Goal: Contribute content: Add original content to the website for others to see

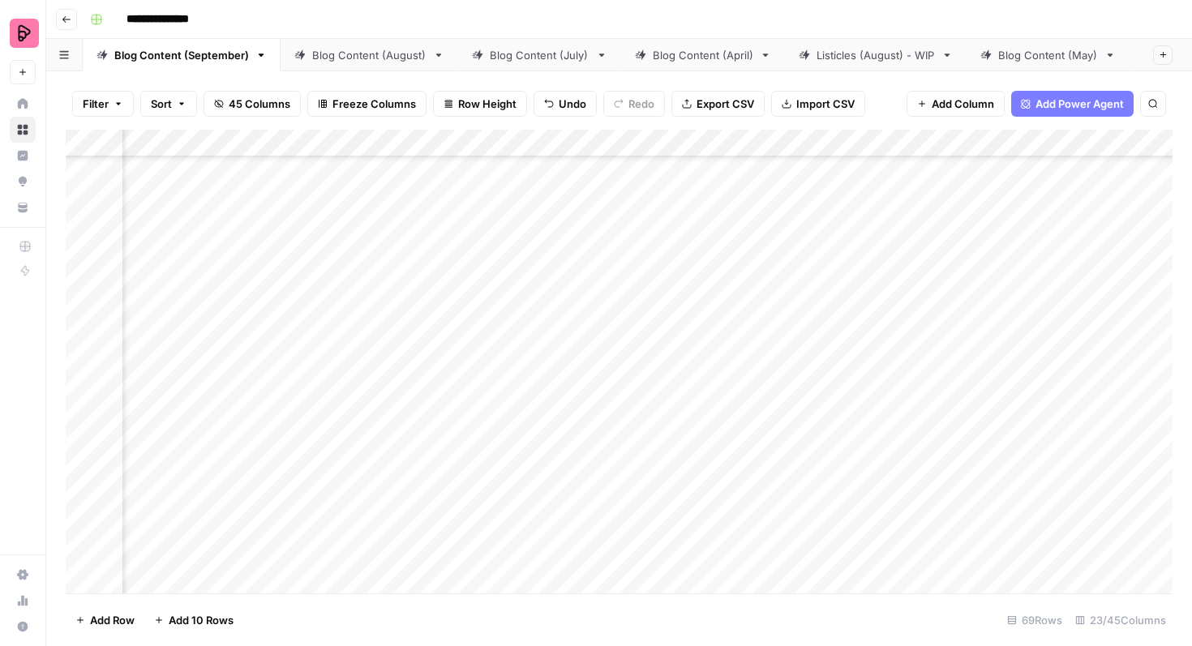
scroll to position [2407, 682]
click at [963, 397] on div "Add Column" at bounding box center [619, 362] width 1107 height 464
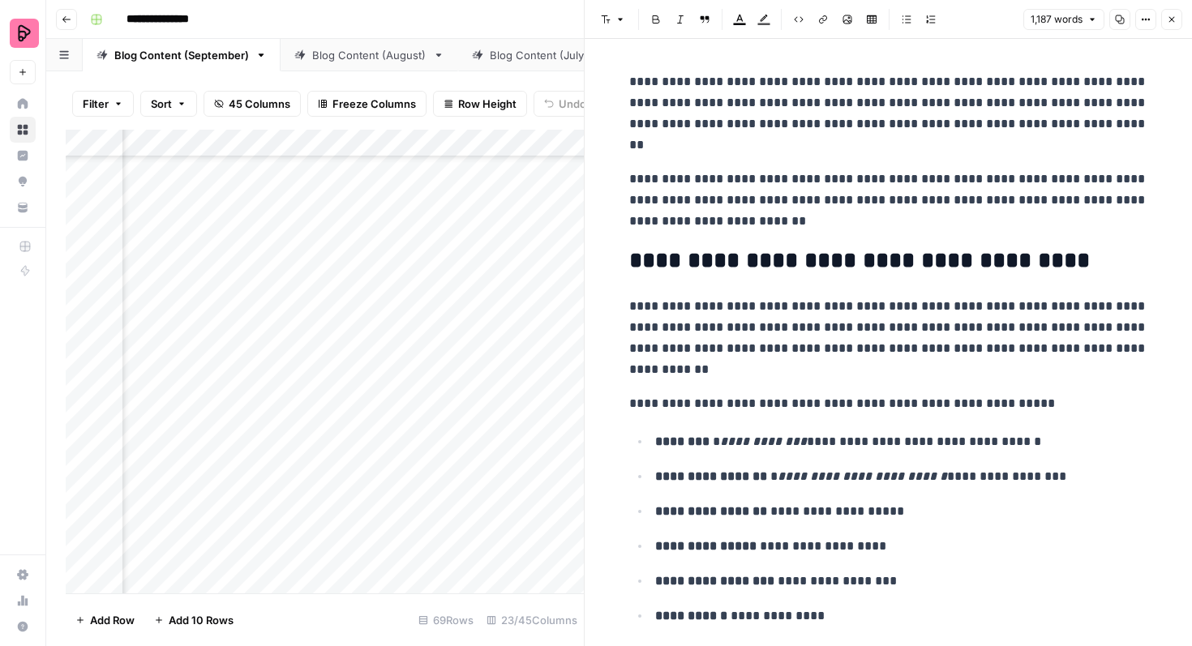
click at [1174, 18] on icon "button" at bounding box center [1172, 20] width 10 height 10
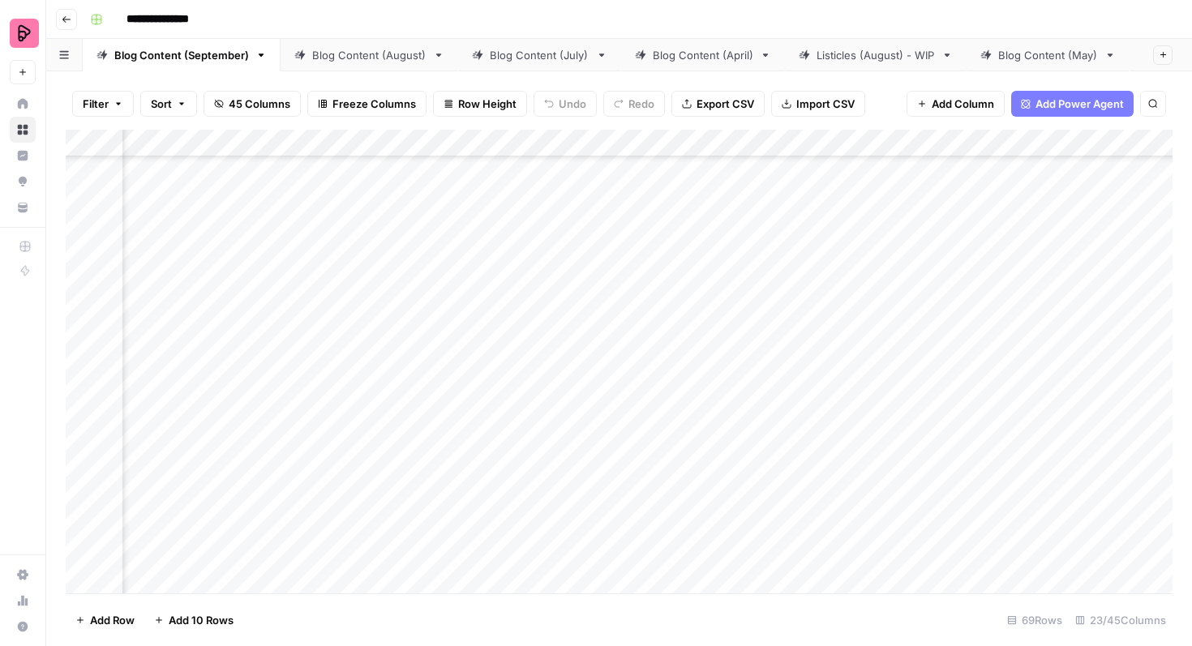
scroll to position [2087, 1483]
click at [503, 410] on div "Add Column" at bounding box center [619, 362] width 1107 height 464
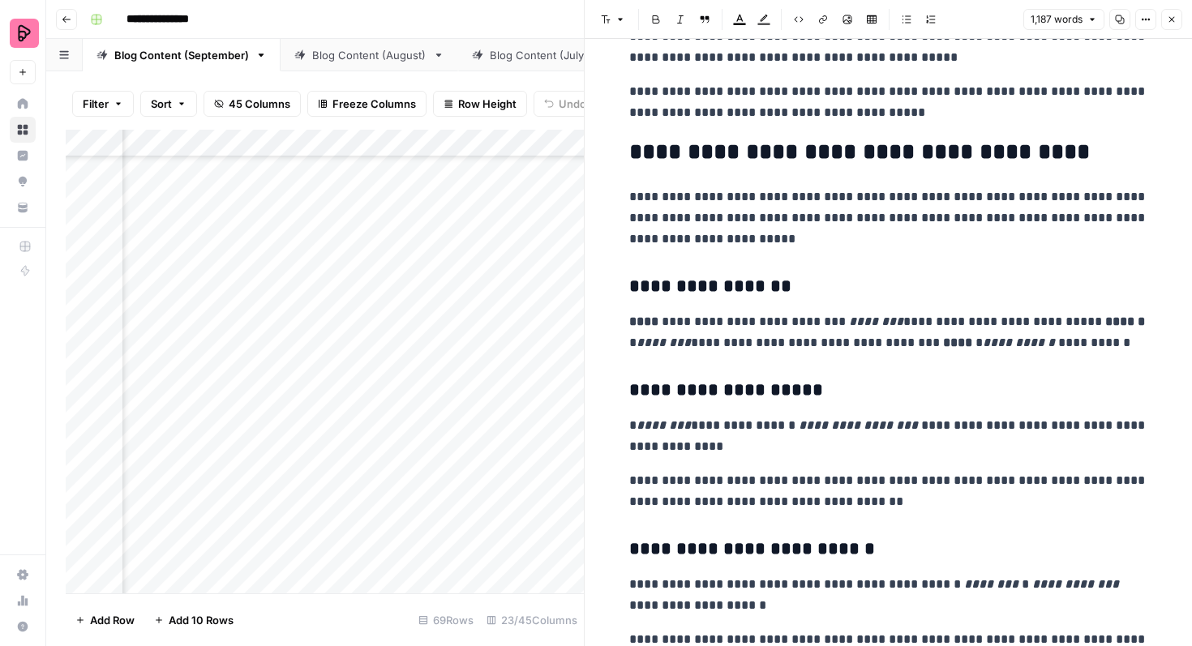
scroll to position [3862, 0]
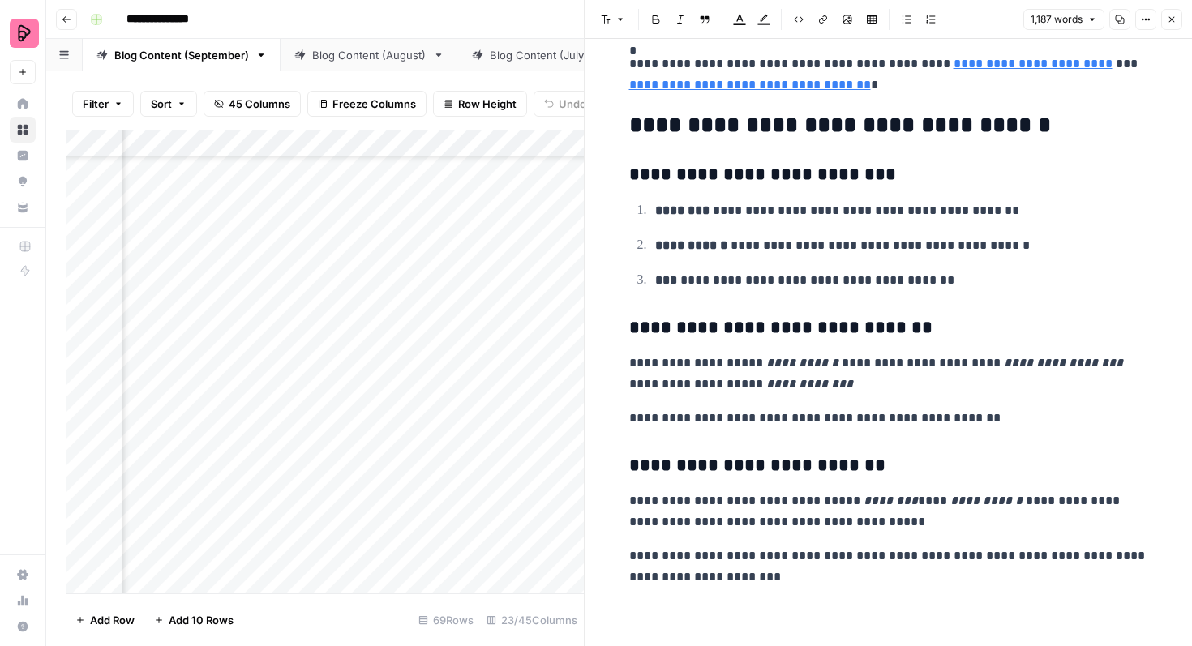
click at [1173, 19] on icon "button" at bounding box center [1172, 20] width 10 height 10
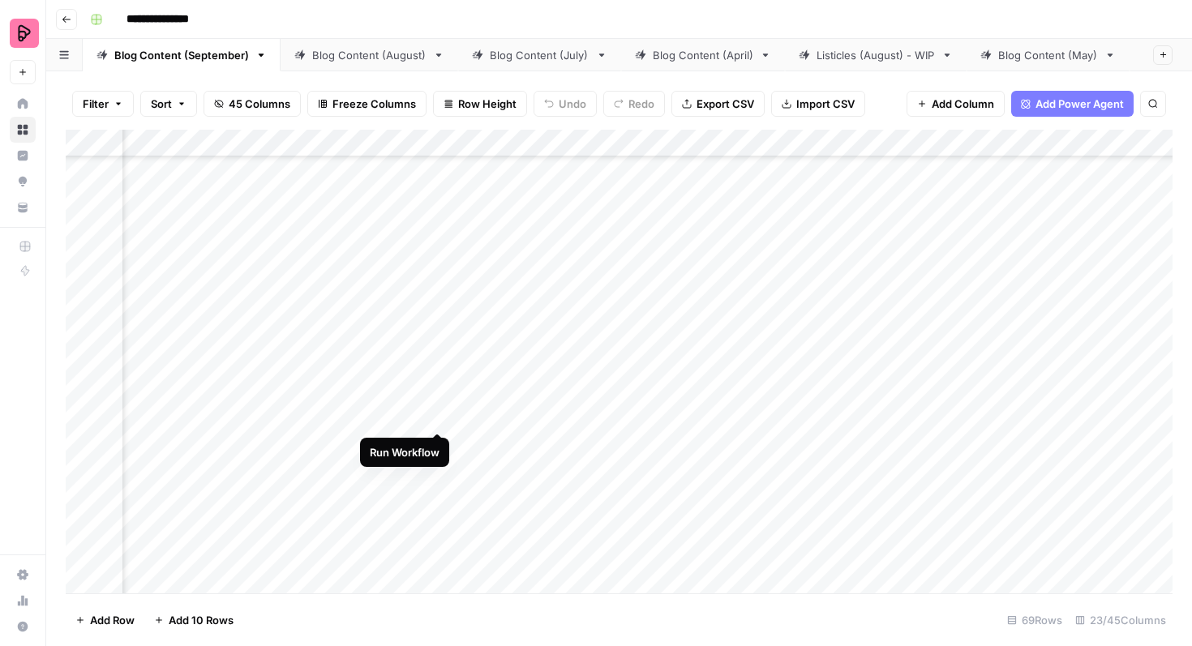
scroll to position [2087, 641]
click at [499, 405] on div "Add Column" at bounding box center [619, 362] width 1107 height 464
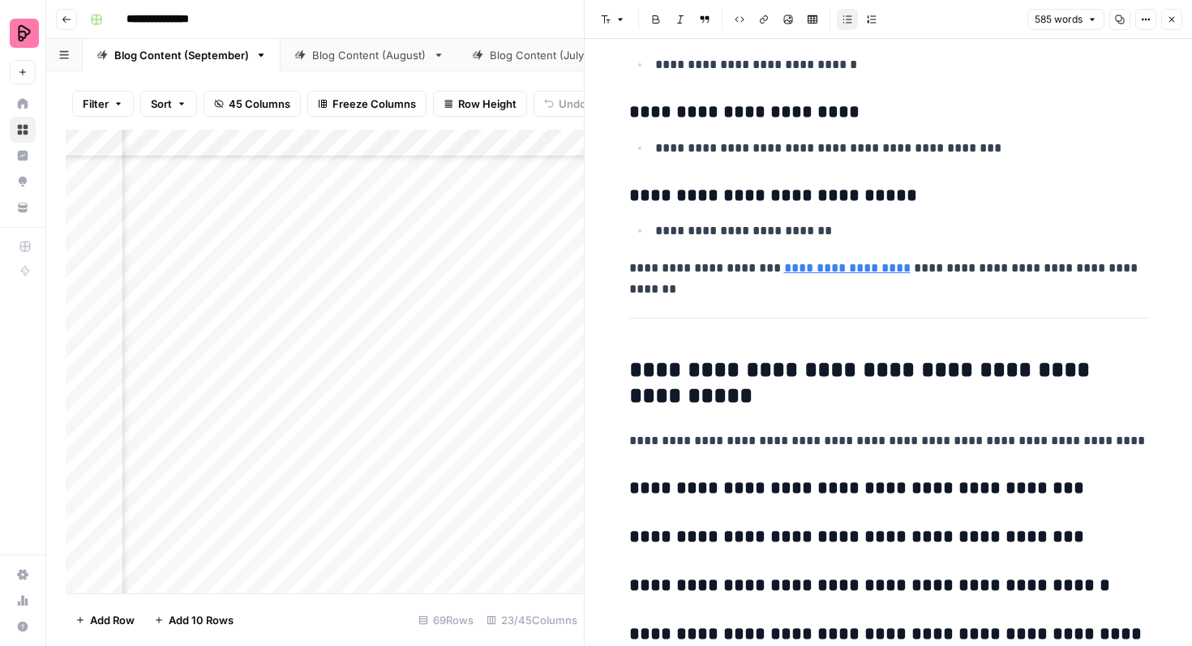
scroll to position [2171, 0]
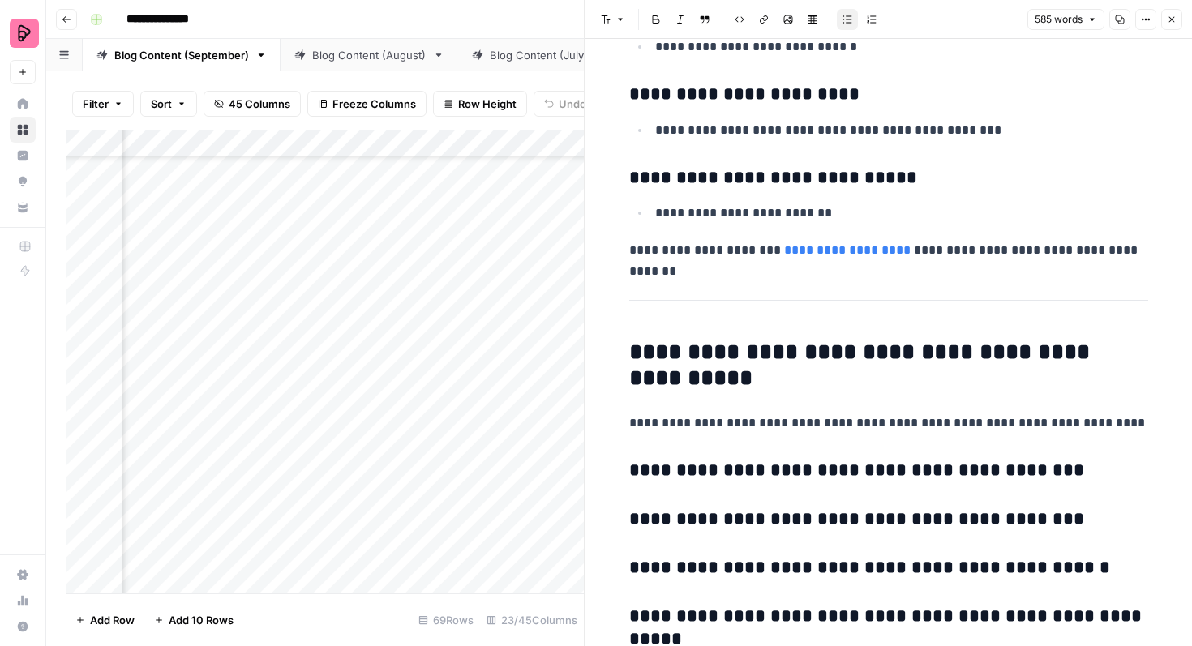
click at [1167, 23] on icon "button" at bounding box center [1172, 20] width 10 height 10
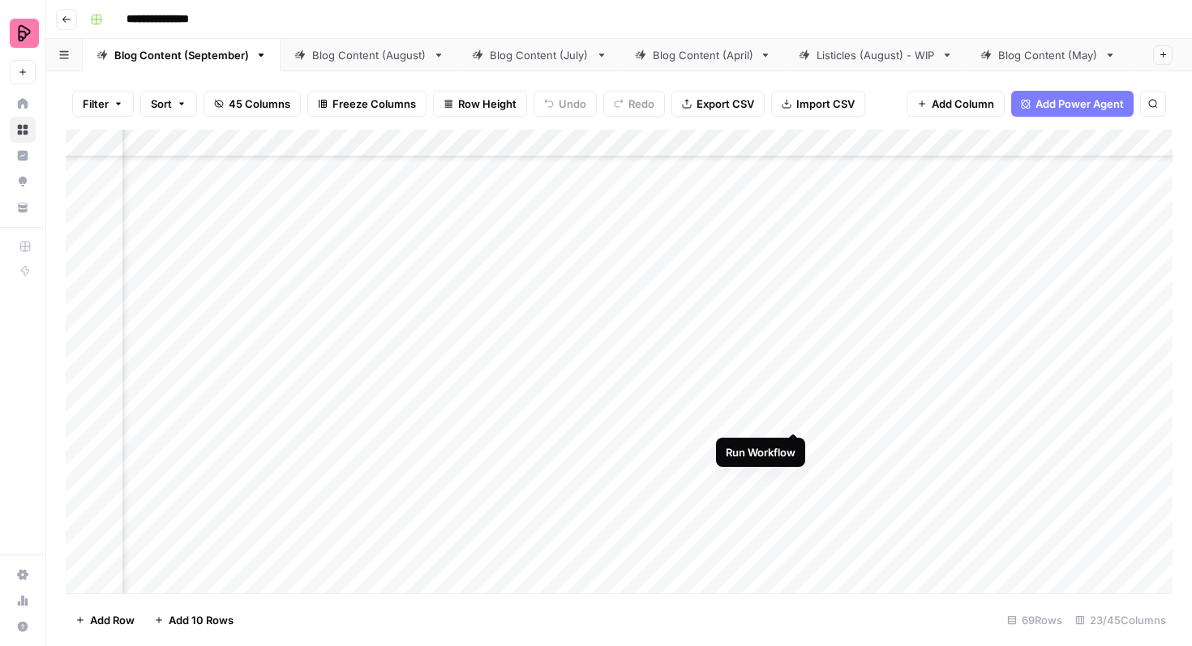
click at [793, 404] on div "Add Column" at bounding box center [619, 362] width 1107 height 464
click at [956, 395] on div "Add Column" at bounding box center [619, 362] width 1107 height 464
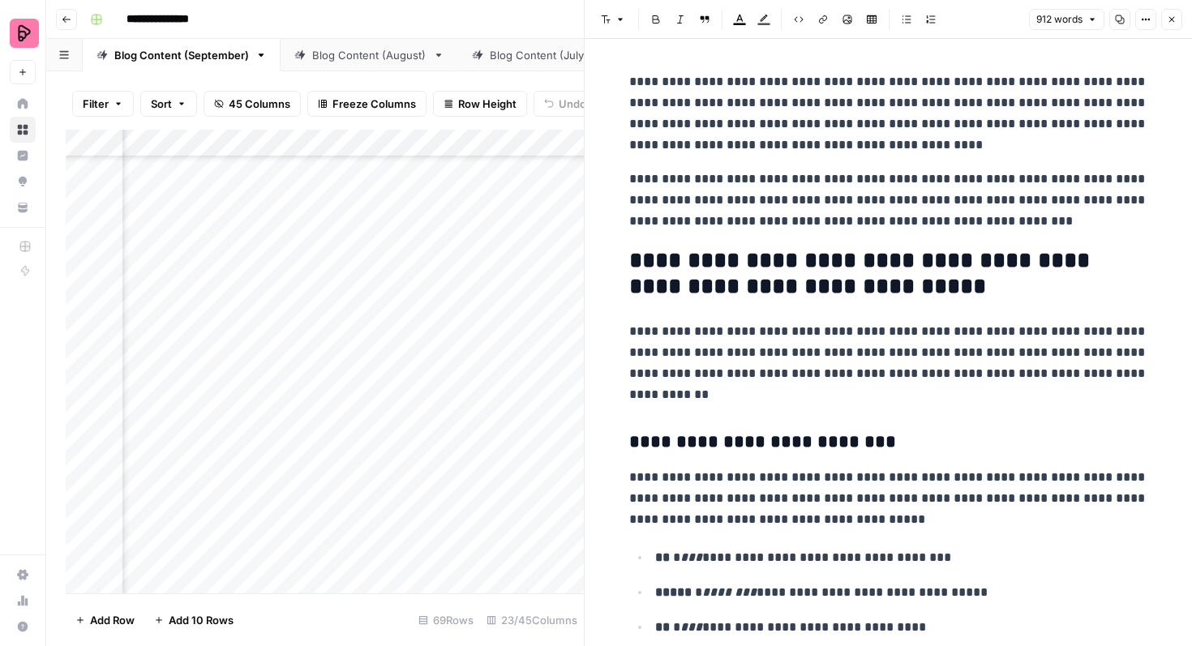
click at [539, 404] on div "Add Column" at bounding box center [325, 362] width 518 height 464
click at [1176, 8] on header "Font style Bold Italic Block quote Text color Highlight color Code block Link I…" at bounding box center [888, 19] width 607 height 39
click at [1177, 19] on button "Close" at bounding box center [1171, 19] width 21 height 21
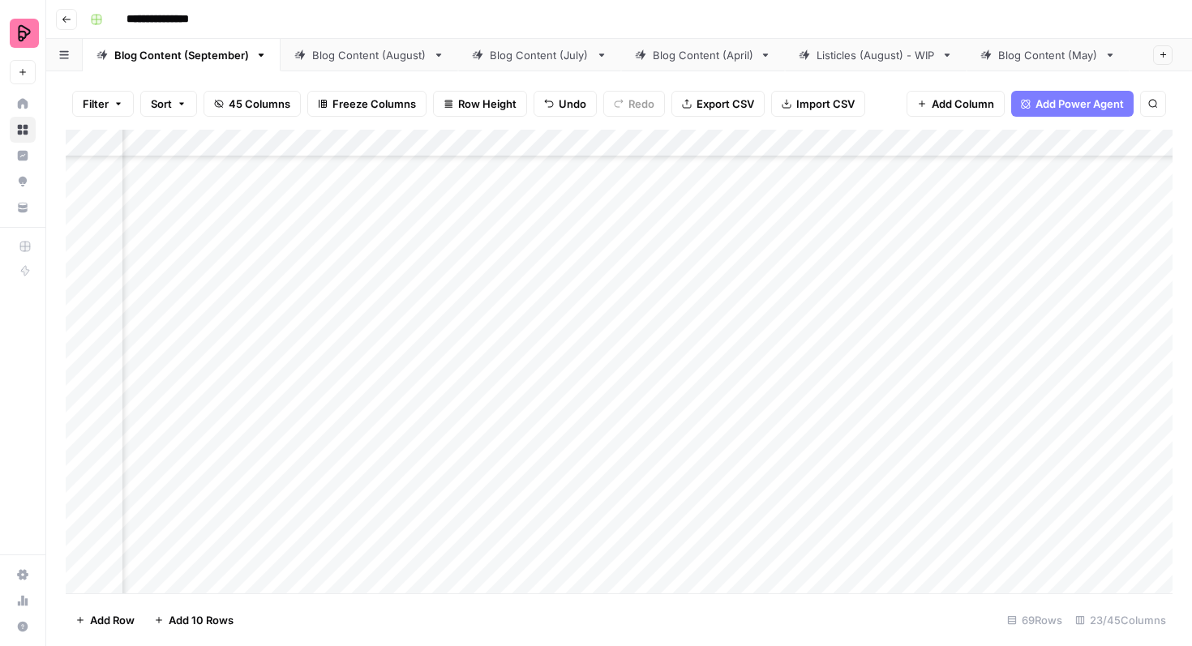
scroll to position [2430, 1339]
click at [675, 398] on div "Add Column" at bounding box center [619, 362] width 1107 height 464
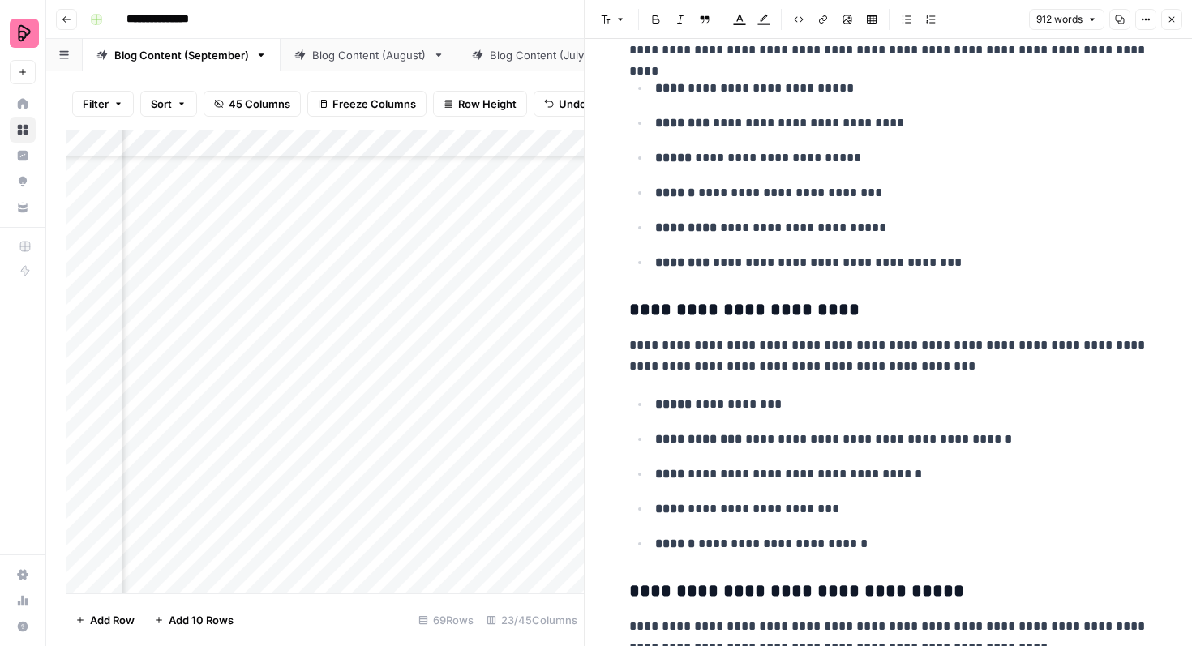
scroll to position [830, 0]
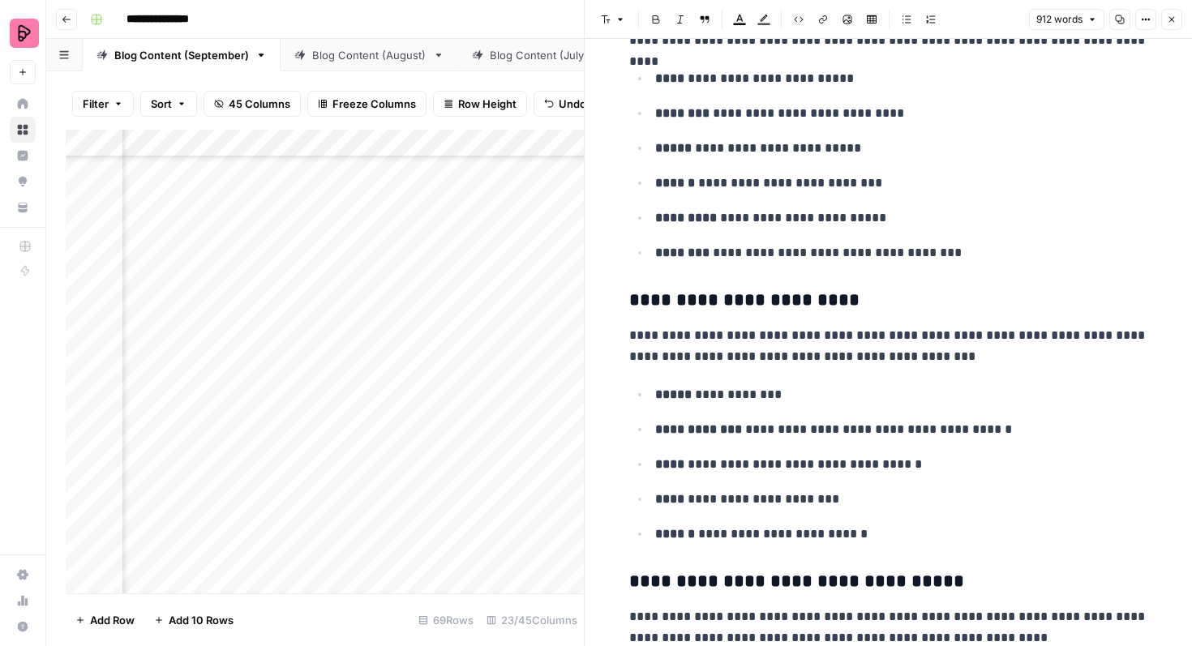
click at [1167, 19] on icon "button" at bounding box center [1172, 20] width 10 height 10
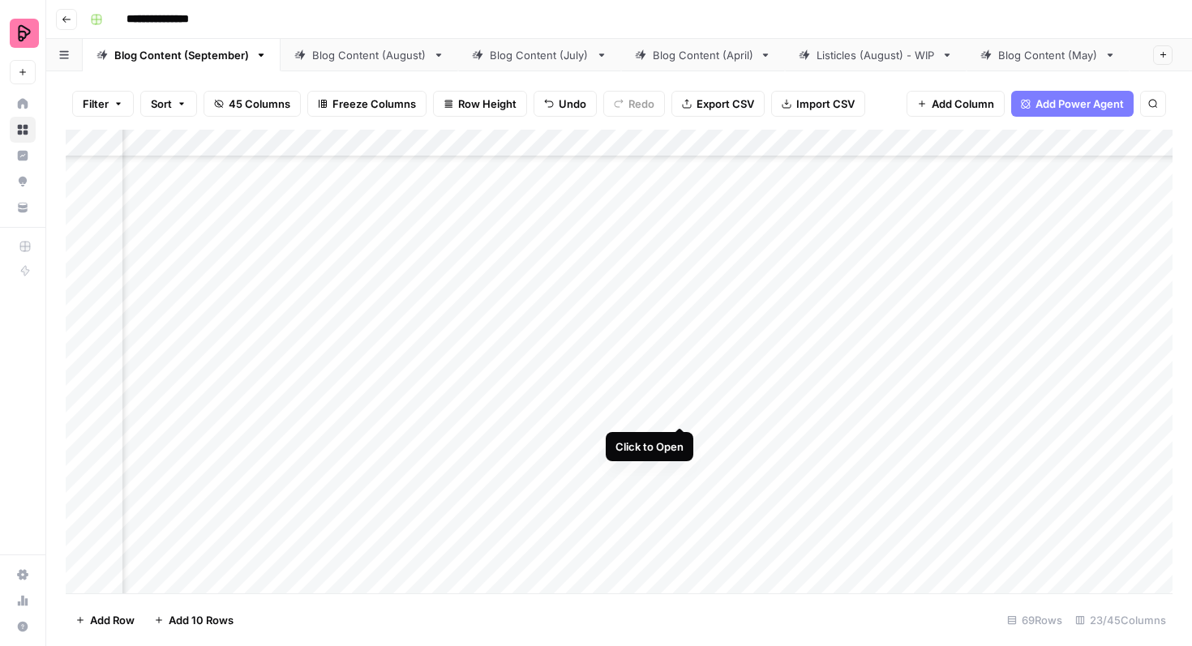
click at [681, 396] on div "Add Column" at bounding box center [619, 362] width 1107 height 464
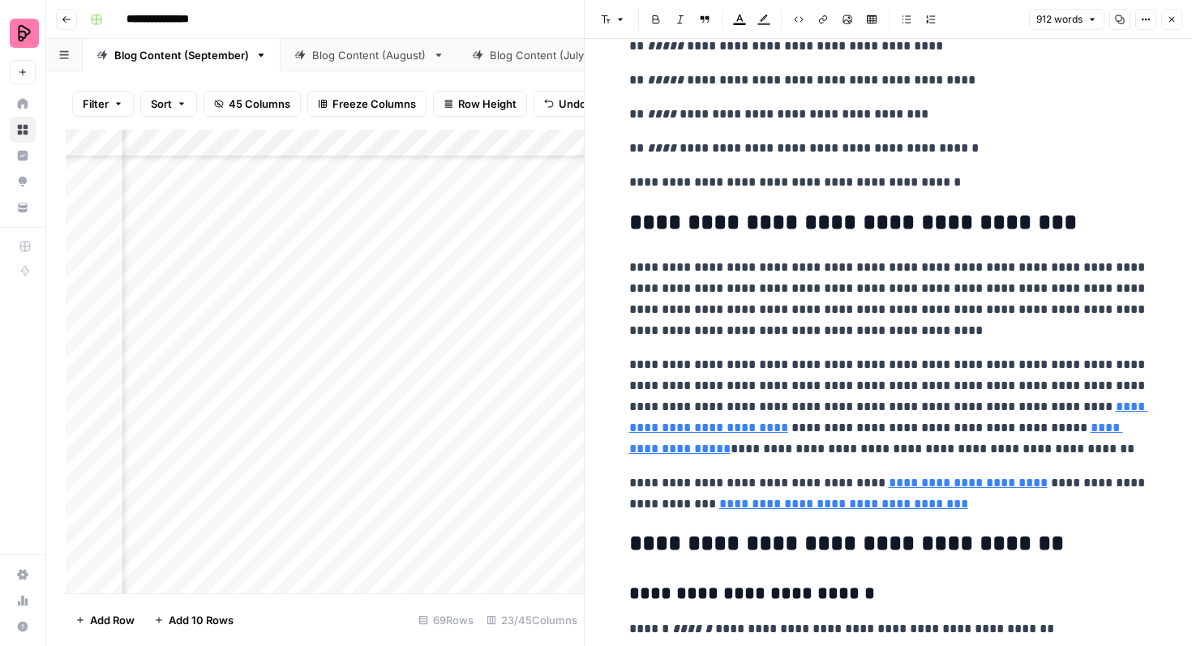
scroll to position [2928, 0]
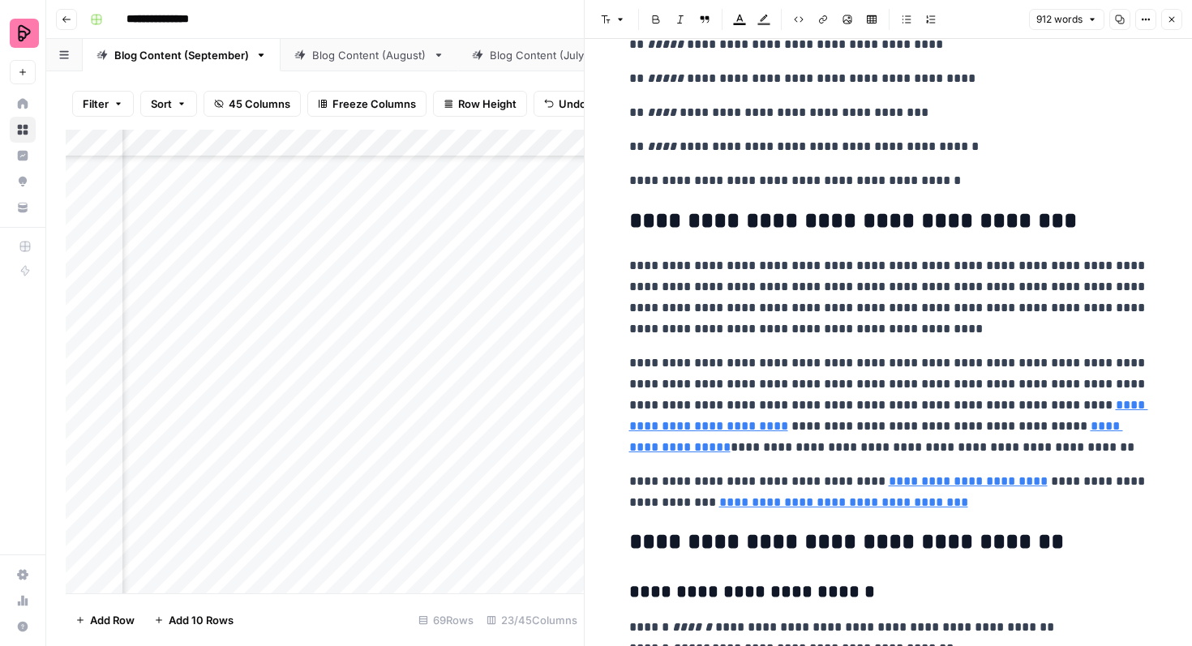
click at [1062, 399] on link "**********" at bounding box center [888, 415] width 519 height 33
click at [1076, 410] on link "**********" at bounding box center [888, 415] width 519 height 33
click at [1082, 405] on link "**********" at bounding box center [888, 415] width 519 height 33
type input "https://preply.com/en/blog/portuguese-best-apps/"
click at [676, 429] on link "**********" at bounding box center [888, 415] width 519 height 33
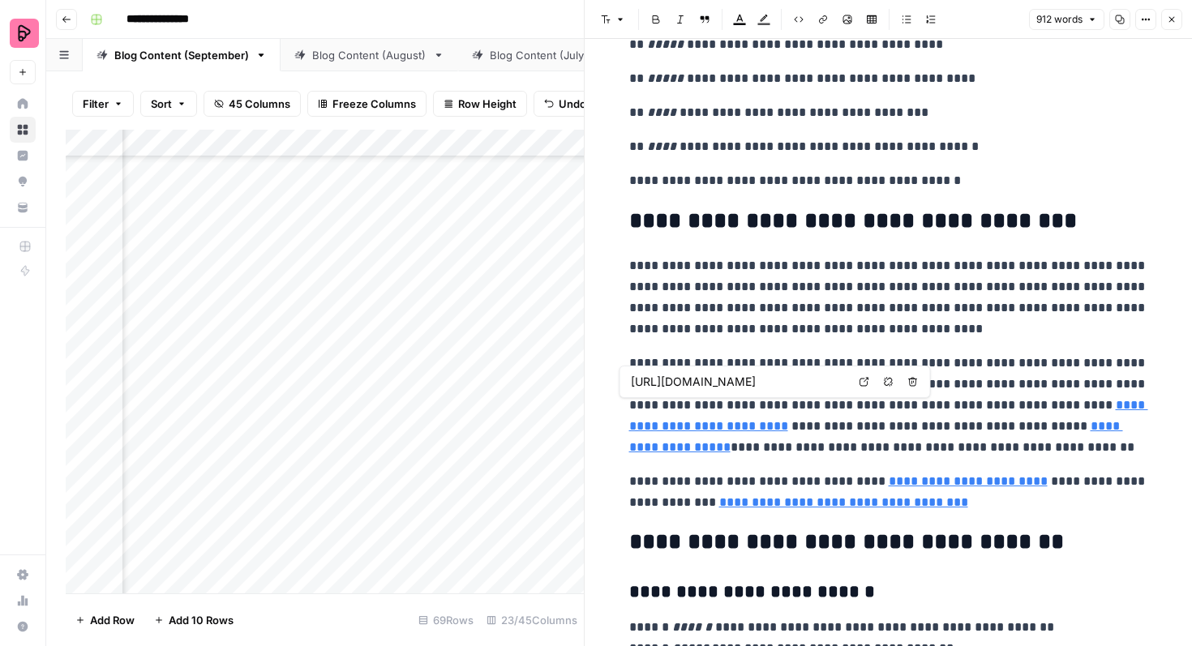
click at [784, 383] on p "**********" at bounding box center [888, 405] width 519 height 105
click at [677, 435] on p "**********" at bounding box center [888, 405] width 519 height 105
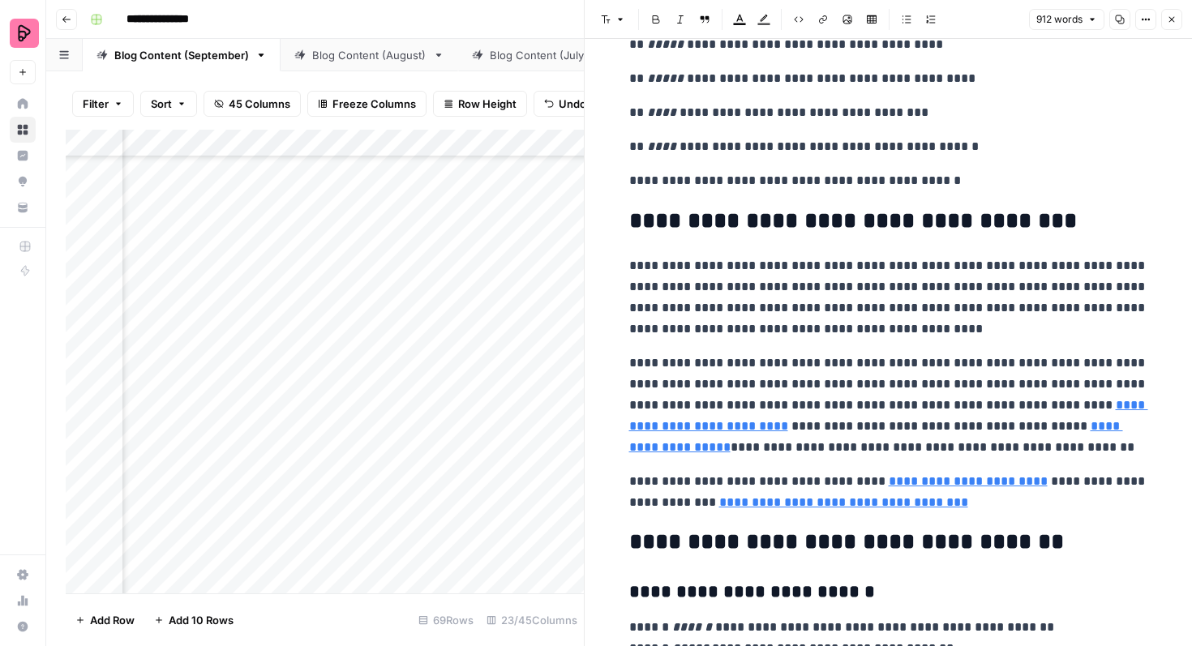
click at [719, 430] on link "**********" at bounding box center [888, 415] width 519 height 33
click at [1084, 401] on link "**********" at bounding box center [888, 415] width 519 height 33
click at [1060, 431] on link "**********" at bounding box center [876, 436] width 494 height 33
click at [693, 425] on link "**********" at bounding box center [888, 415] width 519 height 33
click at [679, 419] on link "**********" at bounding box center [888, 415] width 519 height 33
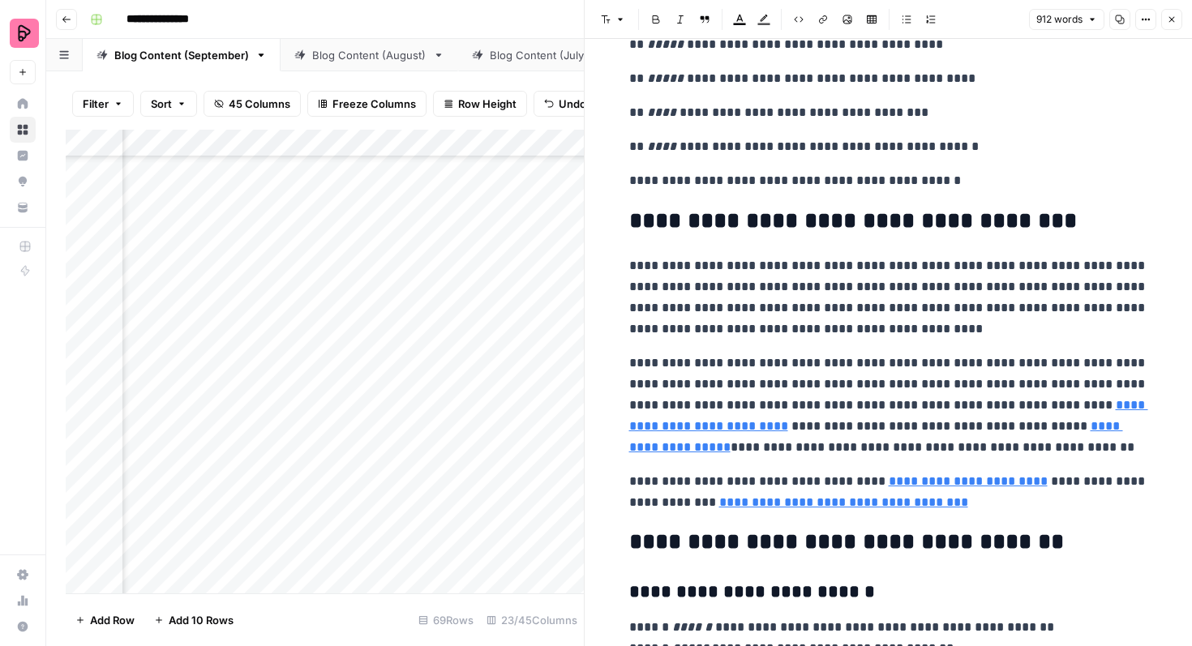
scroll to position [3064, 0]
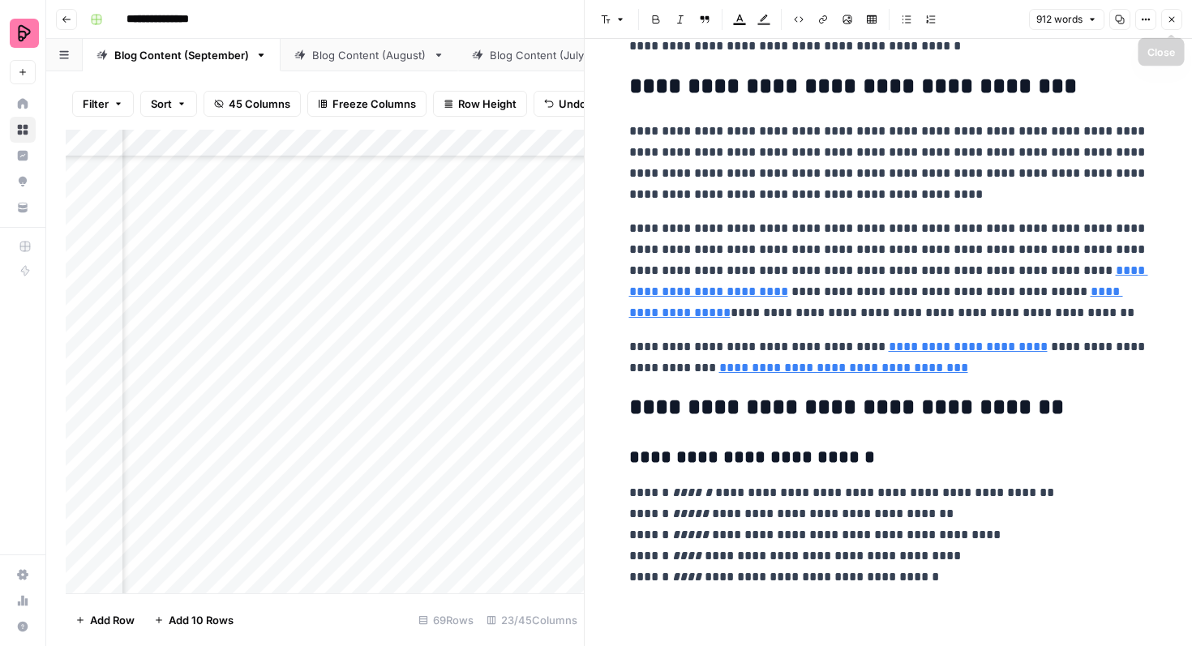
click at [1179, 14] on button "Close" at bounding box center [1171, 19] width 21 height 21
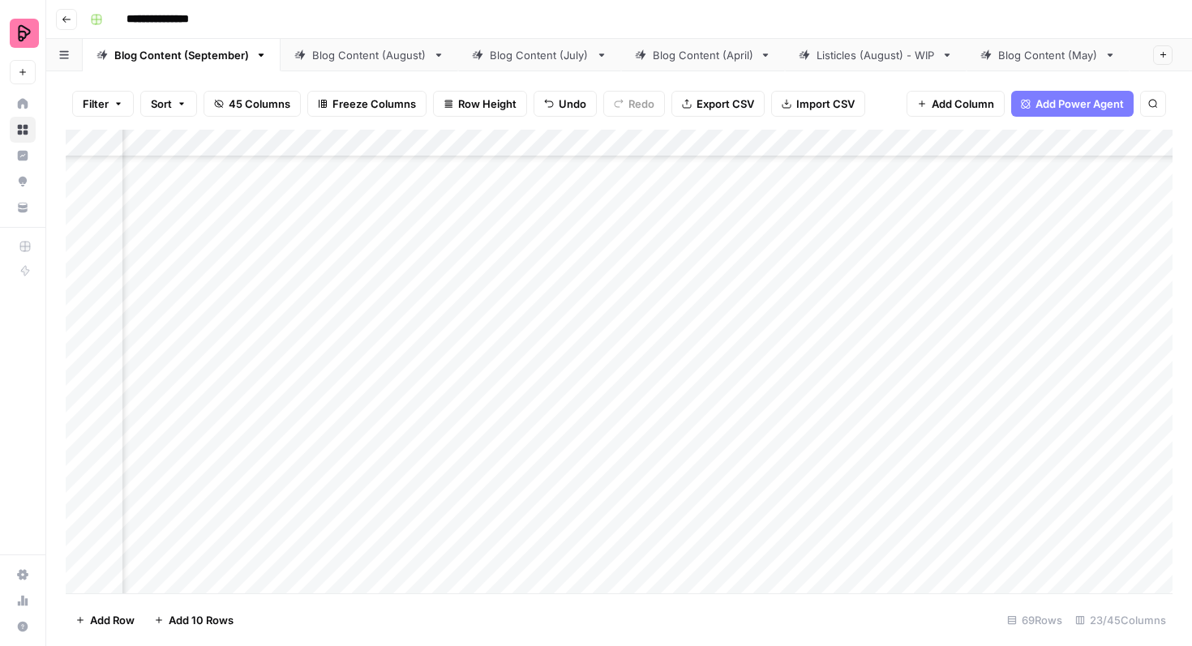
scroll to position [2428, 1588]
click at [759, 276] on div "Add Column" at bounding box center [619, 362] width 1107 height 464
click at [743, 280] on div "Add Column" at bounding box center [619, 362] width 1107 height 464
click at [749, 320] on div "Add Column" at bounding box center [619, 362] width 1107 height 464
click at [744, 320] on div "Add Column" at bounding box center [619, 362] width 1107 height 464
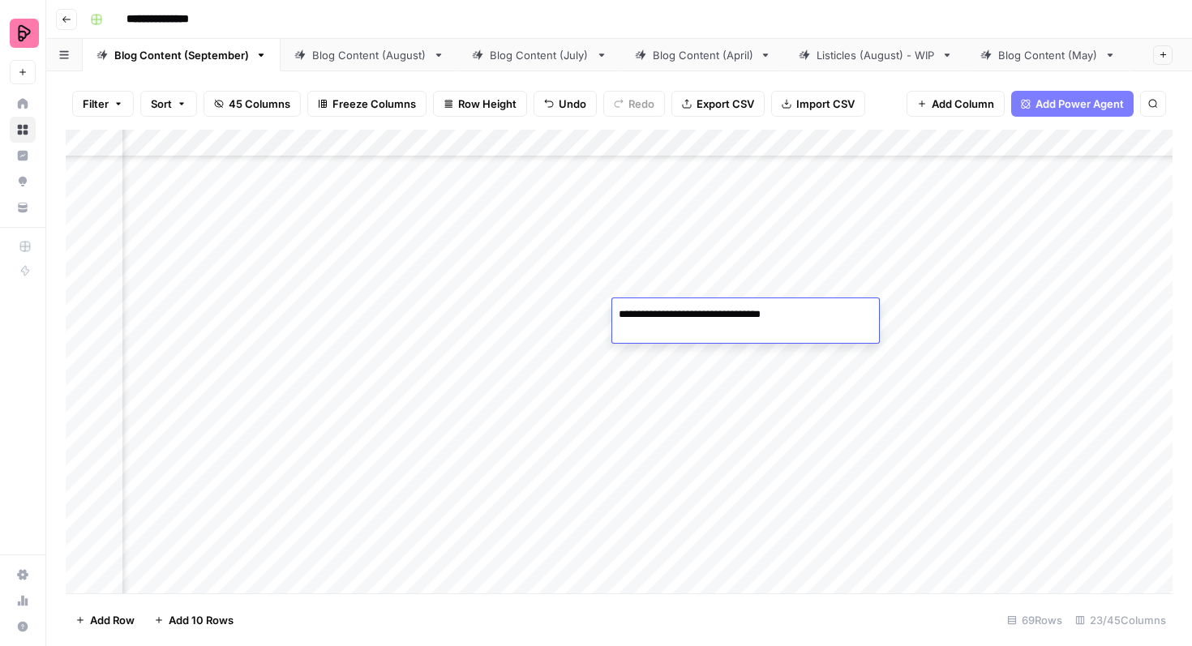
click at [743, 366] on div "Add Column" at bounding box center [619, 362] width 1107 height 464
click at [319, 402] on div "Add Column" at bounding box center [619, 362] width 1107 height 464
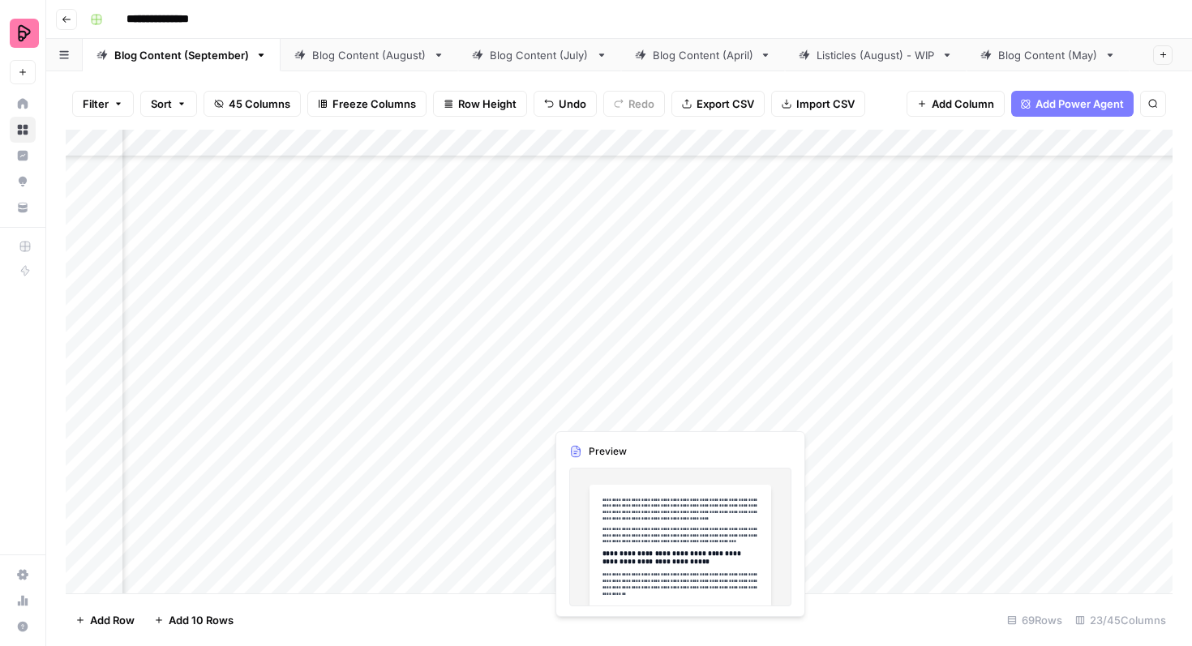
click at [566, 401] on div "Add Column" at bounding box center [619, 362] width 1107 height 464
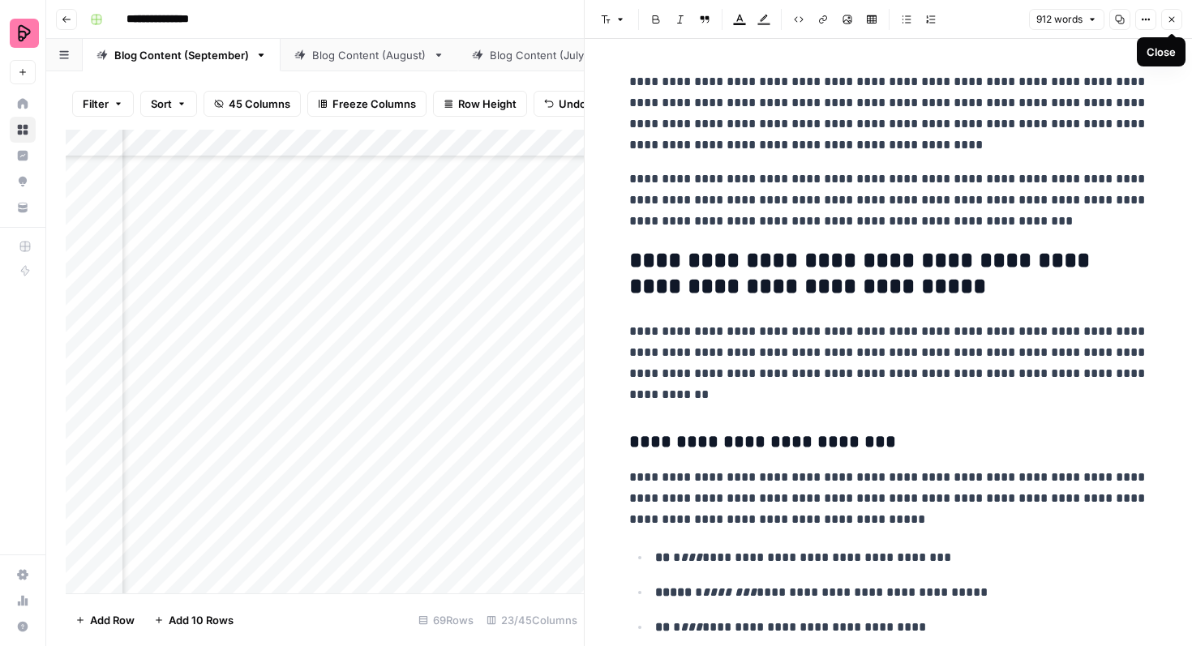
click at [1174, 18] on icon "button" at bounding box center [1172, 20] width 10 height 10
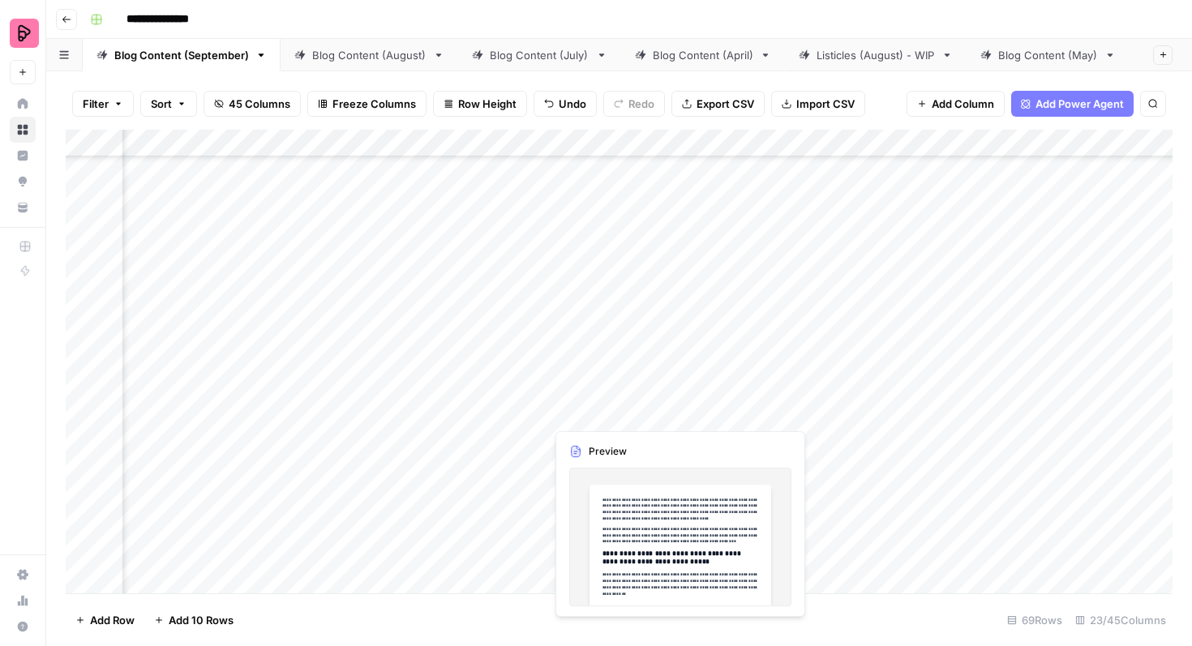
click at [507, 411] on div "Add Column" at bounding box center [619, 362] width 1107 height 464
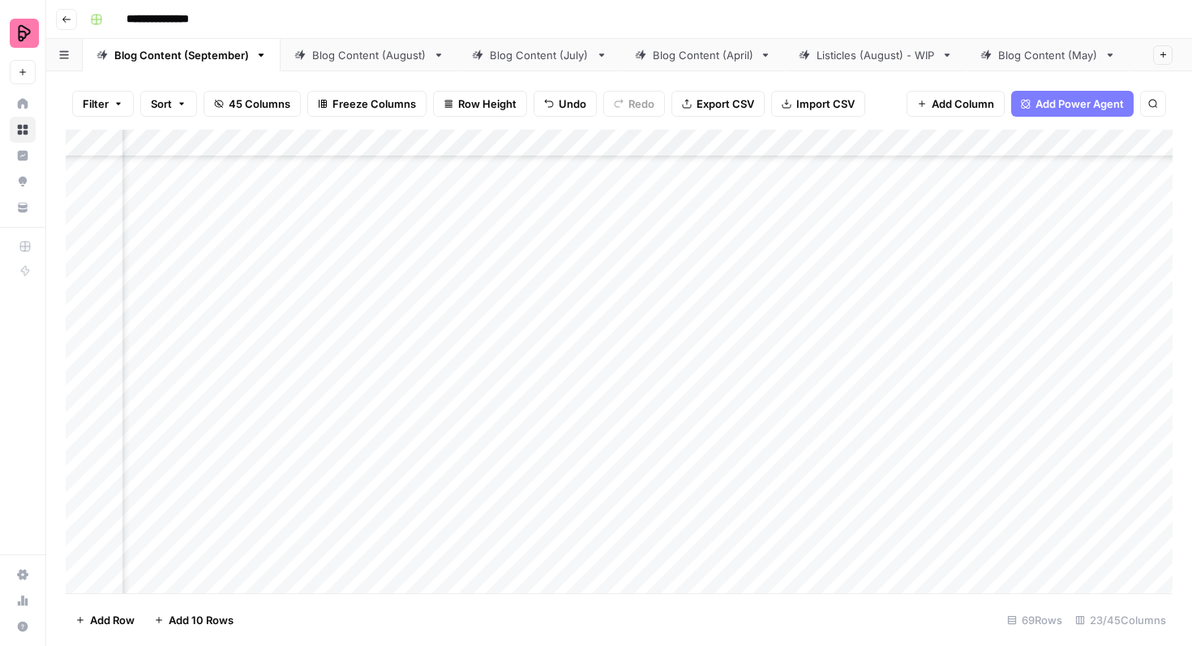
click at [598, 411] on div "Add Column" at bounding box center [619, 362] width 1107 height 464
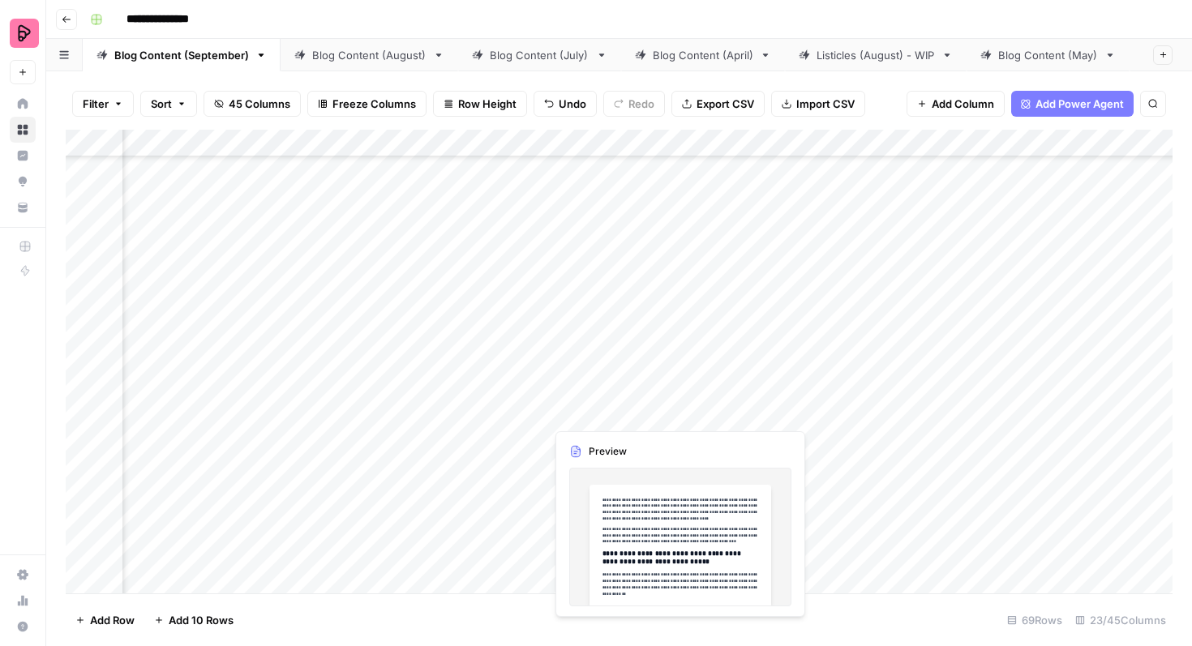
click at [598, 411] on div "Add Column" at bounding box center [619, 362] width 1107 height 464
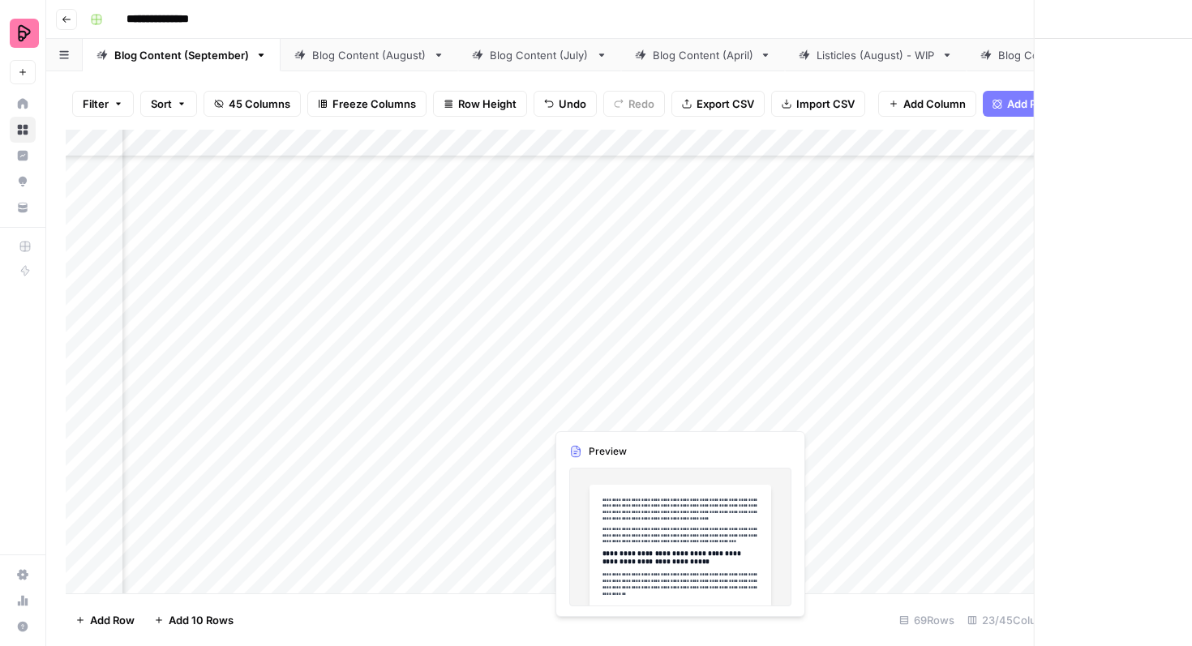
click at [598, 411] on div at bounding box center [619, 405] width 148 height 45
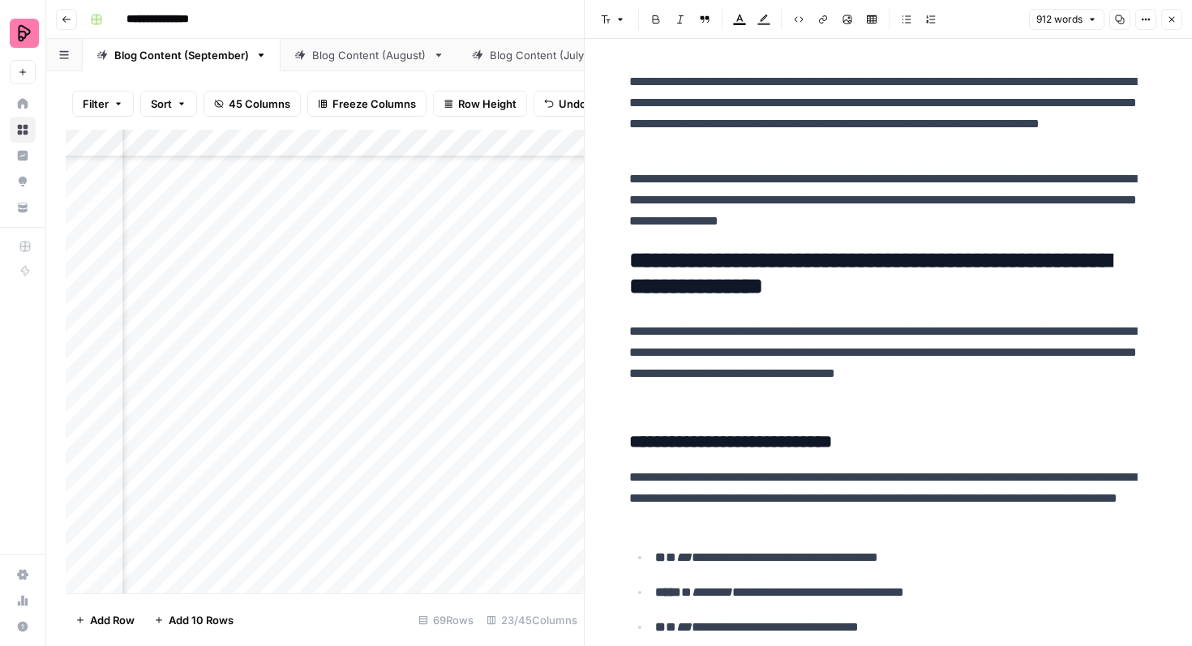
click at [1168, 15] on icon "button" at bounding box center [1172, 20] width 10 height 10
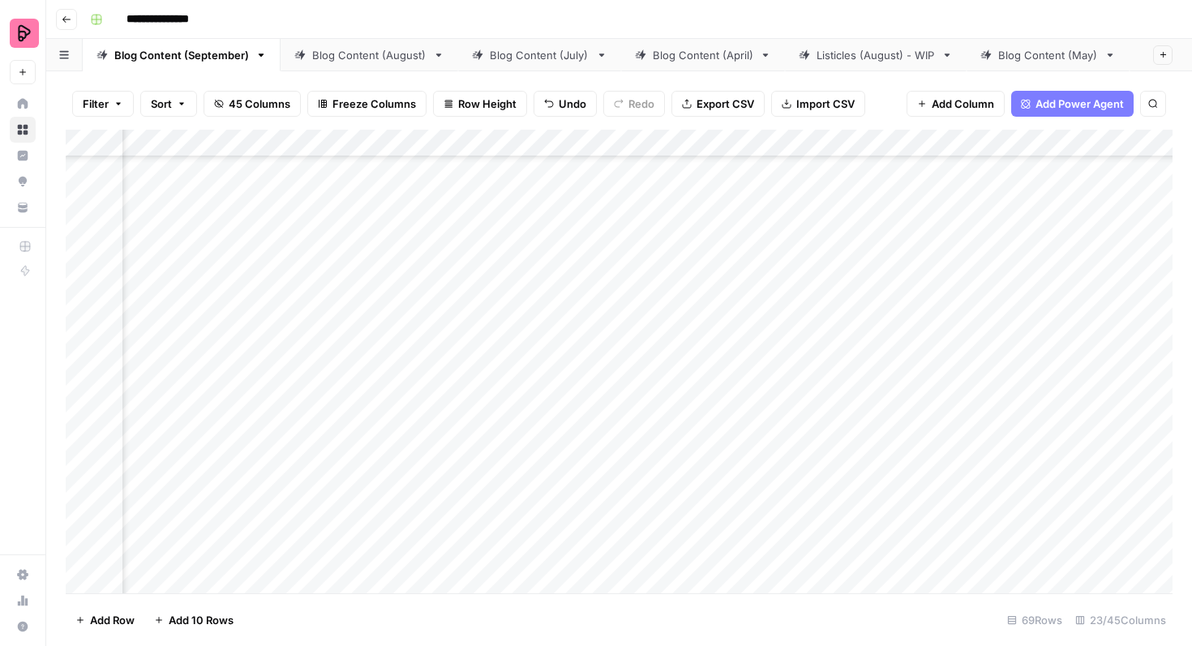
click at [354, 364] on div "Add Column" at bounding box center [619, 362] width 1107 height 464
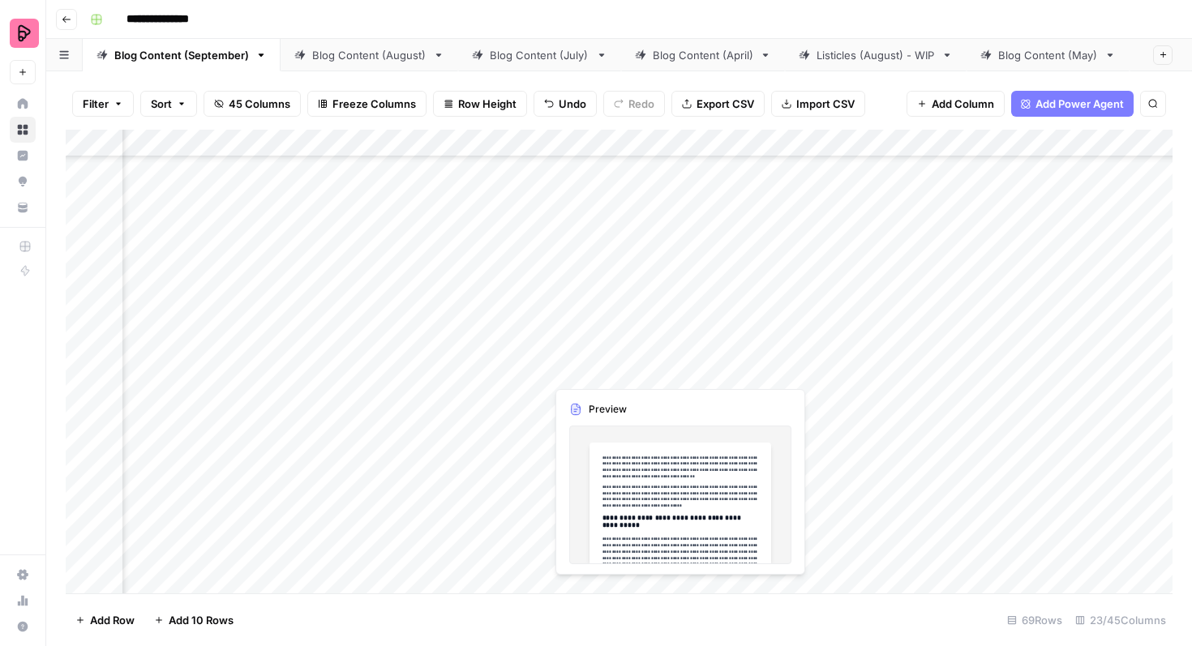
click at [628, 360] on div "Add Column" at bounding box center [619, 362] width 1107 height 464
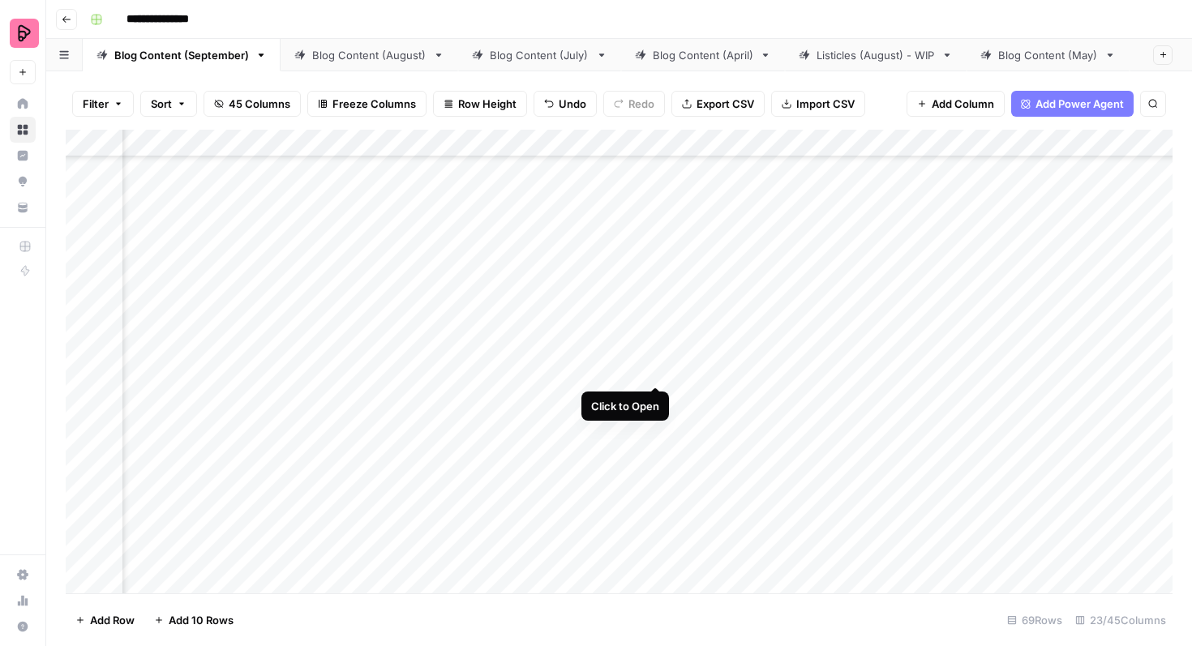
click at [653, 360] on div "Add Column" at bounding box center [619, 362] width 1107 height 464
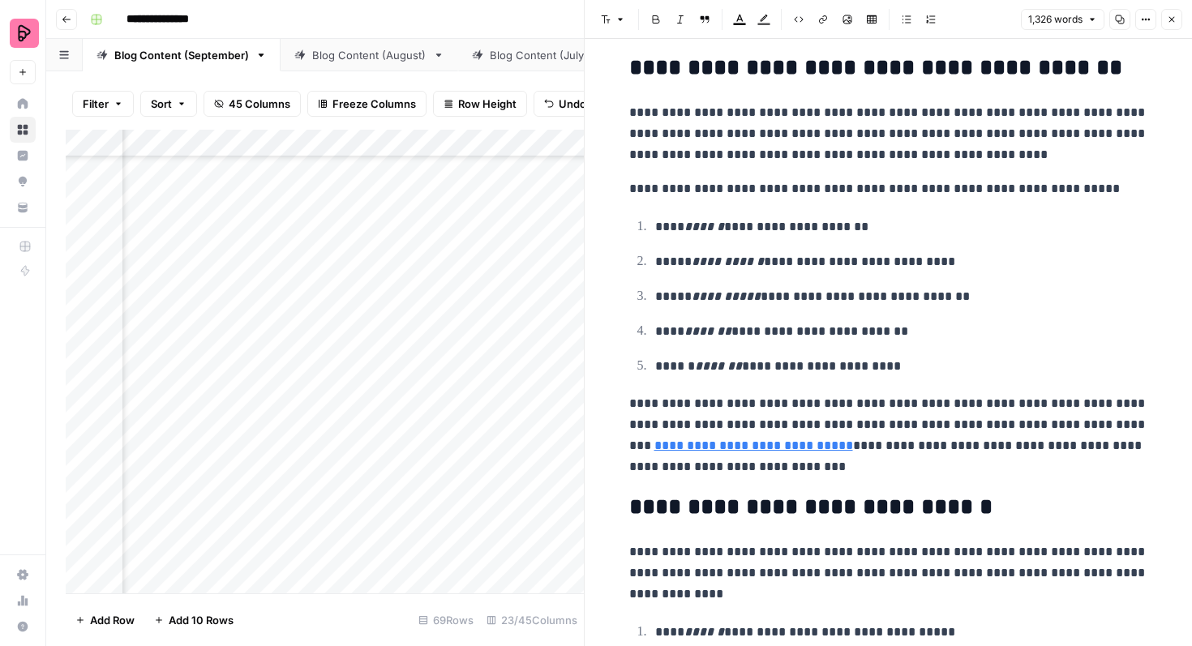
scroll to position [683, 0]
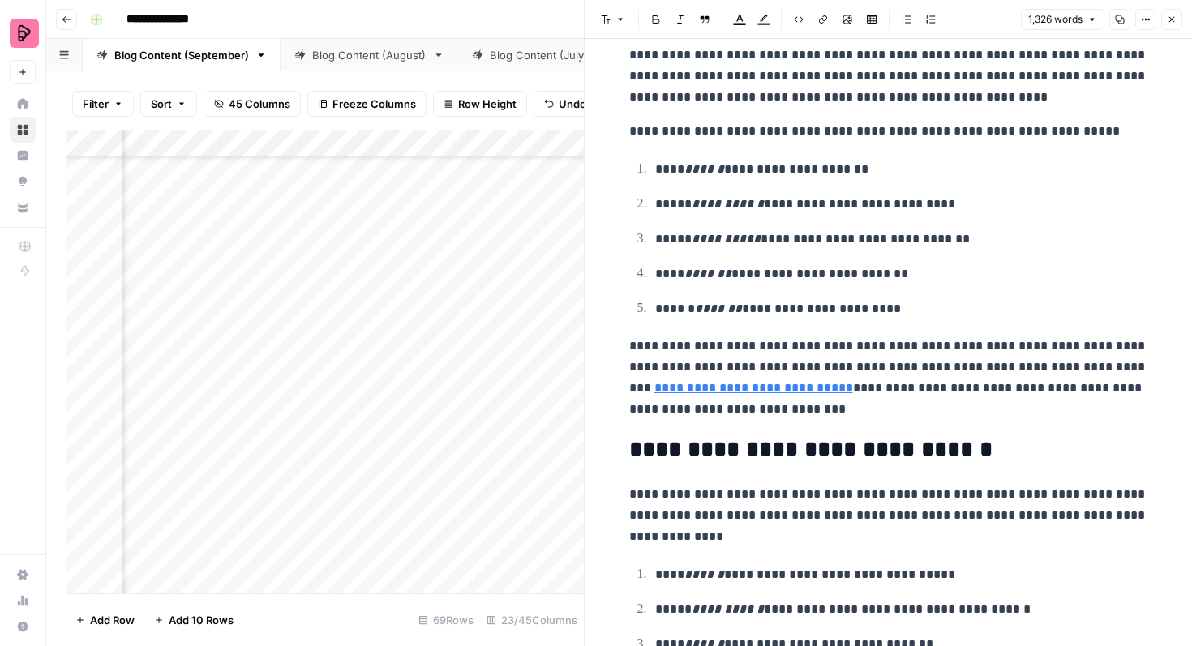
click at [1173, 20] on icon "button" at bounding box center [1172, 20] width 6 height 6
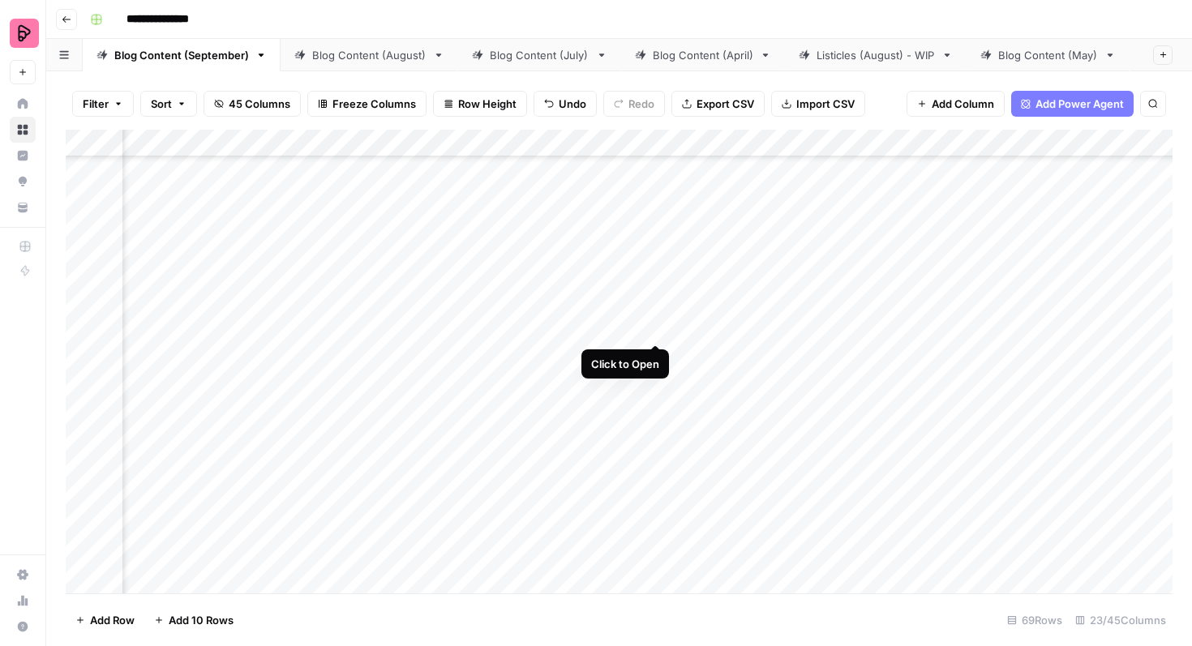
click at [655, 311] on div "Add Column" at bounding box center [619, 362] width 1107 height 464
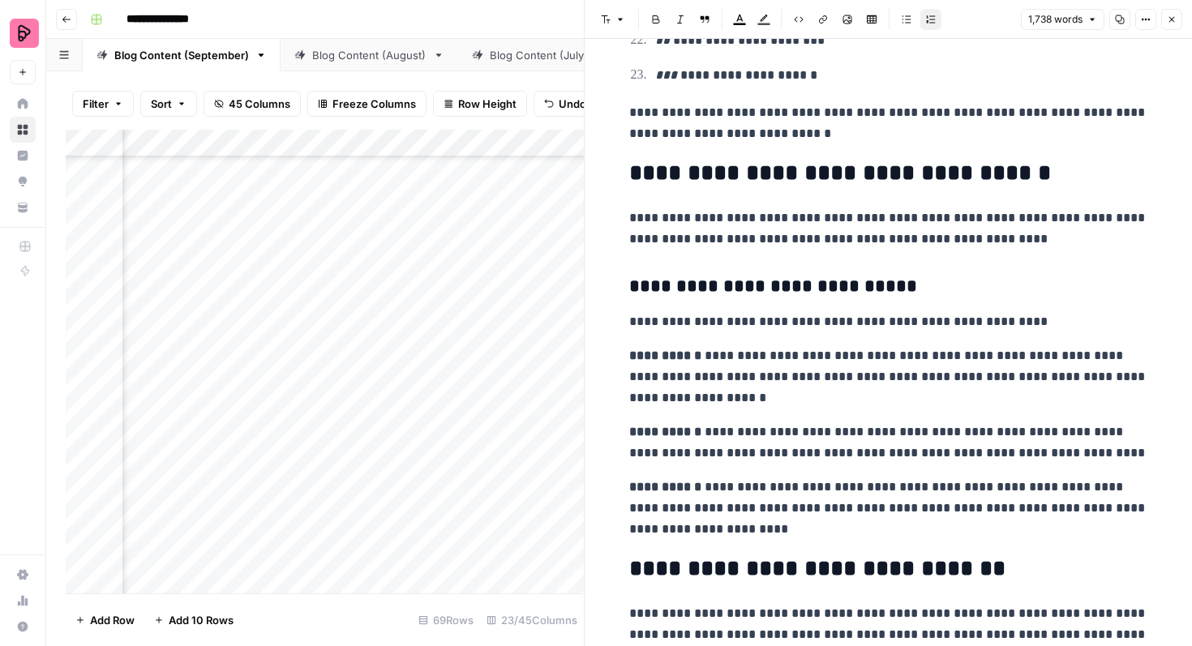
scroll to position [7223, 0]
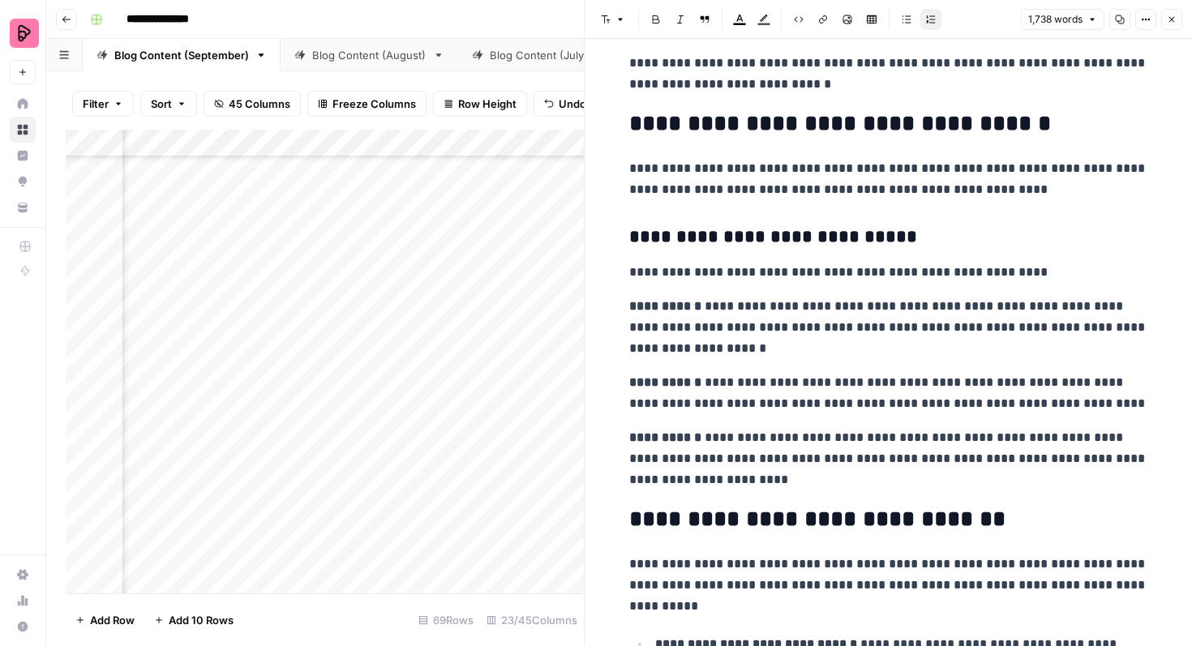
click at [1168, 25] on button "Close" at bounding box center [1171, 19] width 21 height 21
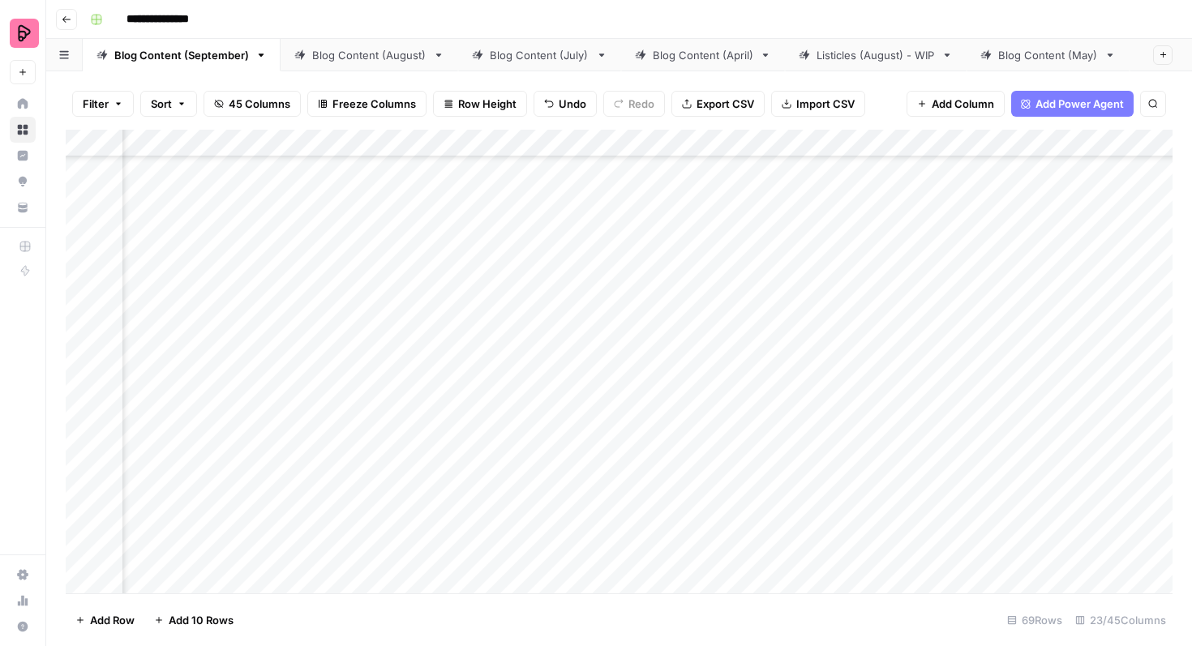
scroll to position [1987, 1439]
click at [865, 398] on div "Add Column" at bounding box center [619, 362] width 1107 height 464
click at [865, 392] on div "Add Column" at bounding box center [619, 362] width 1107 height 464
click at [885, 464] on div "Add Column" at bounding box center [619, 362] width 1107 height 464
click at [902, 426] on div "Add Column" at bounding box center [619, 362] width 1107 height 464
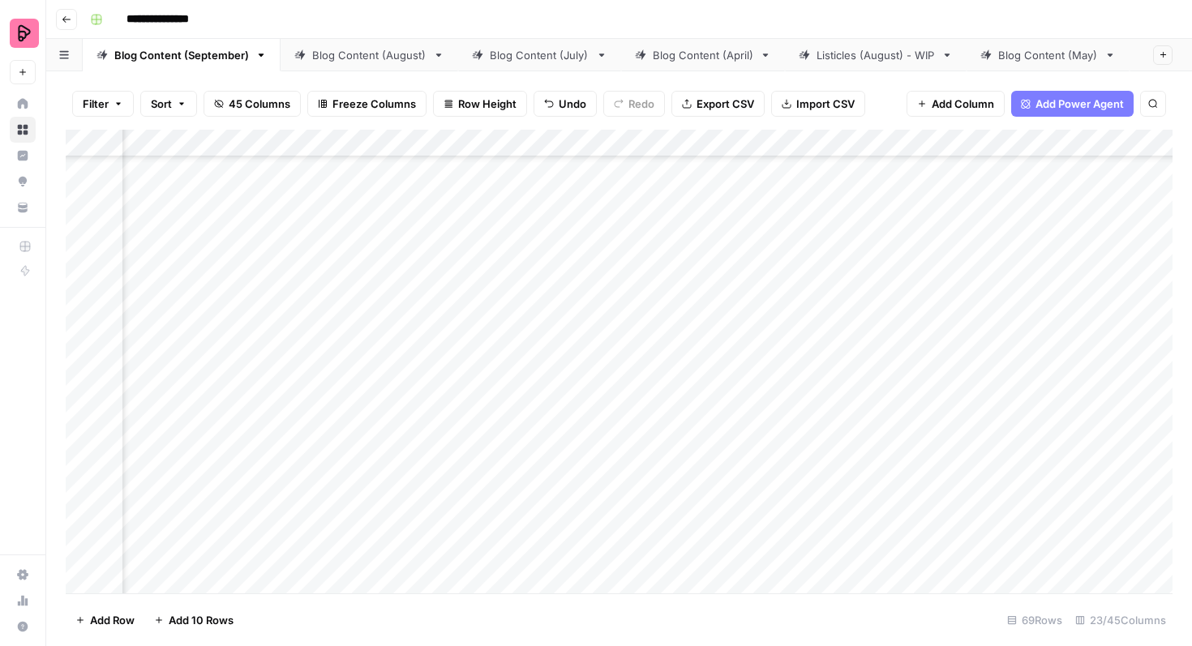
click at [902, 426] on div "Add Column" at bounding box center [619, 362] width 1107 height 464
click at [887, 500] on div "Add Column" at bounding box center [619, 362] width 1107 height 464
click at [887, 435] on div "Add Column" at bounding box center [619, 362] width 1107 height 464
click at [861, 466] on div "Add Column" at bounding box center [619, 362] width 1107 height 464
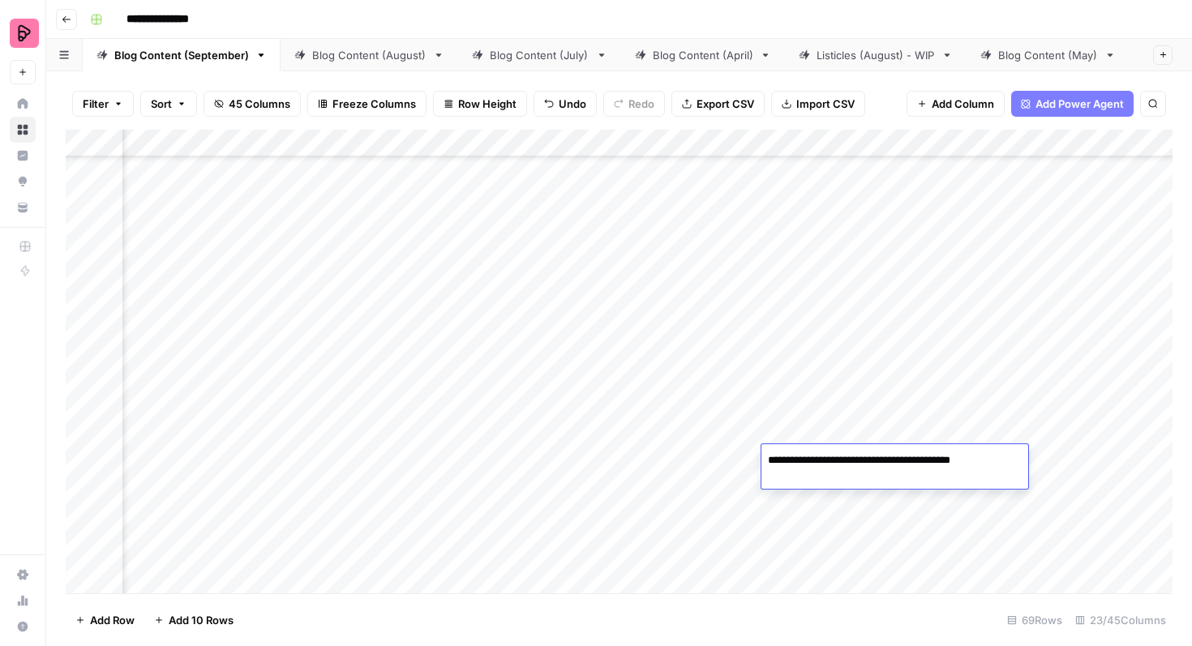
click at [861, 428] on div "Add Column" at bounding box center [619, 362] width 1107 height 464
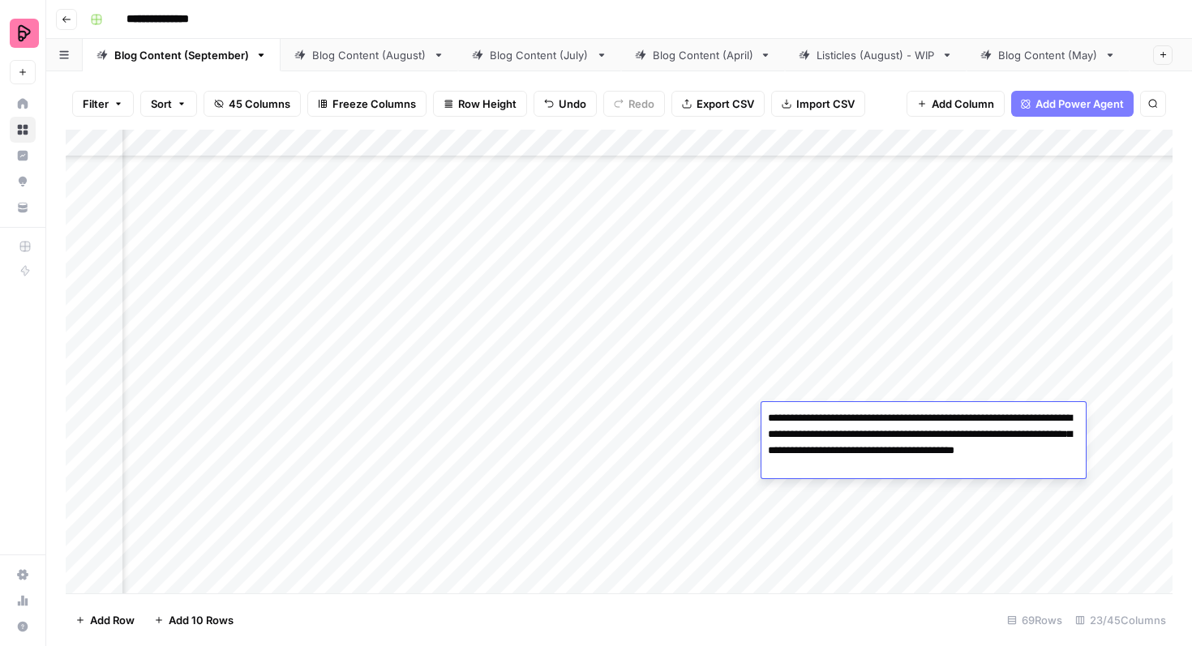
click at [861, 428] on textarea "**********" at bounding box center [923, 442] width 324 height 71
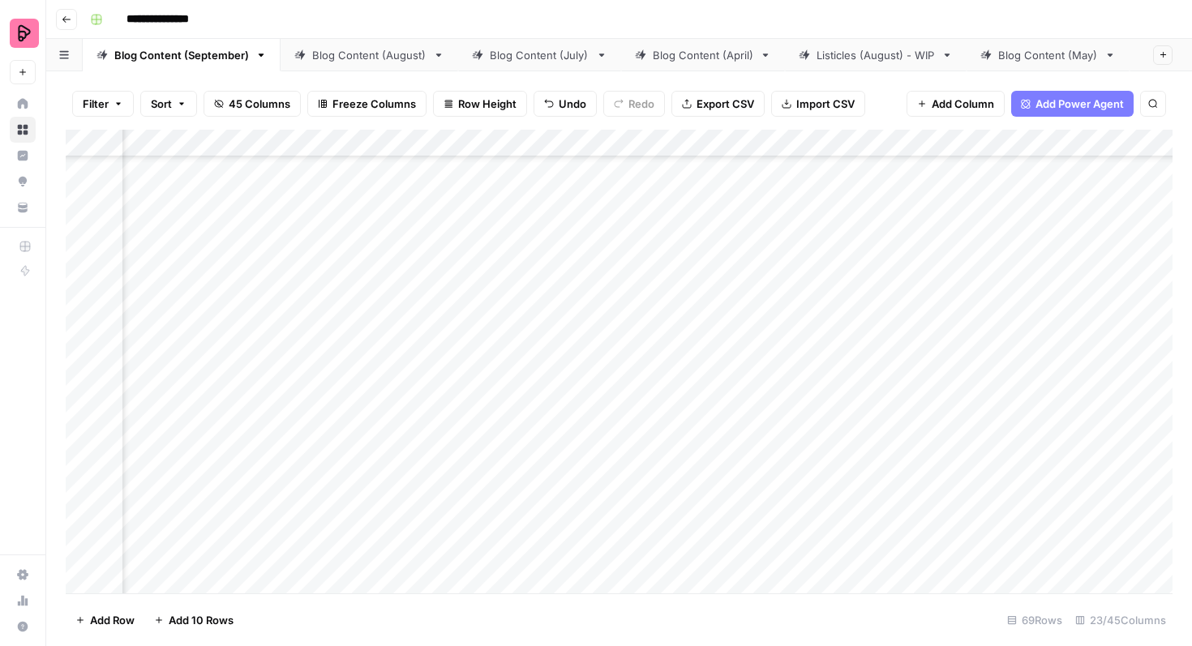
click at [529, 427] on div "Add Column" at bounding box center [619, 362] width 1107 height 464
click at [580, 422] on div "Add Column" at bounding box center [619, 362] width 1107 height 464
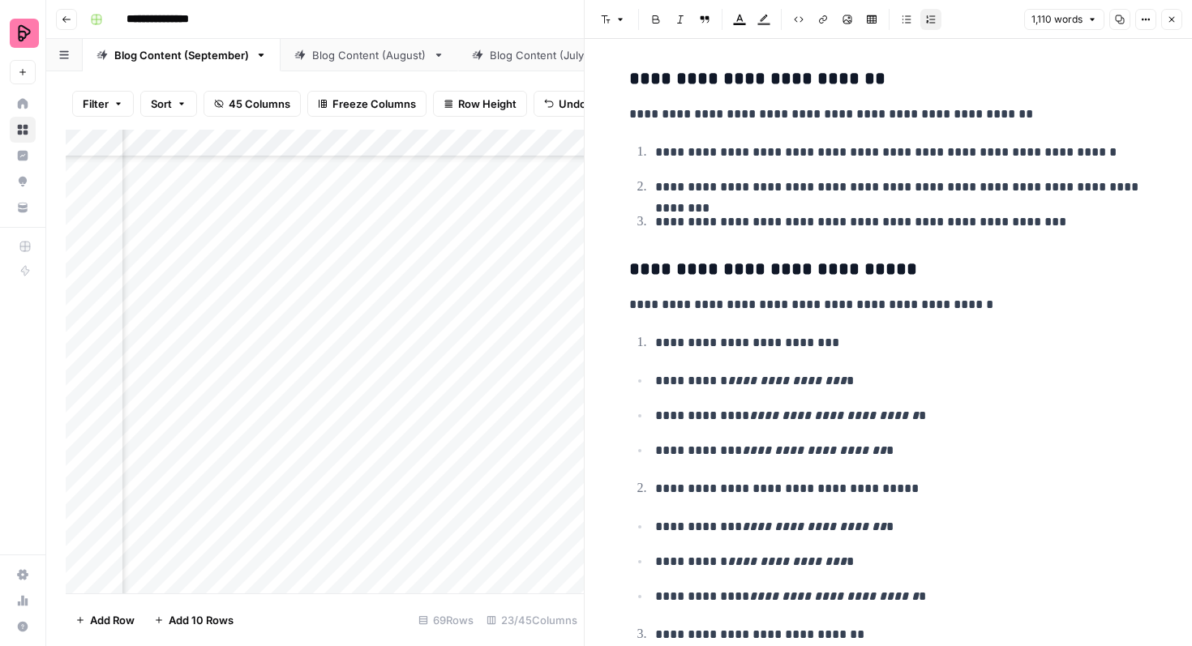
scroll to position [1863, 0]
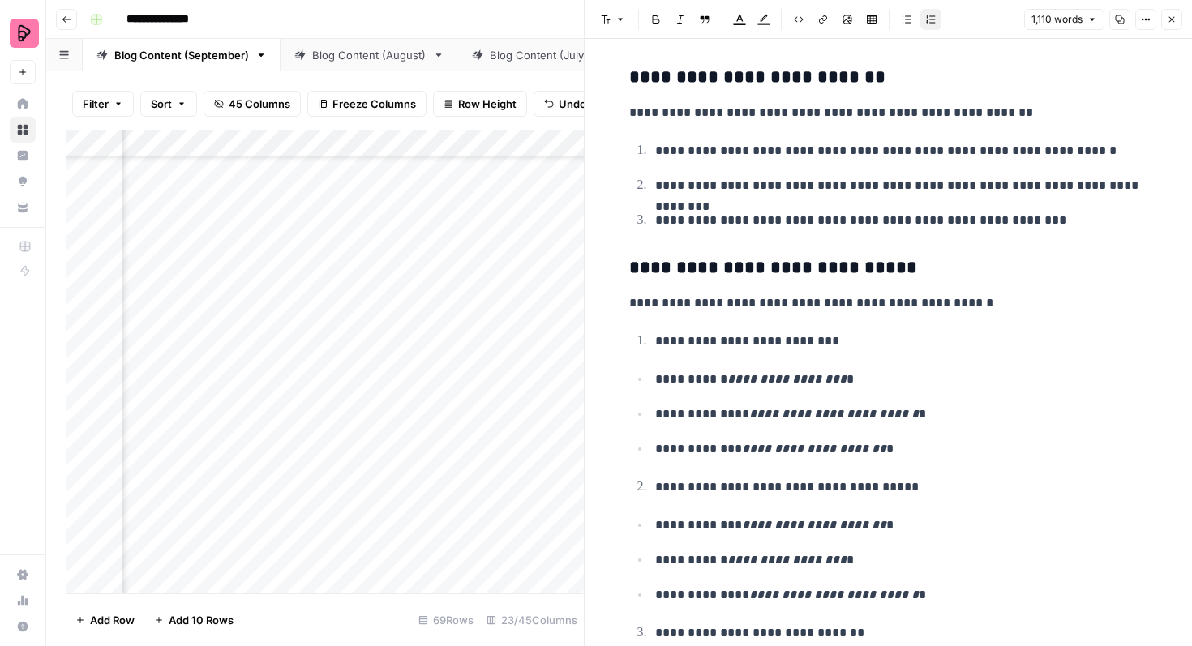
click at [1177, 25] on button "Close" at bounding box center [1171, 19] width 21 height 21
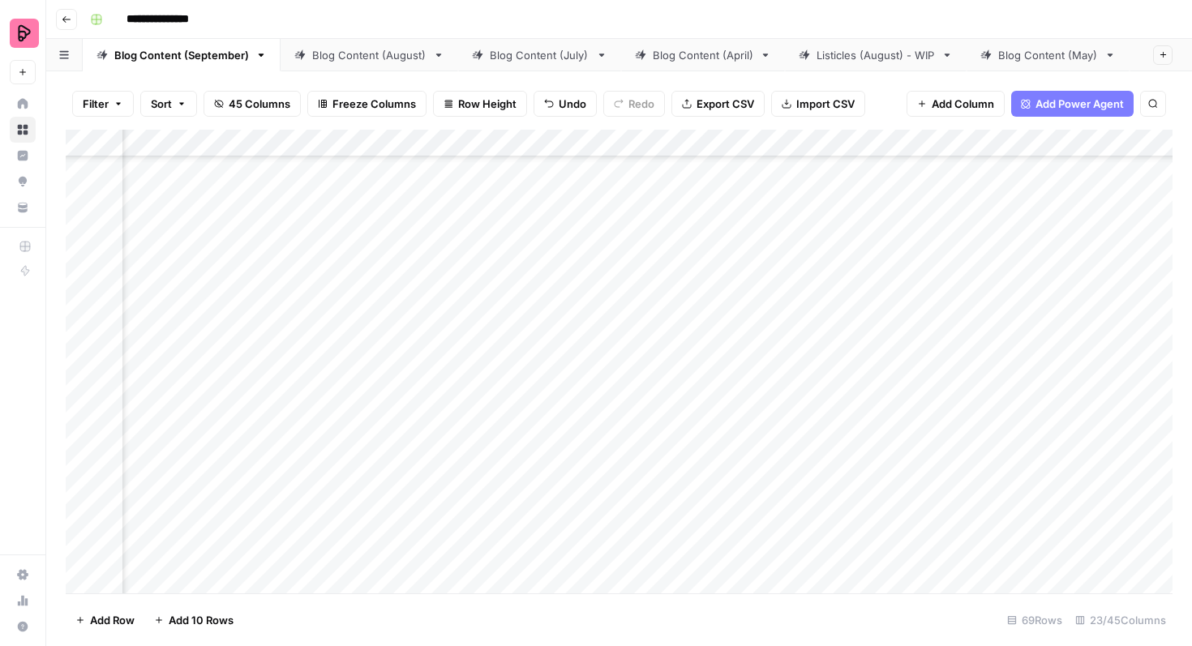
click at [835, 58] on div "Listicles (August) - WIP" at bounding box center [875, 55] width 118 height 16
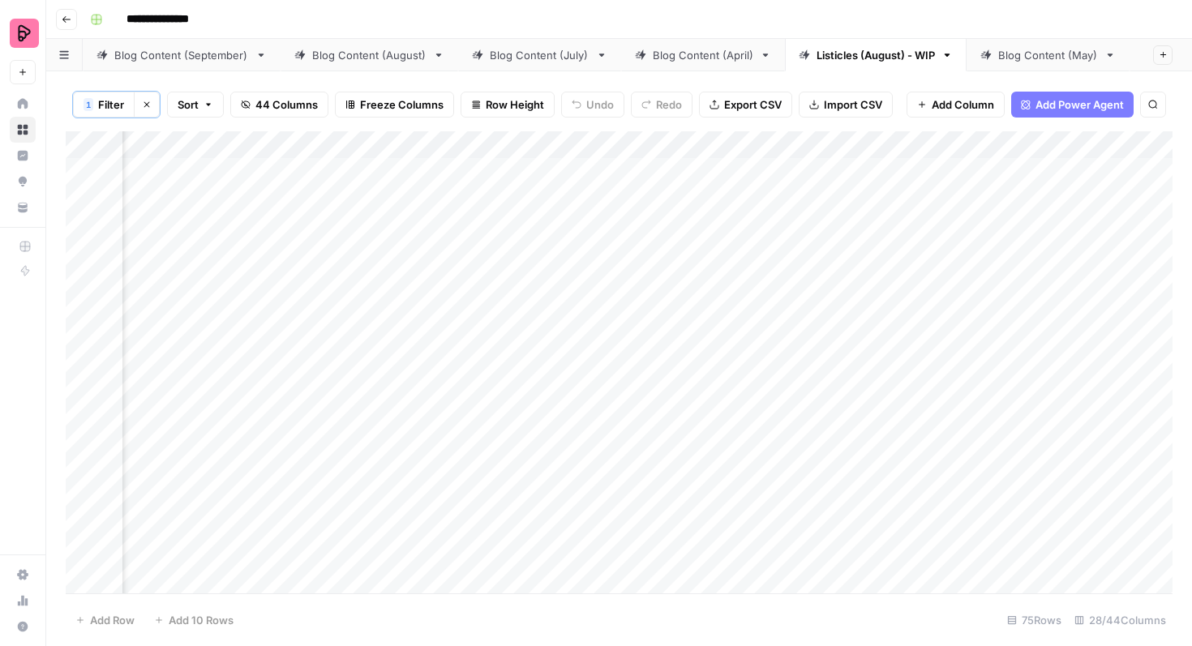
scroll to position [0, 1617]
click at [532, 170] on div "Add Column" at bounding box center [619, 362] width 1107 height 462
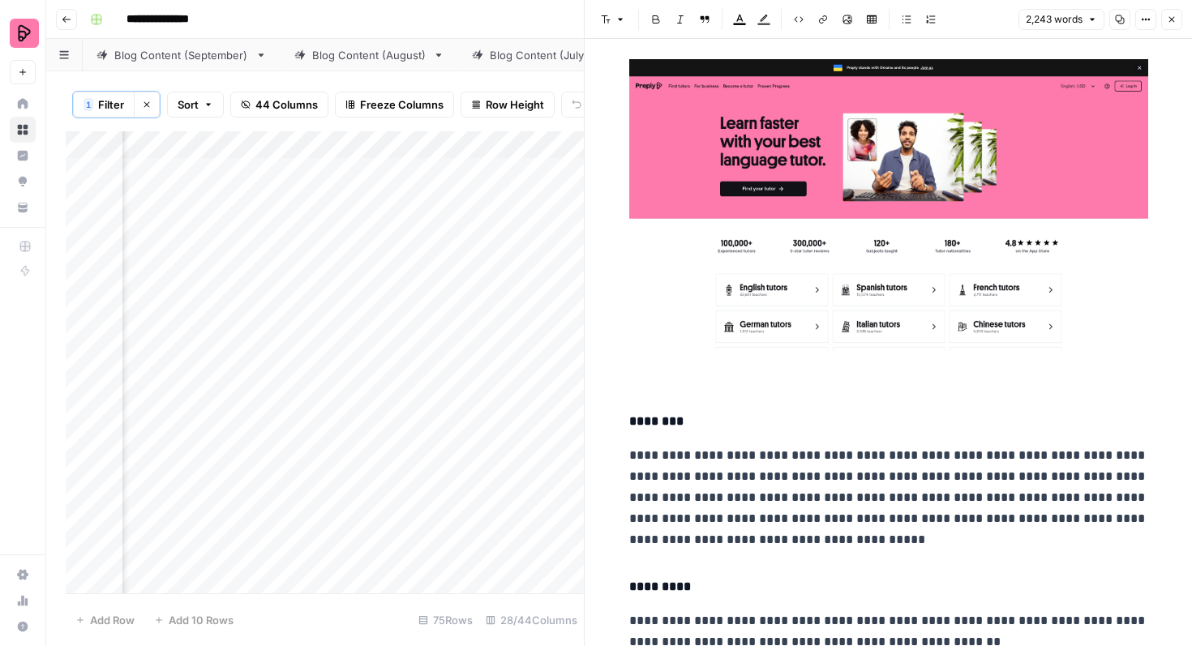
scroll to position [1282, 0]
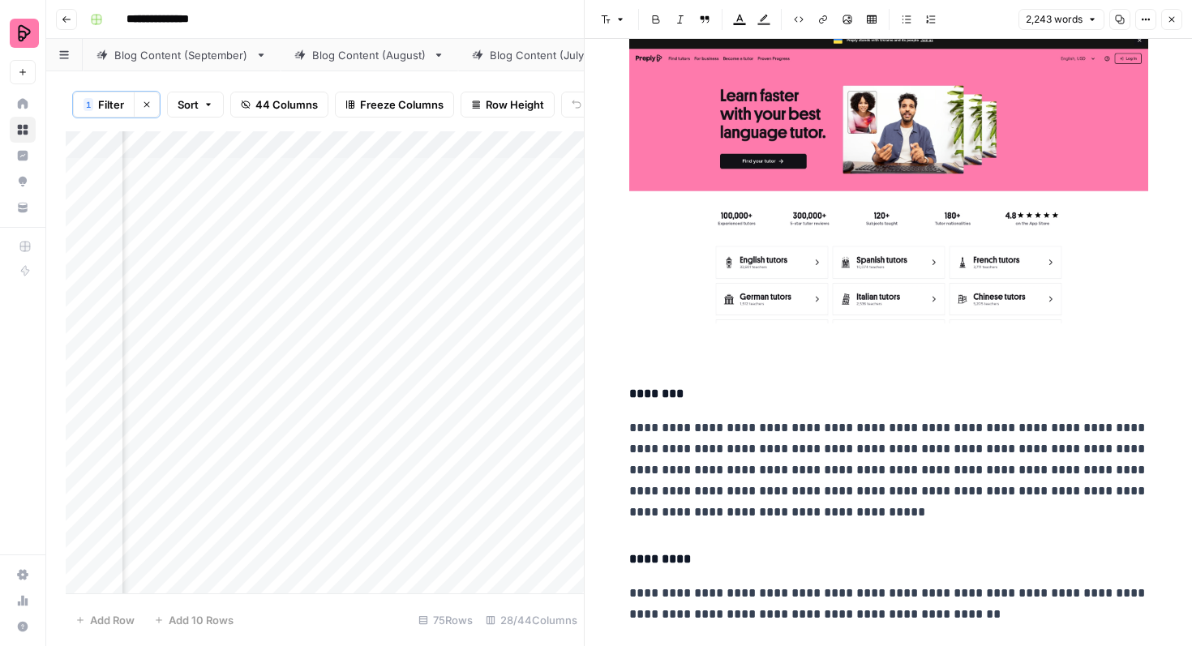
click at [1180, 22] on button "Close" at bounding box center [1171, 19] width 21 height 21
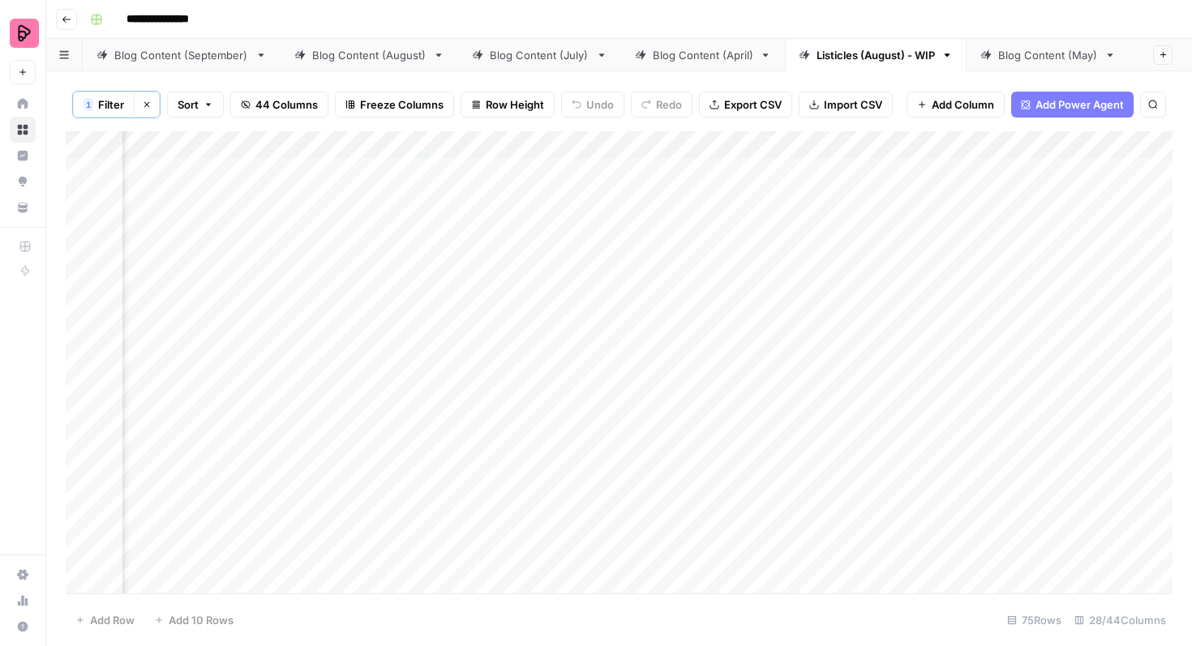
scroll to position [0, 546]
click at [164, 62] on div "Blog Content (September)" at bounding box center [181, 55] width 135 height 16
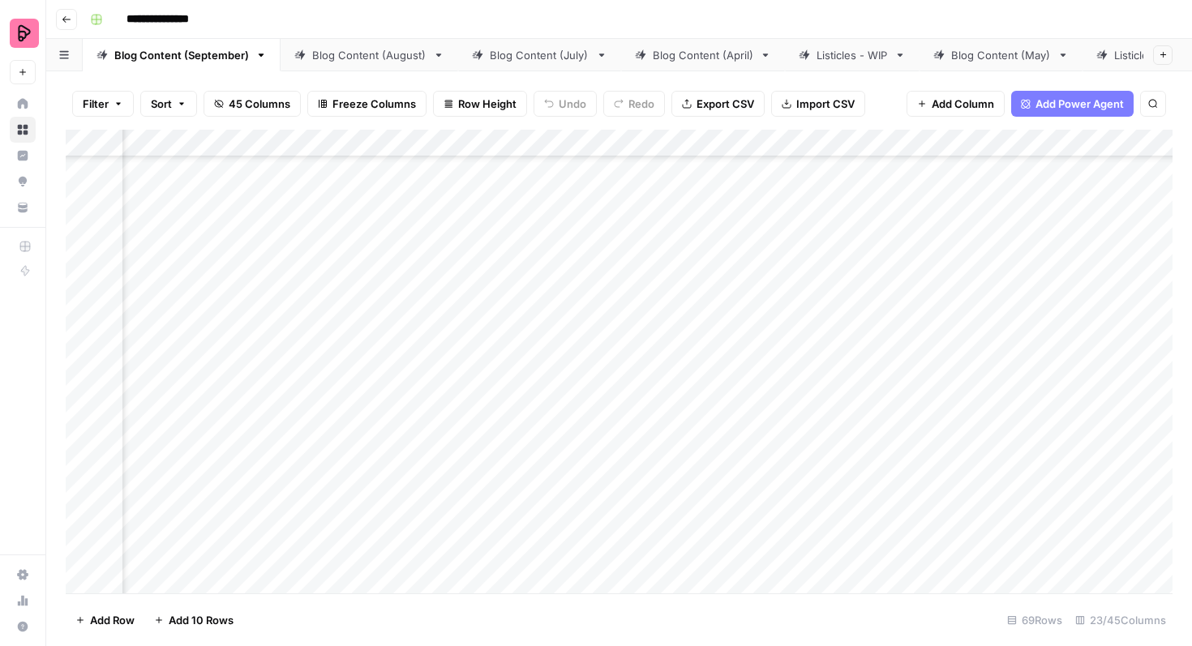
scroll to position [2101, 1142]
click at [898, 386] on div "Add Column" at bounding box center [619, 362] width 1107 height 464
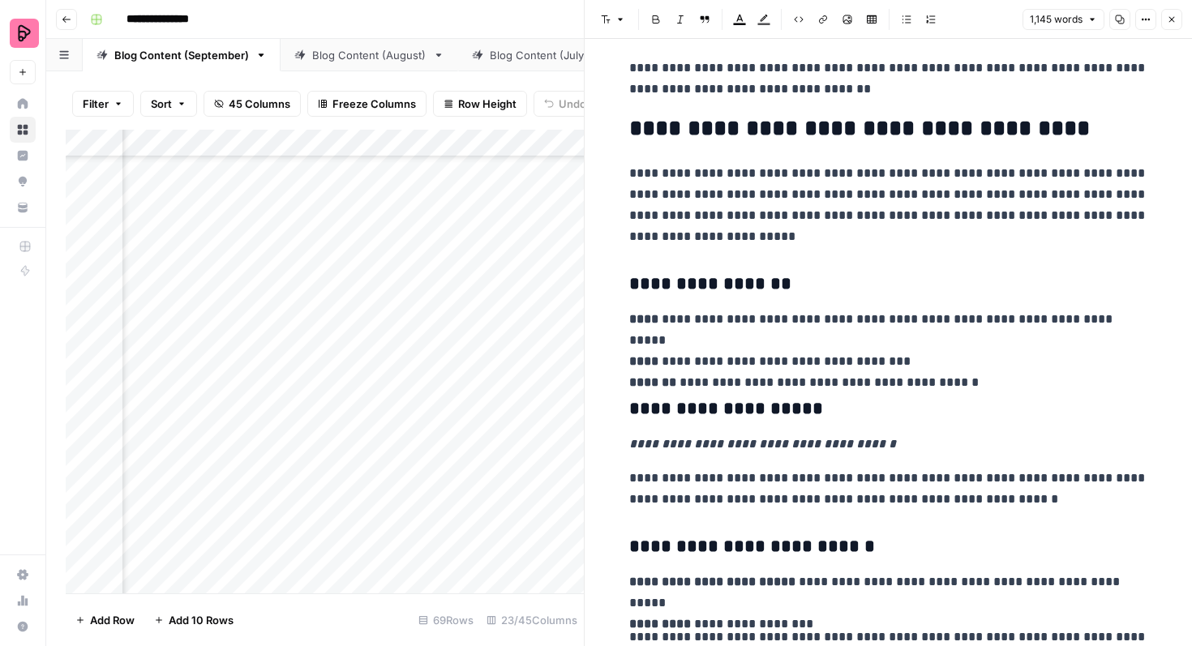
scroll to position [2633, 0]
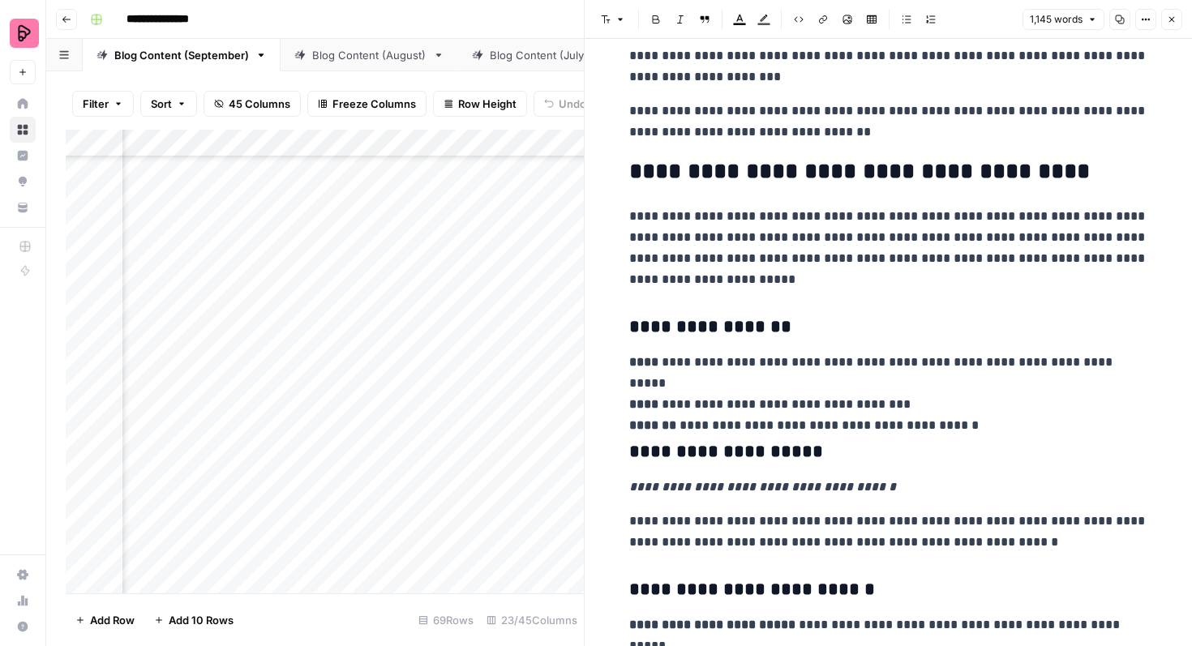
click at [1175, 20] on icon "button" at bounding box center [1172, 20] width 10 height 10
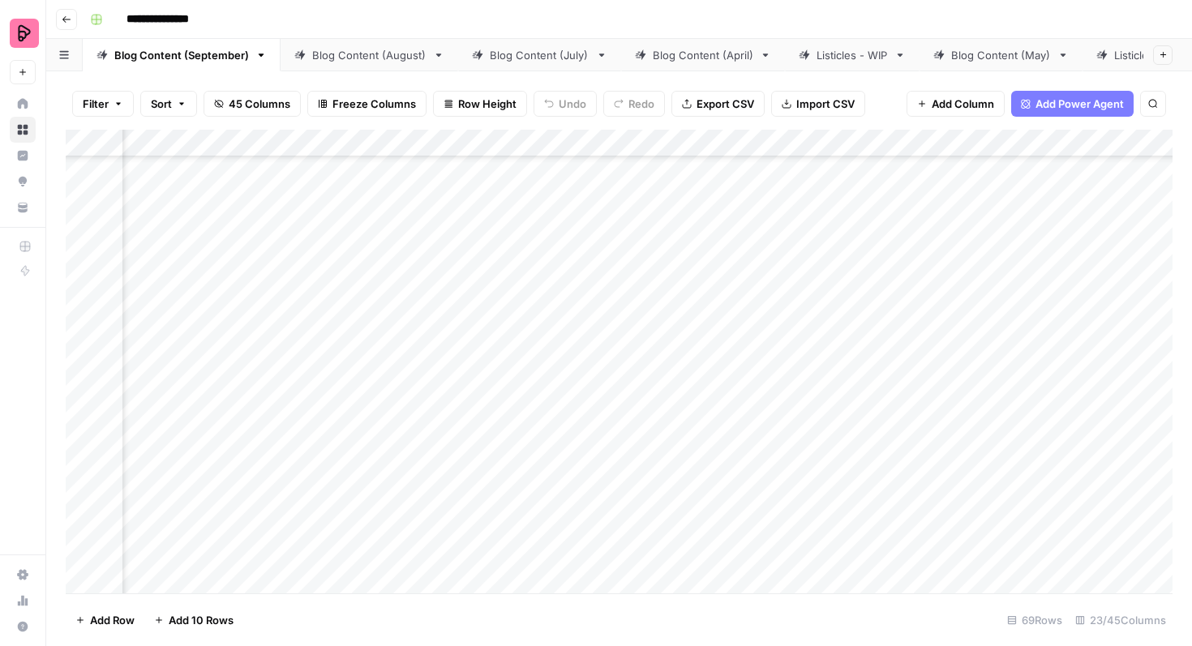
scroll to position [2101, 2151]
click at [691, 391] on div "Add Column" at bounding box center [619, 362] width 1107 height 464
click at [734, 387] on div "Add Column" at bounding box center [619, 362] width 1107 height 464
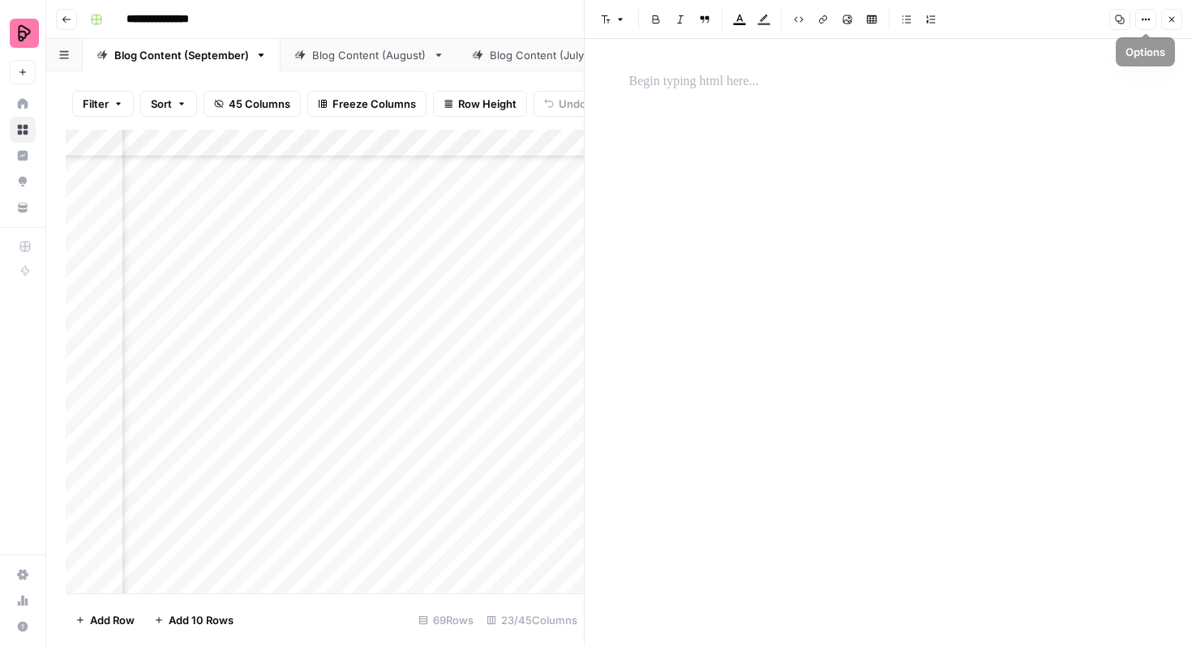
click at [1166, 19] on button "Close" at bounding box center [1171, 19] width 21 height 21
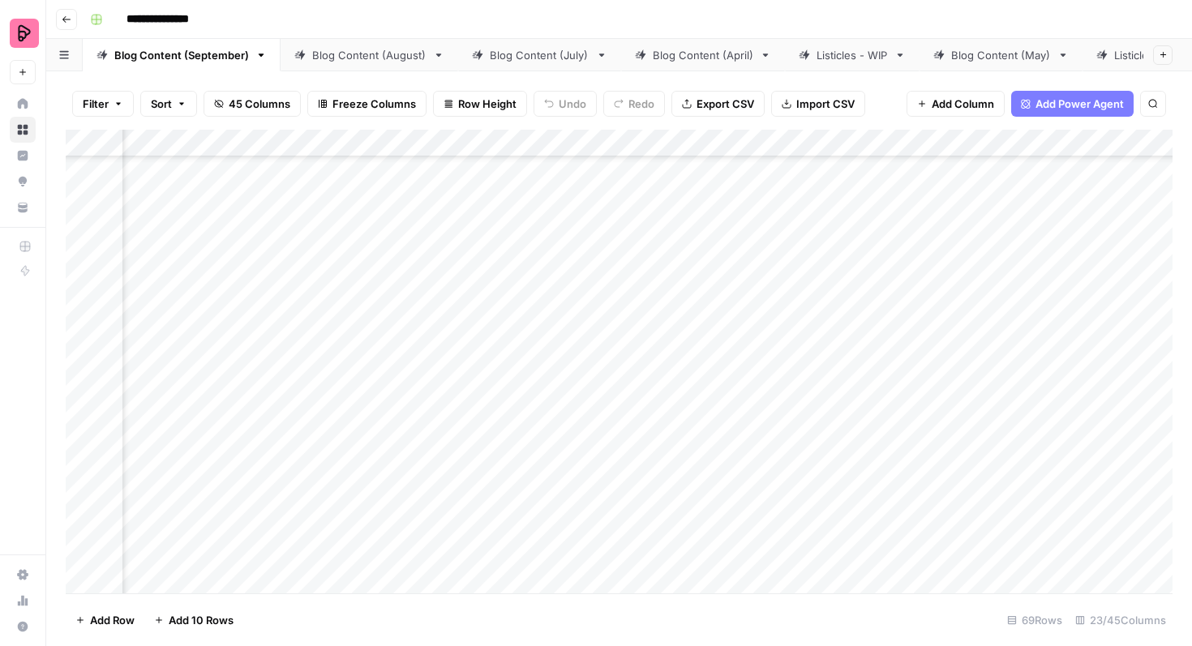
scroll to position [2101, 1053]
click at [361, 387] on div "Add Column" at bounding box center [619, 362] width 1107 height 464
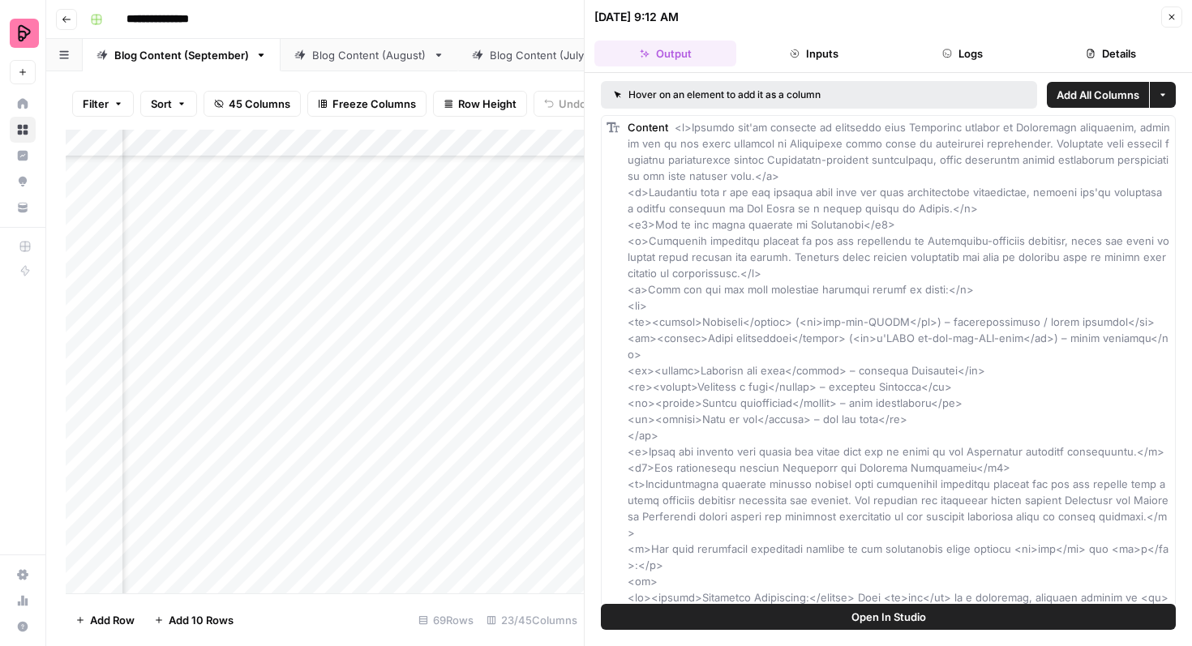
click at [1176, 16] on button "Close" at bounding box center [1171, 16] width 21 height 21
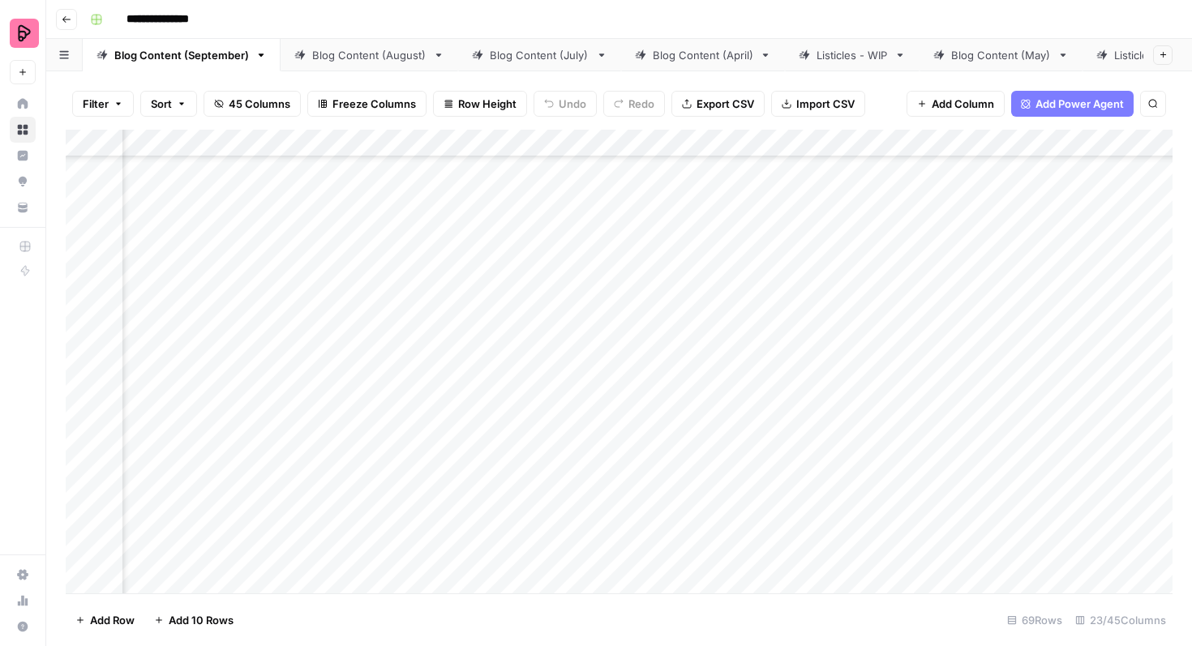
scroll to position [2101, 968]
click at [320, 387] on div "Add Column" at bounding box center [619, 362] width 1107 height 464
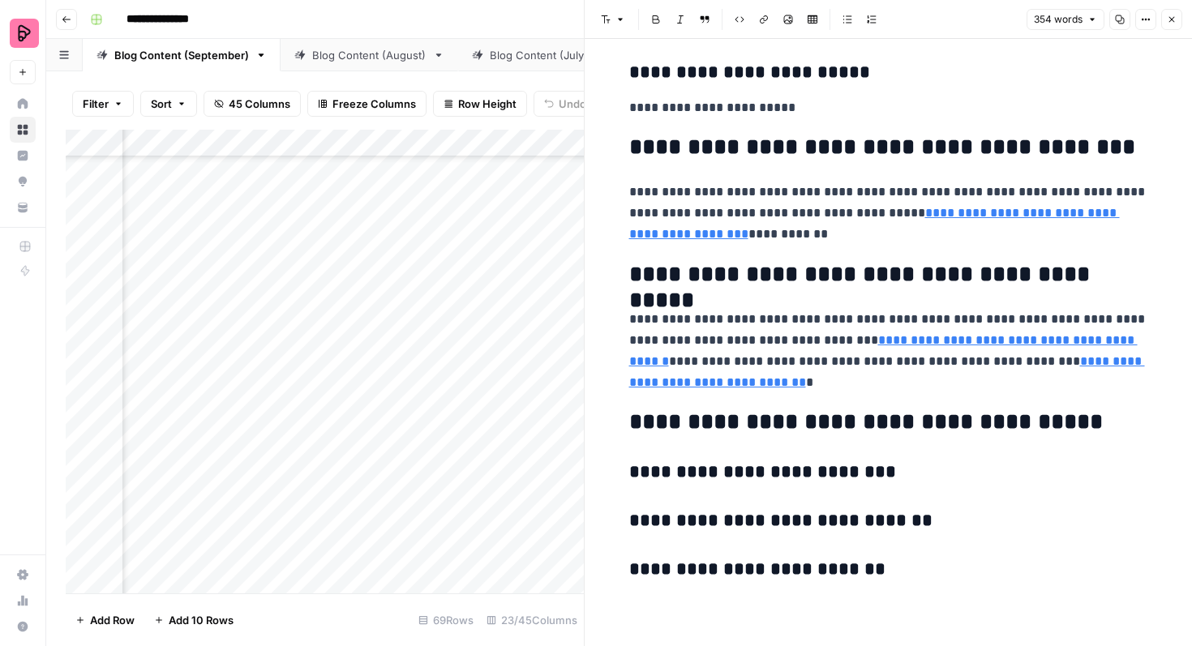
scroll to position [1737, 0]
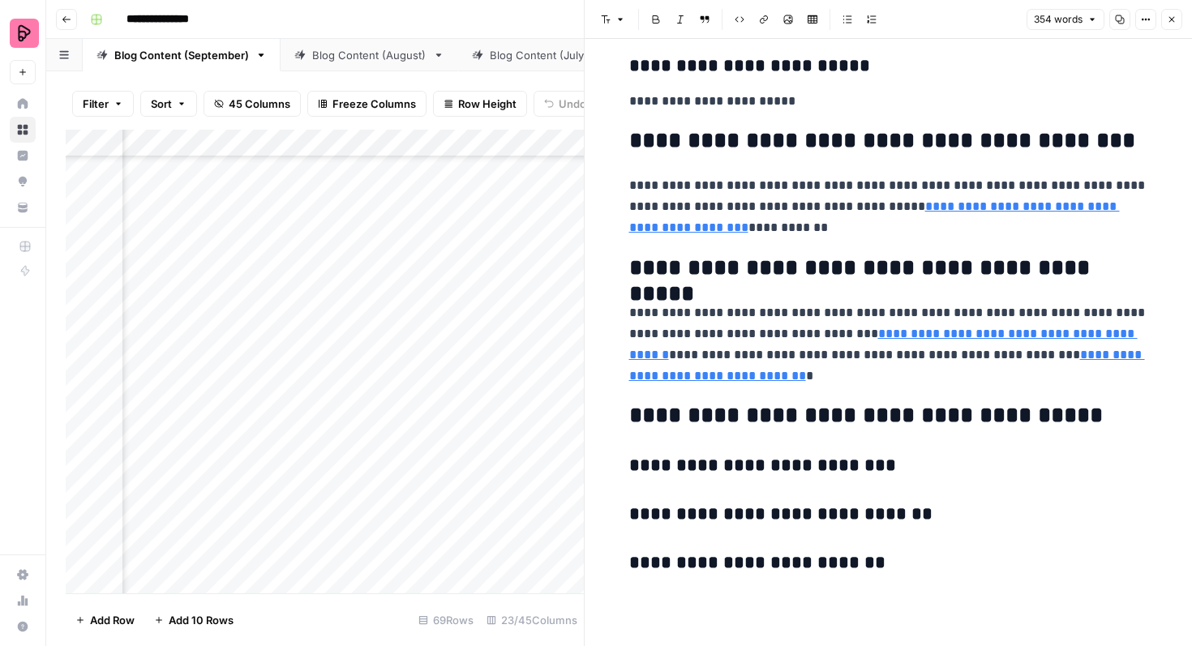
click at [1172, 22] on icon "button" at bounding box center [1172, 20] width 10 height 10
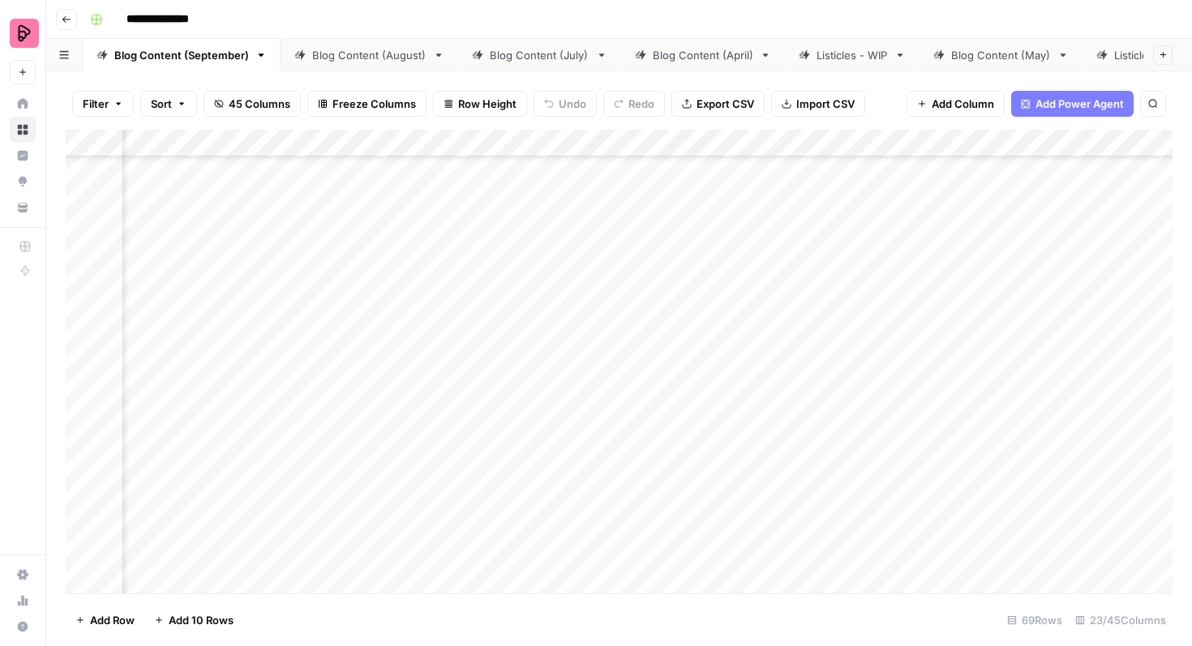
click at [317, 345] on div "Add Column" at bounding box center [619, 362] width 1107 height 464
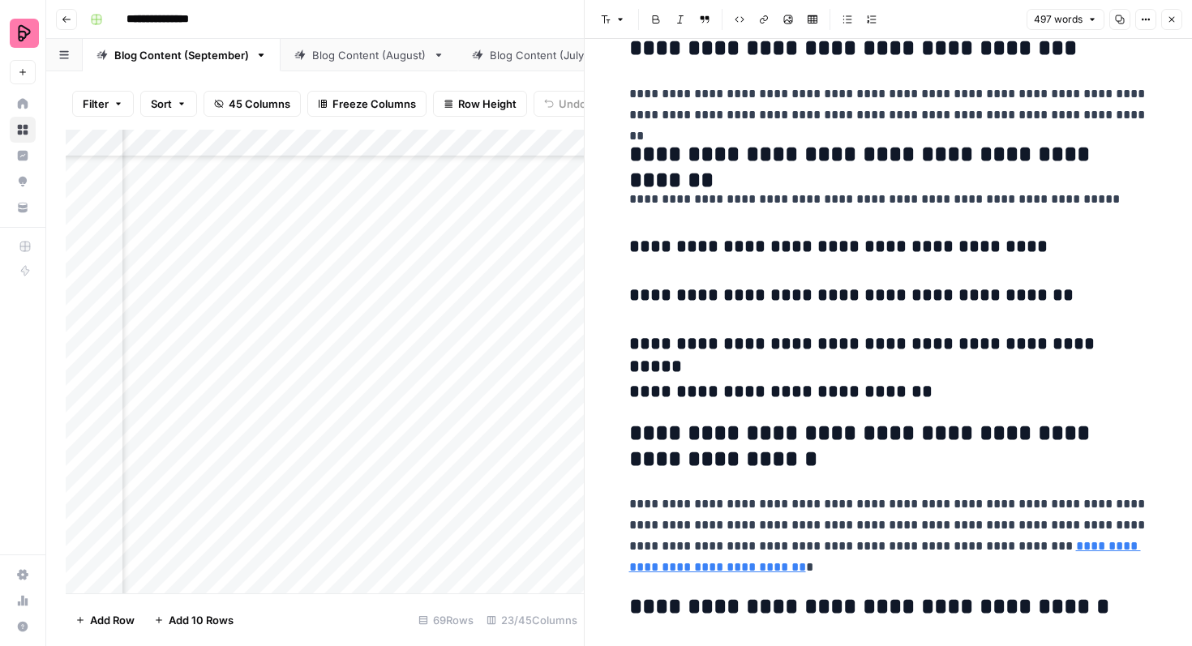
scroll to position [2236, 0]
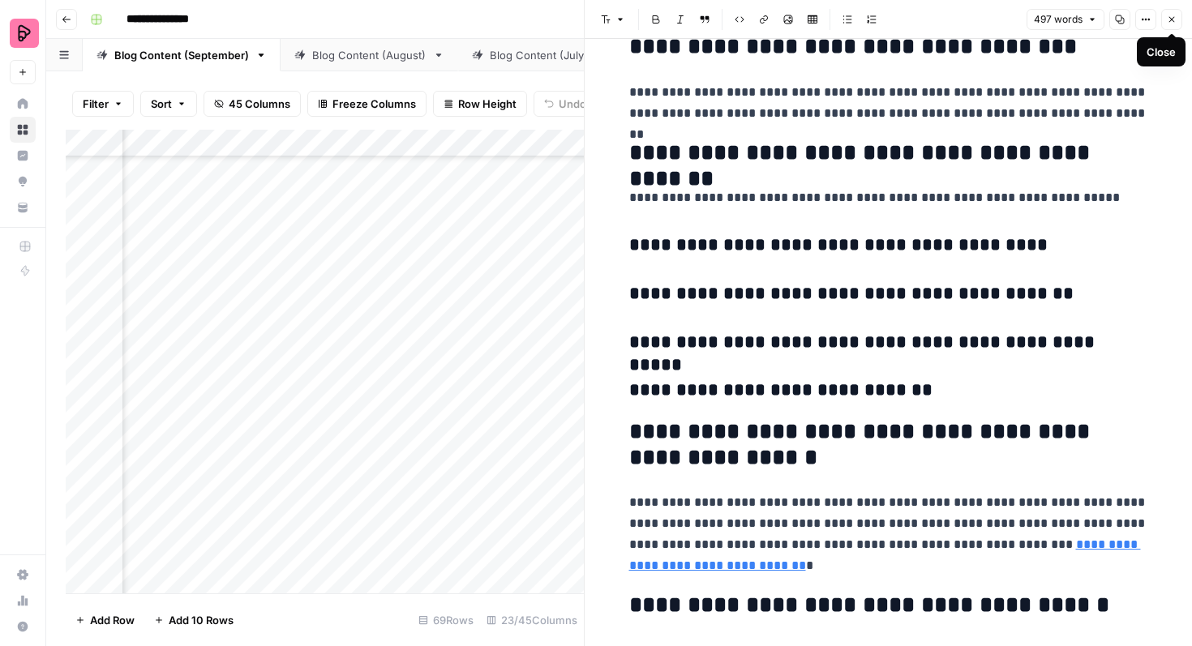
click at [1174, 11] on button "Close" at bounding box center [1171, 19] width 21 height 21
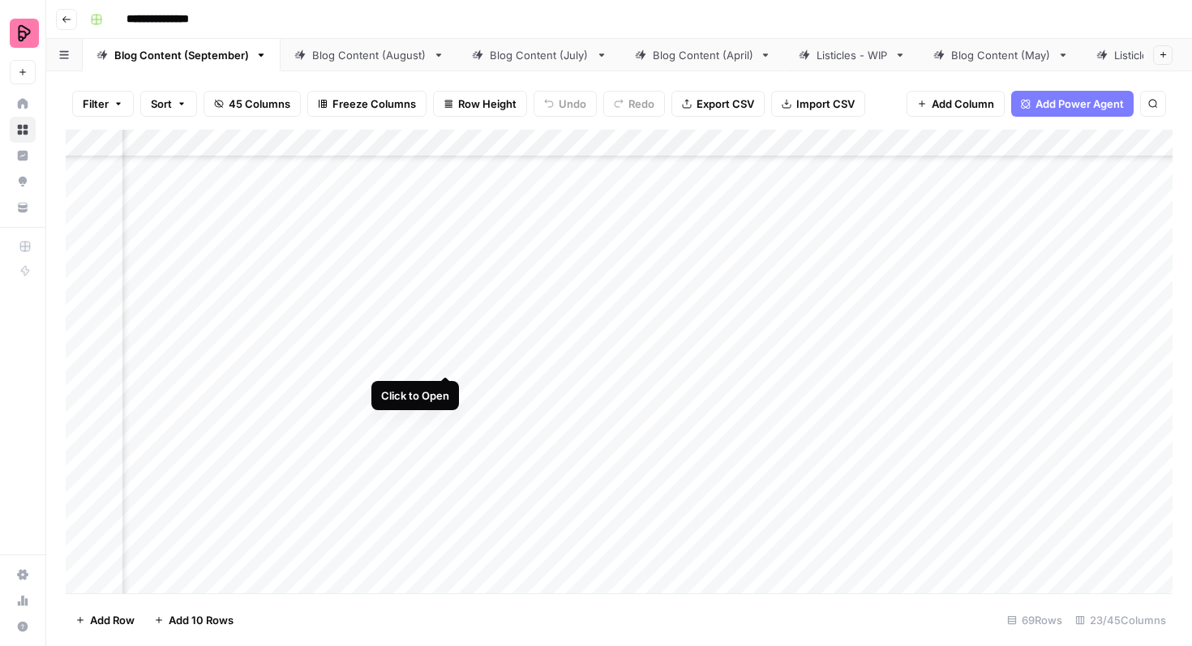
click at [446, 345] on div "Add Column" at bounding box center [619, 362] width 1107 height 464
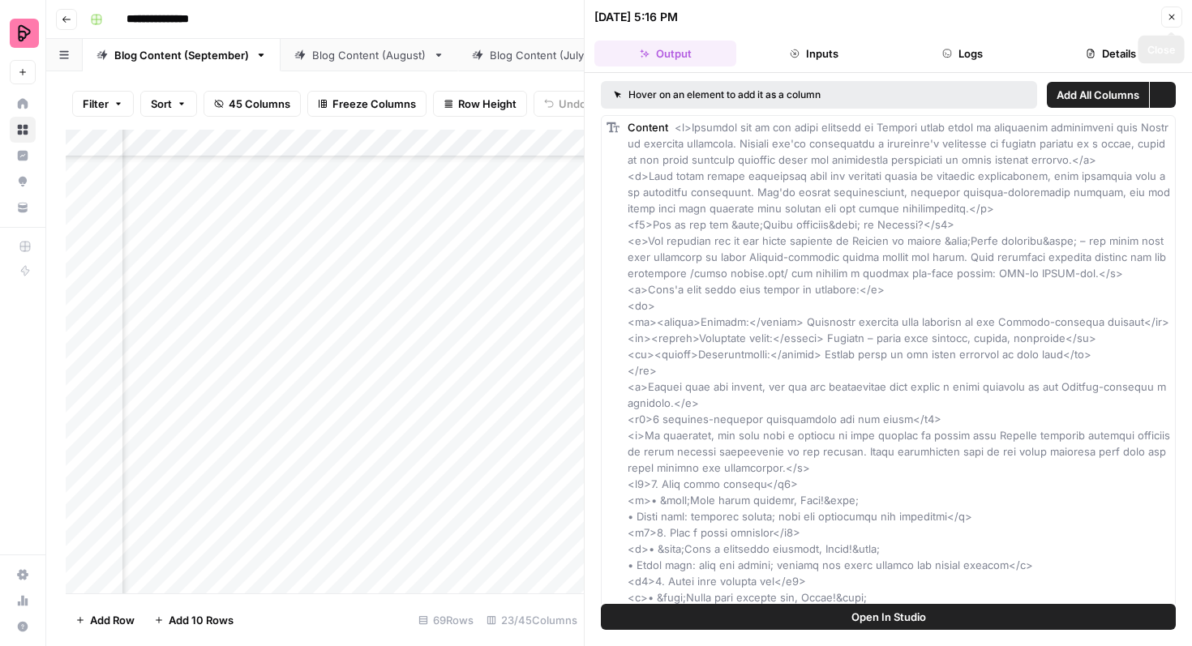
click at [1163, 24] on button "Close" at bounding box center [1171, 16] width 21 height 21
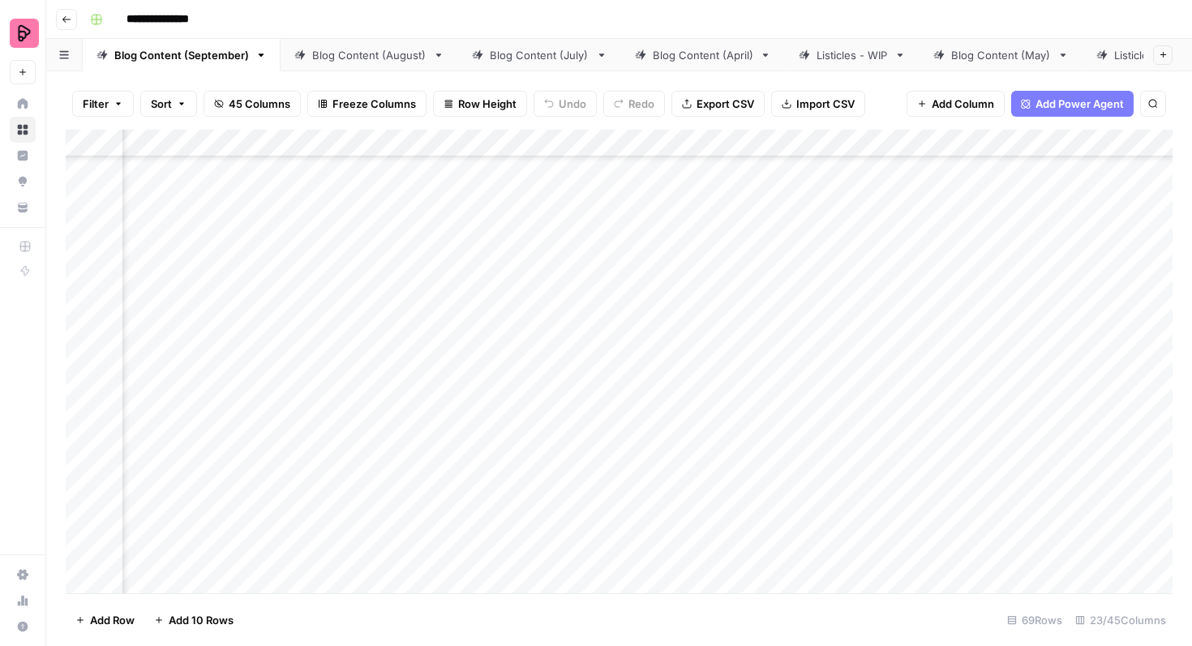
scroll to position [2101, 765]
click at [375, 347] on div "Add Column" at bounding box center [619, 362] width 1107 height 464
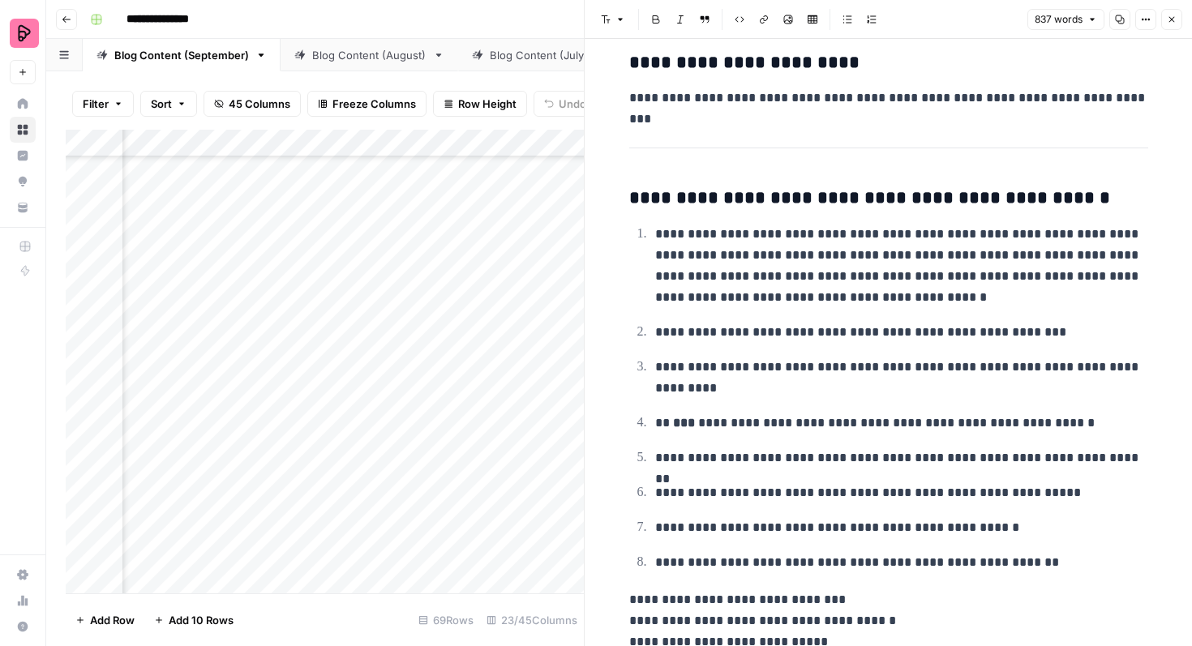
scroll to position [3798, 0]
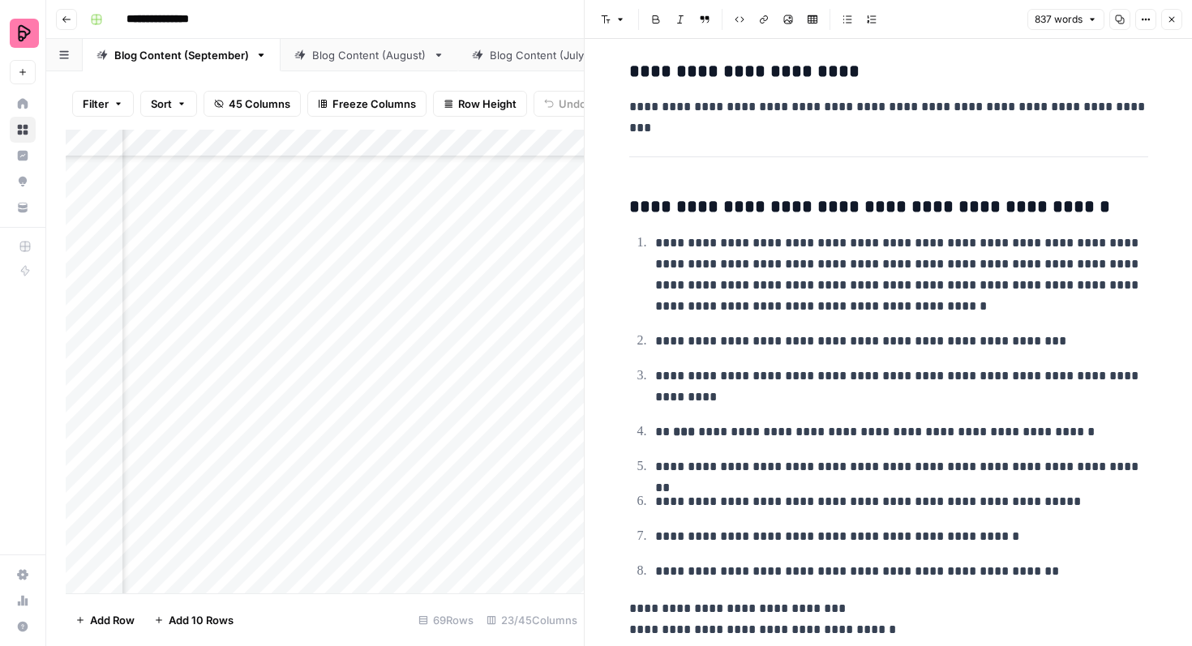
click at [1175, 18] on icon "button" at bounding box center [1172, 20] width 10 height 10
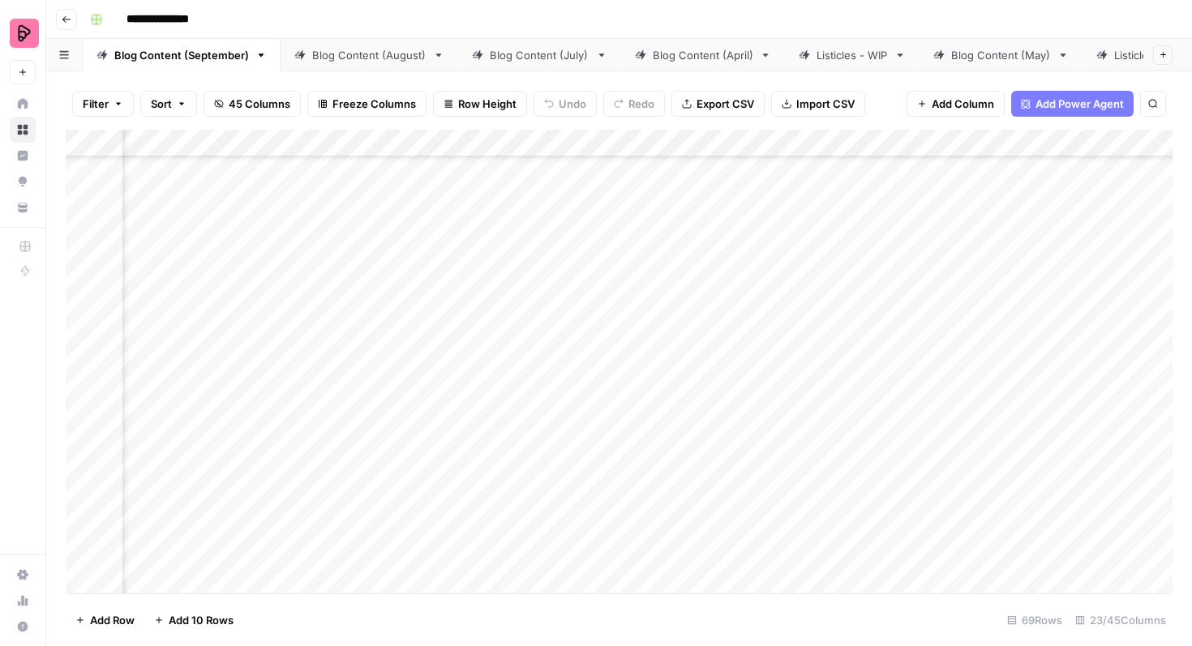
click at [521, 388] on div "Add Column" at bounding box center [619, 362] width 1107 height 464
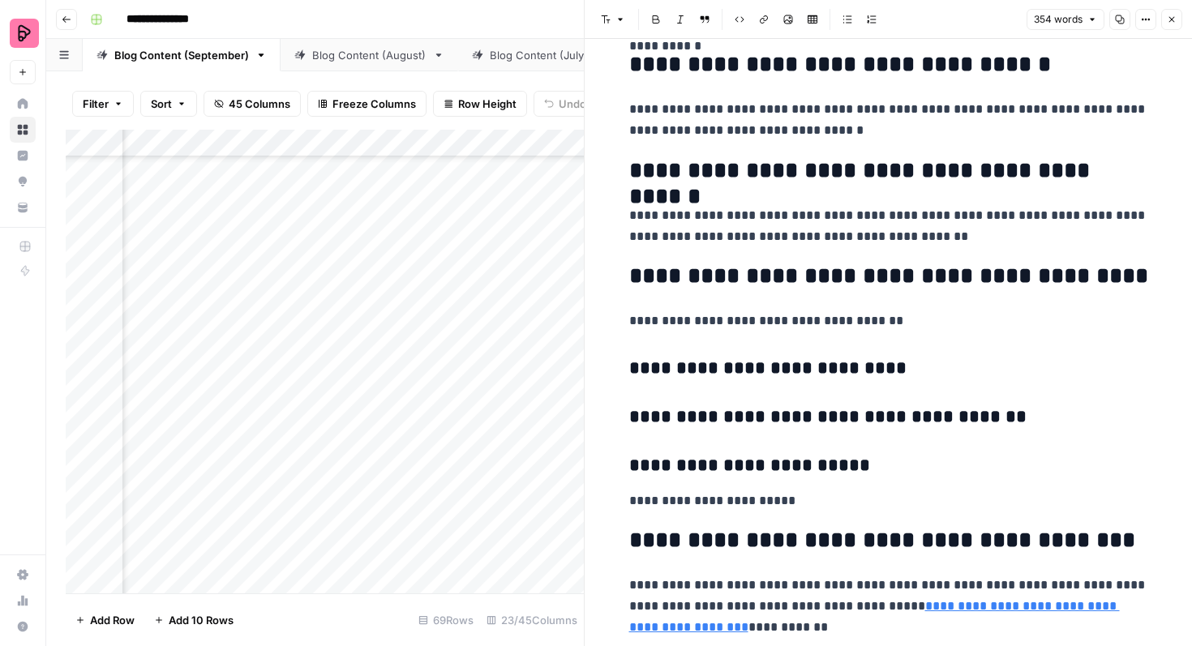
scroll to position [1314, 0]
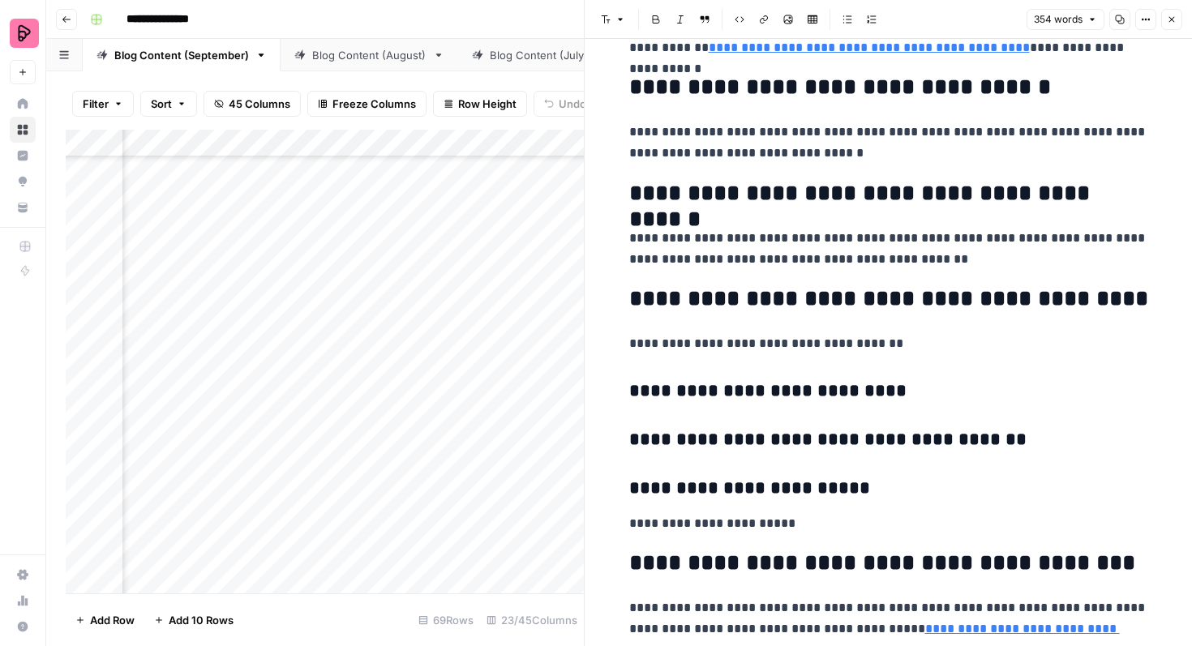
click at [1165, 25] on button "Close" at bounding box center [1171, 19] width 21 height 21
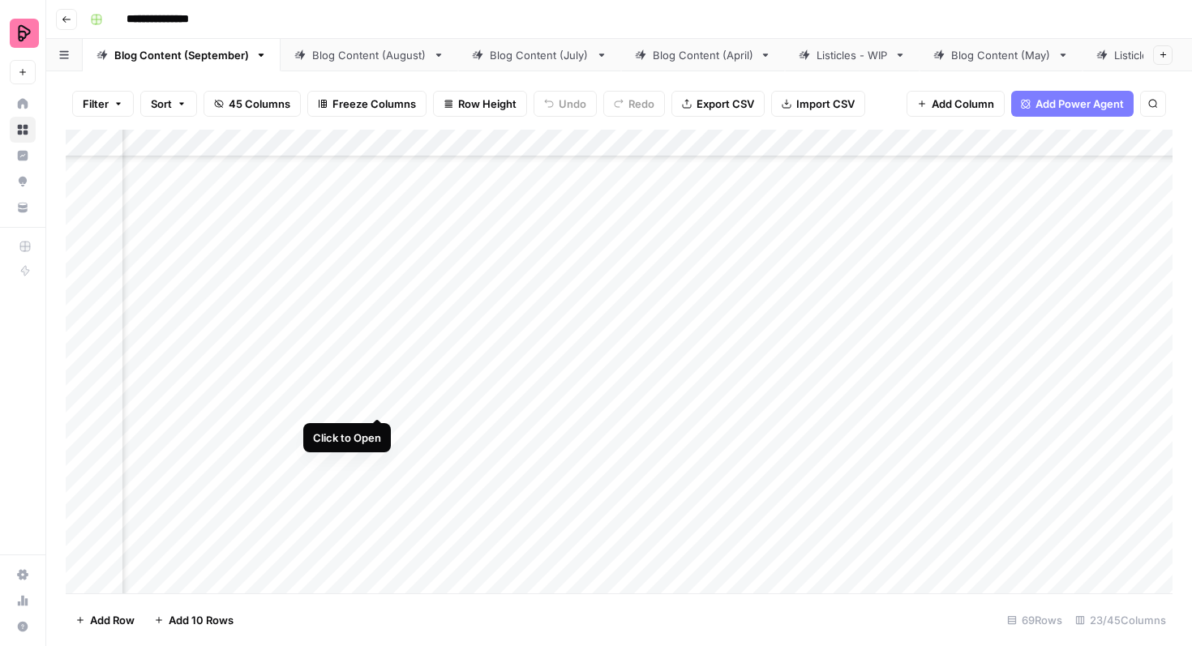
click at [377, 388] on div "Add Column" at bounding box center [619, 362] width 1107 height 464
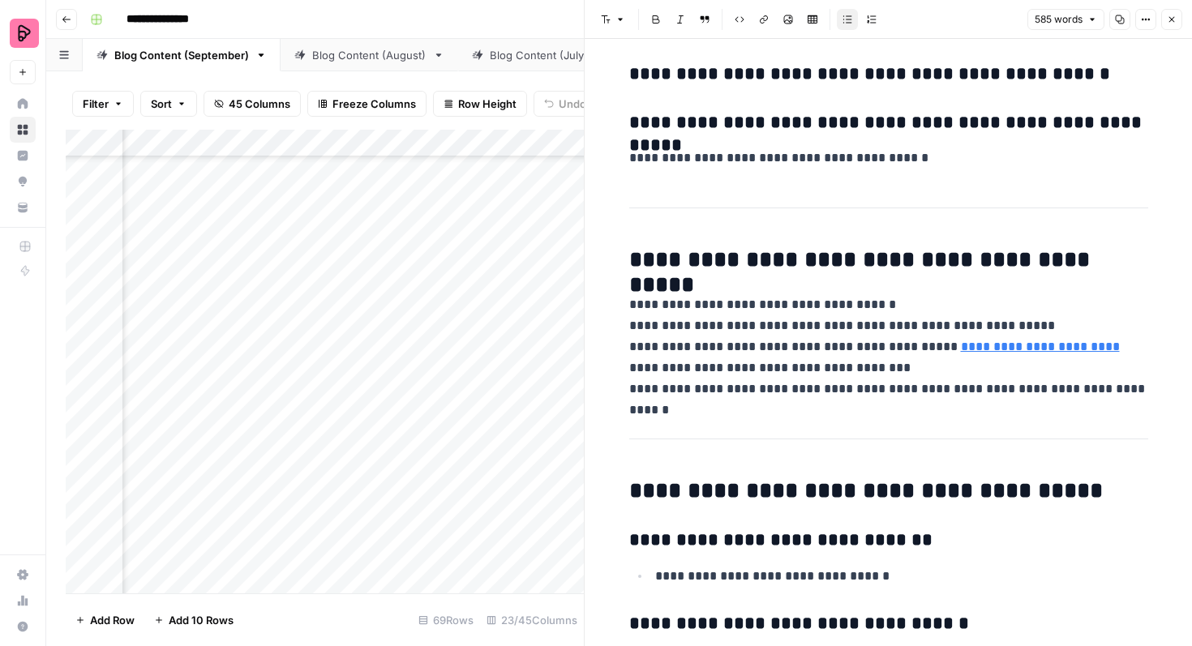
scroll to position [2346, 0]
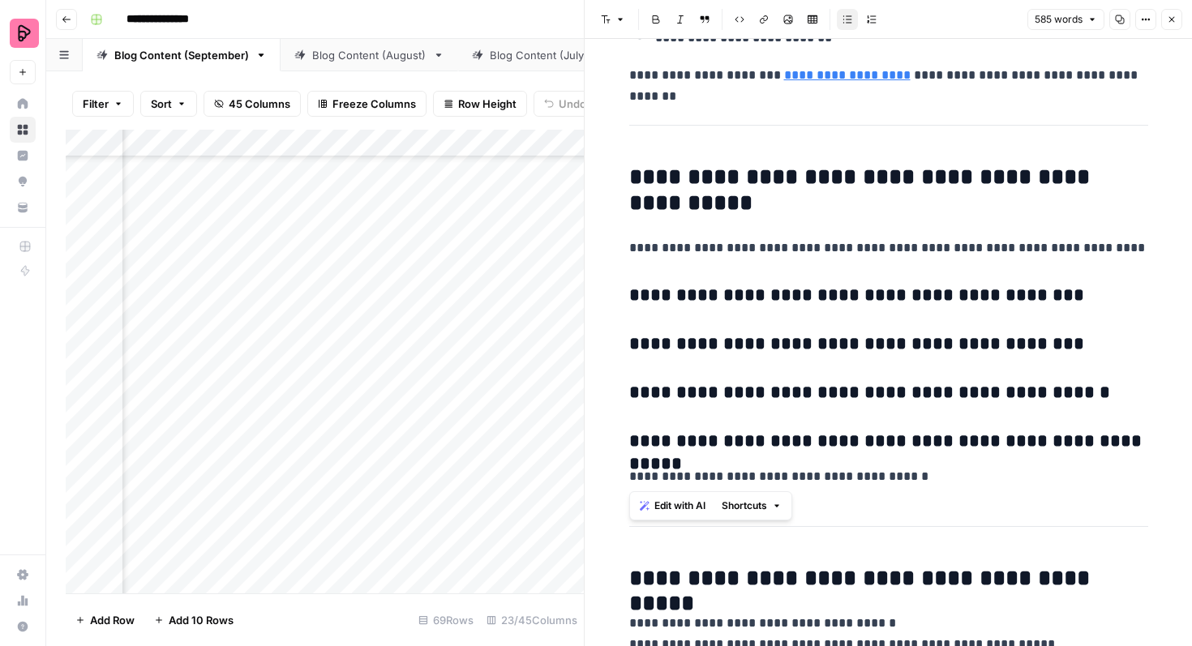
drag, startPoint x: 938, startPoint y: 480, endPoint x: 630, endPoint y: 177, distance: 432.3
copy div "**********"
click at [1176, 28] on button "Close" at bounding box center [1171, 19] width 21 height 21
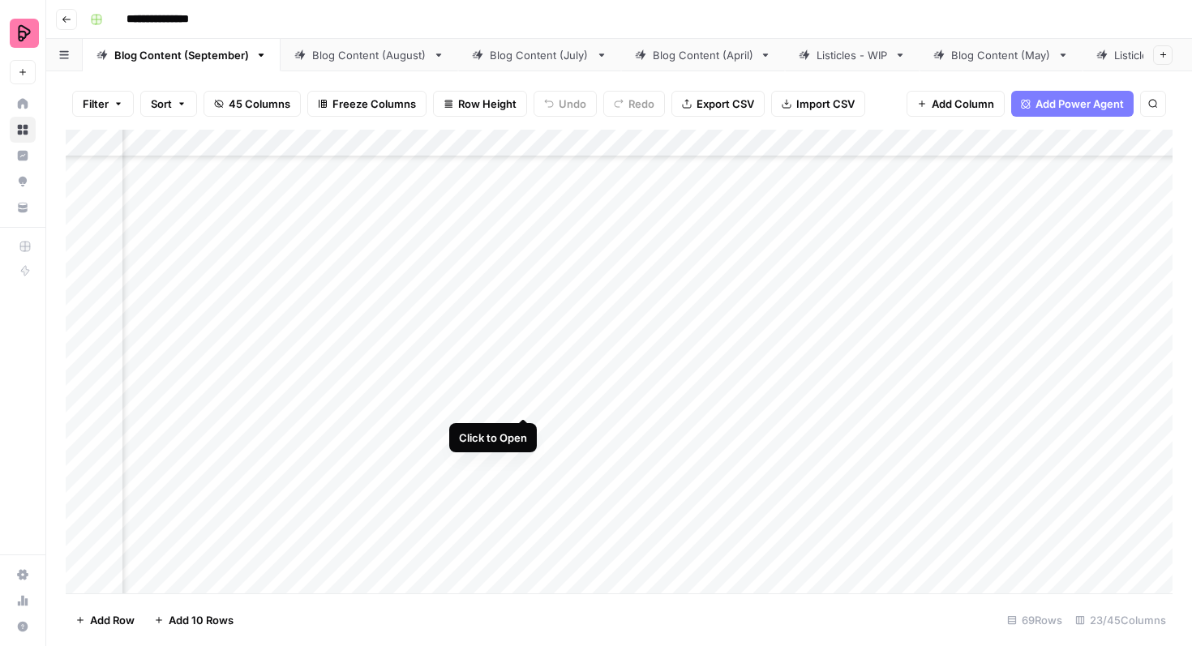
click at [526, 389] on div "Add Column" at bounding box center [619, 362] width 1107 height 464
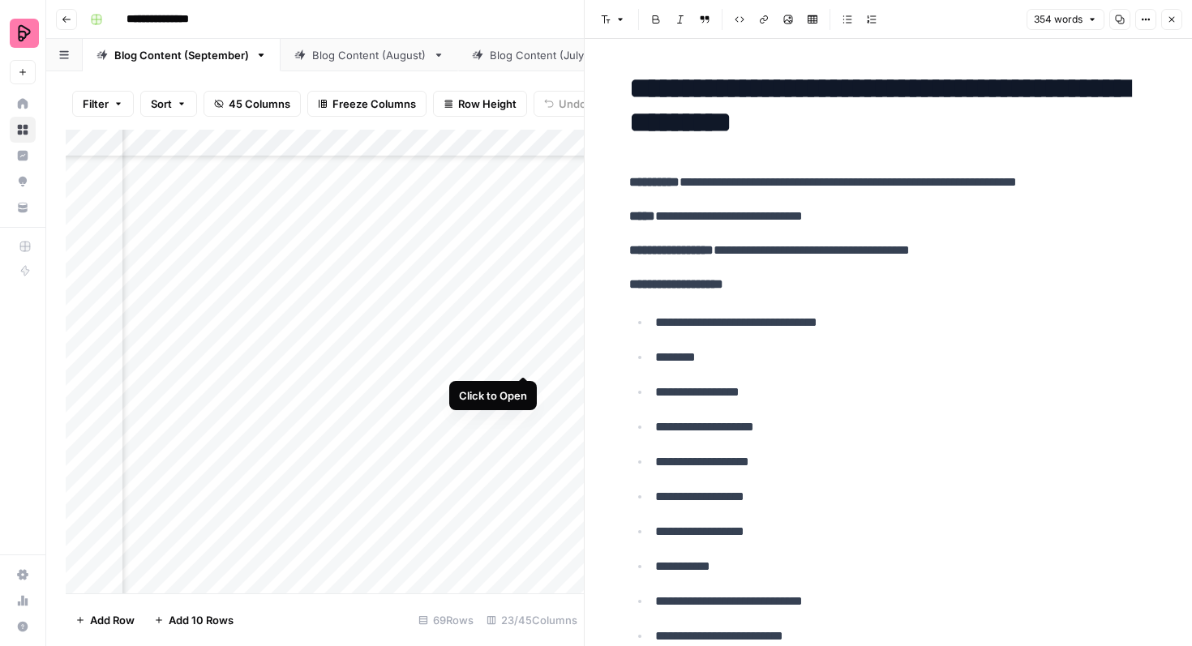
click at [527, 336] on div "Add Column" at bounding box center [325, 362] width 518 height 464
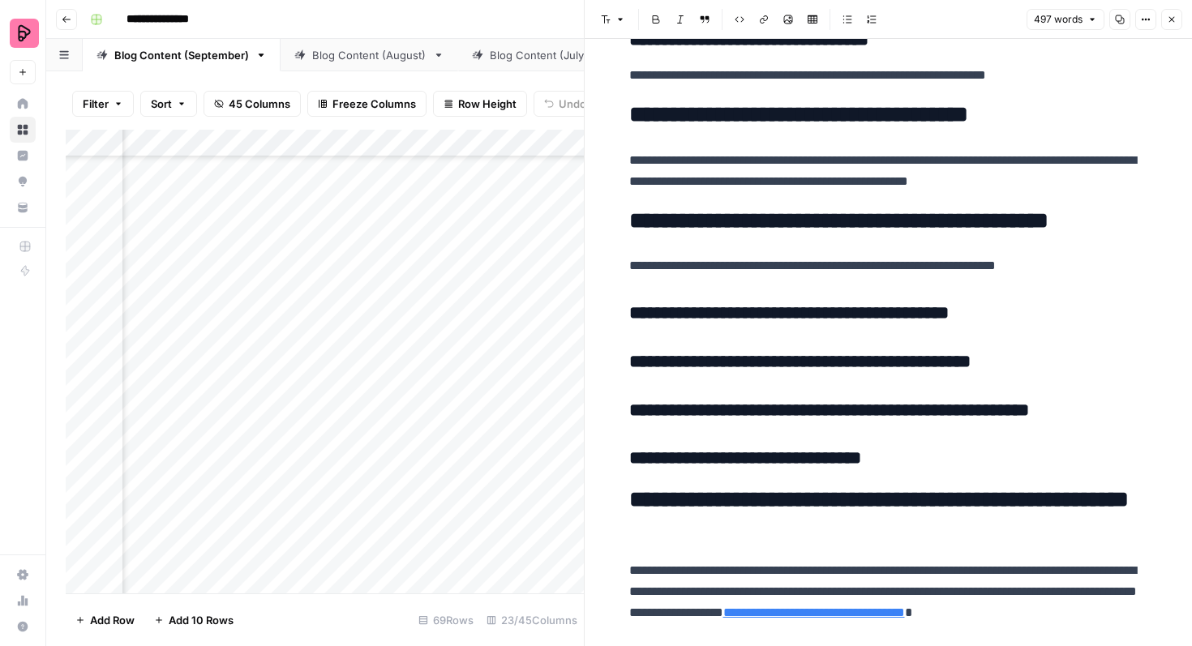
scroll to position [2169, 0]
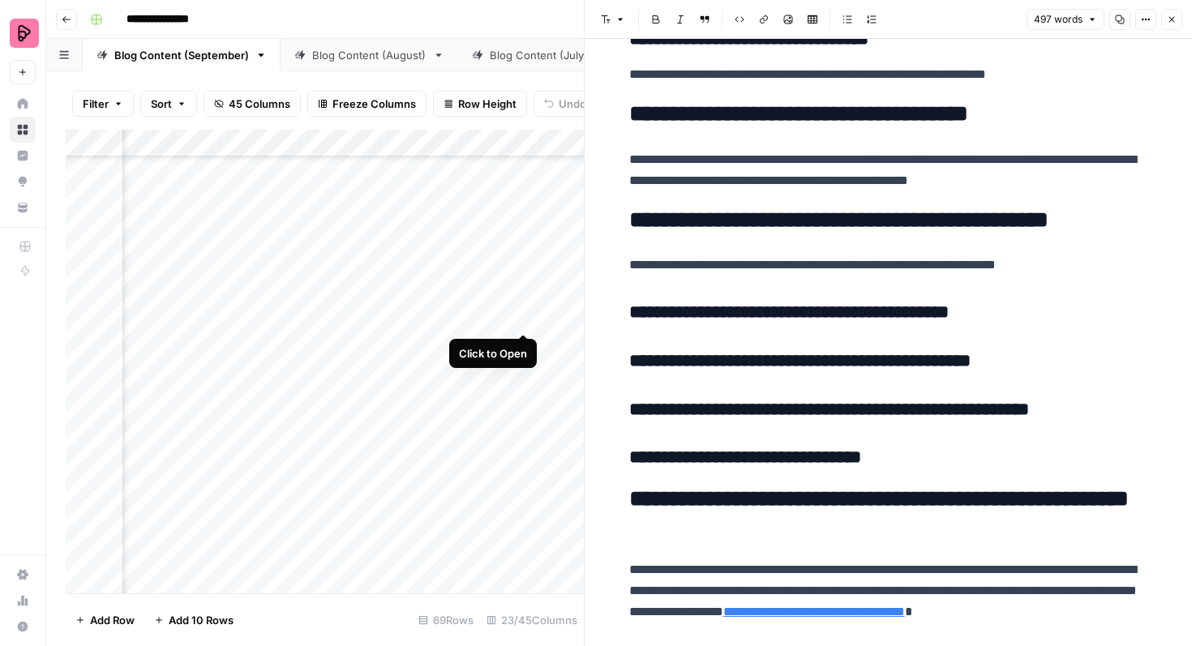
click at [527, 305] on div "Add Column" at bounding box center [325, 362] width 518 height 464
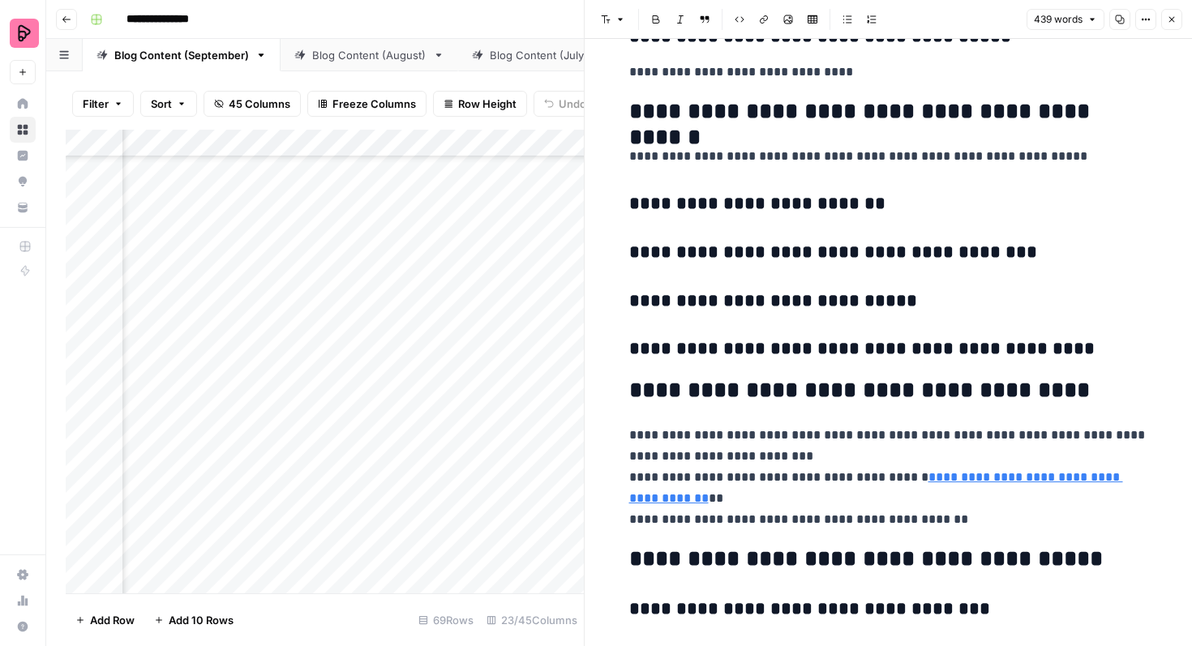
scroll to position [2277, 0]
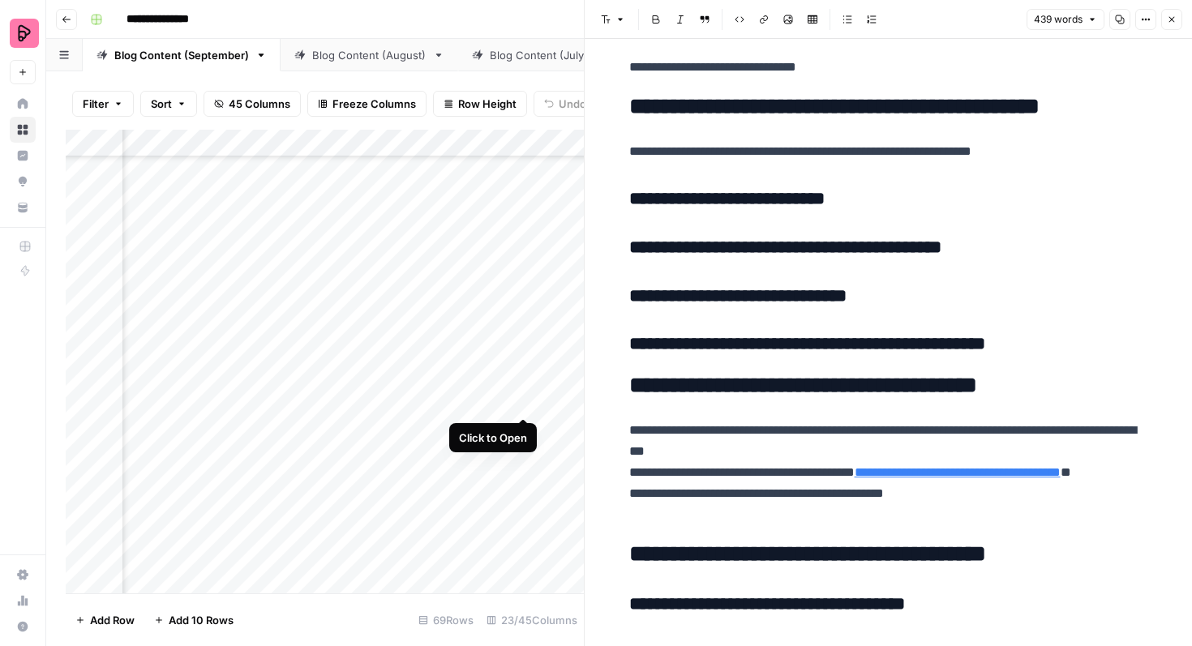
click at [524, 389] on div "Add Column" at bounding box center [325, 362] width 518 height 464
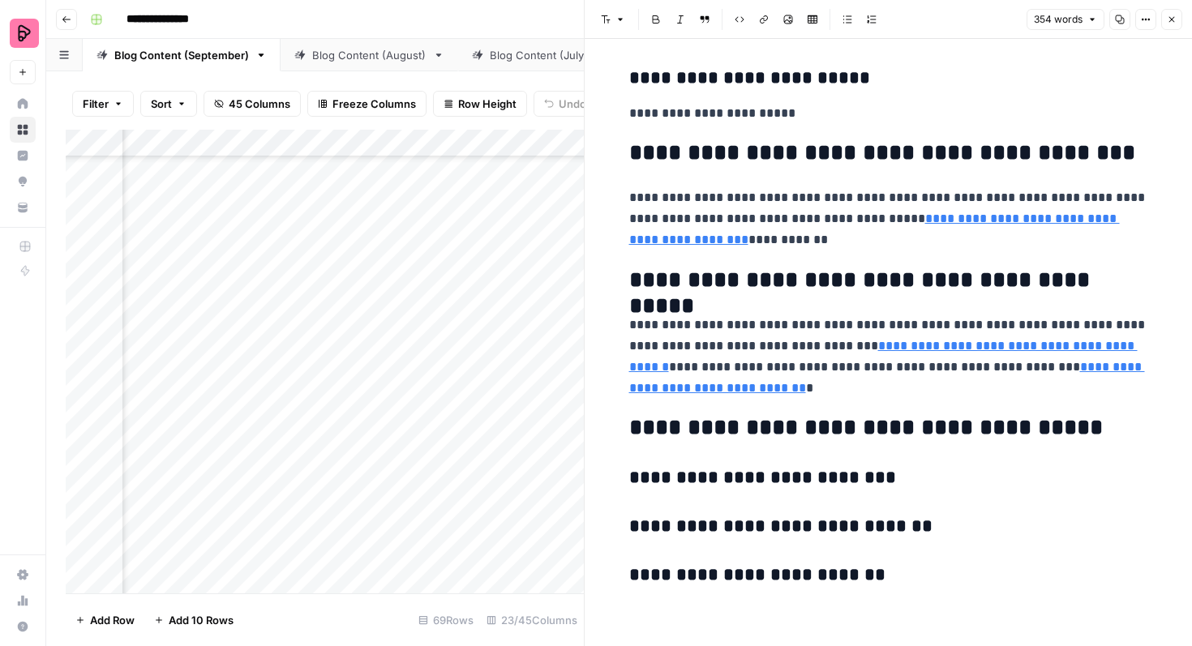
scroll to position [1737, 0]
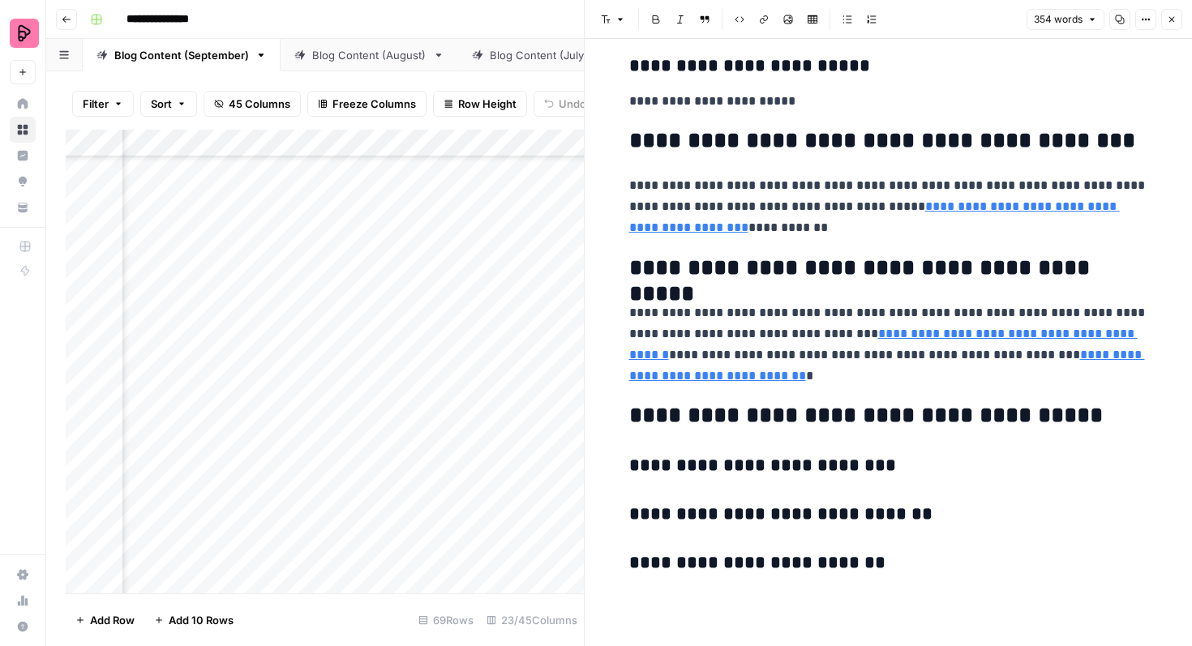
click at [821, 228] on p "**********" at bounding box center [888, 206] width 519 height 63
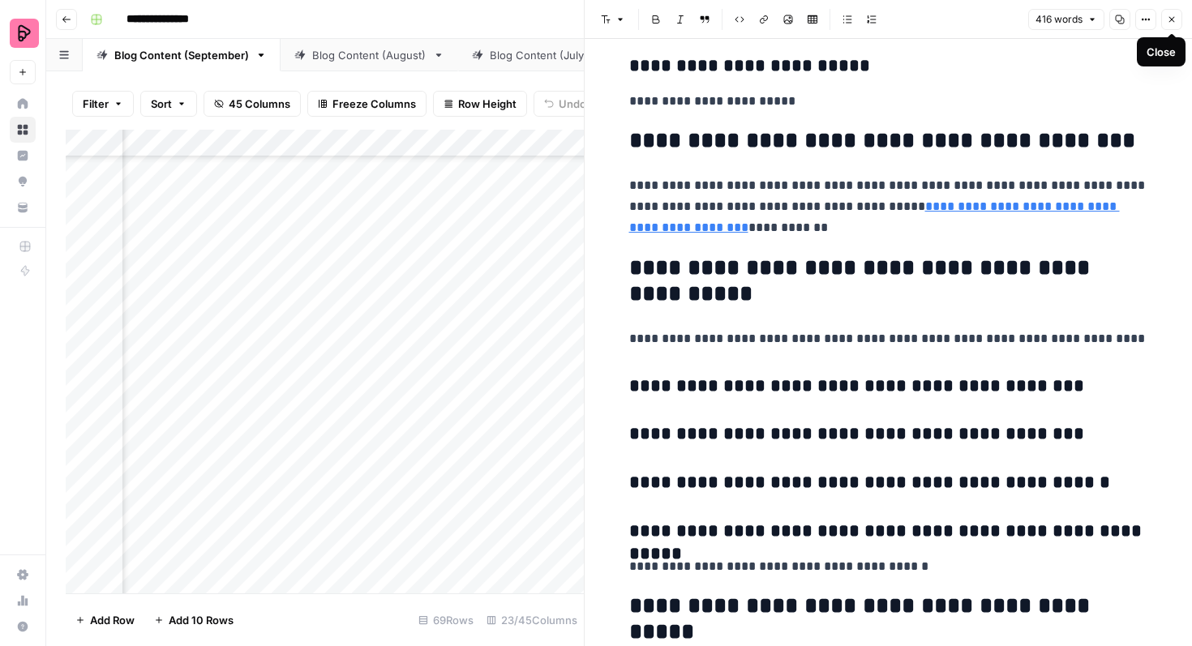
click at [1176, 22] on icon "button" at bounding box center [1172, 20] width 10 height 10
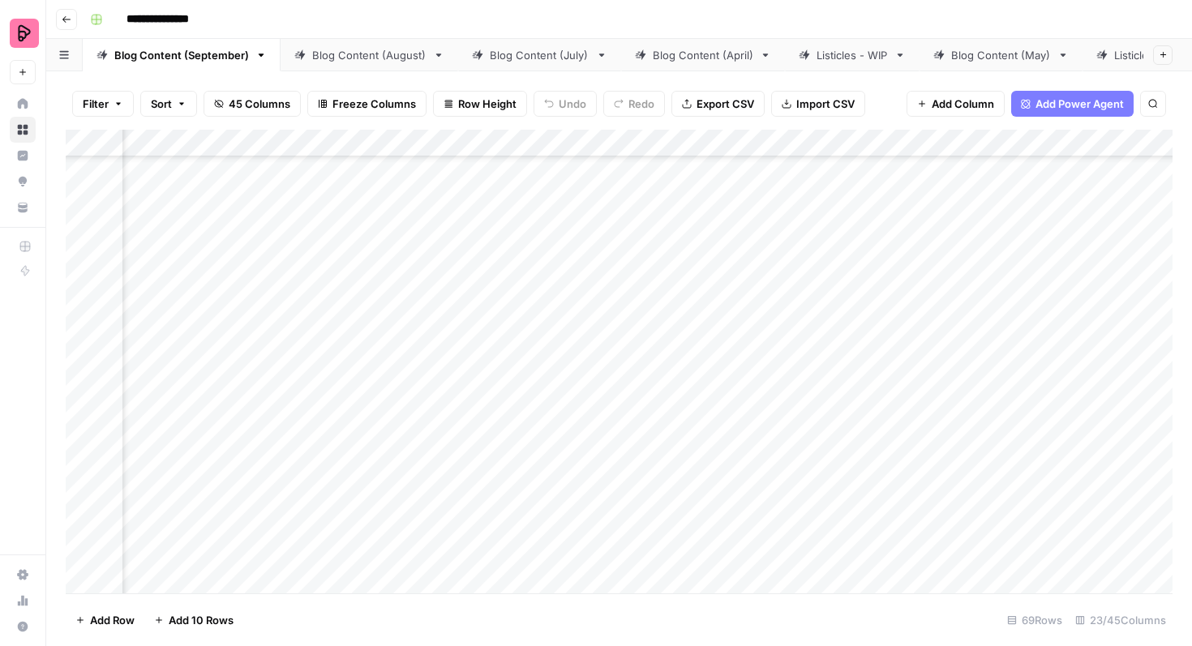
scroll to position [2101, 1124]
click at [310, 388] on div "Add Column" at bounding box center [619, 362] width 1107 height 464
click at [777, 336] on div "Add Column" at bounding box center [619, 362] width 1107 height 464
click at [764, 338] on div "Add Column" at bounding box center [619, 362] width 1107 height 464
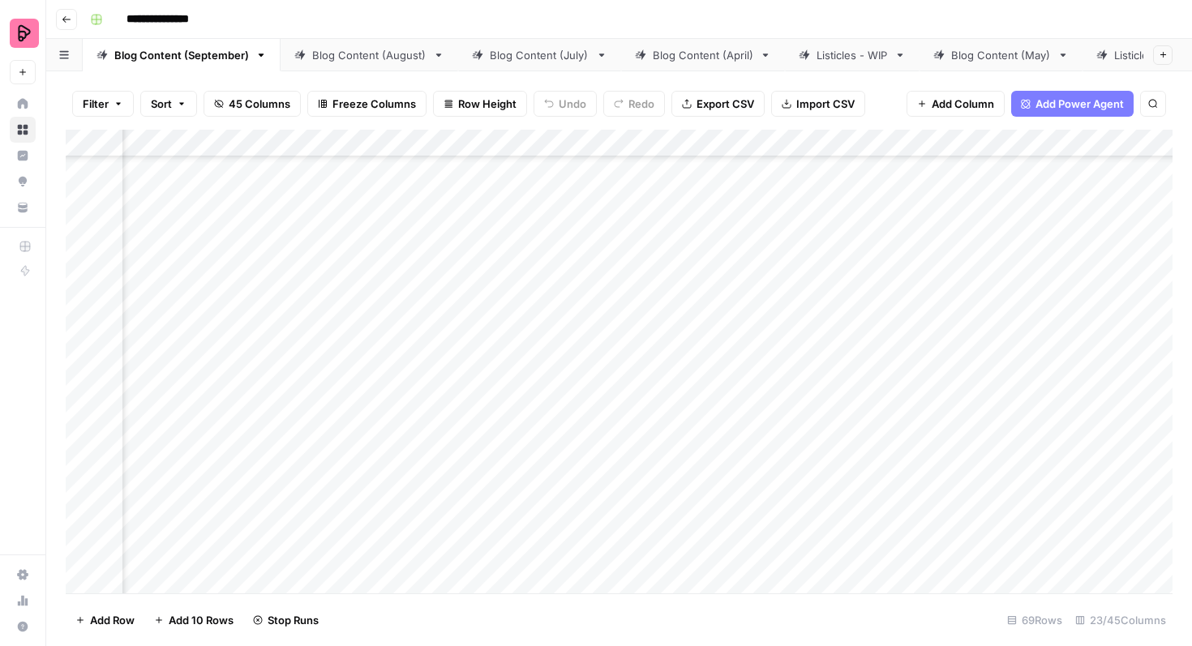
click at [504, 331] on div "Add Column" at bounding box center [619, 362] width 1107 height 464
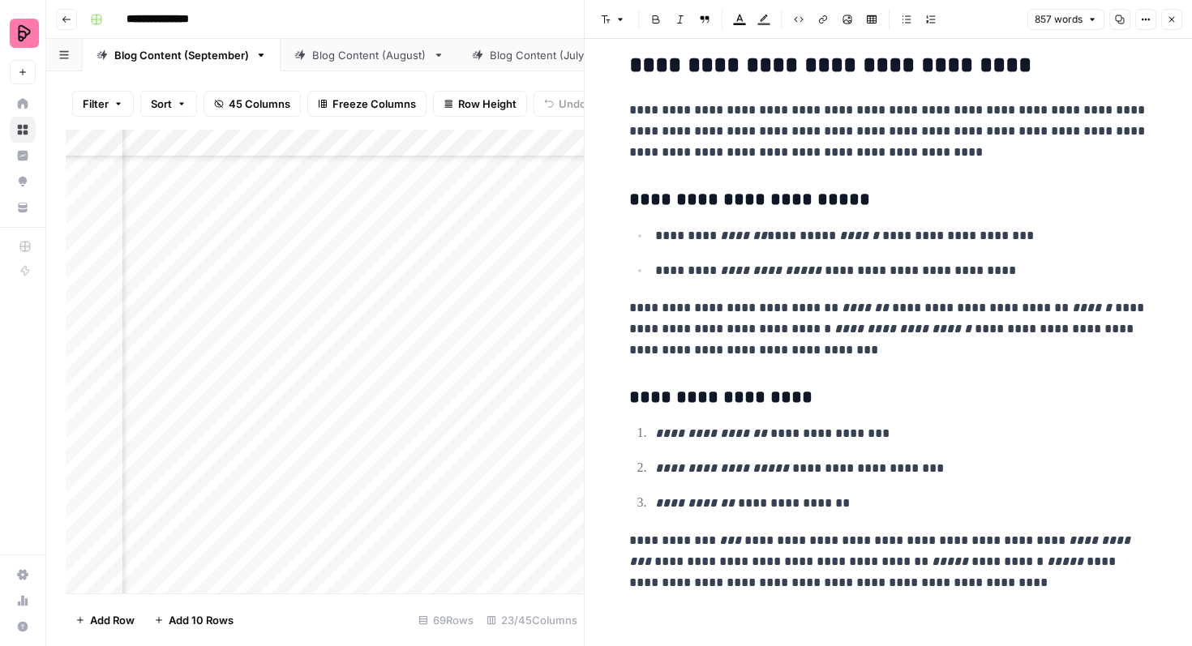
scroll to position [2574, 0]
click at [1174, 19] on icon "button" at bounding box center [1172, 20] width 10 height 10
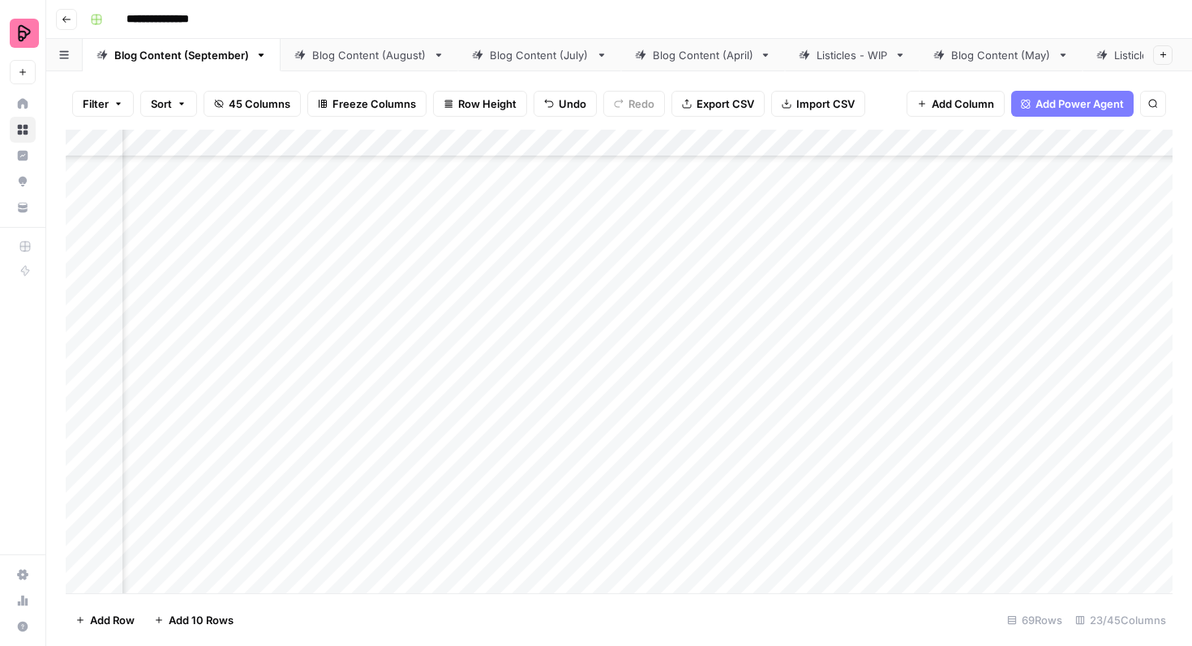
scroll to position [1531, 1527]
click at [661, 143] on div "Add Column" at bounding box center [619, 362] width 1107 height 464
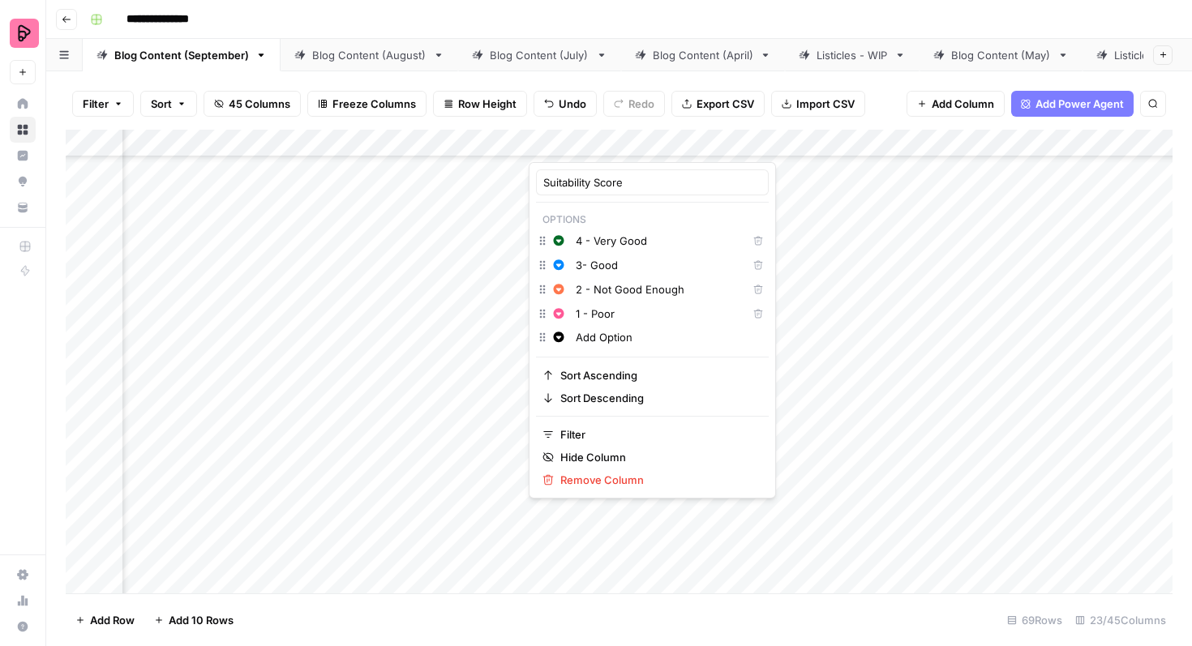
click at [643, 143] on div at bounding box center [602, 146] width 147 height 32
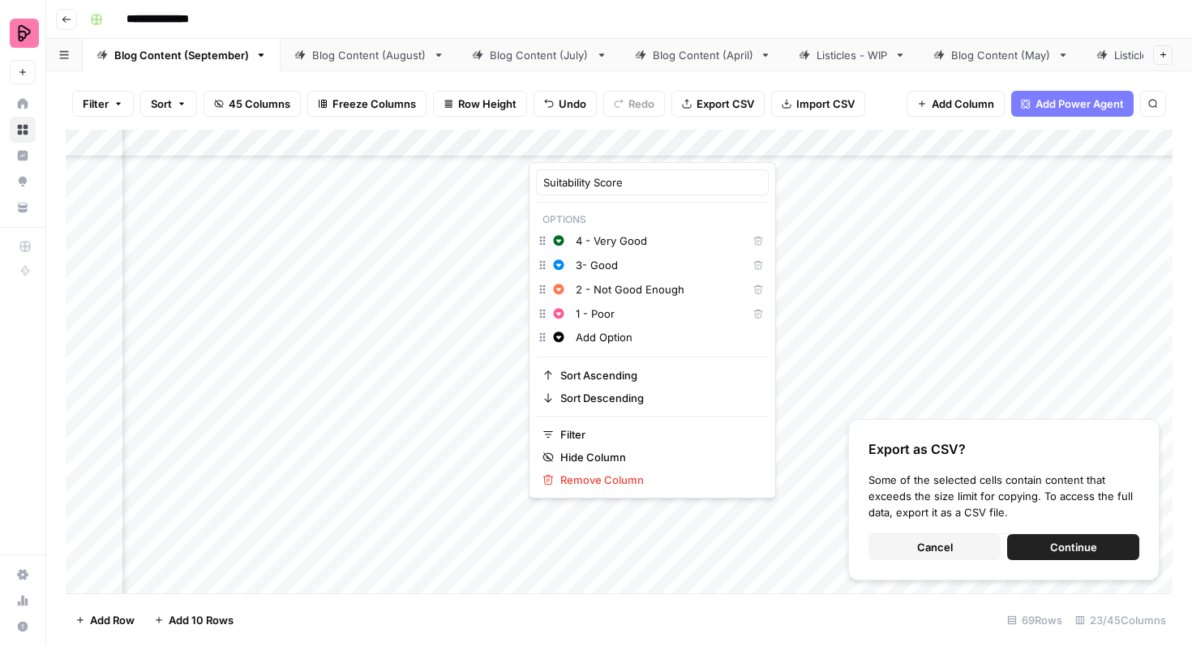
click at [909, 547] on button "Cancel" at bounding box center [934, 547] width 132 height 26
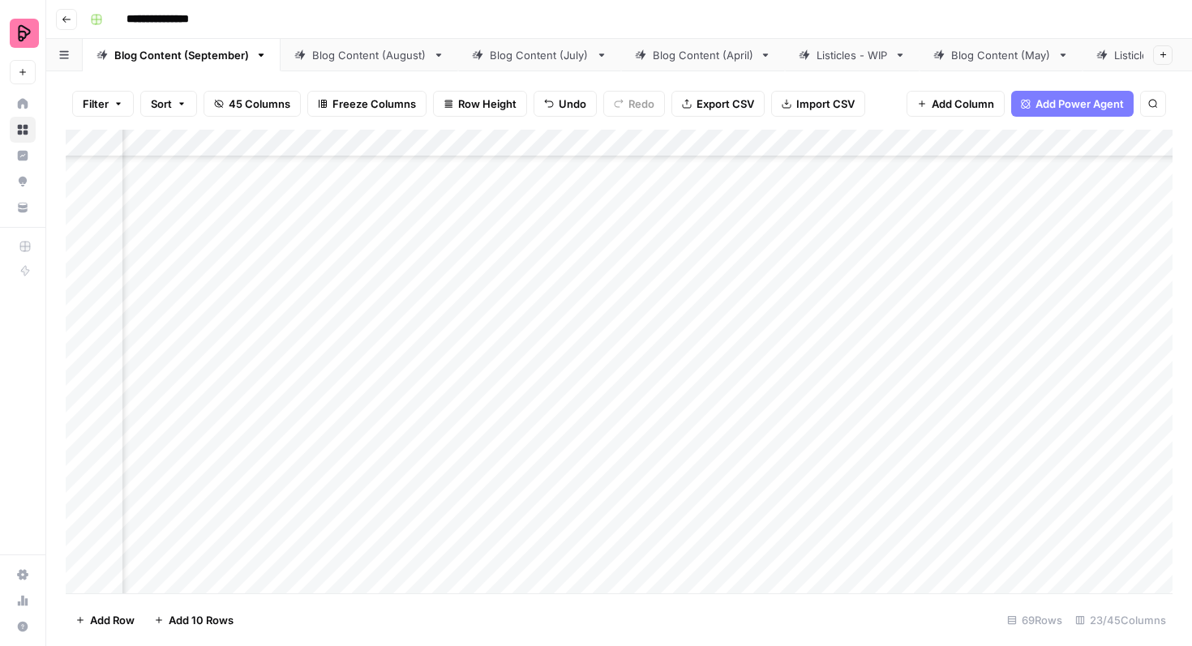
click at [818, 246] on div "Add Column" at bounding box center [619, 362] width 1107 height 464
click at [441, 370] on div "Add Column" at bounding box center [619, 362] width 1107 height 464
click at [437, 408] on div "Add Column" at bounding box center [619, 362] width 1107 height 464
click at [435, 451] on div "Add Column" at bounding box center [619, 362] width 1107 height 464
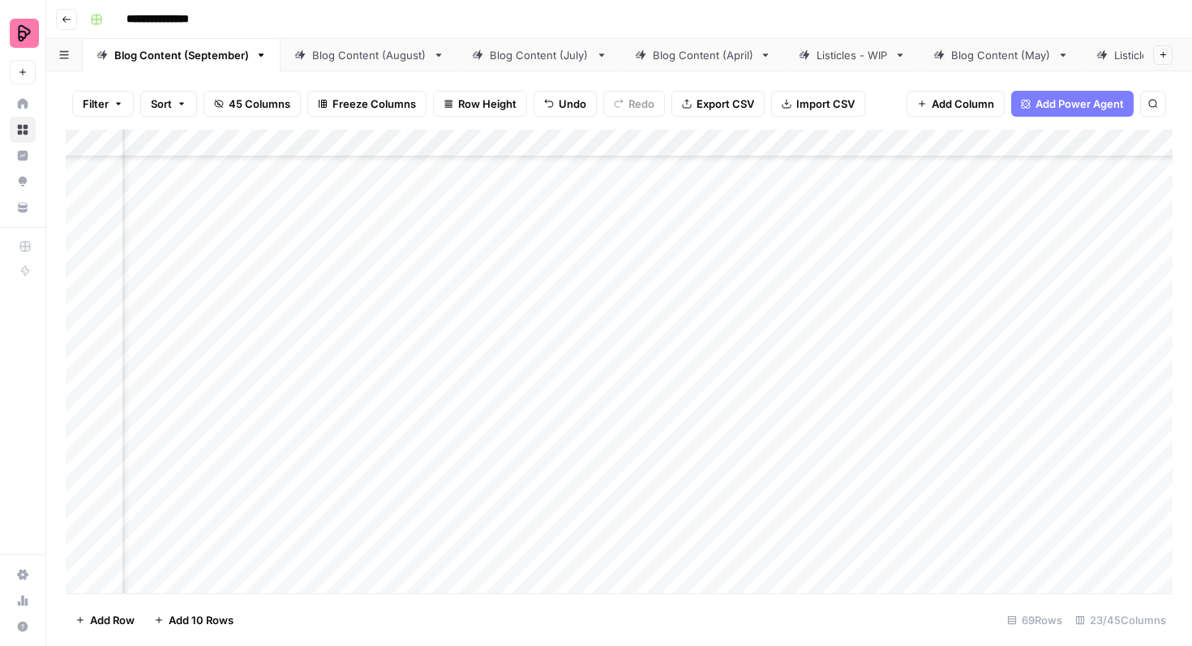
click at [435, 491] on div "Add Column" at bounding box center [619, 362] width 1107 height 464
click at [437, 535] on div "Add Column" at bounding box center [619, 362] width 1107 height 464
click at [361, 174] on div "Add Column" at bounding box center [619, 362] width 1107 height 464
click at [367, 173] on div "Add Column" at bounding box center [619, 362] width 1107 height 464
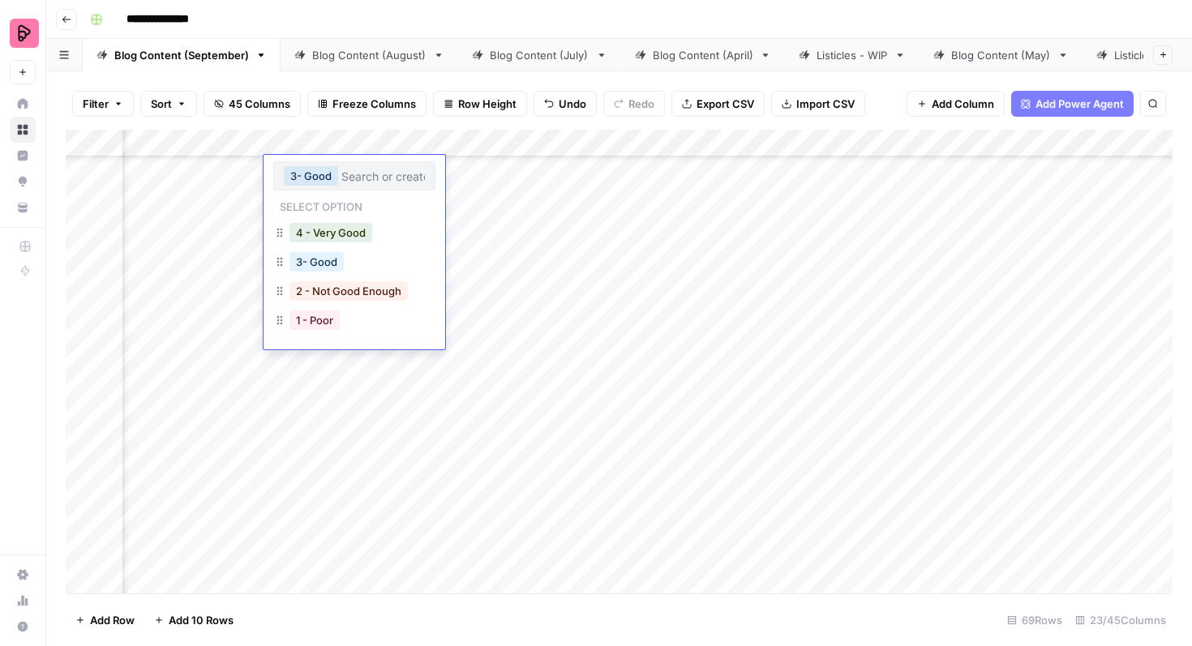
click at [676, 480] on div "Add Column" at bounding box center [619, 362] width 1107 height 464
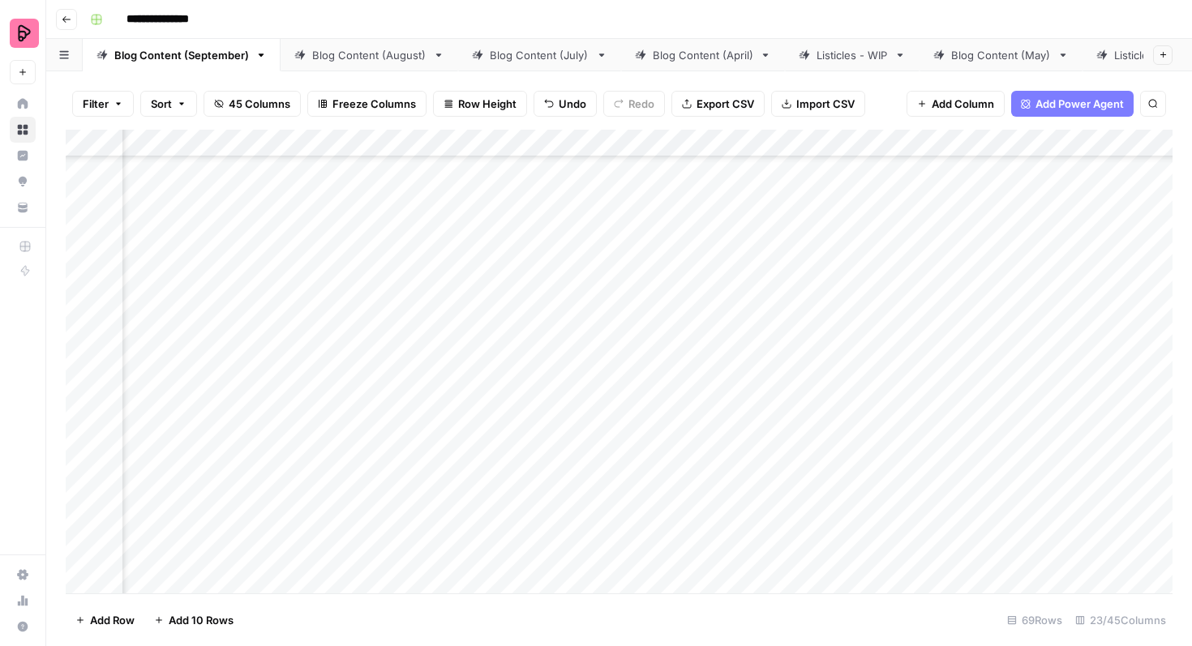
scroll to position [1265, 902]
click at [659, 221] on div "Add Column" at bounding box center [619, 362] width 1107 height 464
click at [654, 216] on div "Add Column" at bounding box center [619, 362] width 1107 height 464
click at [814, 483] on div "Add Column" at bounding box center [619, 362] width 1107 height 464
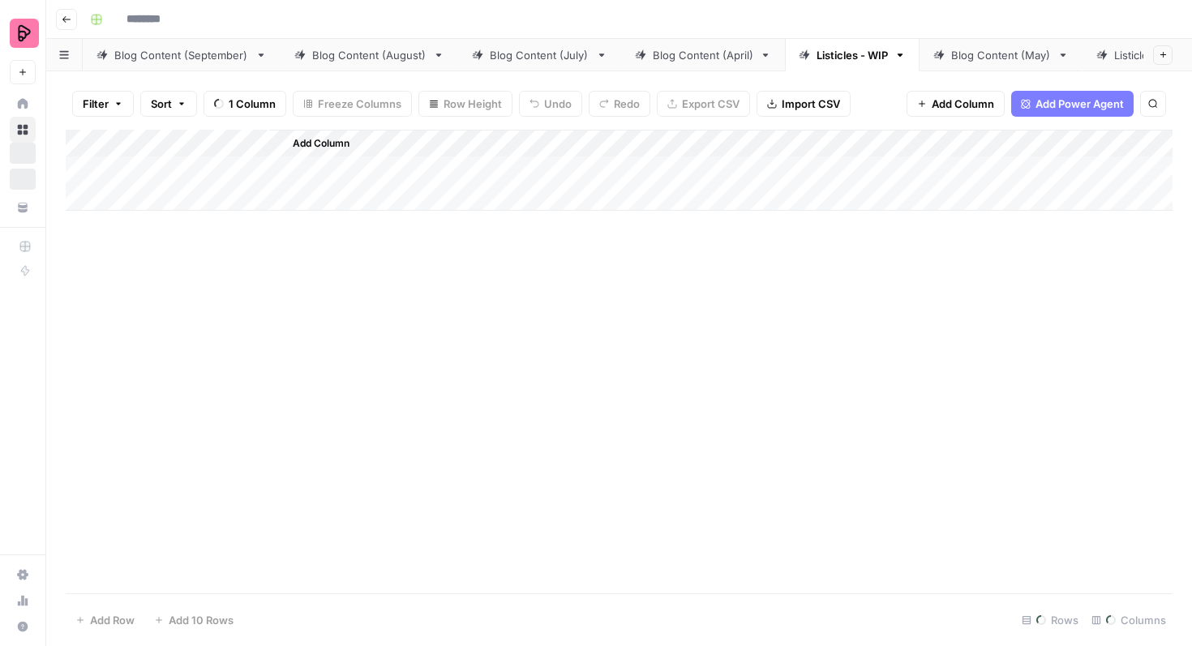
type input "**********"
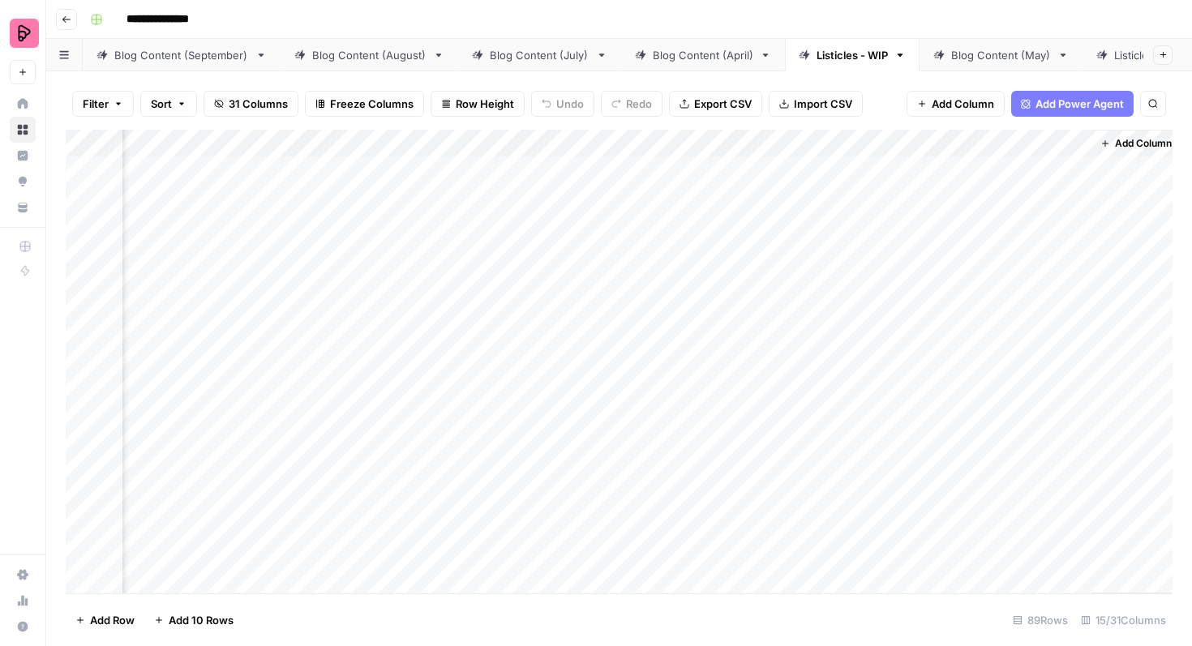
scroll to position [0, 1082]
click at [738, 141] on div "Add Column" at bounding box center [619, 362] width 1107 height 464
click at [776, 148] on div at bounding box center [717, 146] width 147 height 32
click at [778, 147] on div at bounding box center [717, 146] width 147 height 32
click at [885, 374] on div "Add Column" at bounding box center [619, 362] width 1107 height 464
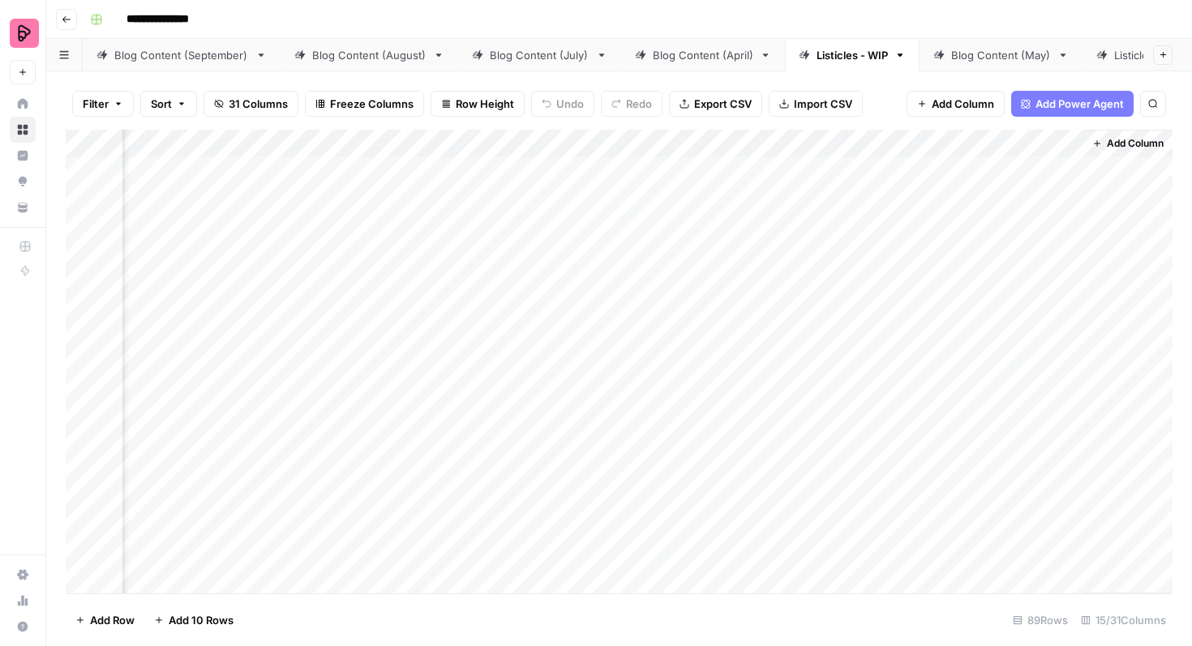
click at [953, 105] on span "Add Column" at bounding box center [963, 104] width 62 height 16
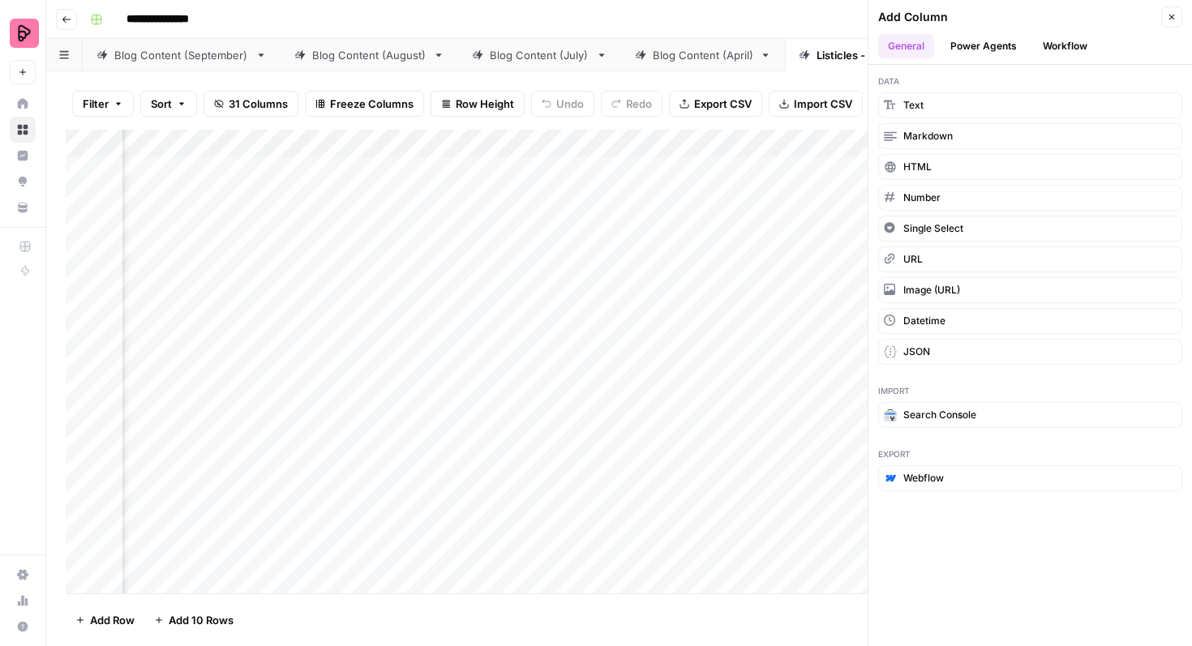
click at [1170, 16] on icon "button" at bounding box center [1172, 17] width 10 height 10
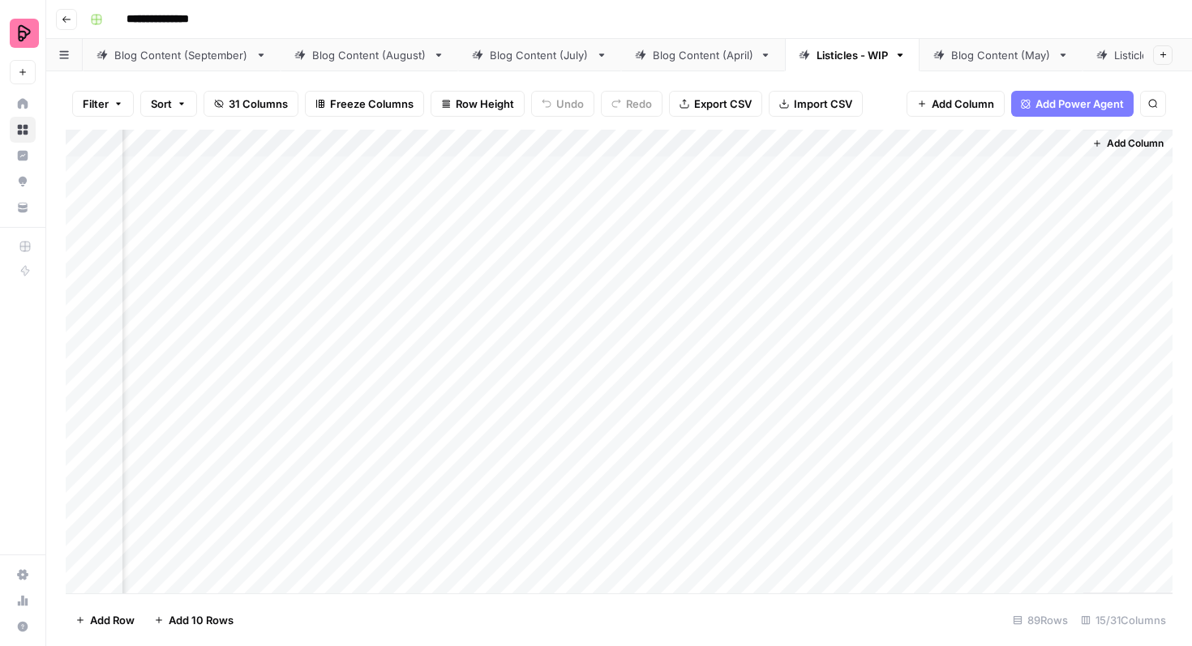
click at [725, 141] on div "Add Column" at bounding box center [619, 362] width 1107 height 464
click at [875, 118] on div "Filter Sort 31 Columns Freeze Columns Row Height Undo Redo Export CSV Import CS…" at bounding box center [619, 104] width 1107 height 52
click at [919, 105] on icon "button" at bounding box center [922, 104] width 10 height 10
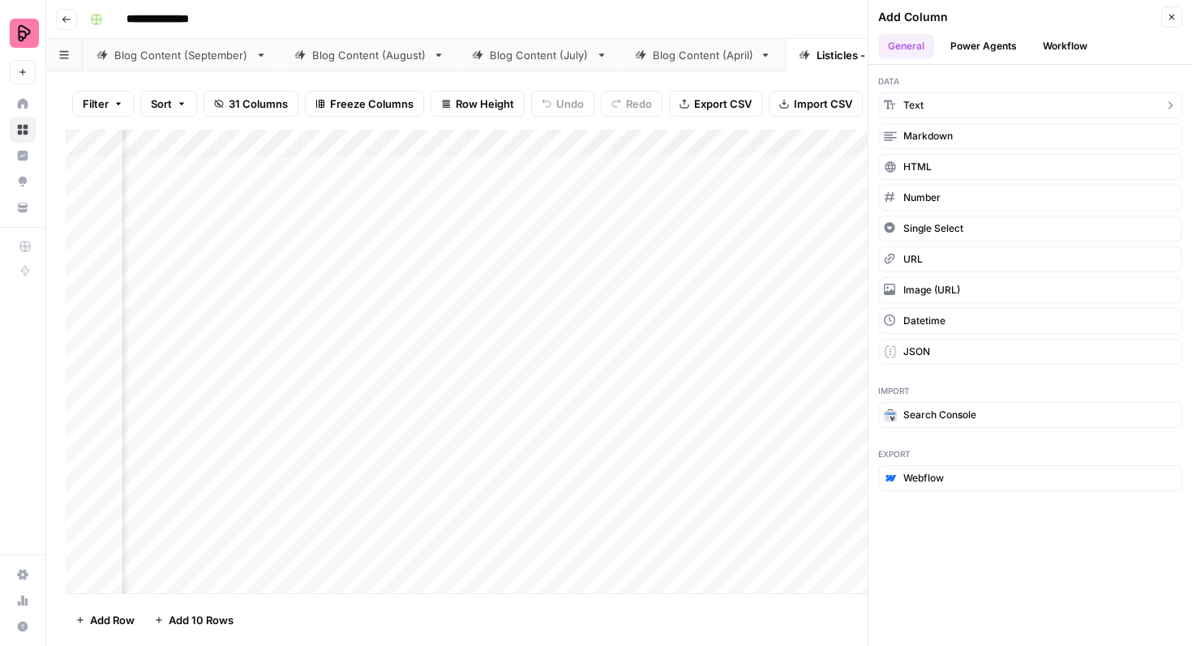
click at [949, 103] on button "Text" at bounding box center [1030, 105] width 304 height 26
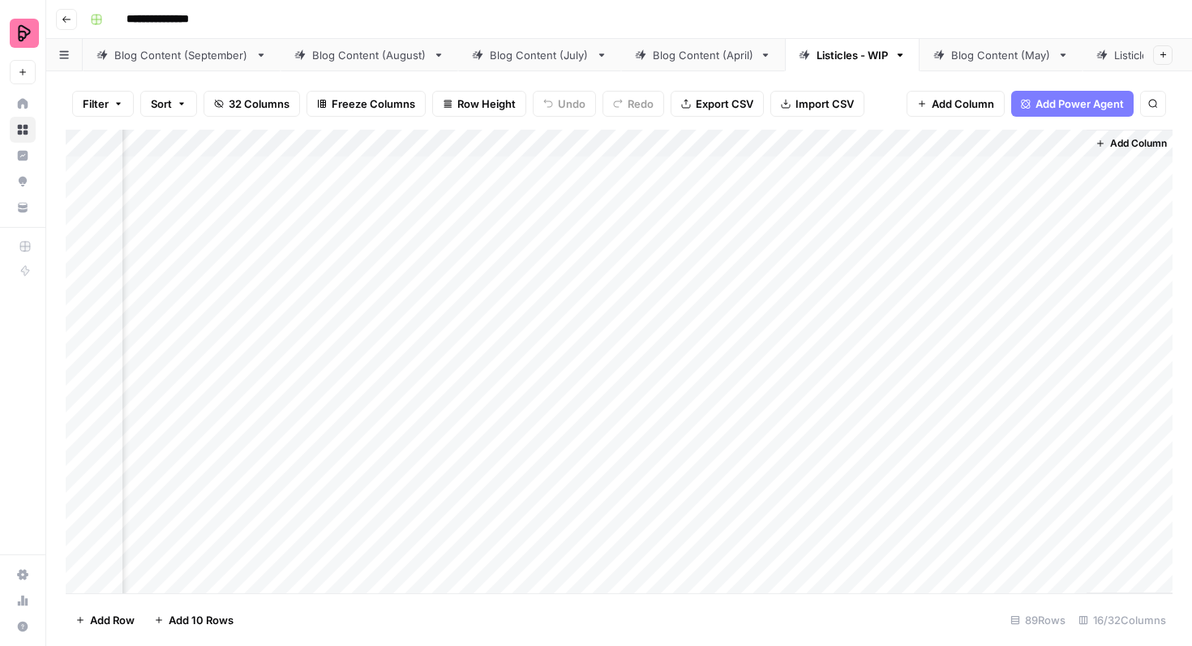
scroll to position [0, 1316]
drag, startPoint x: 1131, startPoint y: 144, endPoint x: 626, endPoint y: 145, distance: 505.1
click at [624, 146] on div "Add Column" at bounding box center [619, 362] width 1107 height 464
drag, startPoint x: 1120, startPoint y: 151, endPoint x: 960, endPoint y: 138, distance: 161.1
click at [955, 139] on div "Add Column" at bounding box center [619, 362] width 1107 height 464
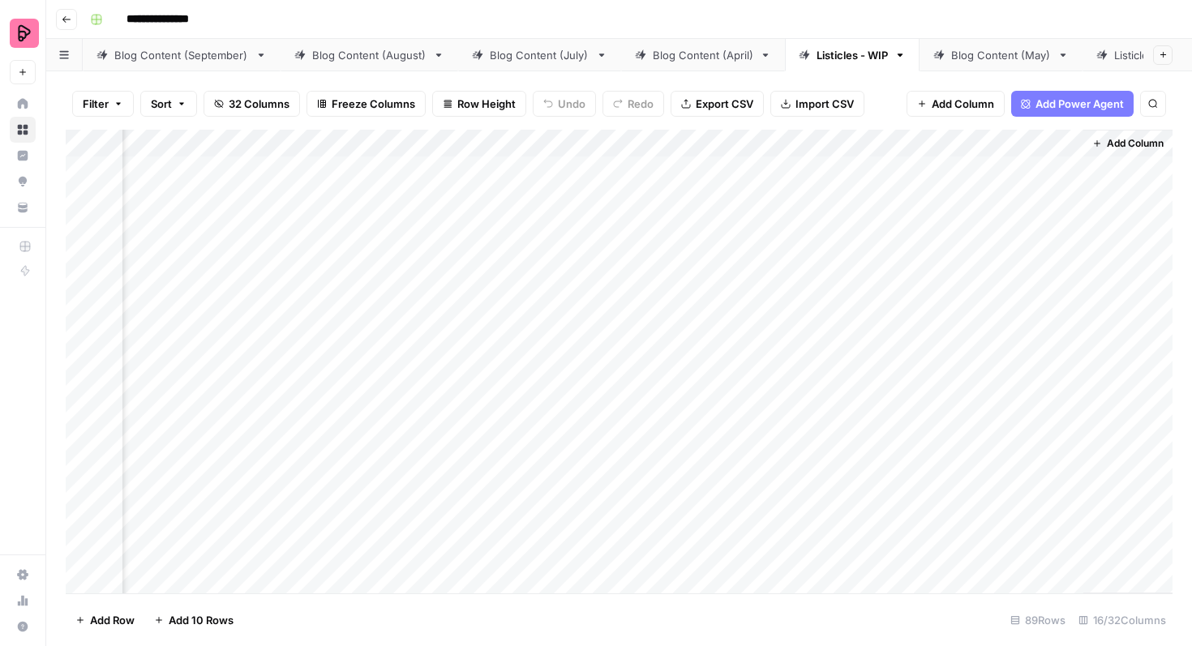
drag, startPoint x: 1112, startPoint y: 143, endPoint x: 1080, endPoint y: 144, distance: 31.7
click at [1028, 144] on div "Add Column" at bounding box center [619, 362] width 1107 height 464
drag, startPoint x: 981, startPoint y: 146, endPoint x: 606, endPoint y: 149, distance: 375.4
click at [606, 149] on div "Add Column" at bounding box center [619, 362] width 1107 height 464
drag, startPoint x: 789, startPoint y: 148, endPoint x: 708, endPoint y: 148, distance: 81.1
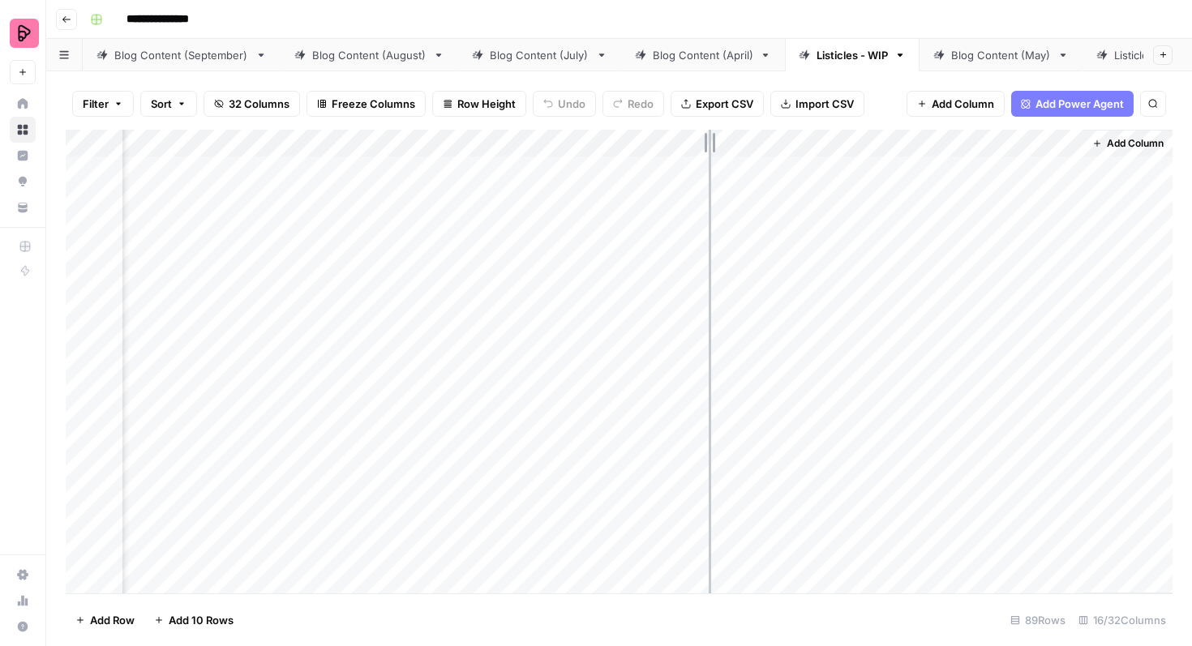
click at [708, 148] on div "Add Column" at bounding box center [619, 362] width 1107 height 464
click at [732, 148] on div "Add Column" at bounding box center [619, 362] width 1107 height 464
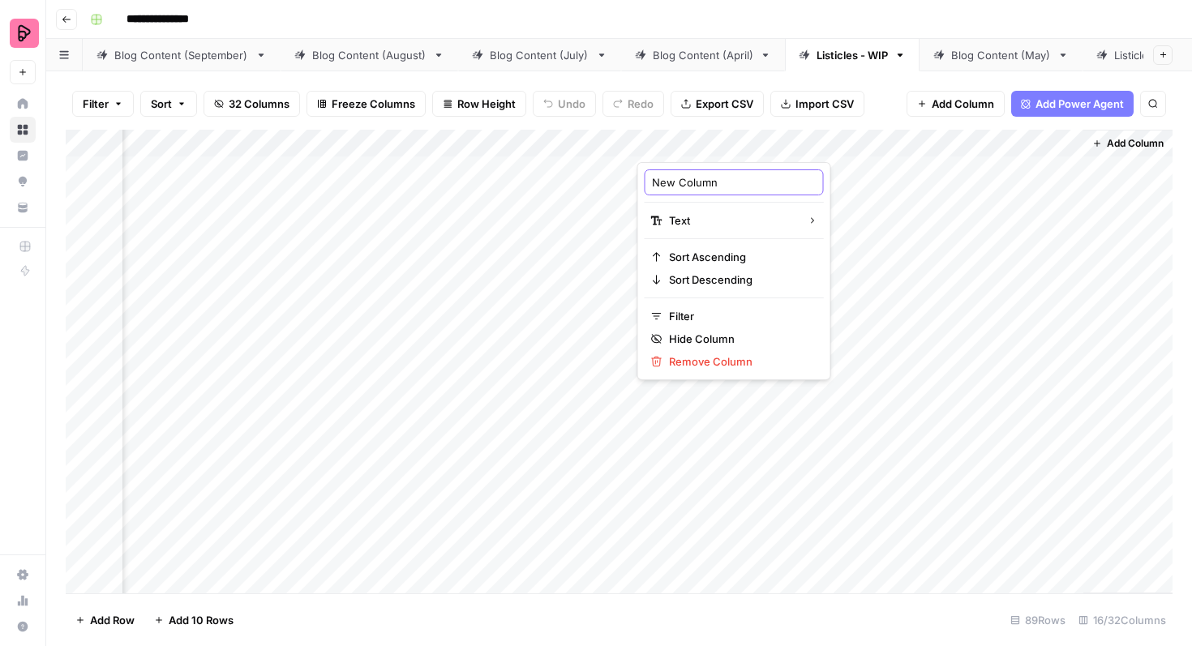
click at [726, 186] on input "New Column" at bounding box center [734, 182] width 165 height 16
click at [717, 147] on div "Add Column" at bounding box center [619, 362] width 1107 height 464
click at [718, 183] on input "New Column" at bounding box center [734, 182] width 165 height 16
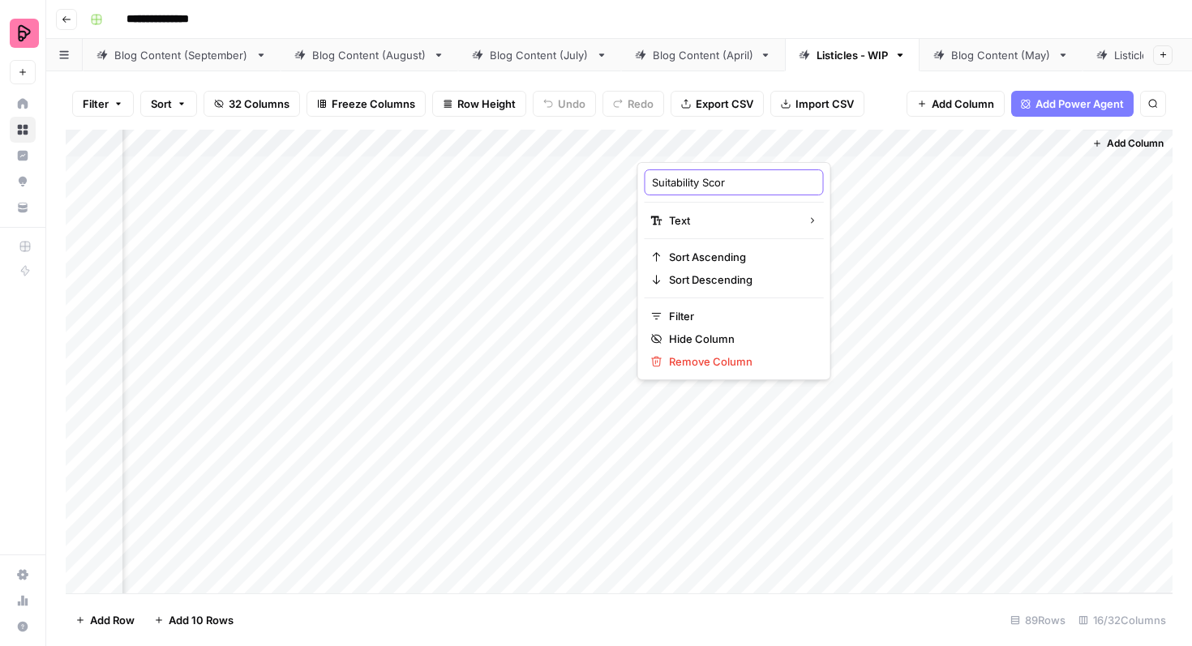
type input "Suitability Score"
click at [832, 364] on div "Add Column" at bounding box center [619, 362] width 1107 height 464
click at [953, 111] on span "Add Column" at bounding box center [963, 104] width 62 height 16
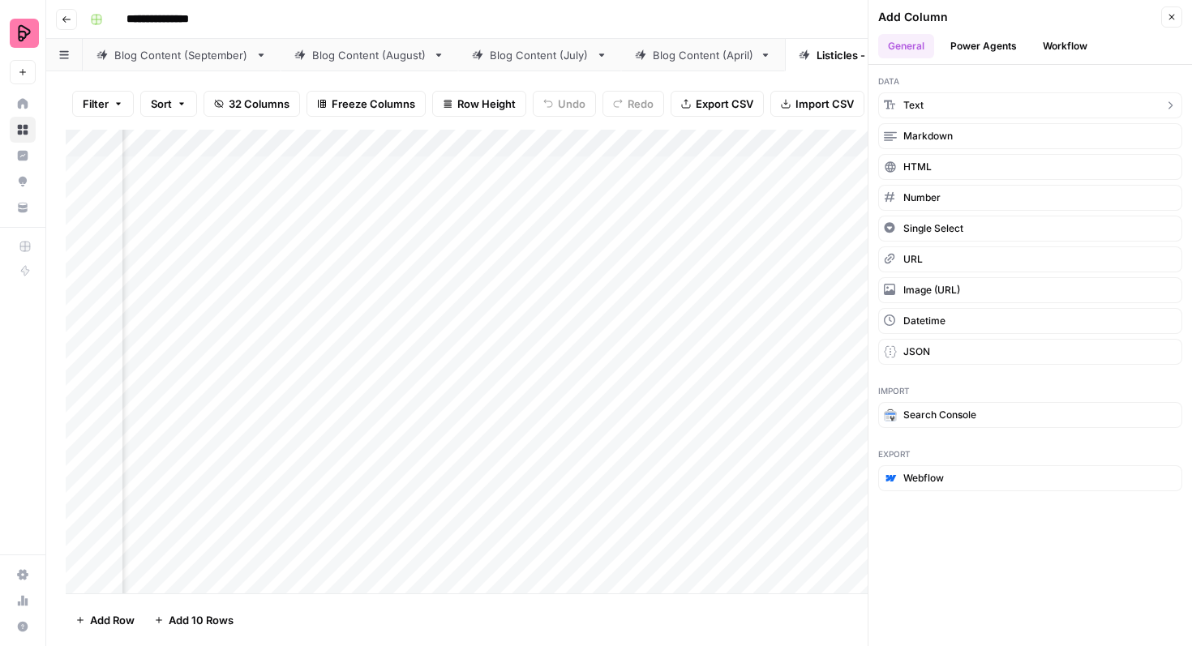
click at [920, 110] on span "Text" at bounding box center [913, 105] width 20 height 15
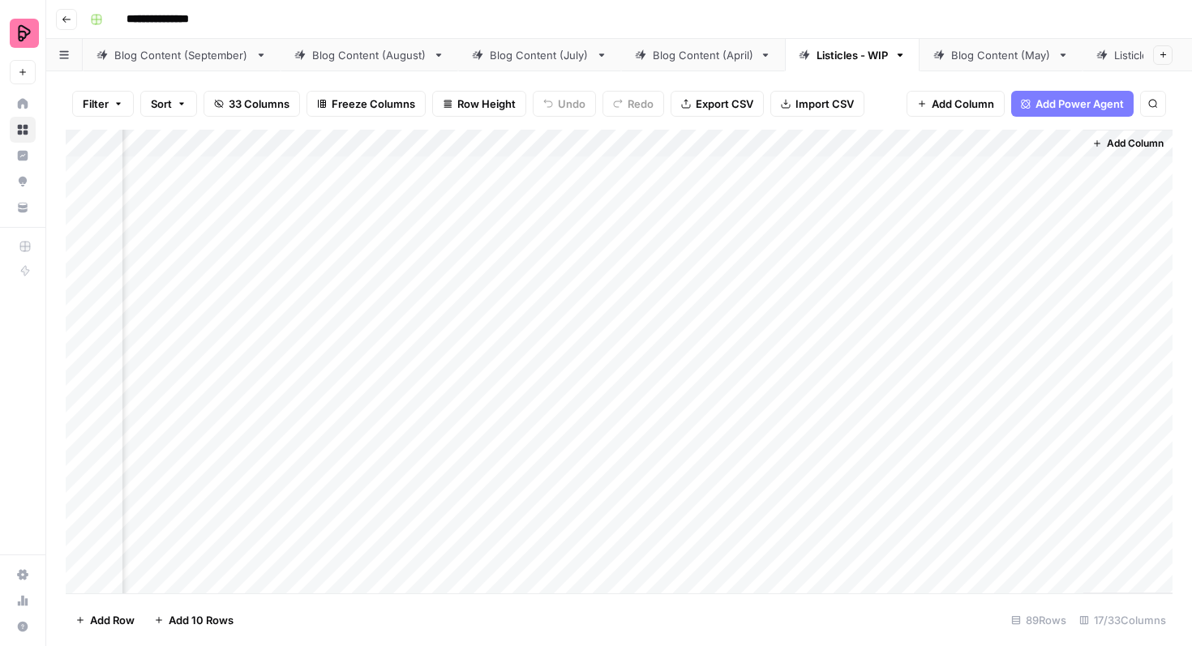
scroll to position [0, 1468]
drag, startPoint x: 948, startPoint y: 144, endPoint x: 680, endPoint y: 146, distance: 267.6
click at [680, 146] on div "Add Column" at bounding box center [619, 362] width 1107 height 464
click at [477, 145] on div "Add Column" at bounding box center [619, 362] width 1107 height 464
click at [469, 186] on input "New Column" at bounding box center [500, 182] width 165 height 16
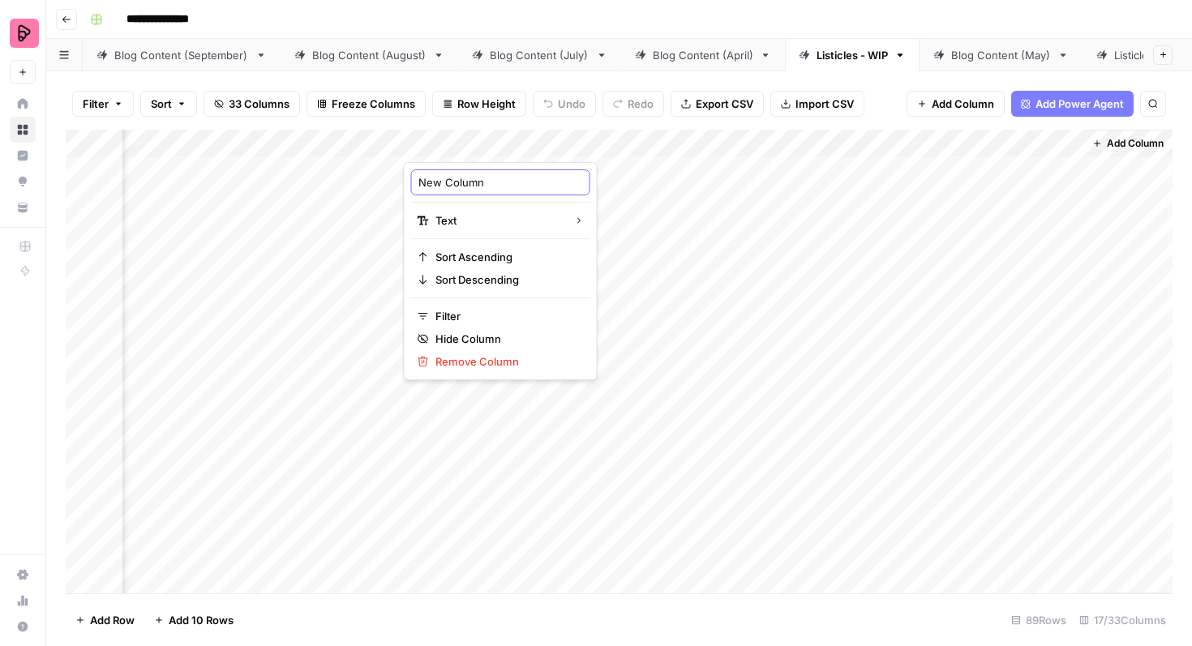
click at [469, 186] on input "New Column" at bounding box center [500, 182] width 165 height 16
type input "Suitability Score"
click at [624, 188] on div "Add Column" at bounding box center [619, 362] width 1107 height 464
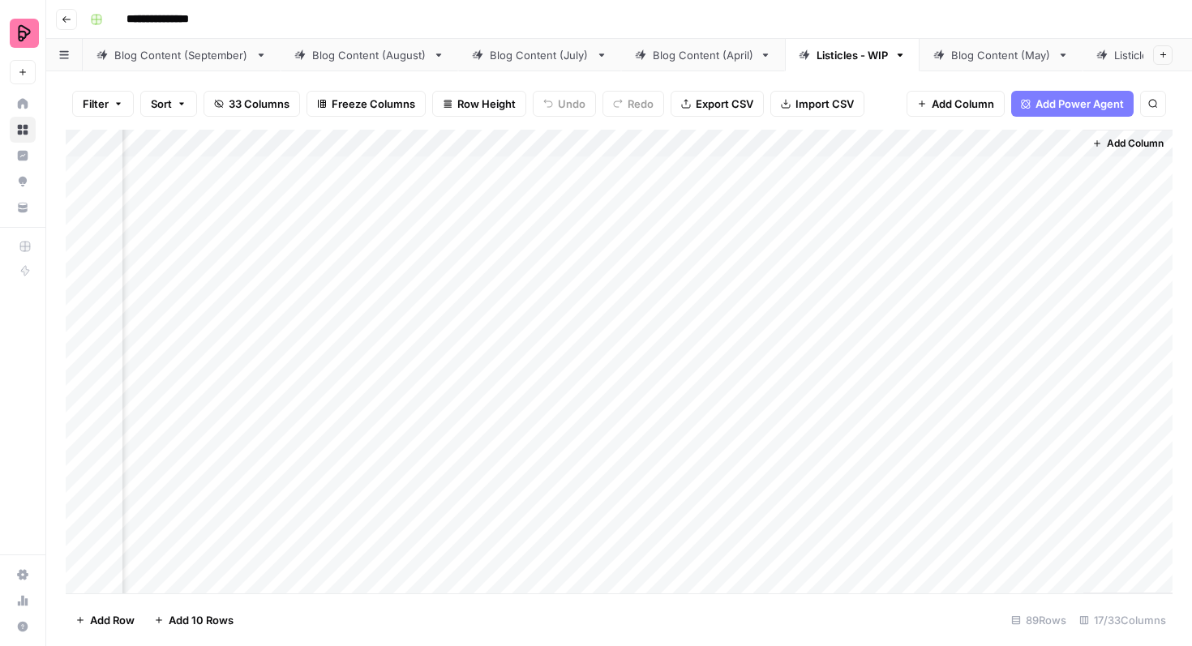
click at [644, 143] on div "Add Column" at bounding box center [619, 362] width 1107 height 464
click at [665, 175] on input "New Column (1)" at bounding box center [653, 182] width 165 height 16
type input "Comment on Score"
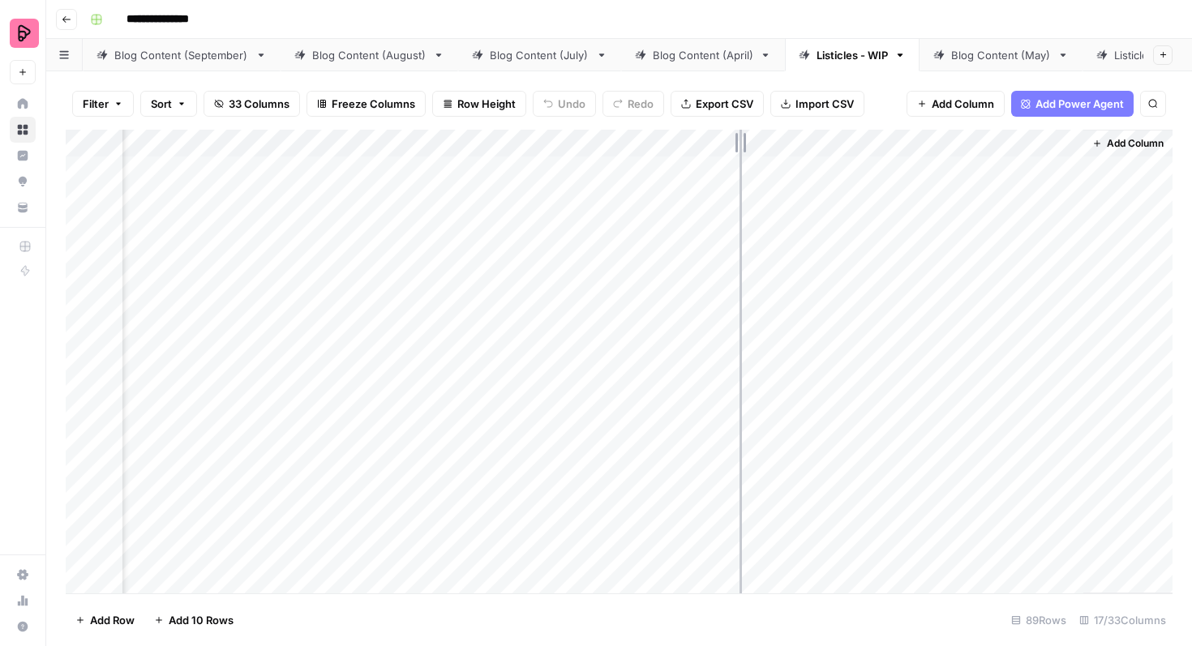
drag, startPoint x: 790, startPoint y: 140, endPoint x: 739, endPoint y: 140, distance: 51.1
click at [739, 140] on div "Add Column" at bounding box center [619, 362] width 1107 height 464
click at [535, 169] on div "Add Column" at bounding box center [619, 362] width 1107 height 464
click at [569, 140] on div "Add Column" at bounding box center [619, 362] width 1107 height 464
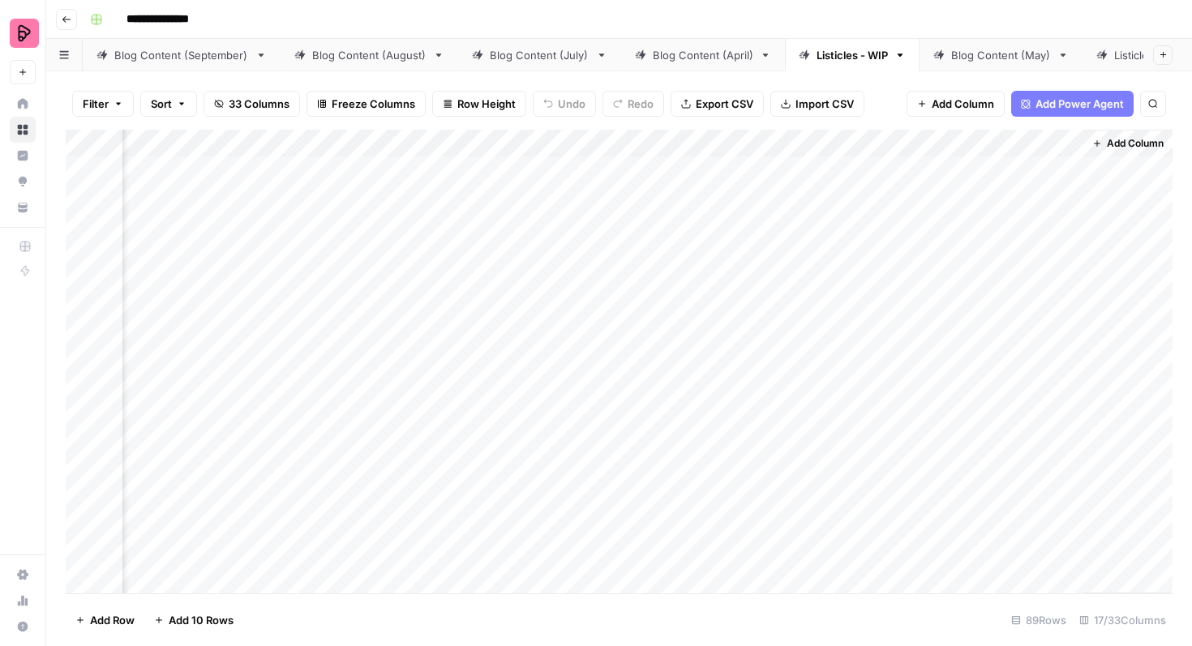
click at [934, 109] on span "Add Column" at bounding box center [963, 104] width 62 height 16
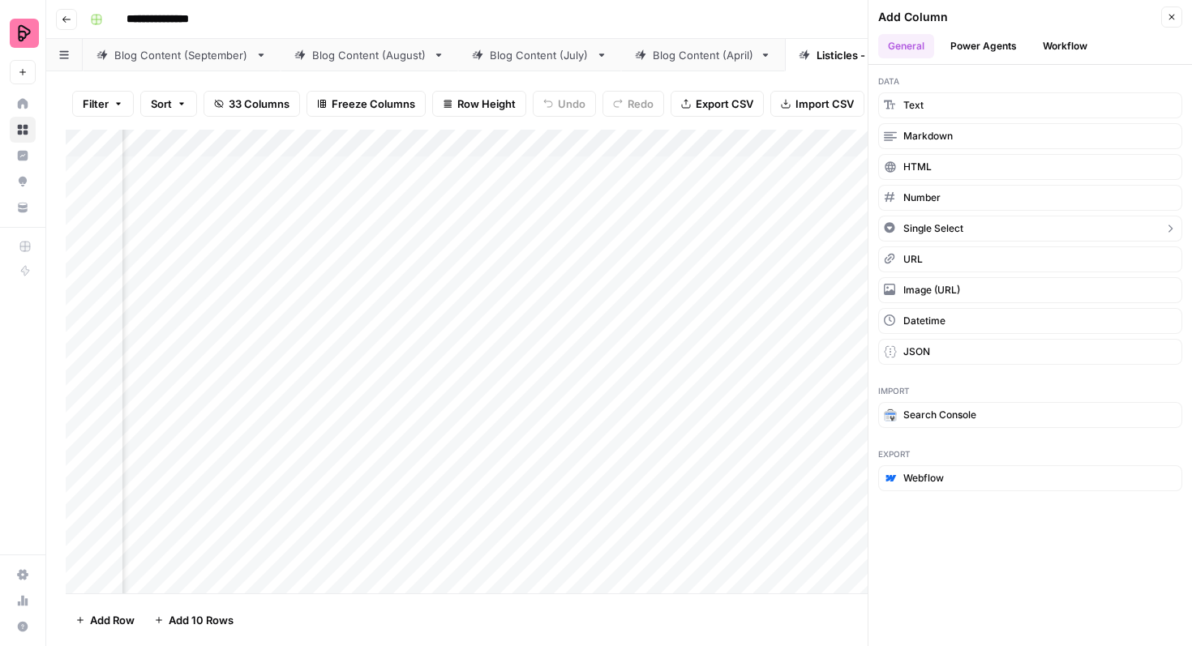
click at [929, 223] on span "Single Select" at bounding box center [933, 228] width 60 height 15
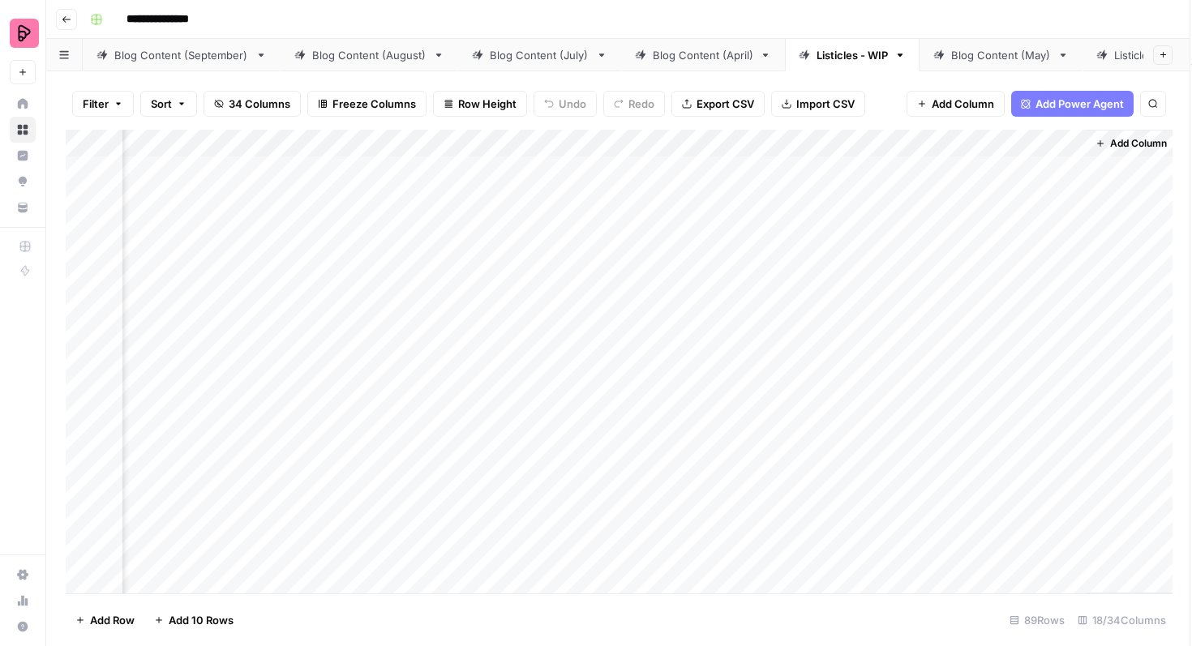
scroll to position [0, 1565]
click at [1070, 144] on div "Add Column" at bounding box center [619, 362] width 1107 height 464
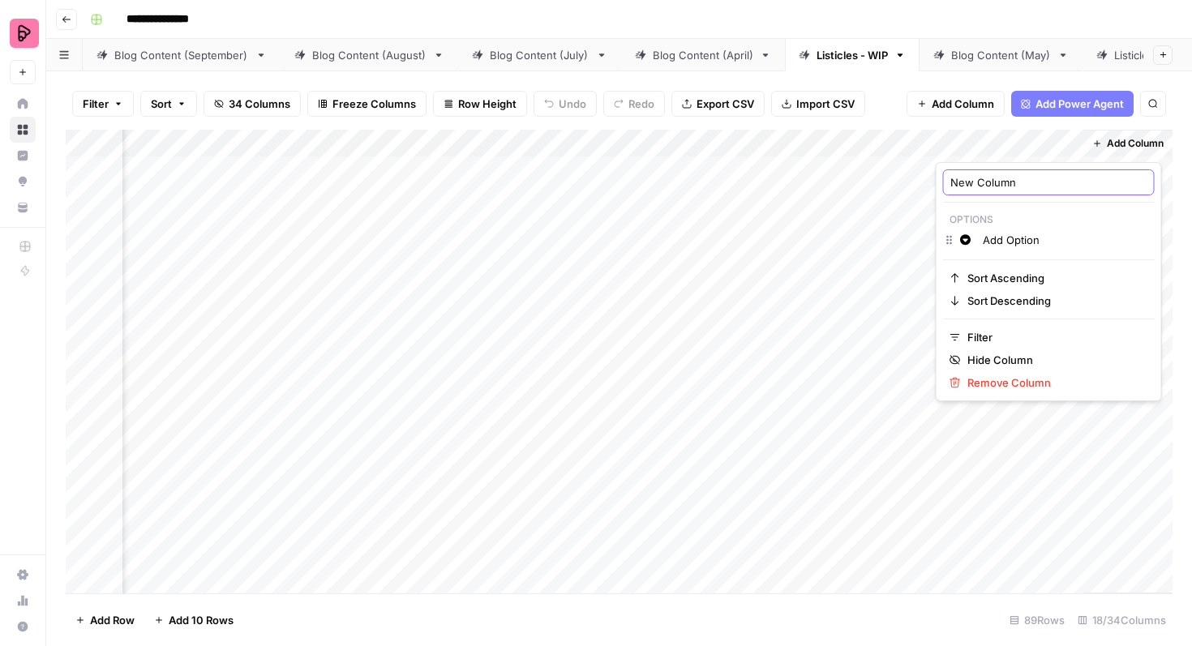
click at [1026, 186] on input "New Column" at bounding box center [1048, 182] width 197 height 16
type input "Suitability Score"
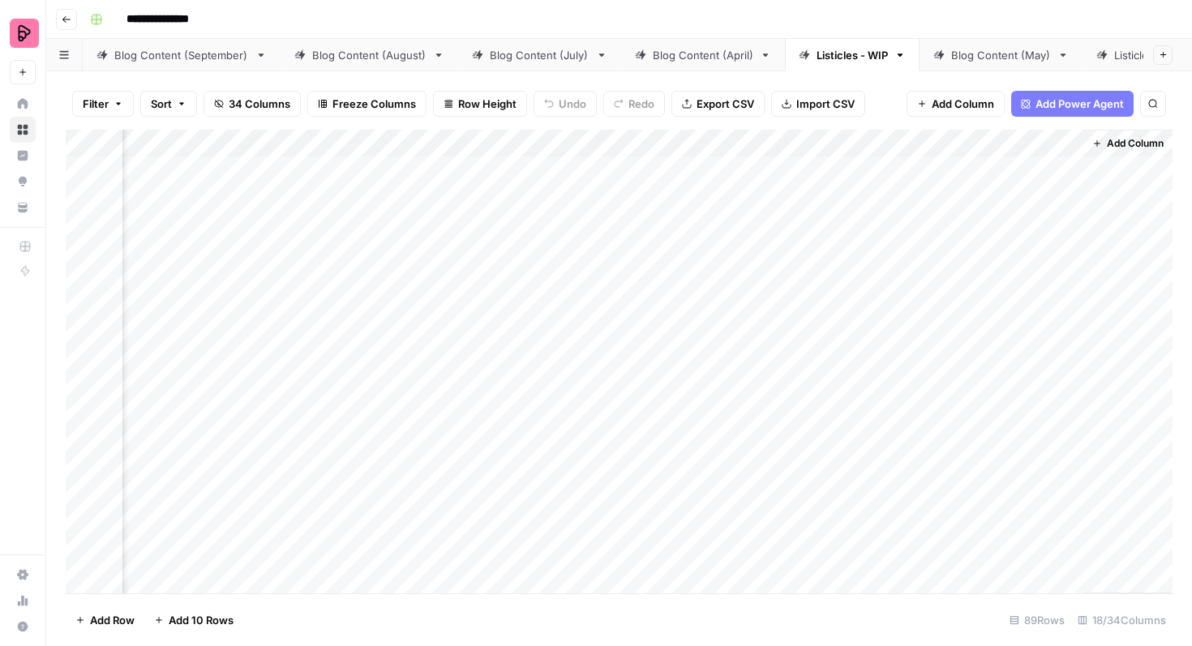
drag, startPoint x: 1012, startPoint y: 144, endPoint x: 437, endPoint y: 144, distance: 574.8
click at [437, 144] on div "Add Column" at bounding box center [619, 362] width 1107 height 464
click at [593, 144] on div "Add Column" at bounding box center [619, 362] width 1107 height 464
click at [525, 357] on span "Remove Column" at bounding box center [556, 361] width 142 height 16
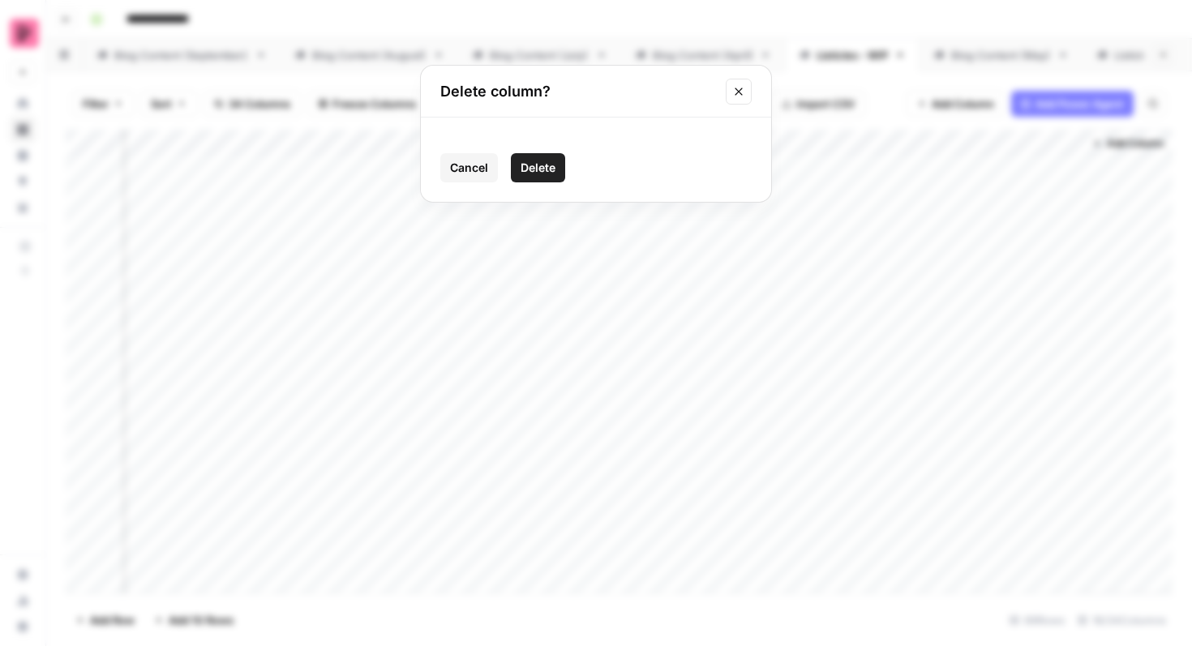
click at [540, 160] on span "Delete" at bounding box center [538, 168] width 35 height 16
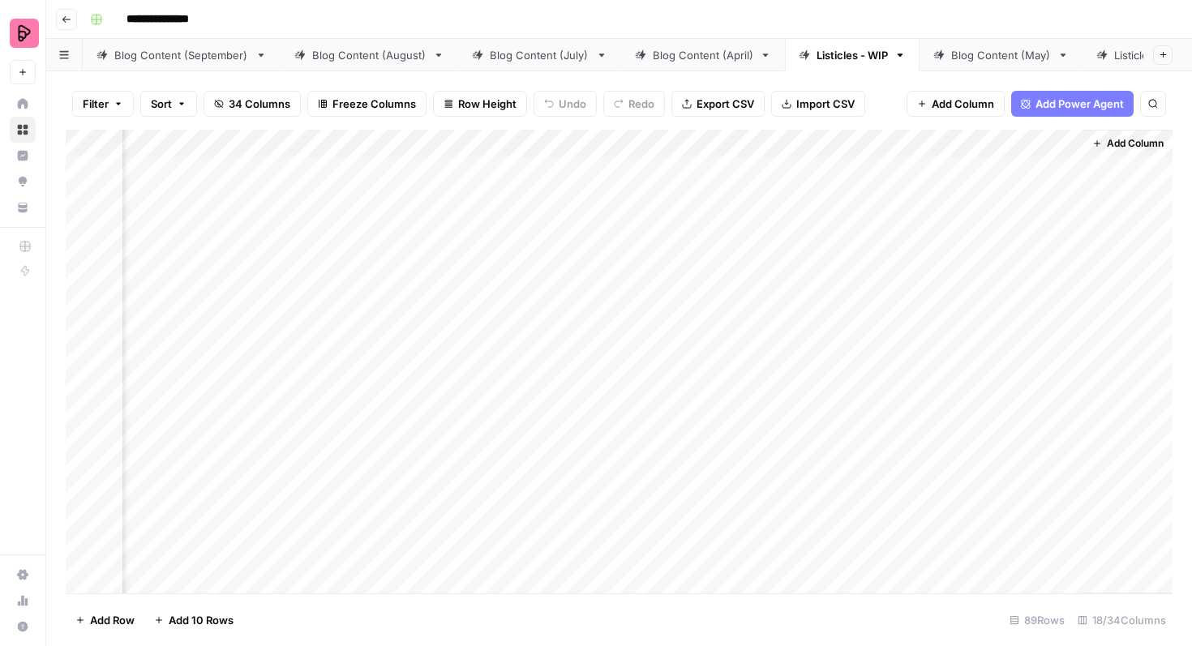
scroll to position [0, 1412]
click at [573, 141] on div "Add Column" at bounding box center [619, 362] width 1107 height 464
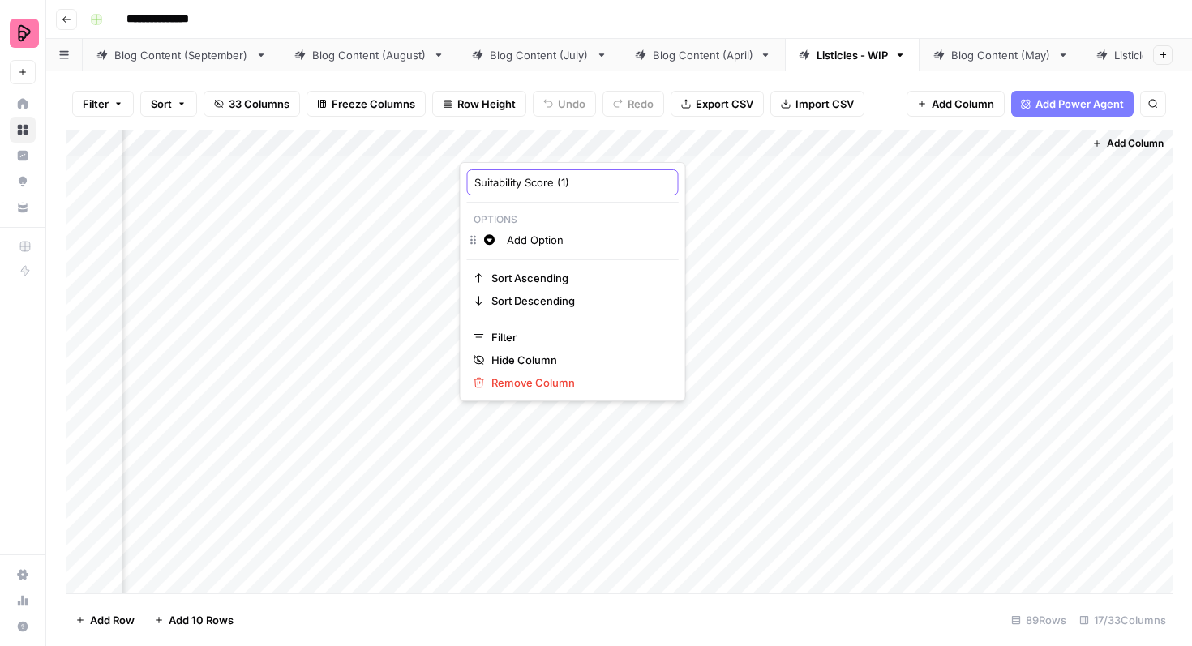
click at [581, 175] on input "Suitability Score (1)" at bounding box center [572, 182] width 197 height 16
type input "Suitability Score"
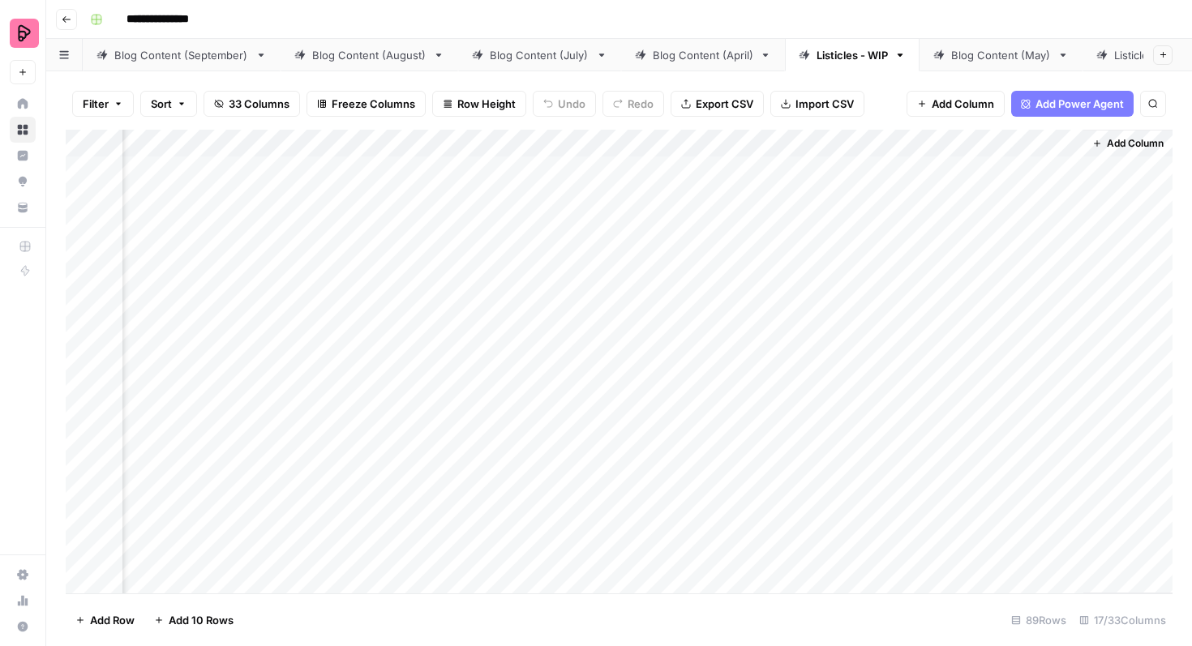
click at [540, 170] on div "Add Column" at bounding box center [619, 362] width 1107 height 464
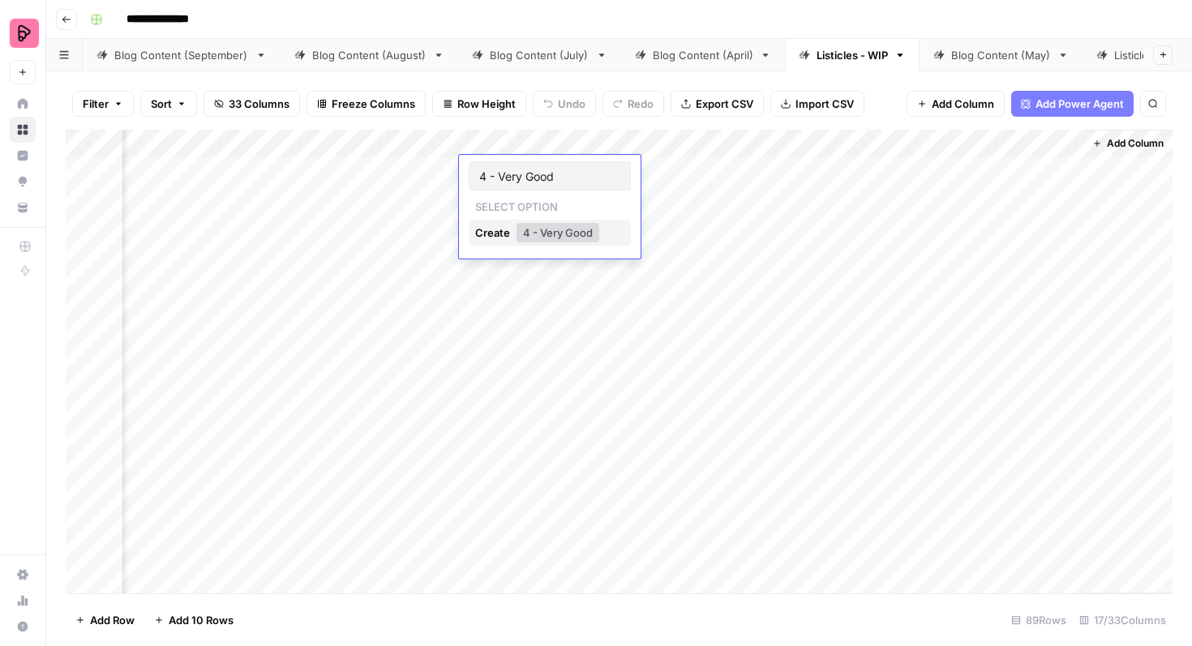
type input "4 - Very Good"
click at [475, 236] on div "Create" at bounding box center [494, 233] width 38 height 26
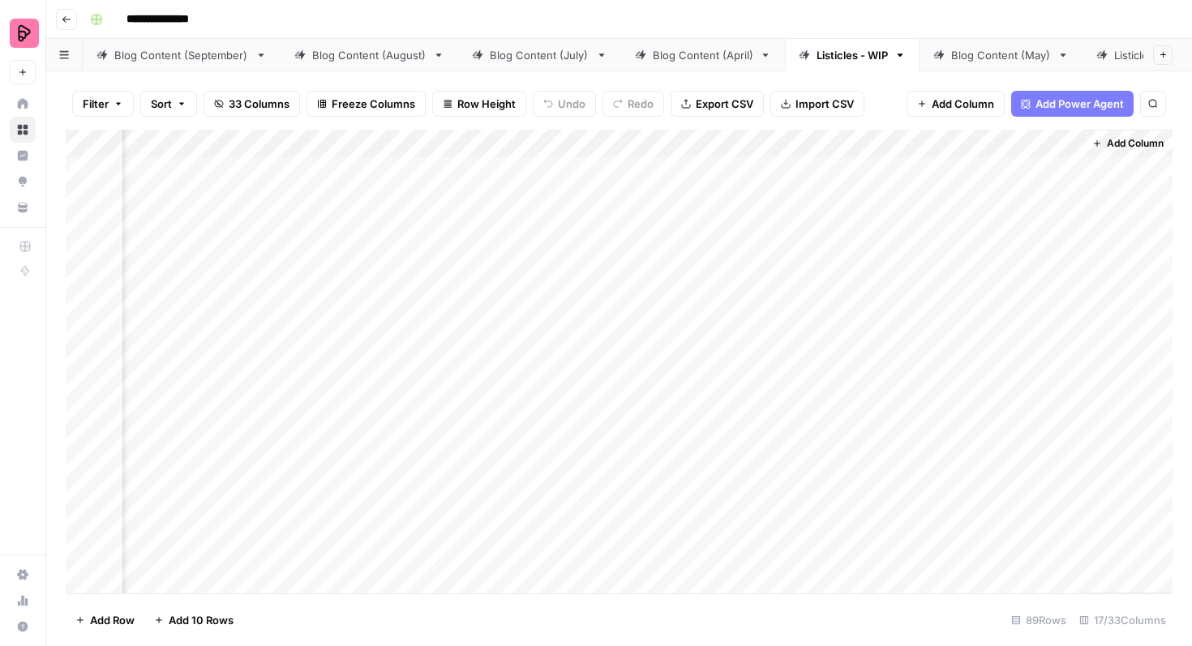
click at [558, 233] on div "Add Column" at bounding box center [619, 362] width 1107 height 464
click at [576, 190] on div "Add Column" at bounding box center [619, 362] width 1107 height 464
click at [581, 172] on div "Add Column" at bounding box center [619, 362] width 1107 height 464
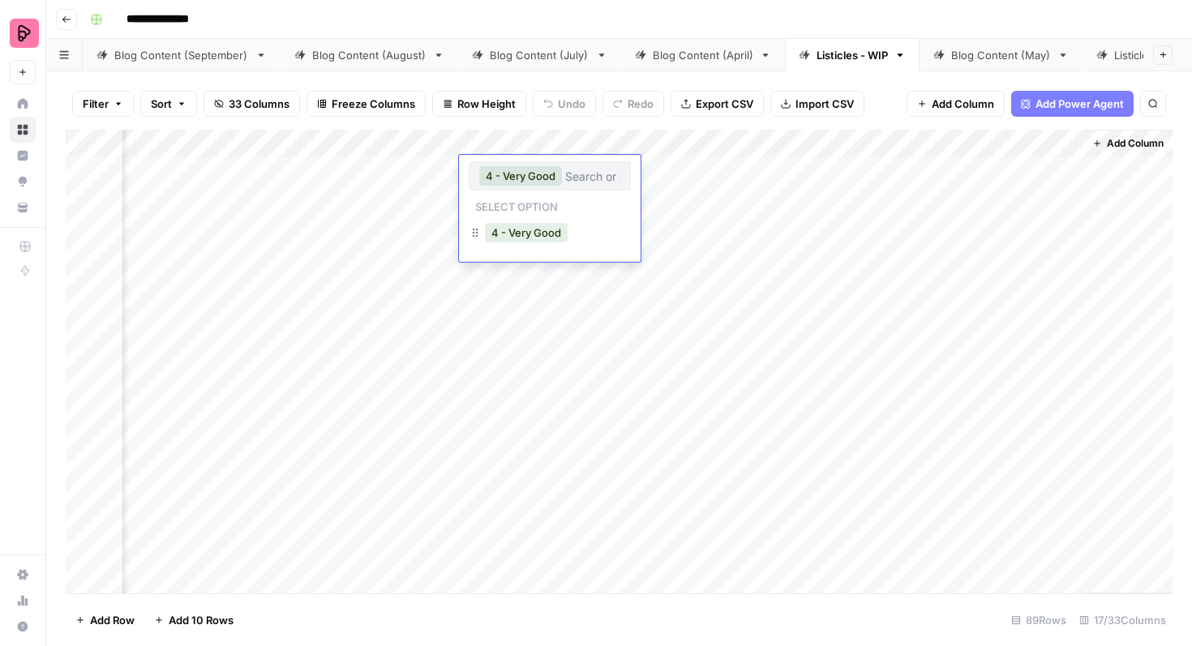
click at [477, 231] on icon "button" at bounding box center [475, 232] width 13 height 13
click at [602, 177] on input "text" at bounding box center [592, 176] width 55 height 15
type input "1 - Poor"
click at [488, 236] on div "Create" at bounding box center [494, 233] width 38 height 26
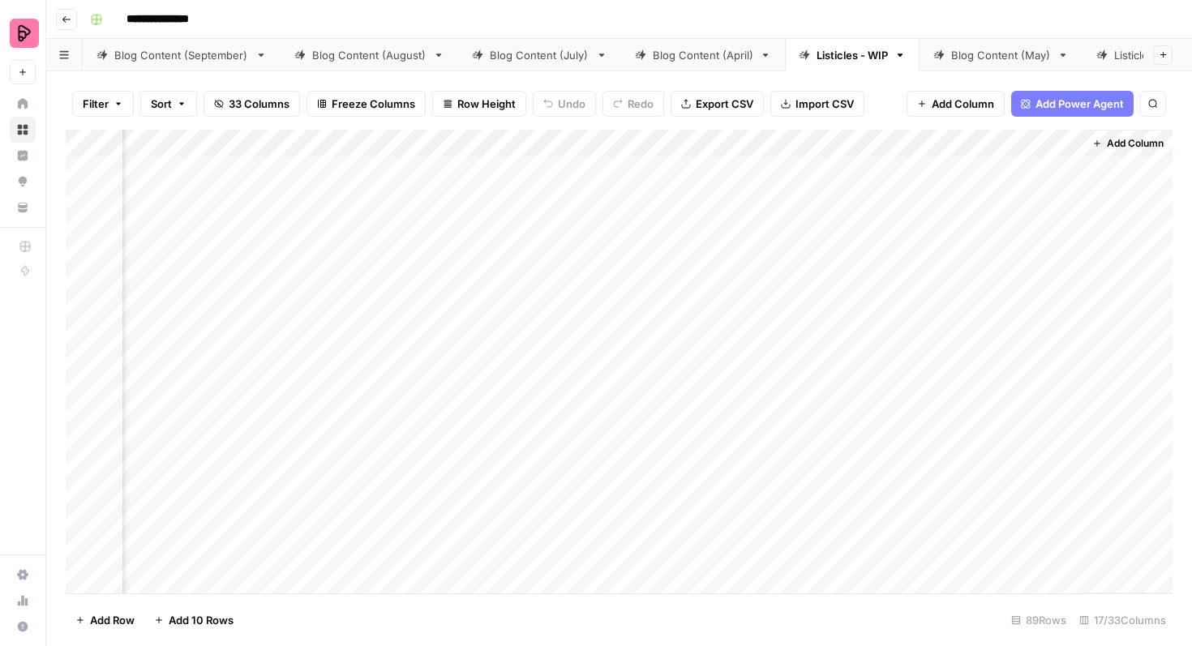
click at [563, 296] on div "Add Column" at bounding box center [619, 362] width 1107 height 464
click at [563, 186] on div "Add Column" at bounding box center [619, 362] width 1107 height 464
click at [546, 218] on div "Add Column" at bounding box center [619, 362] width 1107 height 464
click at [545, 218] on div "Add Column" at bounding box center [619, 362] width 1107 height 464
type input "3 - Good"
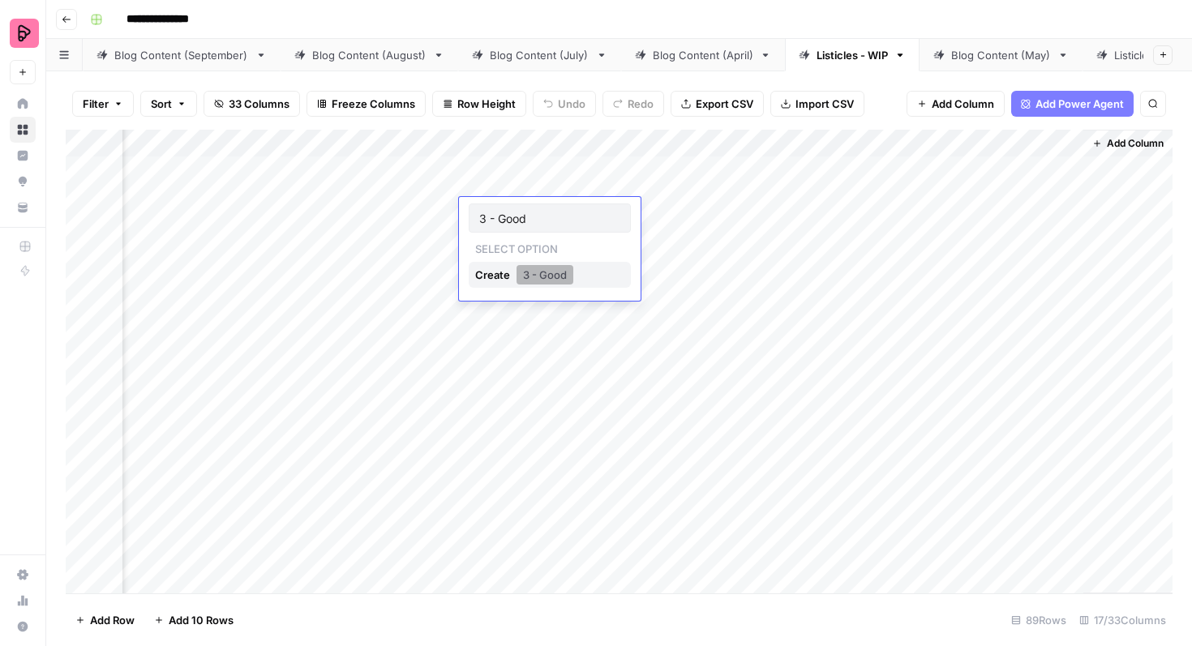
click at [534, 275] on button "3 - Good" at bounding box center [544, 274] width 57 height 19
click at [529, 263] on div "Add Column" at bounding box center [619, 362] width 1107 height 464
click at [546, 264] on div "Add Column" at bounding box center [619, 362] width 1107 height 464
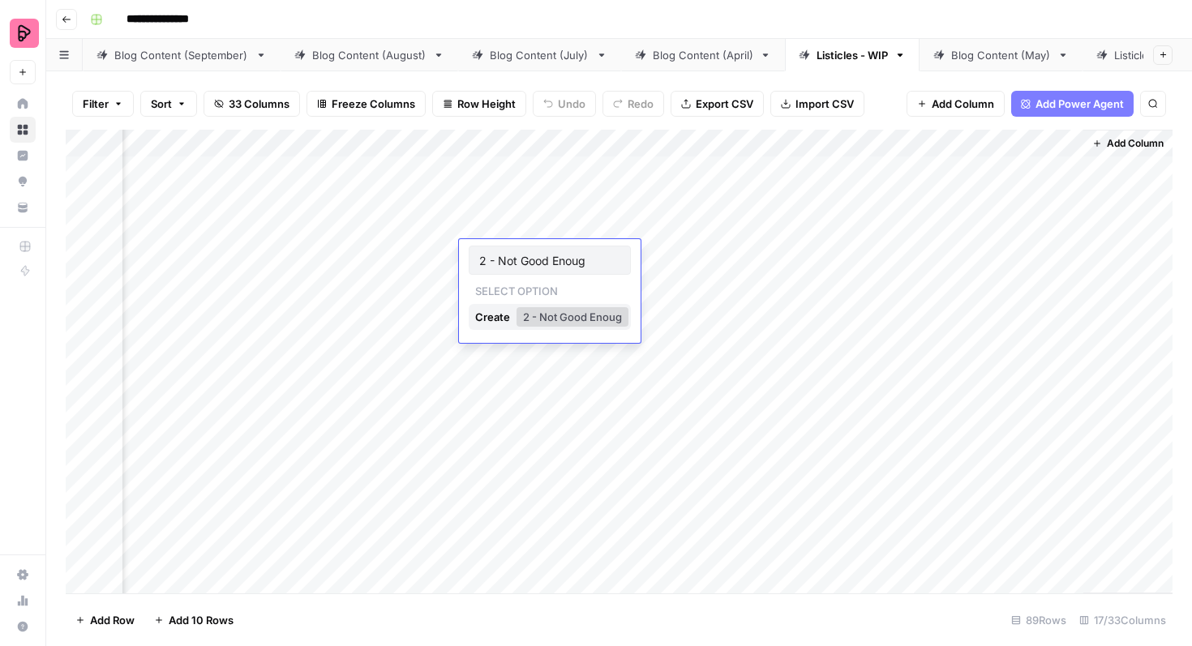
type input "2 - Not Good Enough"
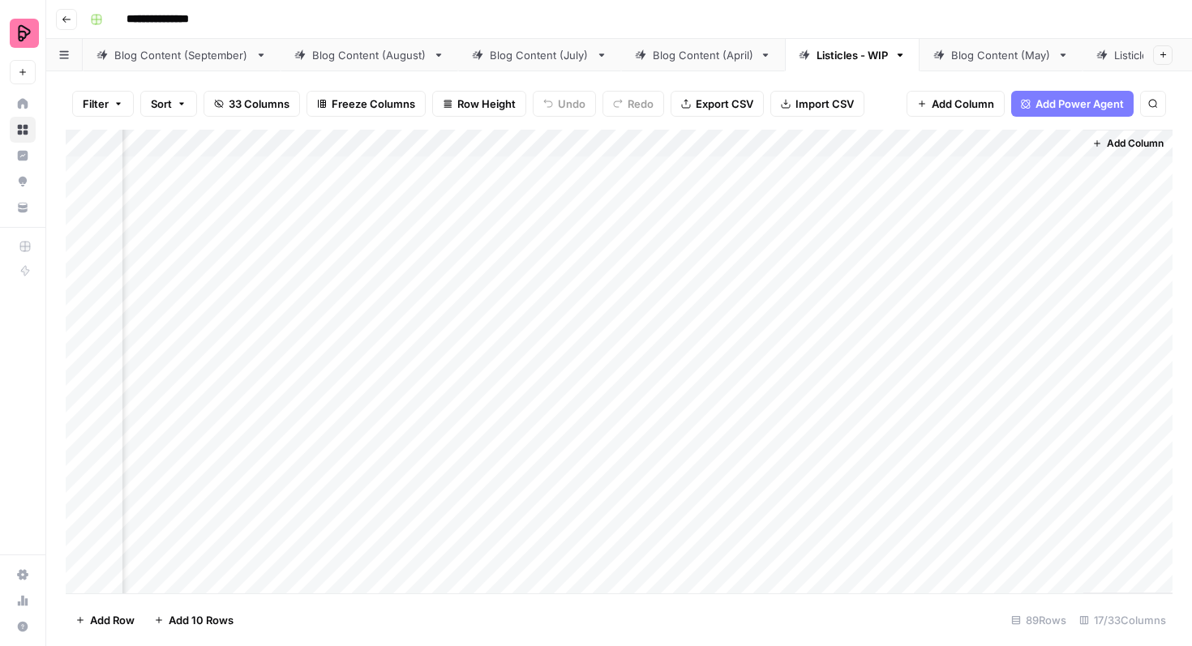
click at [667, 291] on div "Add Column" at bounding box center [619, 362] width 1107 height 464
click at [599, 256] on div "Add Column" at bounding box center [619, 362] width 1107 height 464
click at [593, 219] on div "Add Column" at bounding box center [619, 362] width 1107 height 464
click at [573, 173] on div "Add Column" at bounding box center [619, 362] width 1107 height 464
click at [567, 173] on div "Add Column" at bounding box center [619, 362] width 1107 height 464
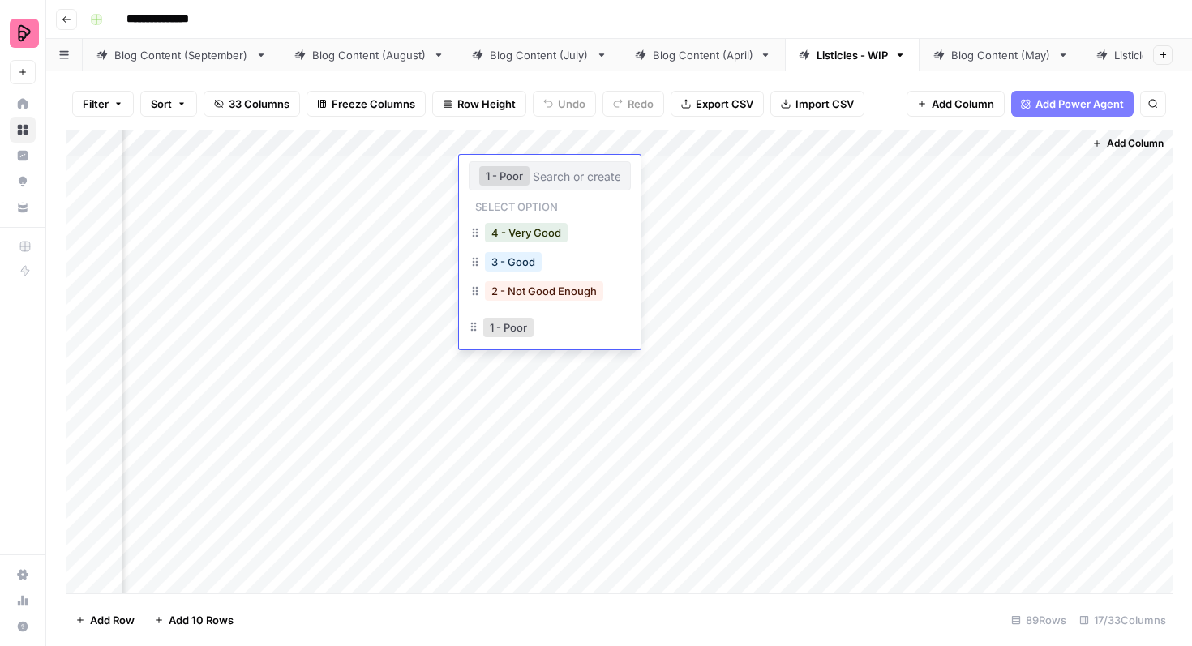
drag, startPoint x: 473, startPoint y: 262, endPoint x: 472, endPoint y: 326, distance: 64.1
click at [726, 244] on div "Add Column" at bounding box center [619, 362] width 1107 height 464
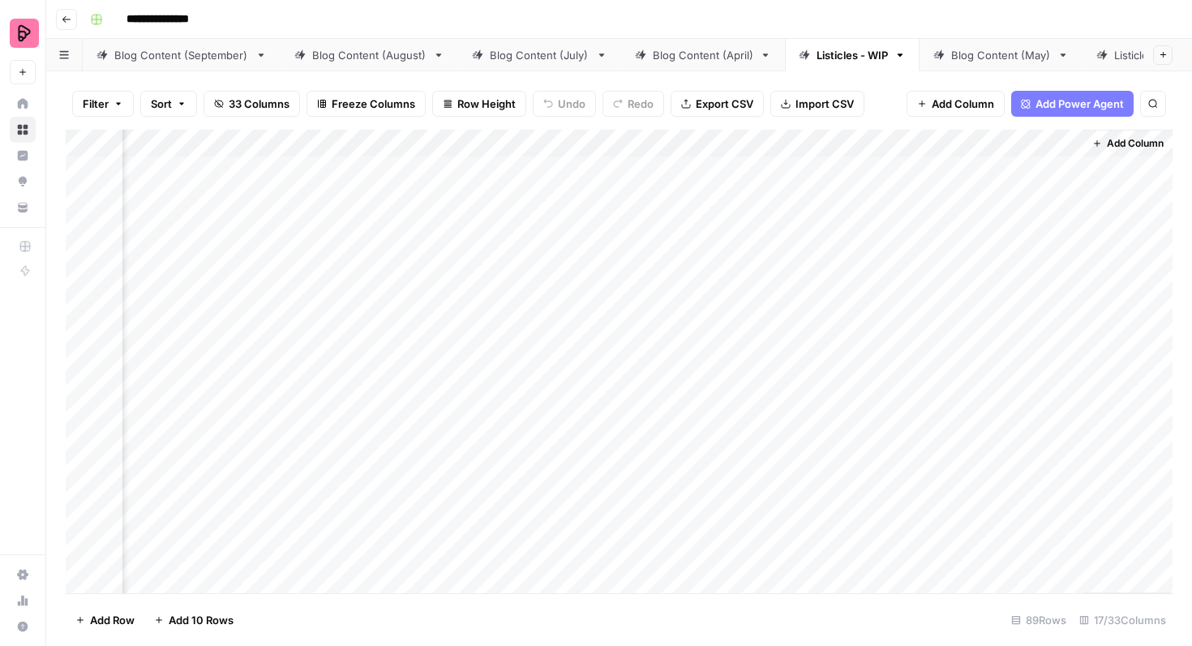
click at [566, 172] on div "Add Column" at bounding box center [619, 362] width 1107 height 464
click at [554, 182] on div "Add Column" at bounding box center [619, 362] width 1107 height 464
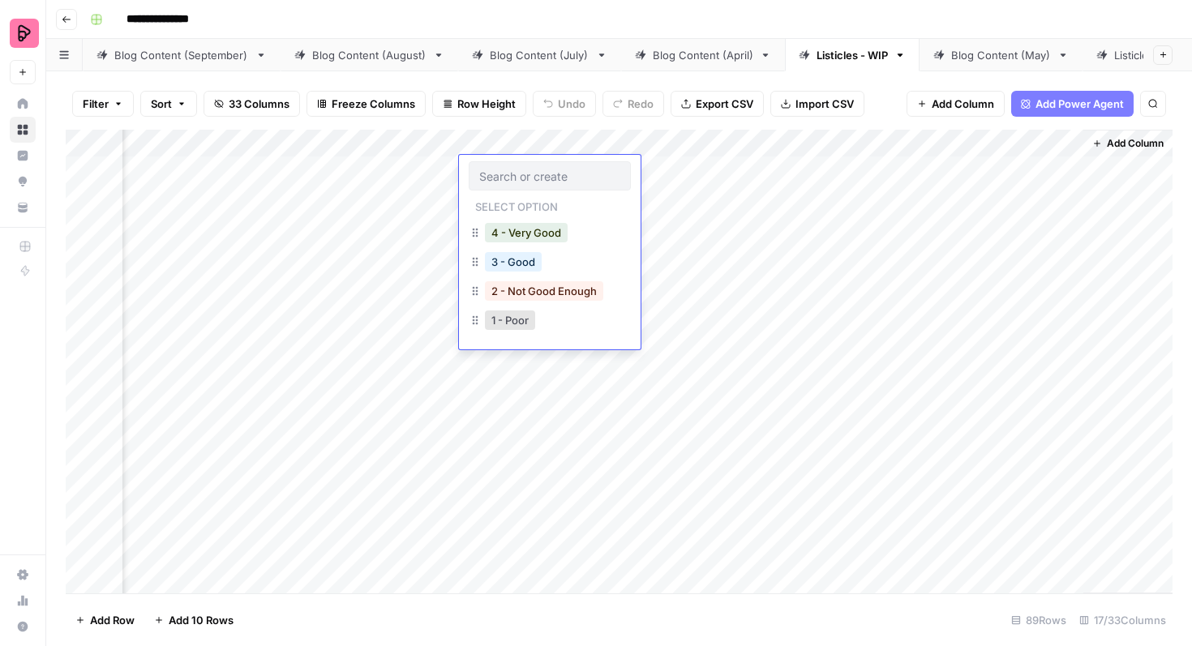
click at [675, 226] on div "Add Column" at bounding box center [619, 362] width 1107 height 464
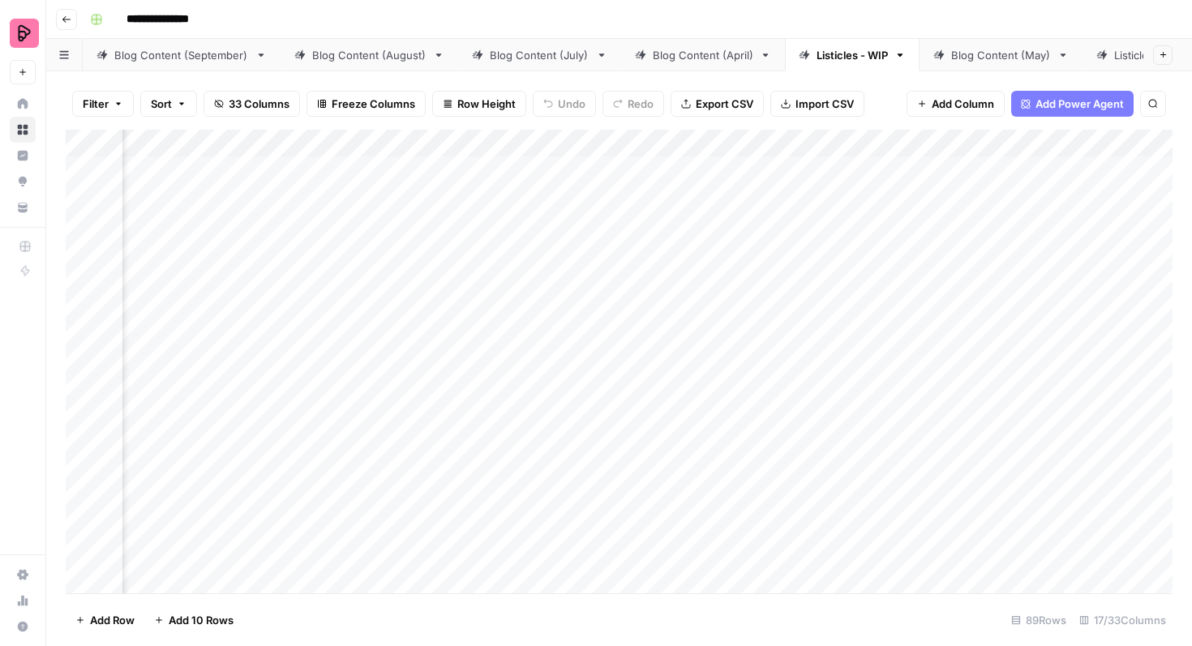
scroll to position [0, 1171]
drag, startPoint x: 789, startPoint y: 144, endPoint x: 770, endPoint y: 144, distance: 18.6
click at [770, 144] on div "Add Column" at bounding box center [619, 362] width 1107 height 464
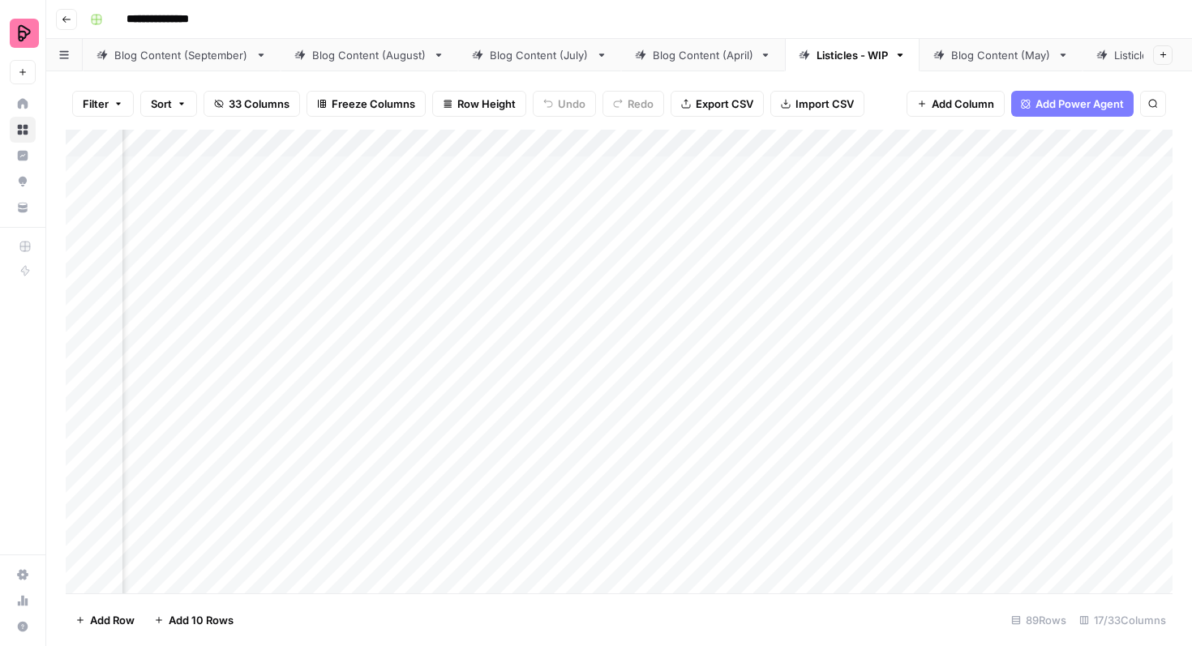
click at [211, 56] on div "Blog Content (September)" at bounding box center [181, 55] width 135 height 16
click at [759, 496] on div "Add Column" at bounding box center [619, 362] width 1107 height 464
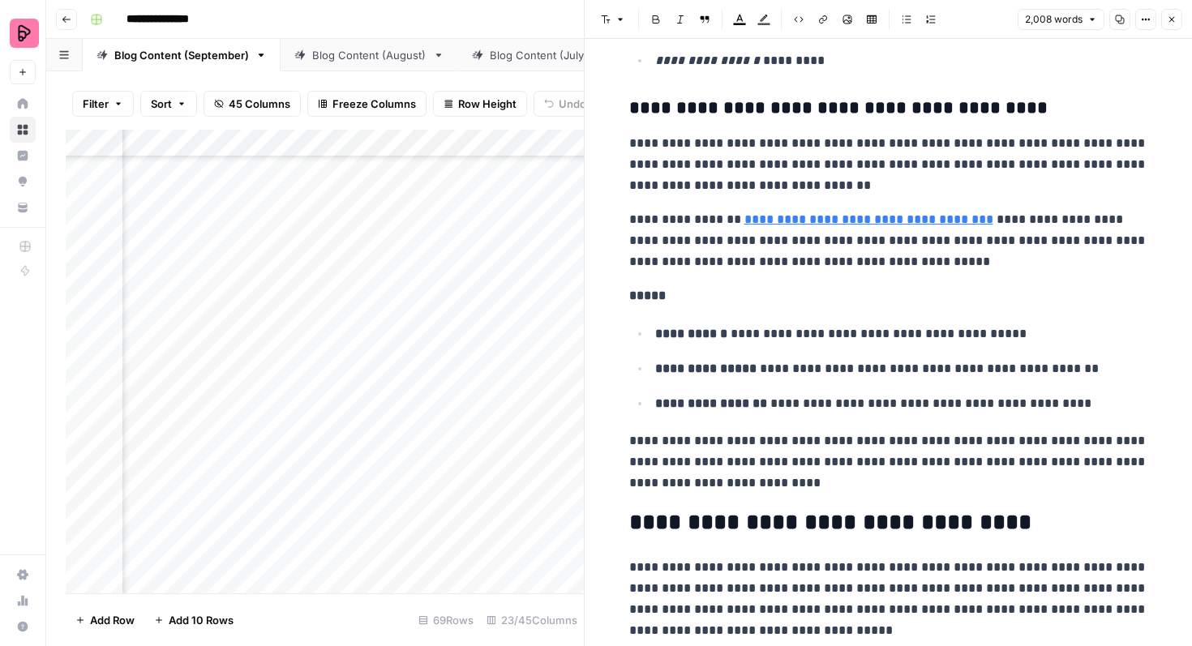
scroll to position [1398, 0]
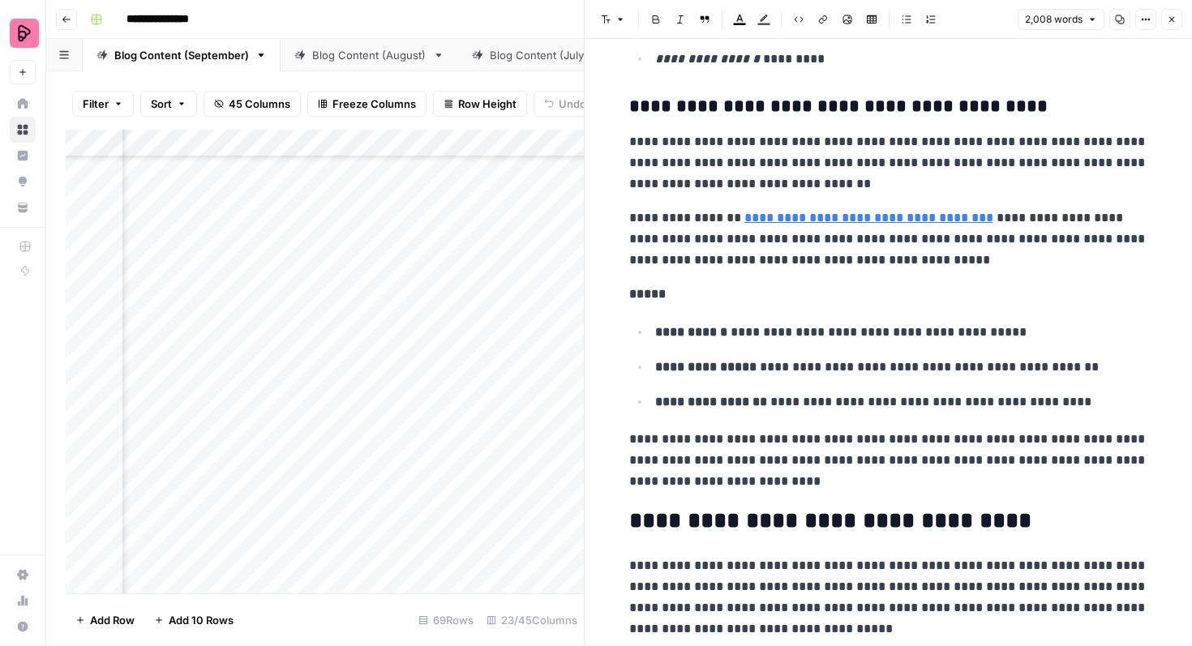
click at [885, 224] on link "**********" at bounding box center [868, 218] width 249 height 12
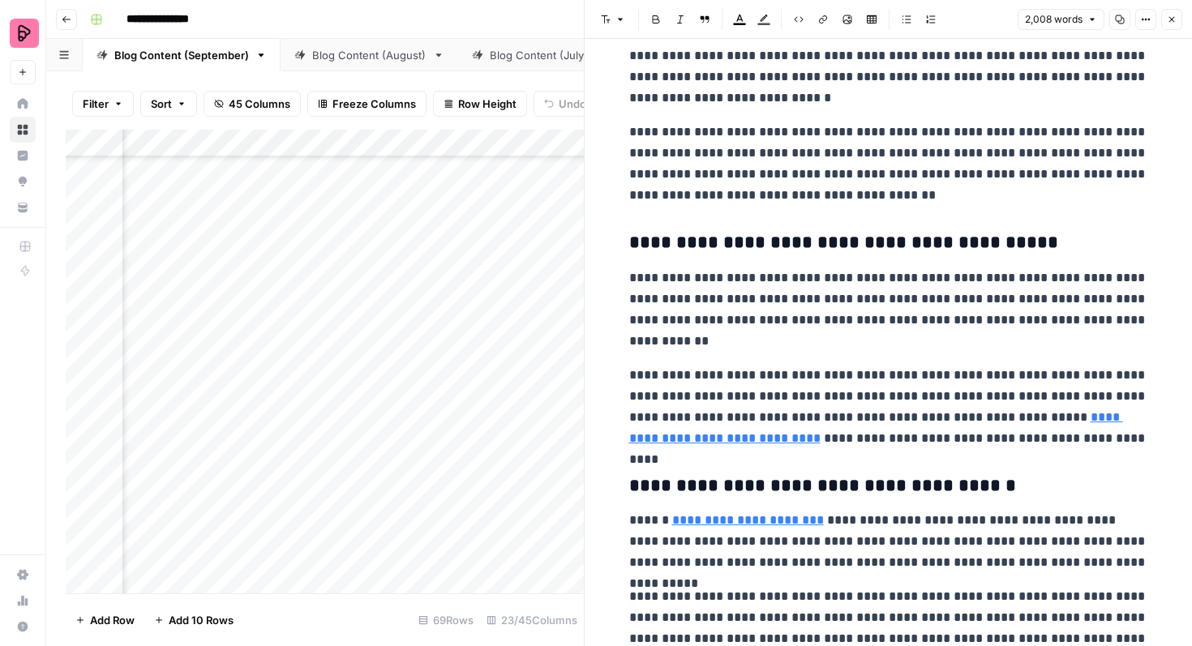
scroll to position [2087, 0]
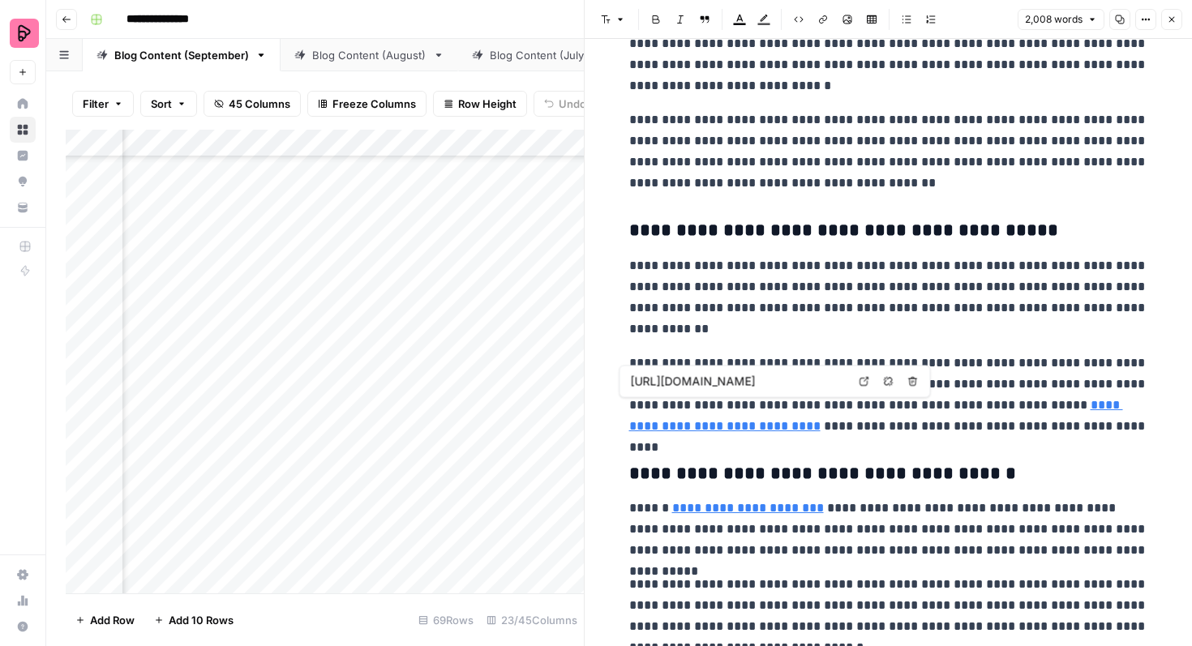
click at [703, 430] on link "**********" at bounding box center [876, 415] width 494 height 33
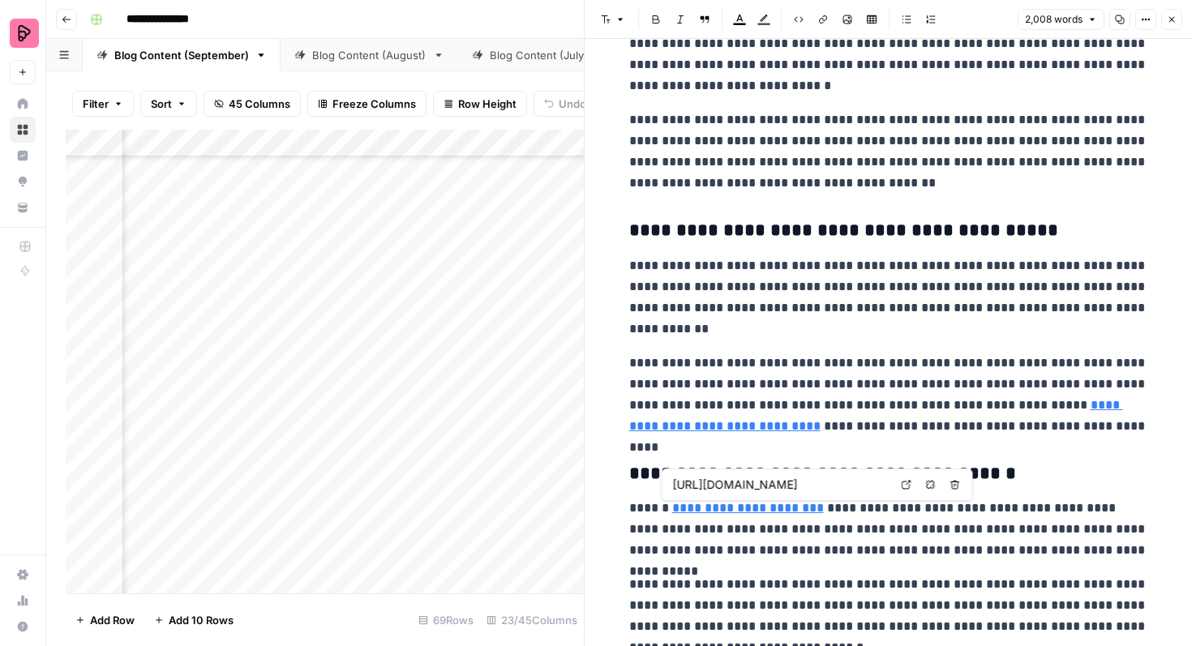
click at [763, 502] on link "**********" at bounding box center [748, 508] width 152 height 12
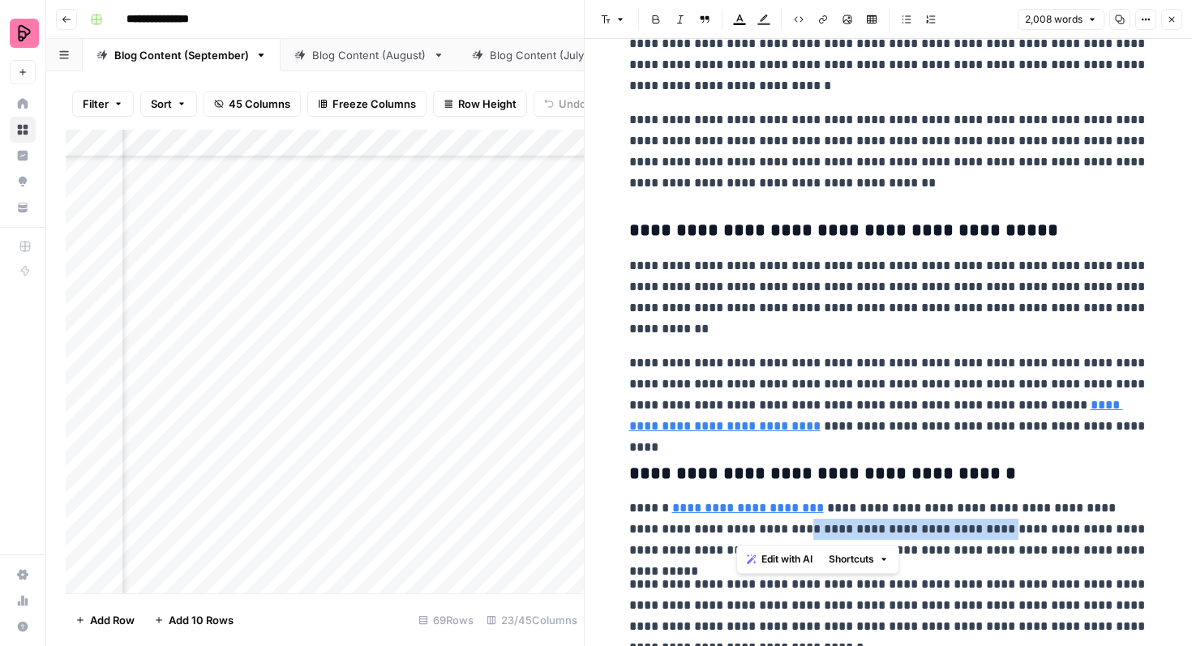
drag, startPoint x: 735, startPoint y: 529, endPoint x: 928, endPoint y: 528, distance: 193.0
click at [928, 528] on p "**********" at bounding box center [888, 529] width 519 height 63
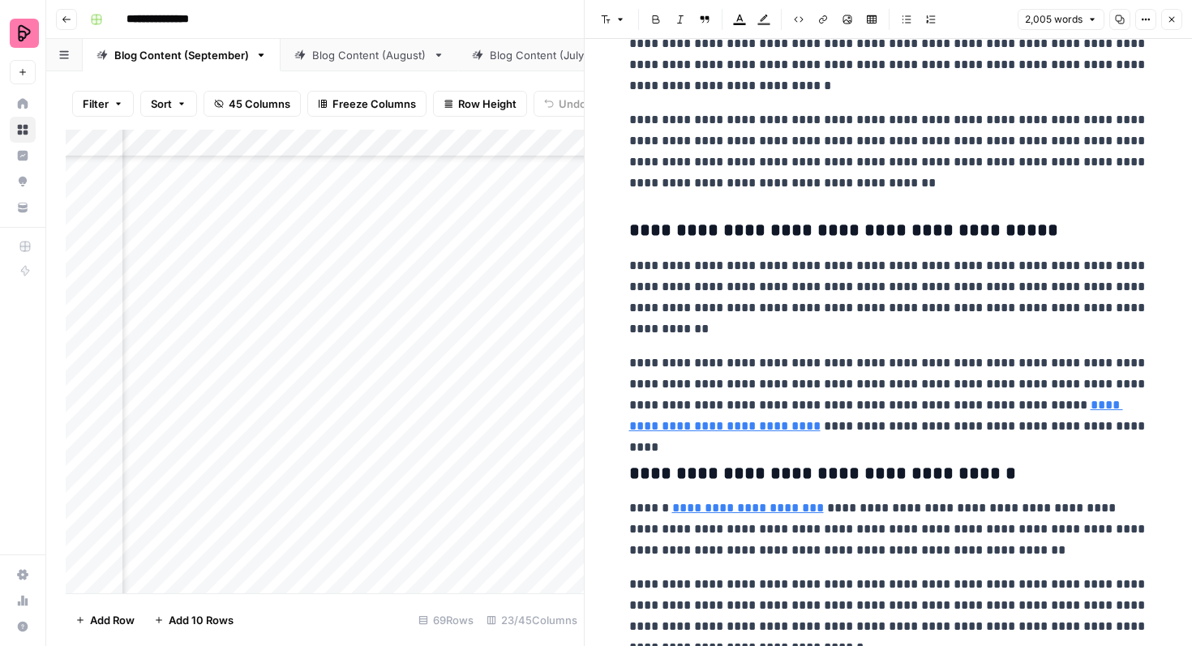
click at [765, 536] on p "**********" at bounding box center [888, 529] width 519 height 63
click at [769, 505] on link "**********" at bounding box center [748, 508] width 152 height 12
click at [850, 549] on p "**********" at bounding box center [888, 529] width 519 height 63
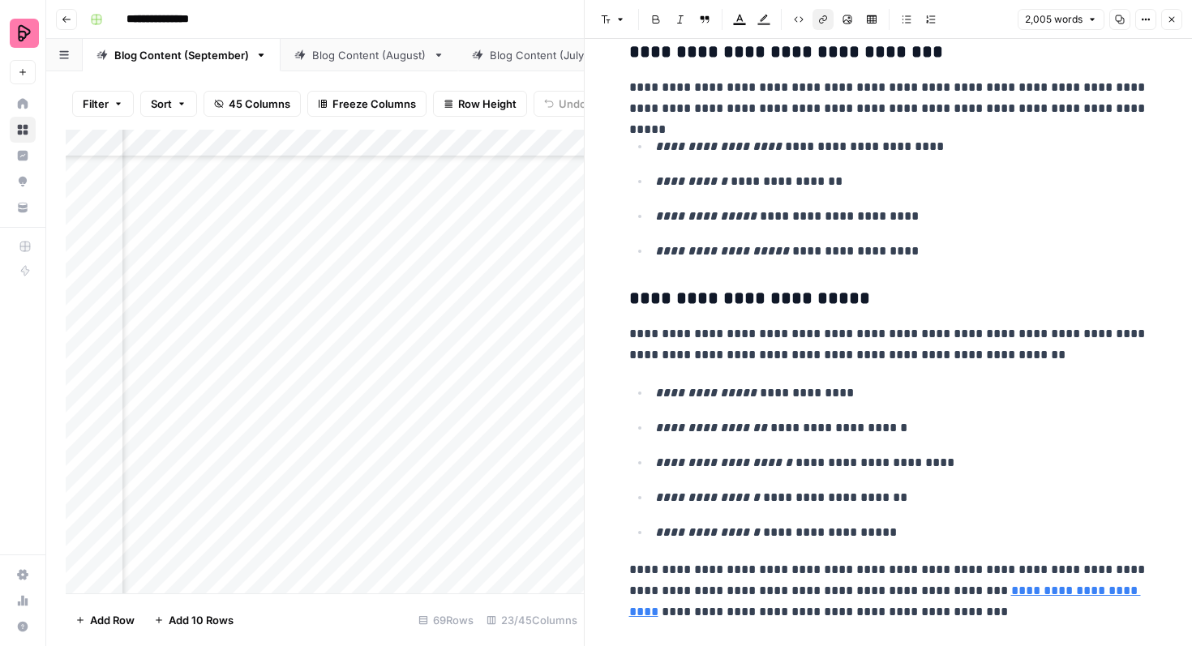
scroll to position [4540, 0]
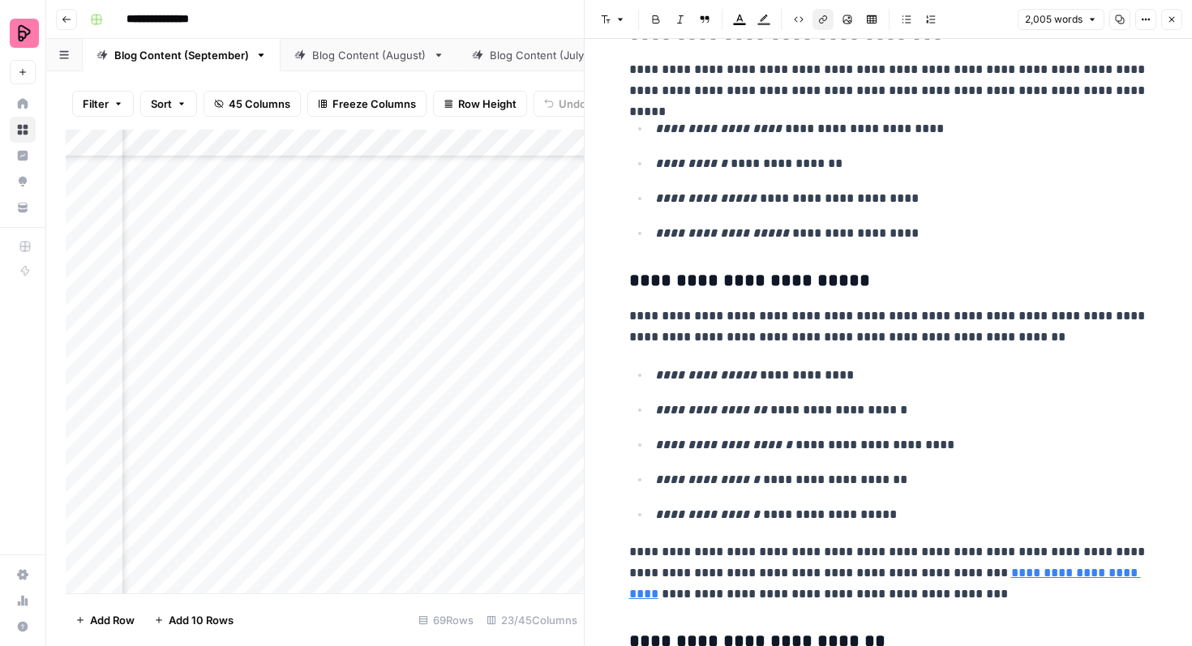
click at [1176, 16] on icon "button" at bounding box center [1172, 20] width 10 height 10
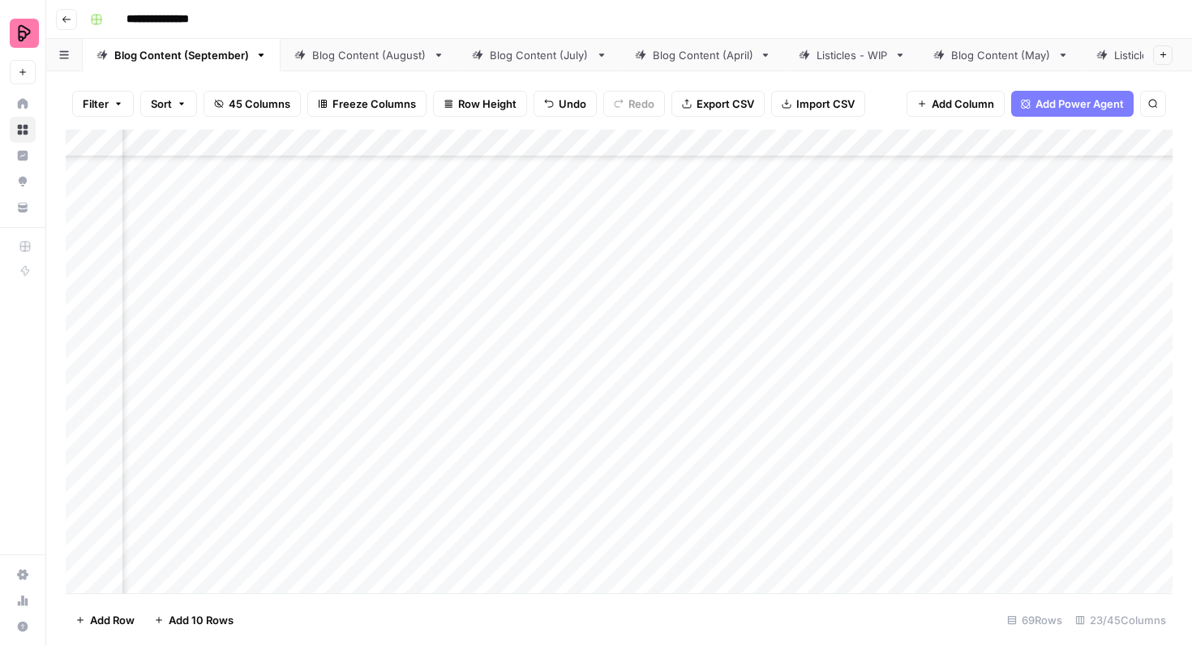
scroll to position [2496, 632]
click at [365, 455] on div "Add Column" at bounding box center [619, 362] width 1107 height 464
click at [700, 407] on div "Add Column" at bounding box center [619, 362] width 1107 height 464
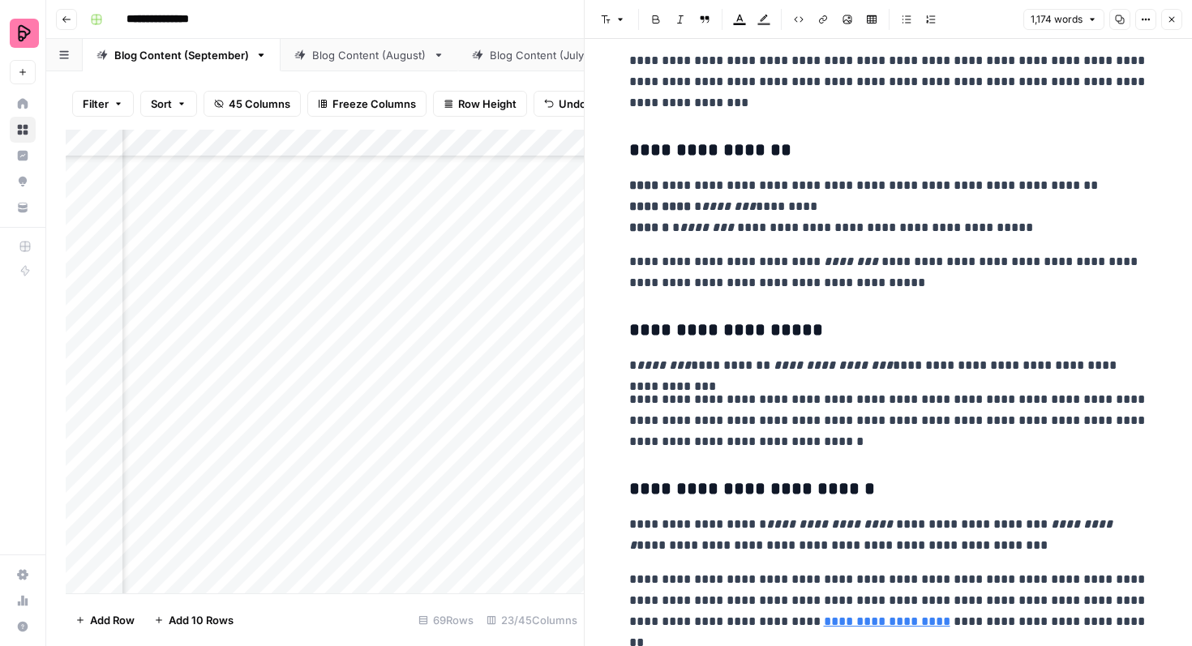
scroll to position [3532, 0]
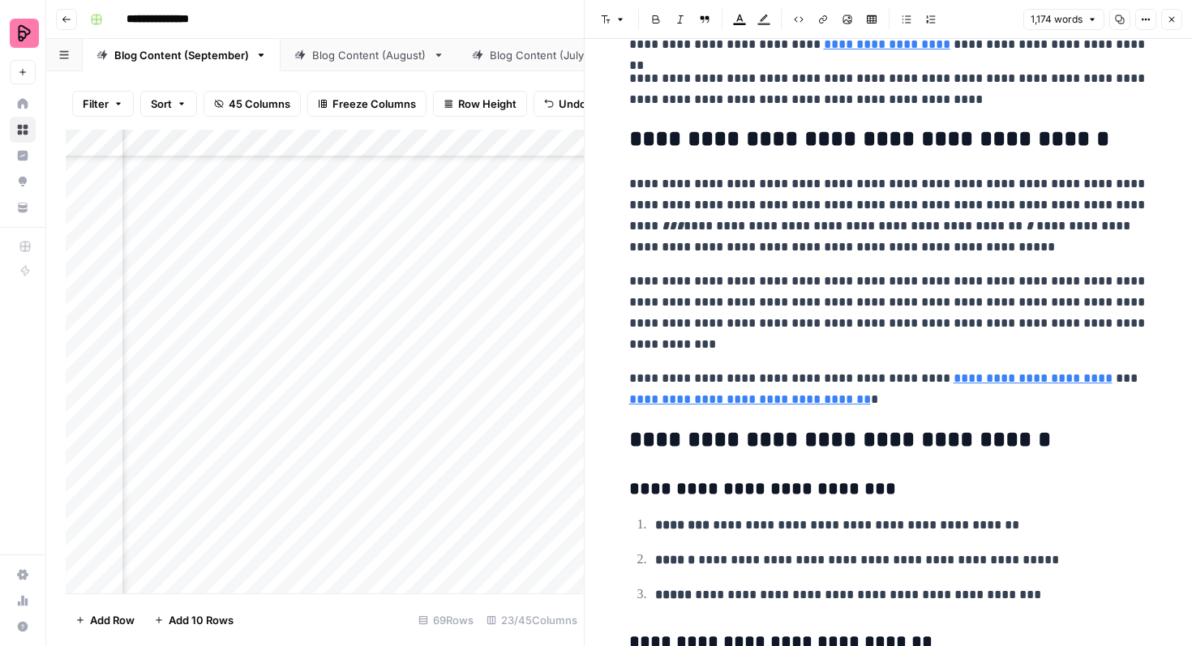
click at [1168, 16] on icon "button" at bounding box center [1172, 20] width 10 height 10
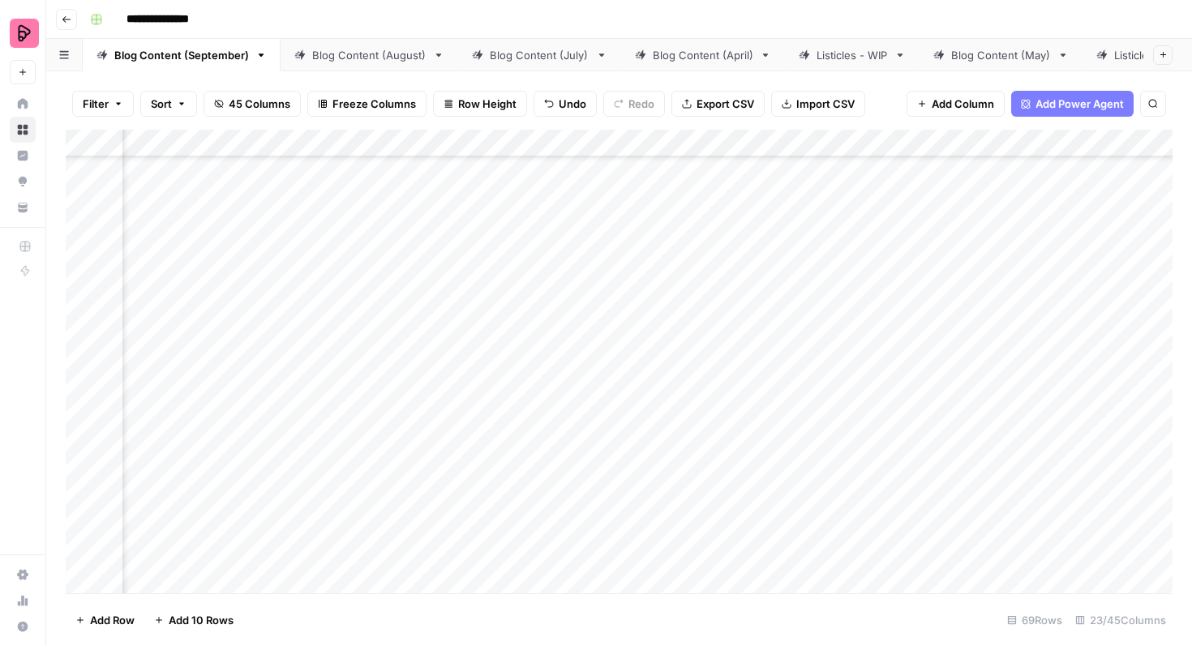
scroll to position [2082, 1133]
click at [409, 417] on div "Add Column" at bounding box center [619, 362] width 1107 height 464
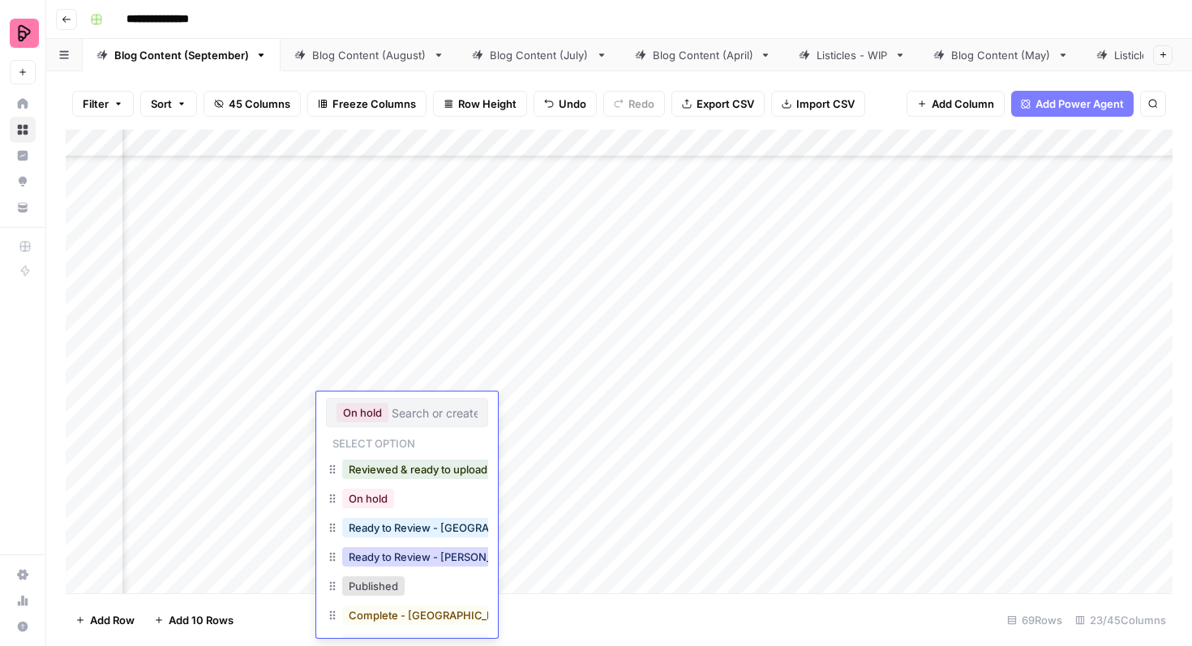
click at [419, 558] on button "Ready to Review - Rebekah" at bounding box center [437, 556] width 191 height 19
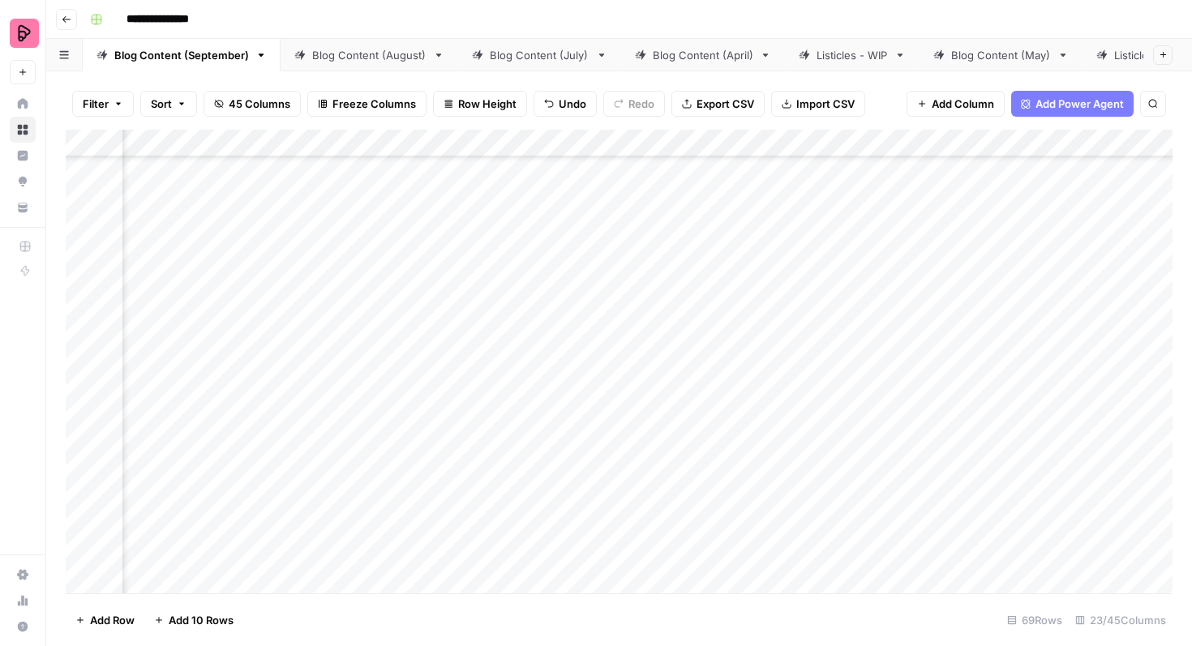
scroll to position [1291, 962]
click at [1061, 227] on div "Add Column" at bounding box center [619, 362] width 1107 height 464
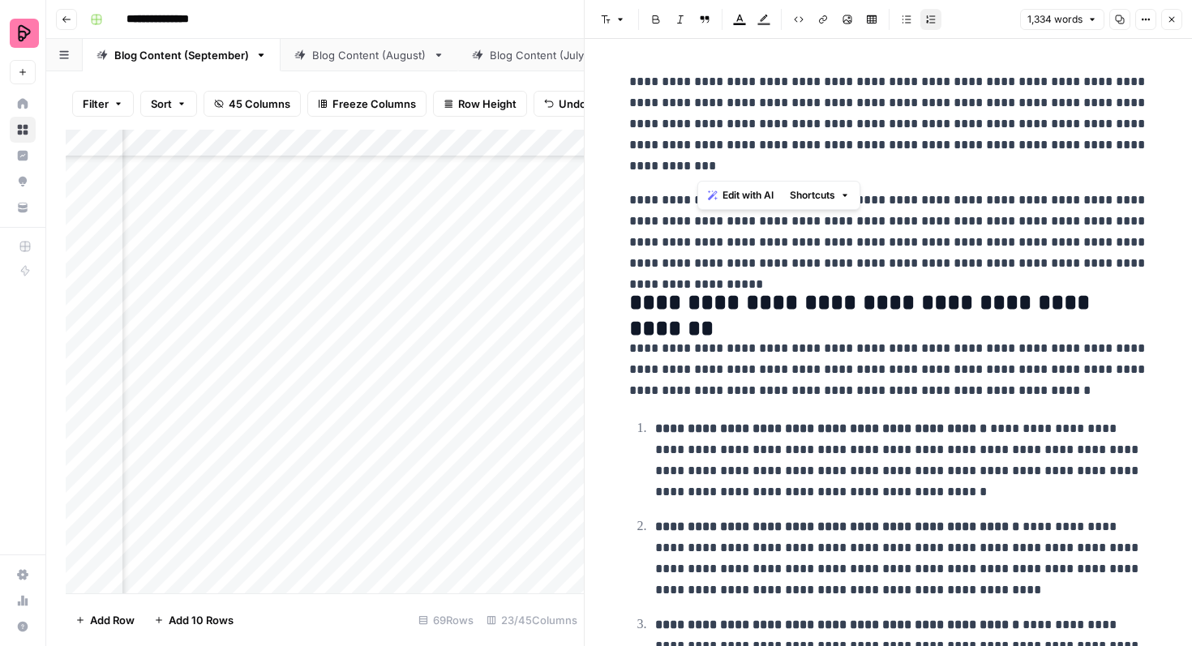
drag, startPoint x: 1088, startPoint y: 122, endPoint x: 1092, endPoint y: 157, distance: 35.1
click at [1092, 157] on p "**********" at bounding box center [888, 123] width 519 height 105
copy p "**********"
click at [1169, 21] on icon "button" at bounding box center [1172, 20] width 6 height 6
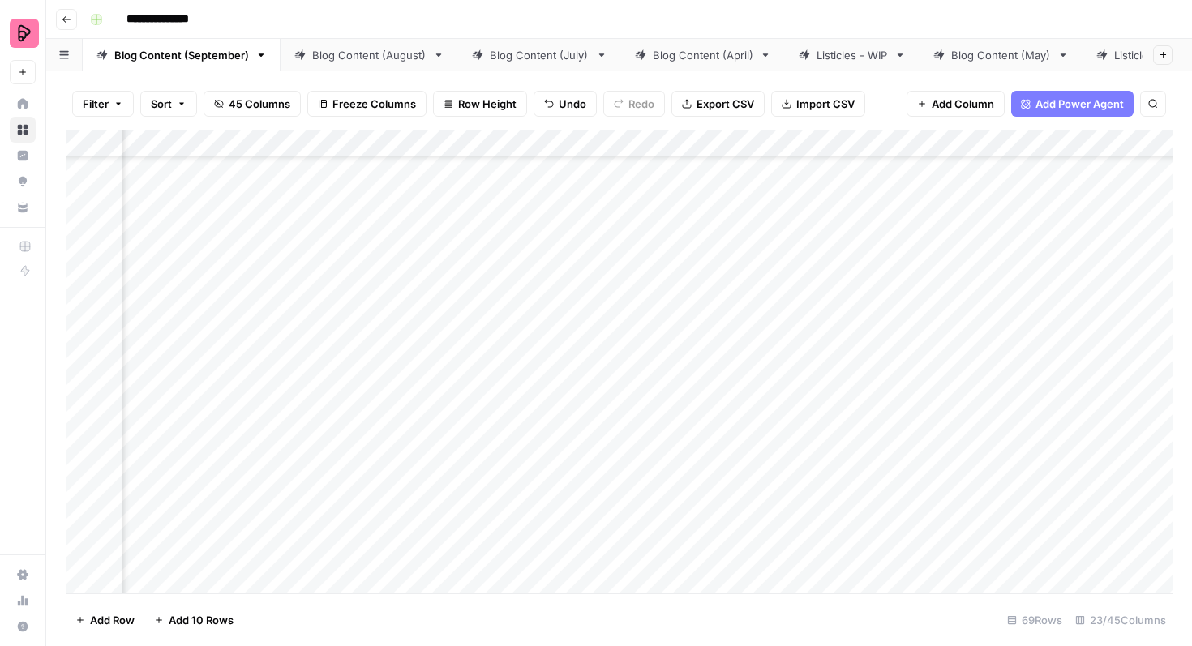
click at [822, 47] on div "Listicles - WIP" at bounding box center [851, 55] width 71 height 16
click at [816, 174] on div "Add Column" at bounding box center [619, 362] width 1107 height 464
click at [808, 174] on div "Add Column" at bounding box center [619, 362] width 1107 height 464
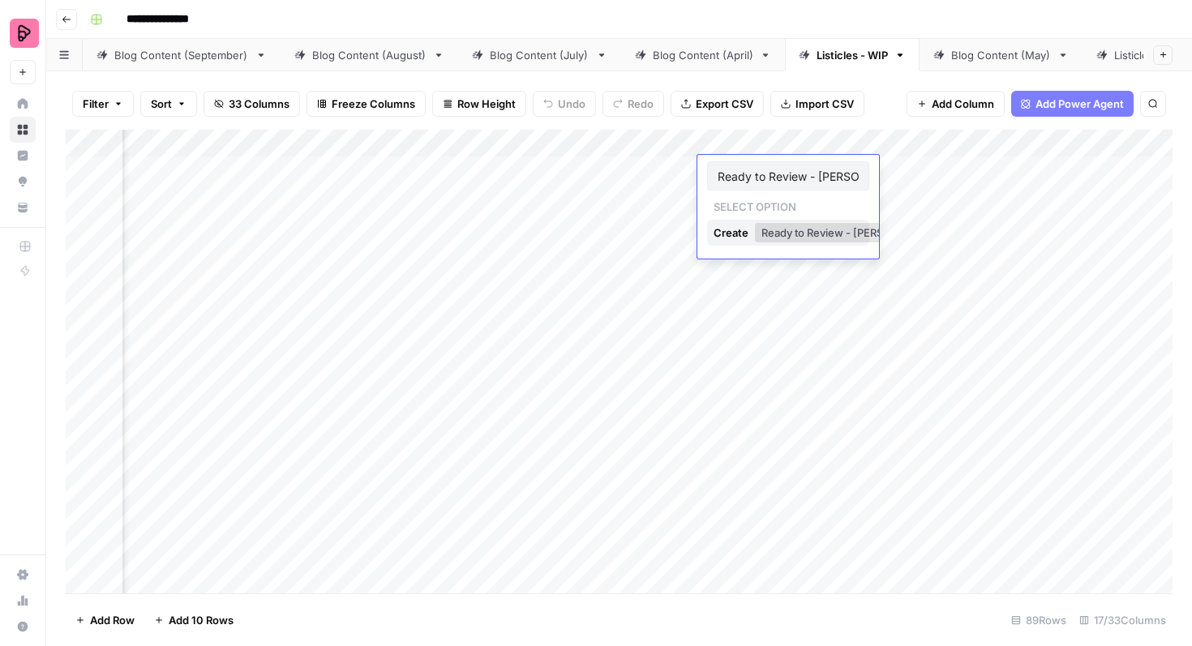
type input "Ready to Review - Victoria"
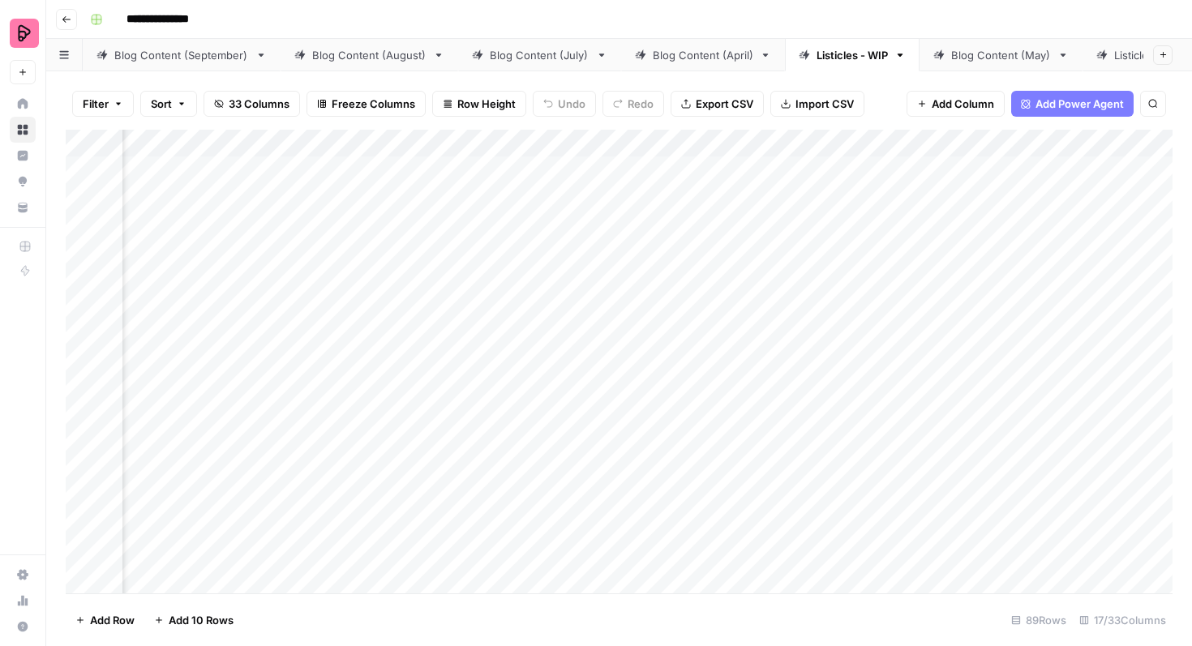
click at [800, 175] on div "Add Column" at bounding box center [619, 362] width 1107 height 464
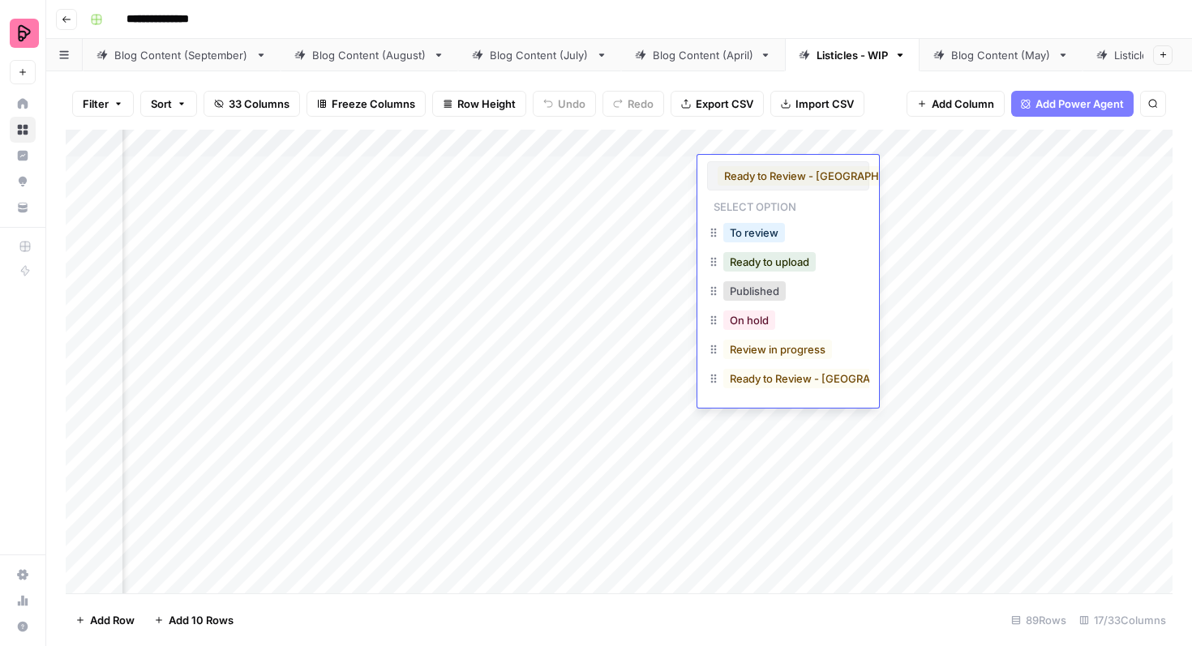
click at [814, 178] on button "Ready to Review - Victoria" at bounding box center [825, 175] width 214 height 19
click at [824, 181] on button "Ready to Review - Victoria" at bounding box center [825, 175] width 214 height 19
click at [892, 182] on div "Add Column" at bounding box center [619, 362] width 1107 height 464
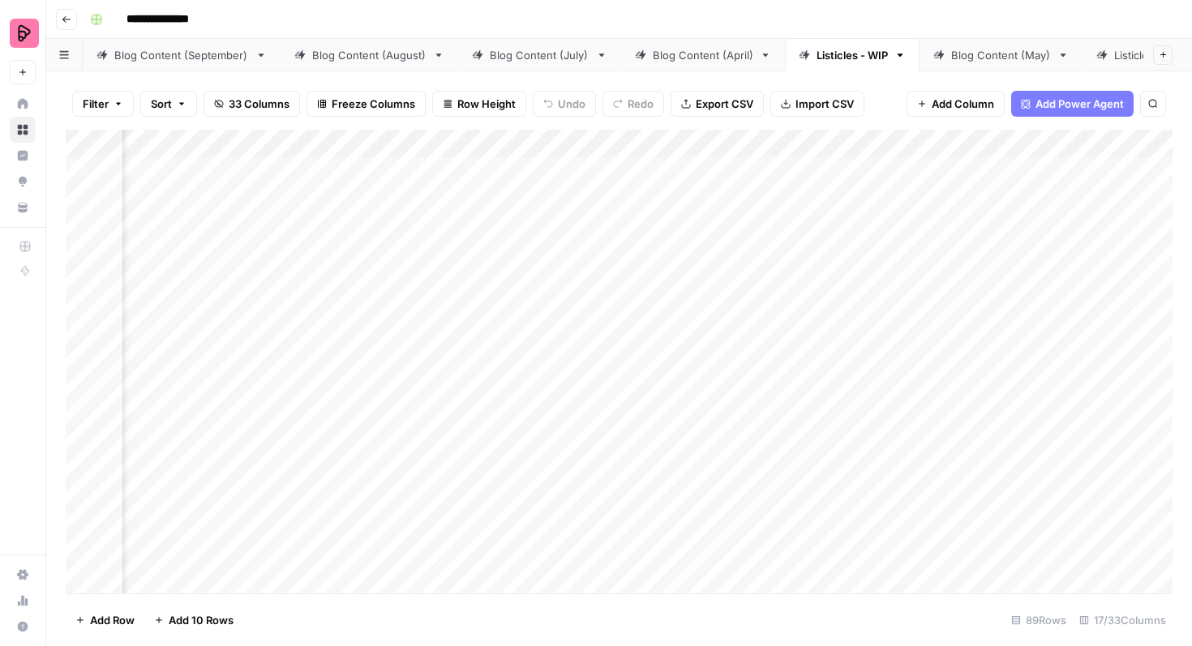
click at [826, 178] on div "Add Column" at bounding box center [619, 362] width 1107 height 464
click at [820, 178] on div "Add Column" at bounding box center [619, 362] width 1107 height 464
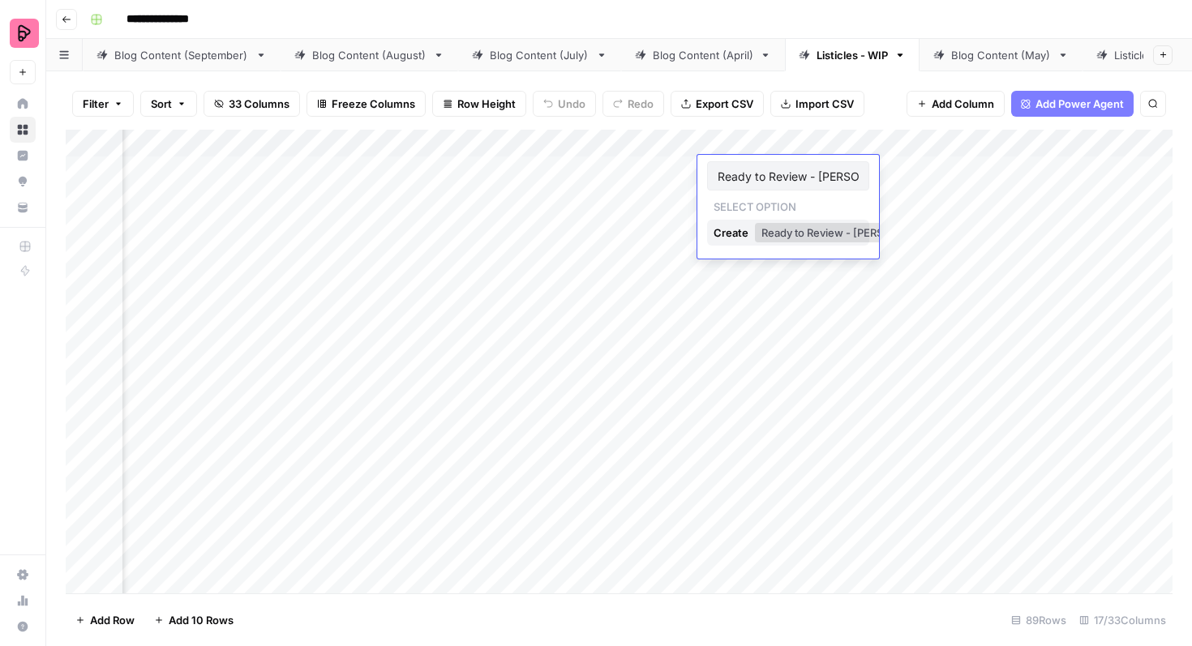
type input "Ready to Review - [PERSON_NAME]"
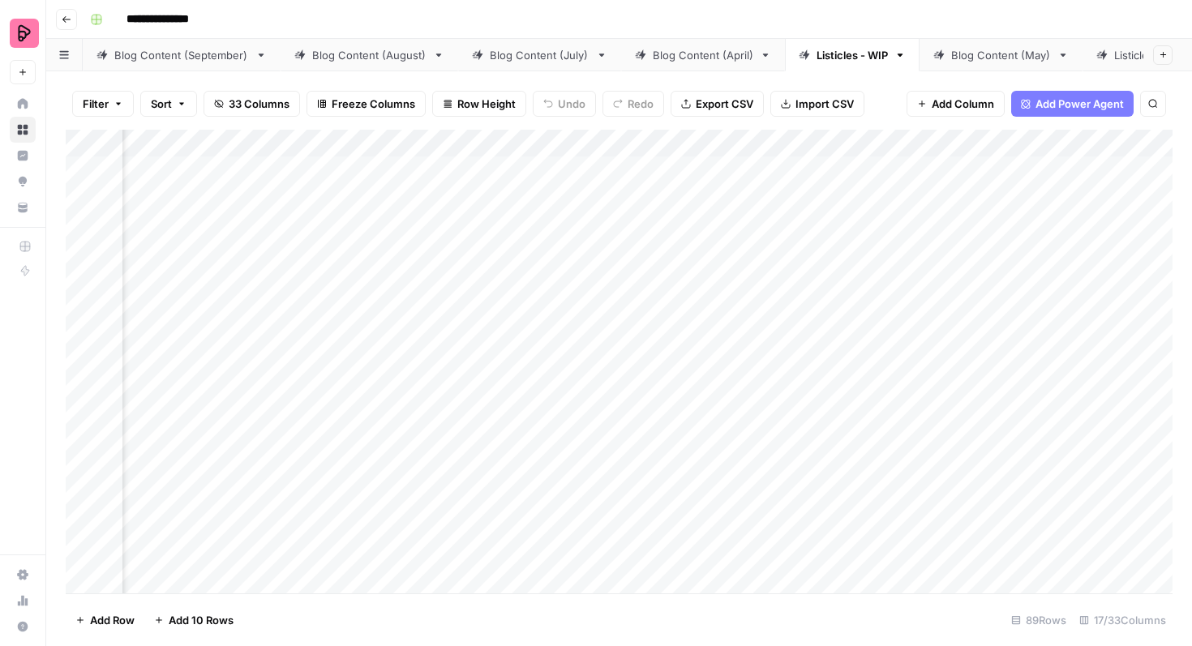
click at [818, 179] on div "Add Column" at bounding box center [619, 362] width 1107 height 464
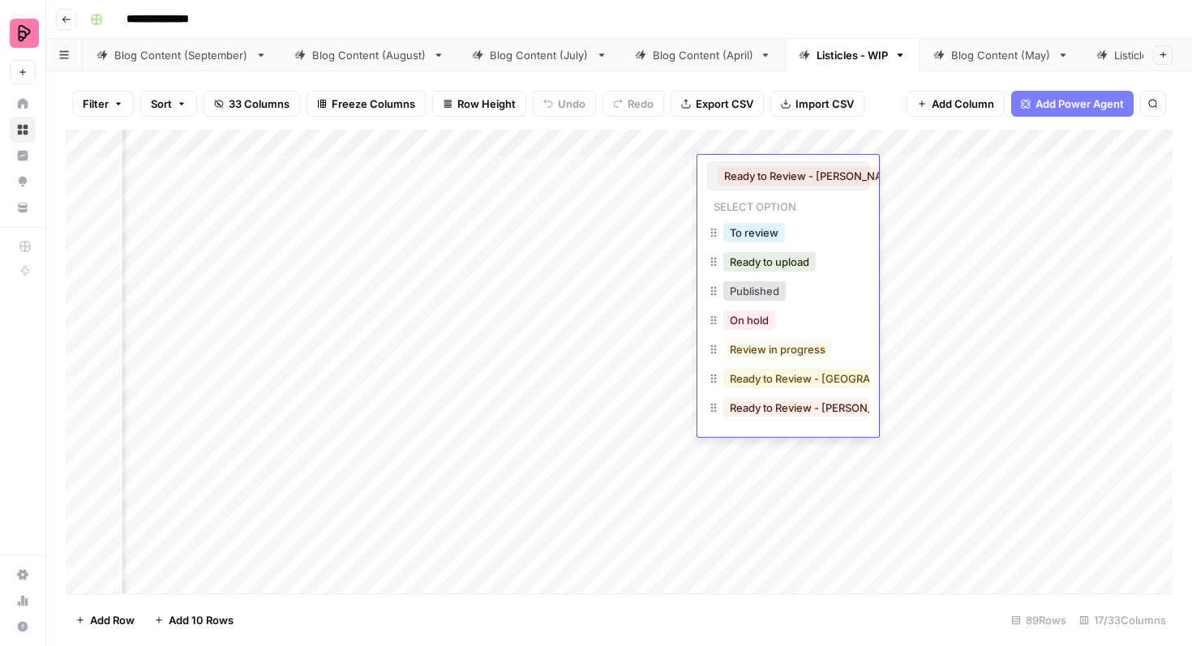
click at [754, 383] on button "Ready to Review - [GEOGRAPHIC_DATA]" at bounding box center [830, 378] width 214 height 19
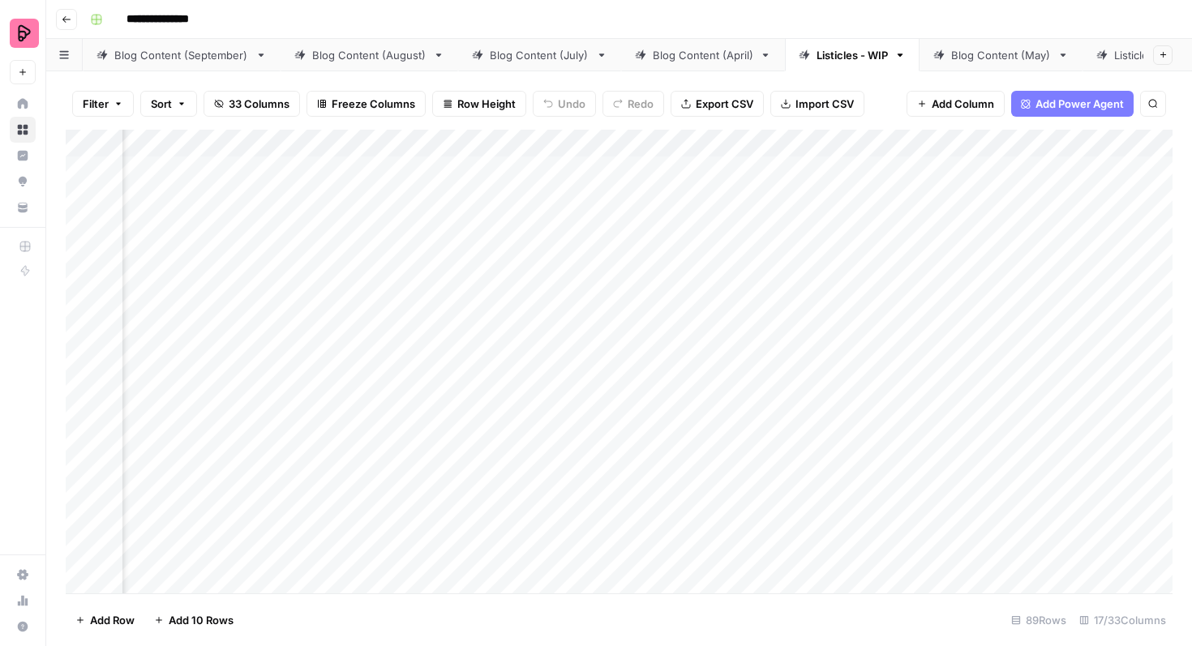
click at [782, 178] on div "Add Column" at bounding box center [619, 362] width 1107 height 464
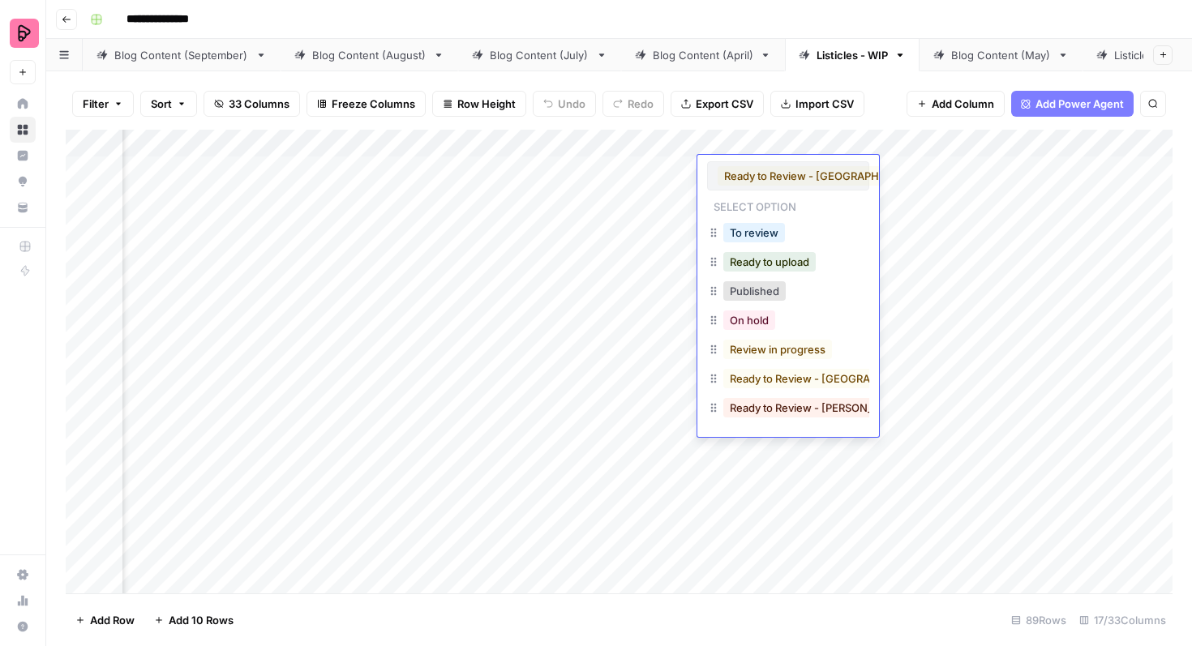
click at [782, 178] on button "Ready to Review - [GEOGRAPHIC_DATA]" at bounding box center [825, 175] width 214 height 19
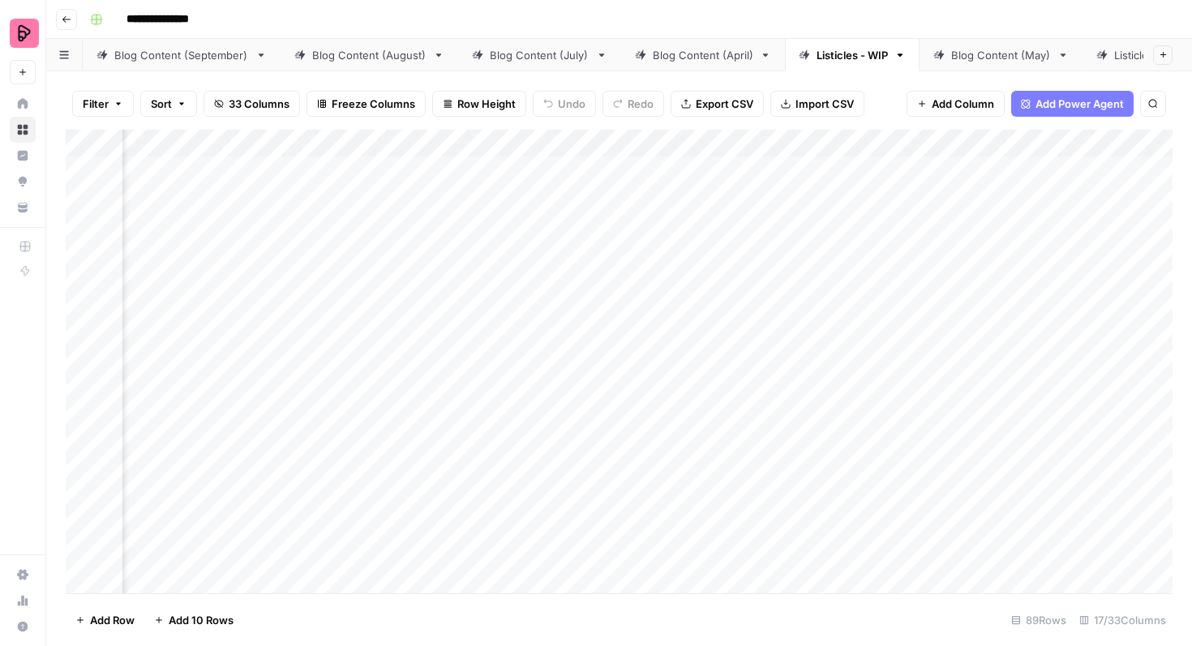
click at [913, 249] on div "Add Column" at bounding box center [619, 362] width 1107 height 464
click at [807, 172] on div "Add Column" at bounding box center [619, 362] width 1107 height 464
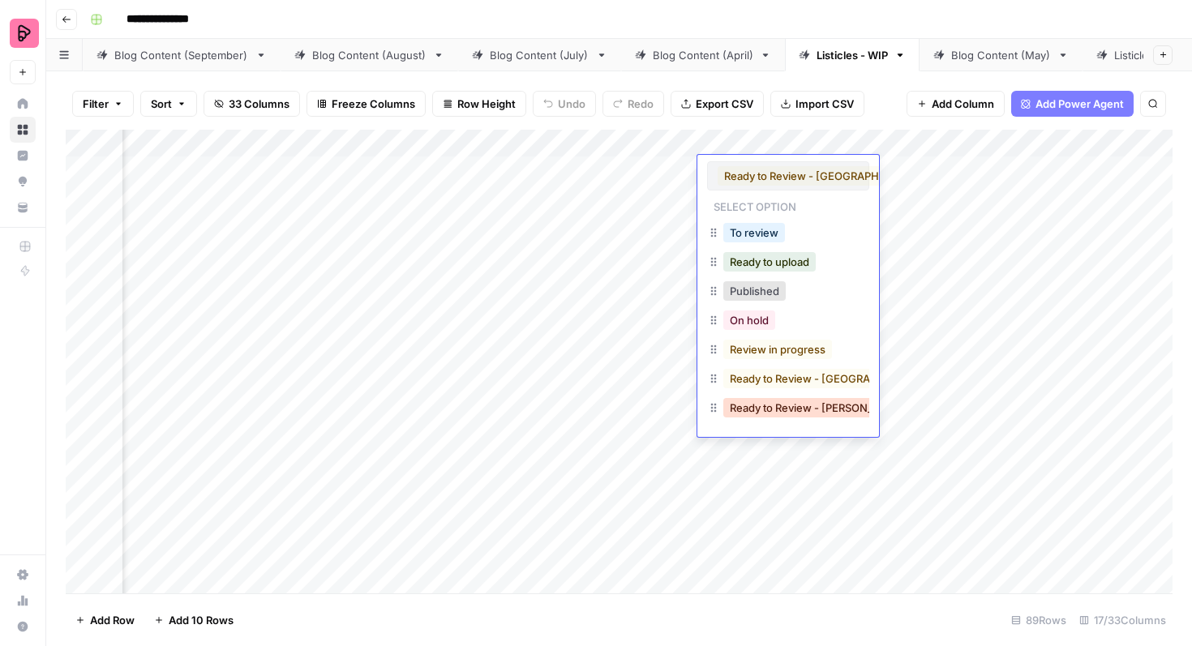
click at [791, 405] on button "Ready to Review - [PERSON_NAME]" at bounding box center [818, 407] width 191 height 19
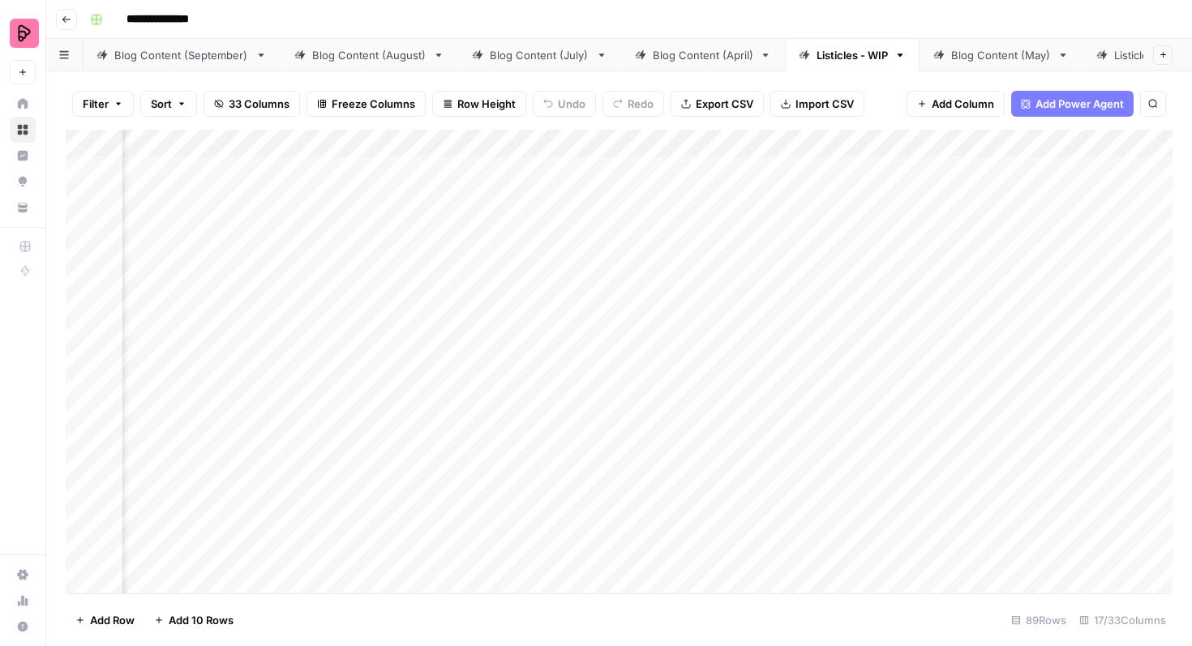
click at [772, 211] on div "Add Column" at bounding box center [619, 362] width 1107 height 464
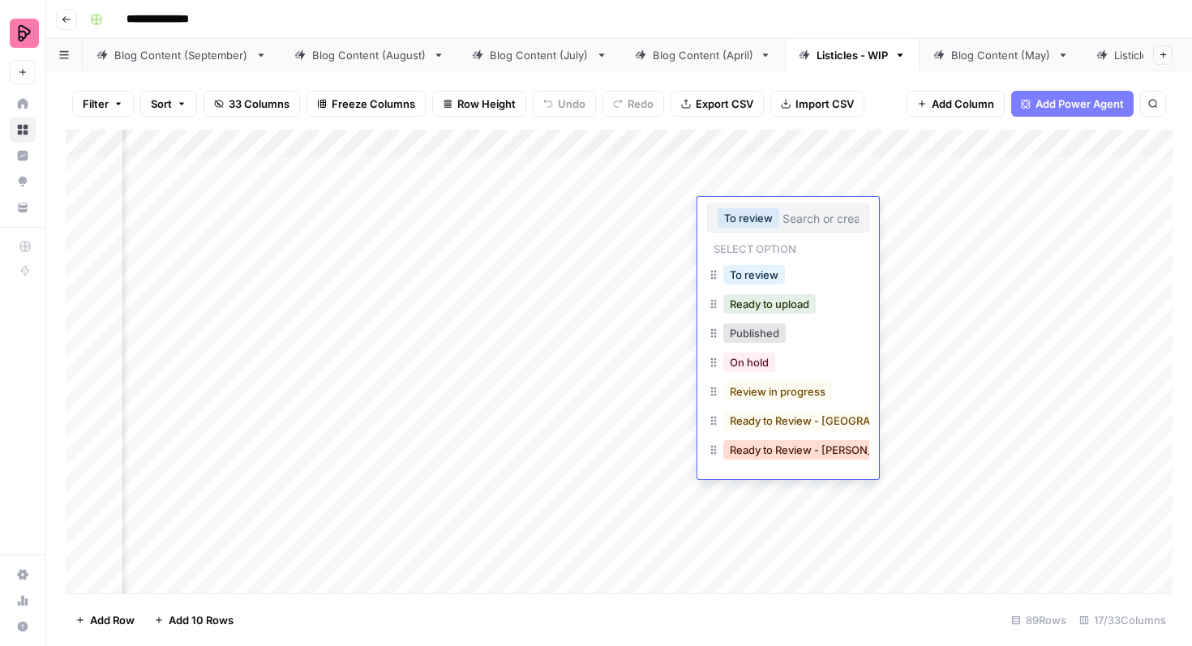
click at [790, 444] on button "Ready to Review - [PERSON_NAME]" at bounding box center [818, 449] width 191 height 19
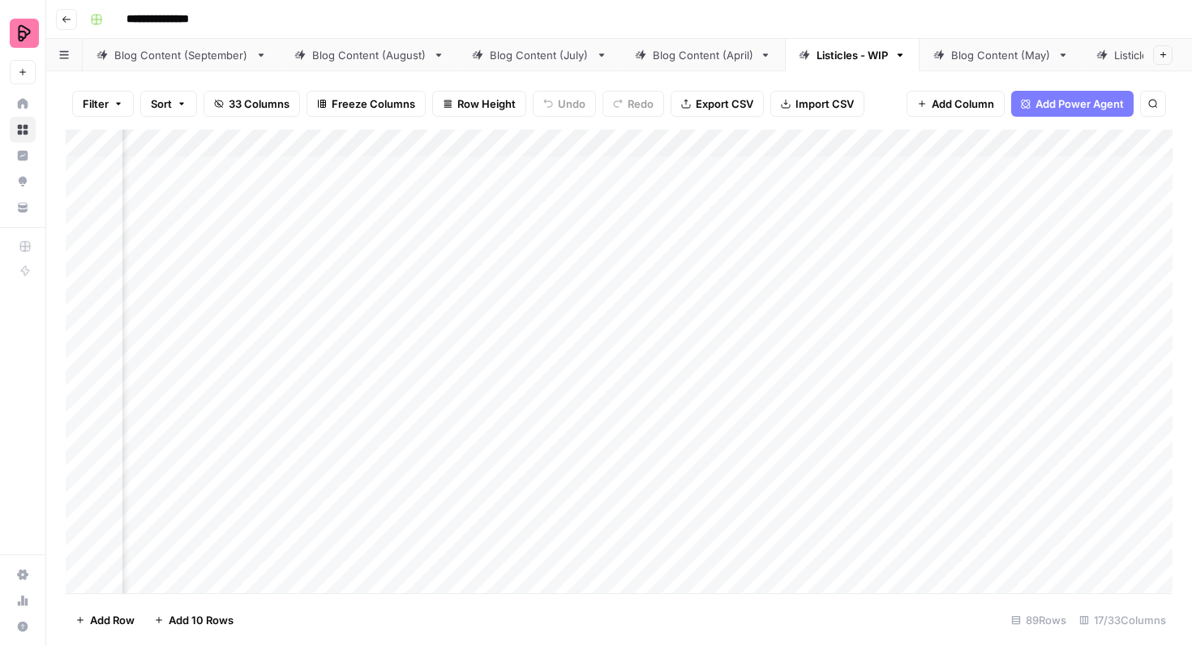
click at [816, 266] on div "Add Column" at bounding box center [619, 362] width 1107 height 464
click at [806, 263] on div "Add Column" at bounding box center [619, 362] width 1107 height 464
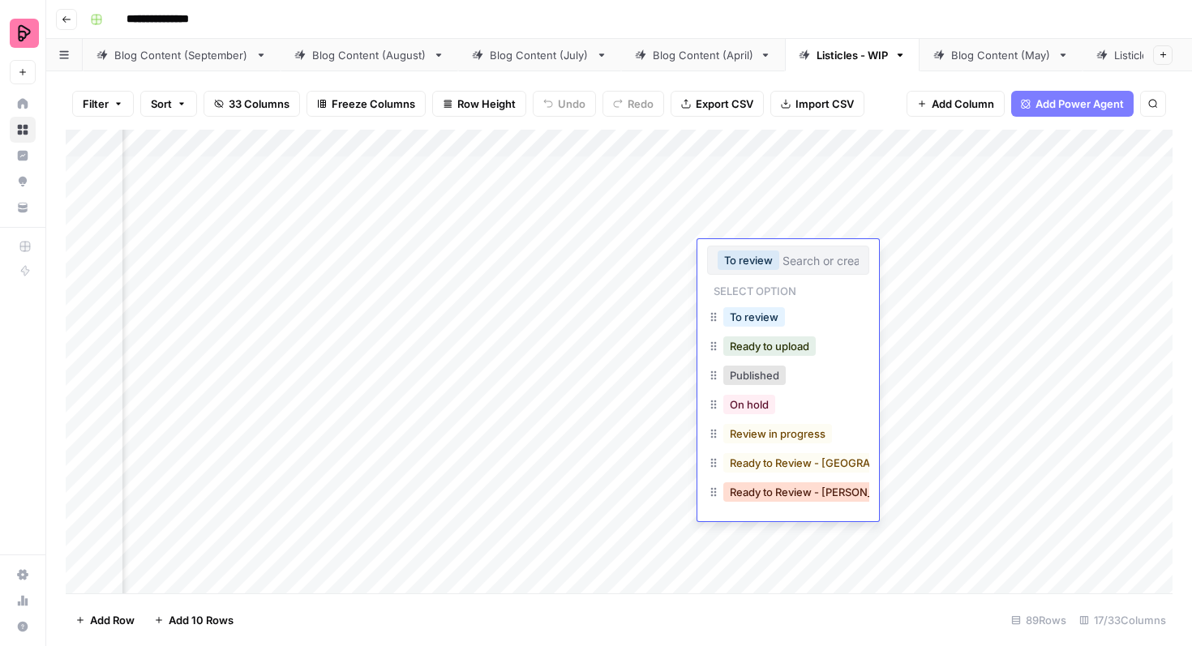
click at [820, 493] on button "Ready to Review - [PERSON_NAME]" at bounding box center [818, 491] width 191 height 19
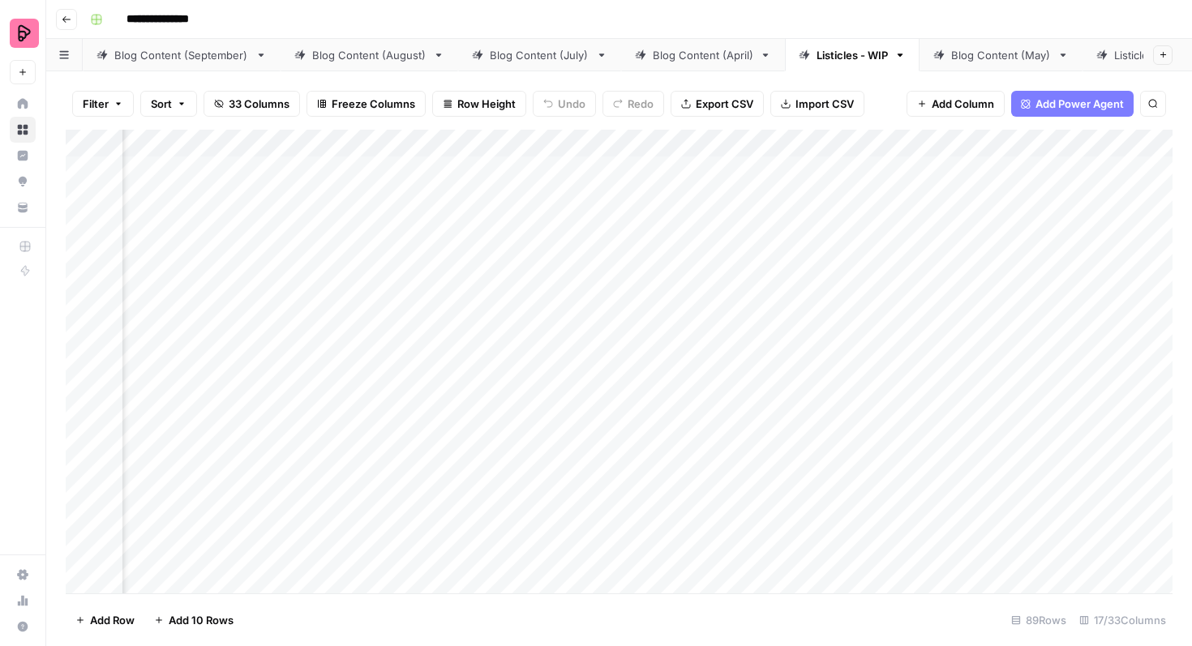
scroll to position [0, 603]
click at [749, 289] on div "Add Column" at bounding box center [619, 362] width 1107 height 464
click at [1013, 166] on div "Add Column" at bounding box center [619, 362] width 1107 height 464
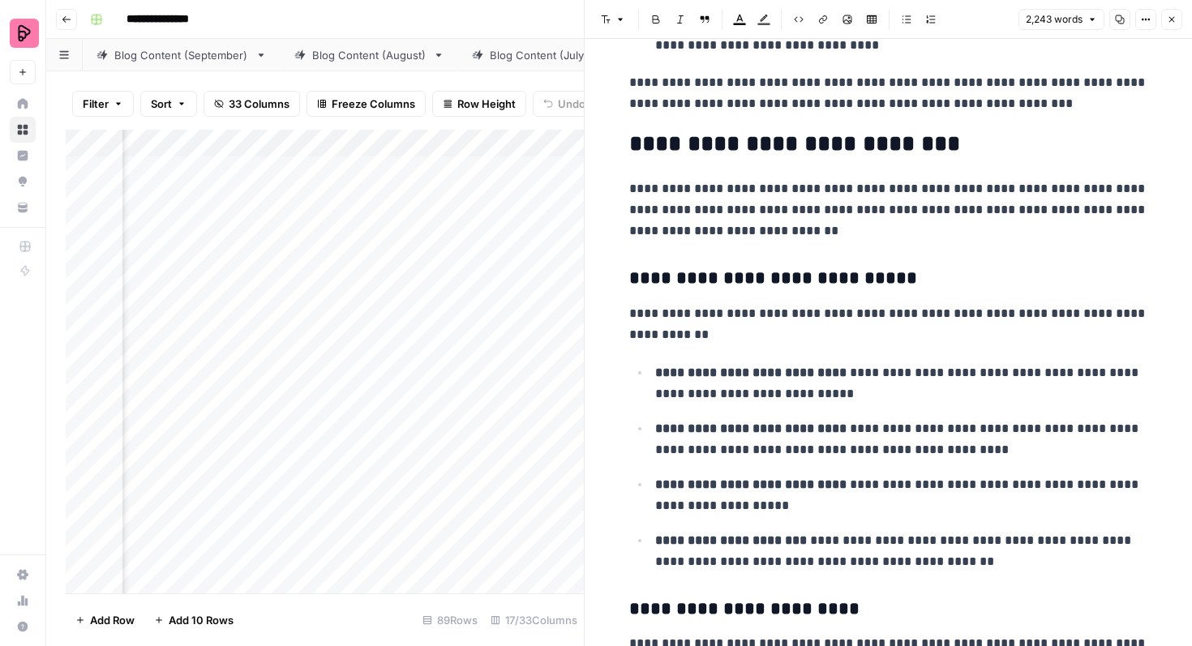
scroll to position [7746, 0]
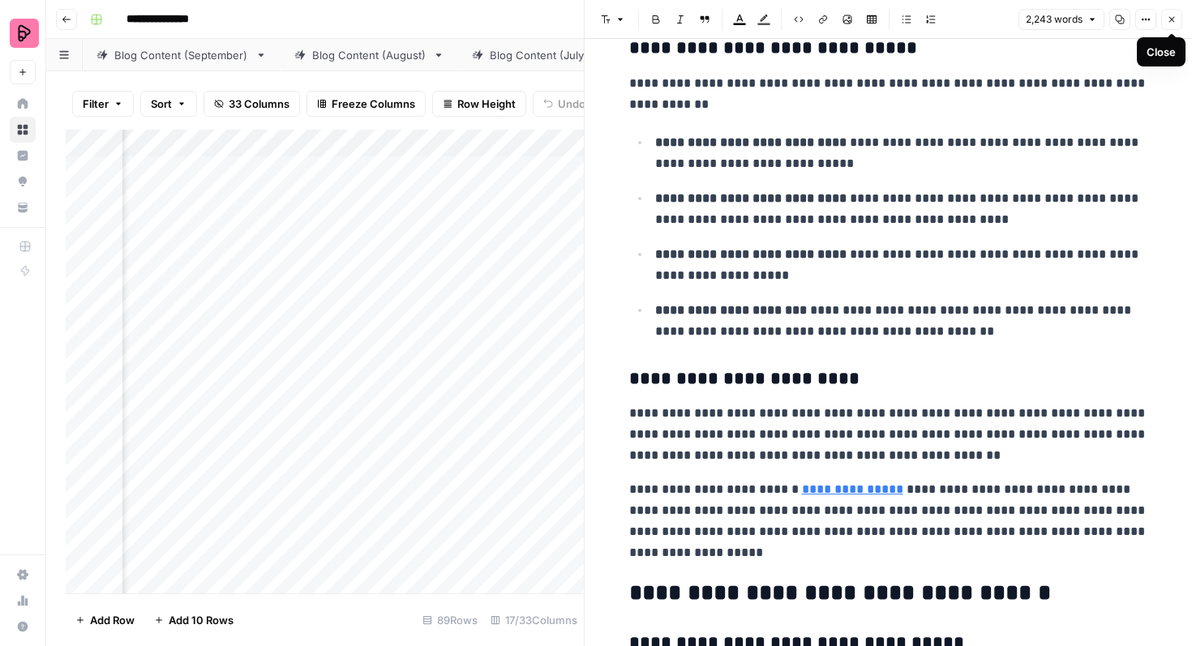
click at [1170, 19] on icon "button" at bounding box center [1172, 20] width 10 height 10
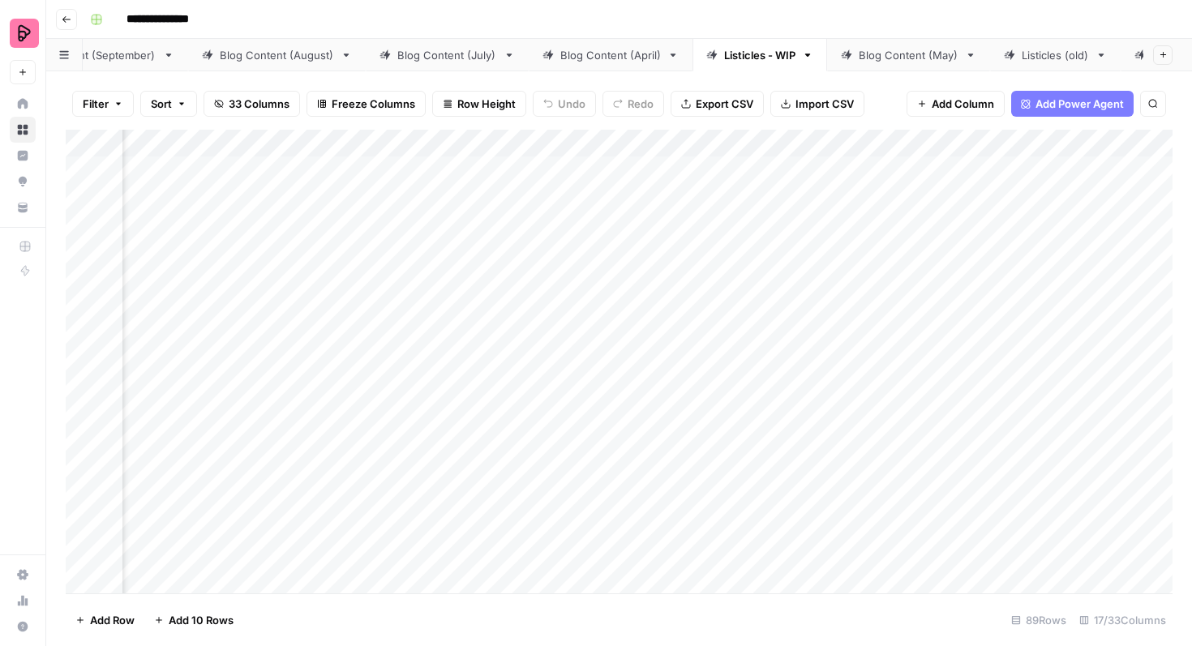
scroll to position [0, 82]
click at [564, 309] on div "Add Column" at bounding box center [619, 362] width 1107 height 464
click at [499, 369] on div "Add Column" at bounding box center [619, 362] width 1107 height 464
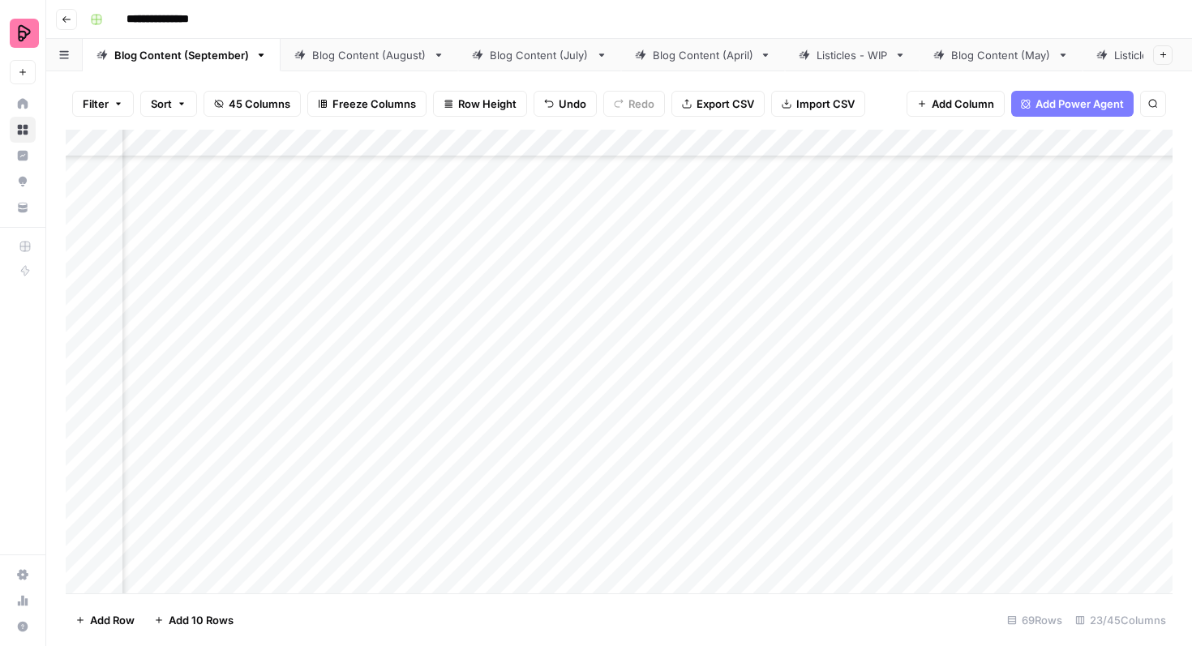
click at [494, 369] on div "Add Column" at bounding box center [619, 362] width 1107 height 464
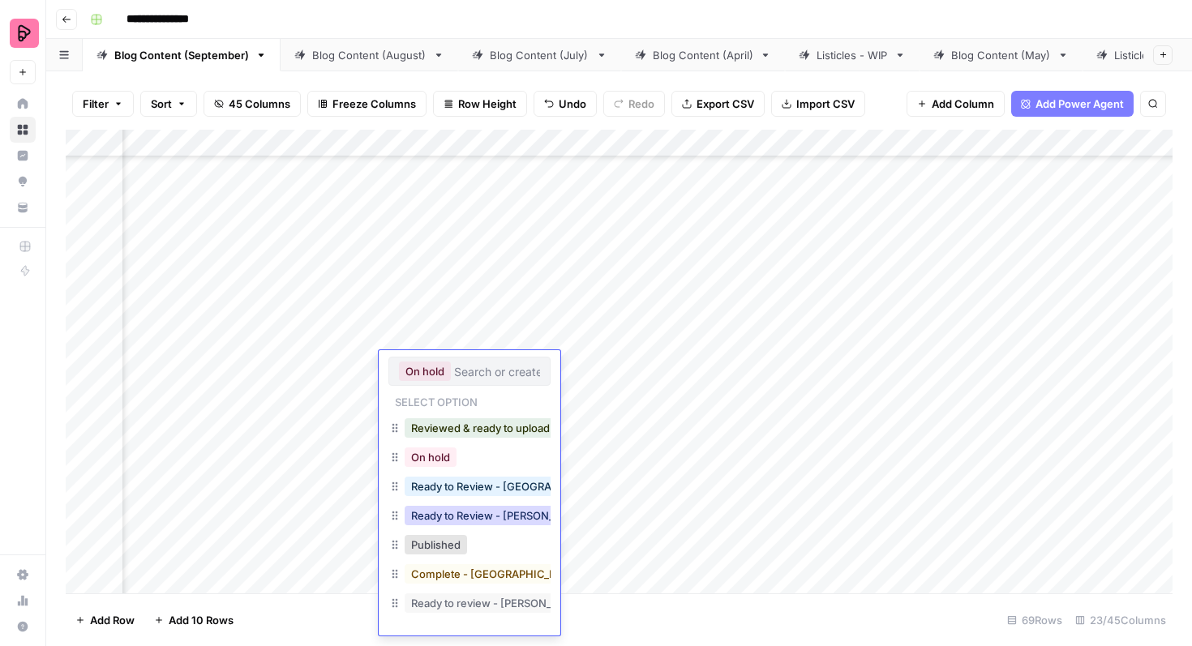
click at [489, 521] on button "Ready to Review - [PERSON_NAME]" at bounding box center [500, 515] width 191 height 19
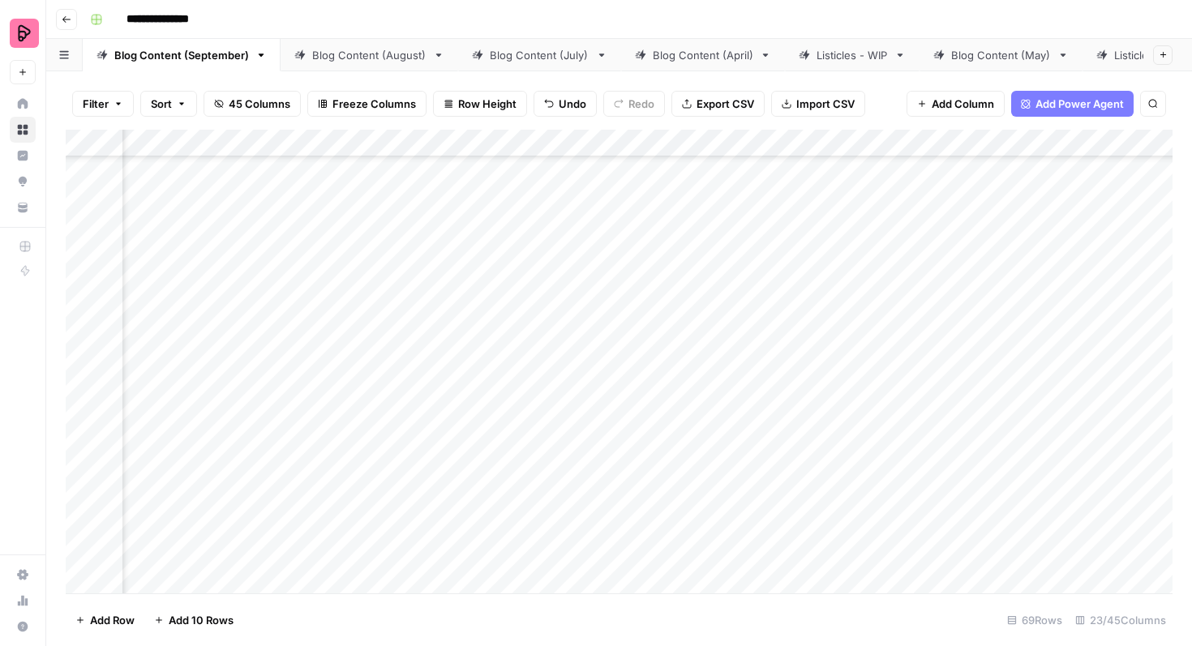
click at [647, 410] on div "Add Column" at bounding box center [619, 362] width 1107 height 464
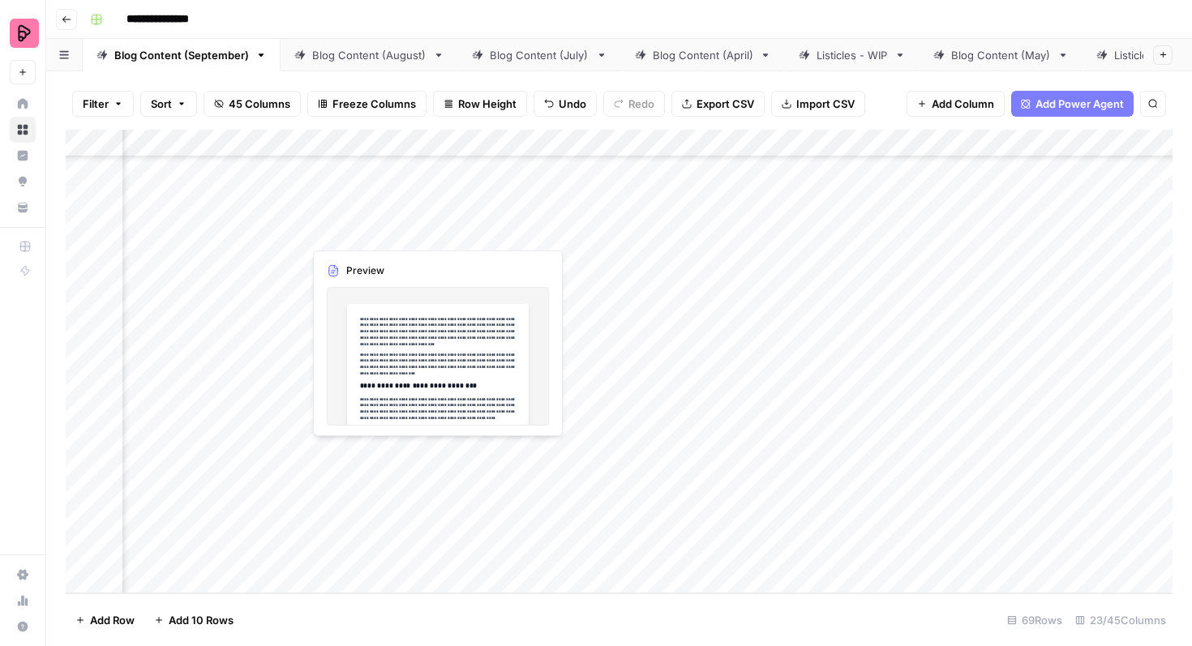
click at [435, 452] on div "Add Column" at bounding box center [619, 362] width 1107 height 464
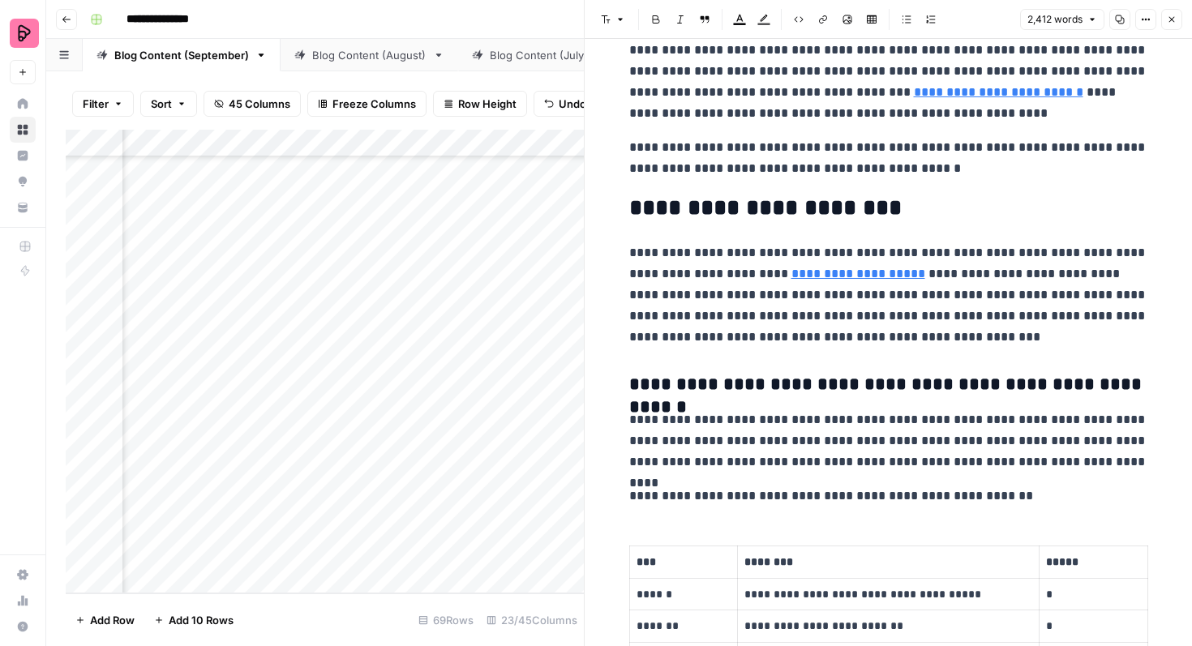
scroll to position [718, 0]
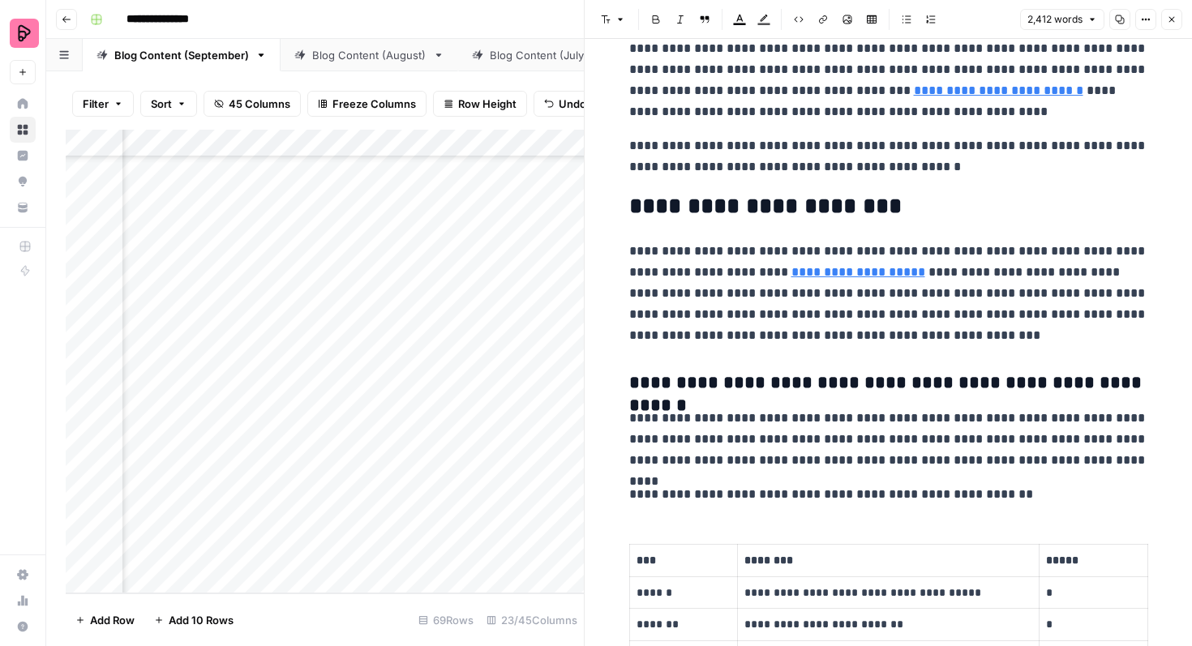
click at [882, 276] on link "**********" at bounding box center [858, 272] width 134 height 12
click at [1039, 245] on icon "button" at bounding box center [1041, 247] width 9 height 9
click at [992, 336] on p "**********" at bounding box center [888, 293] width 519 height 105
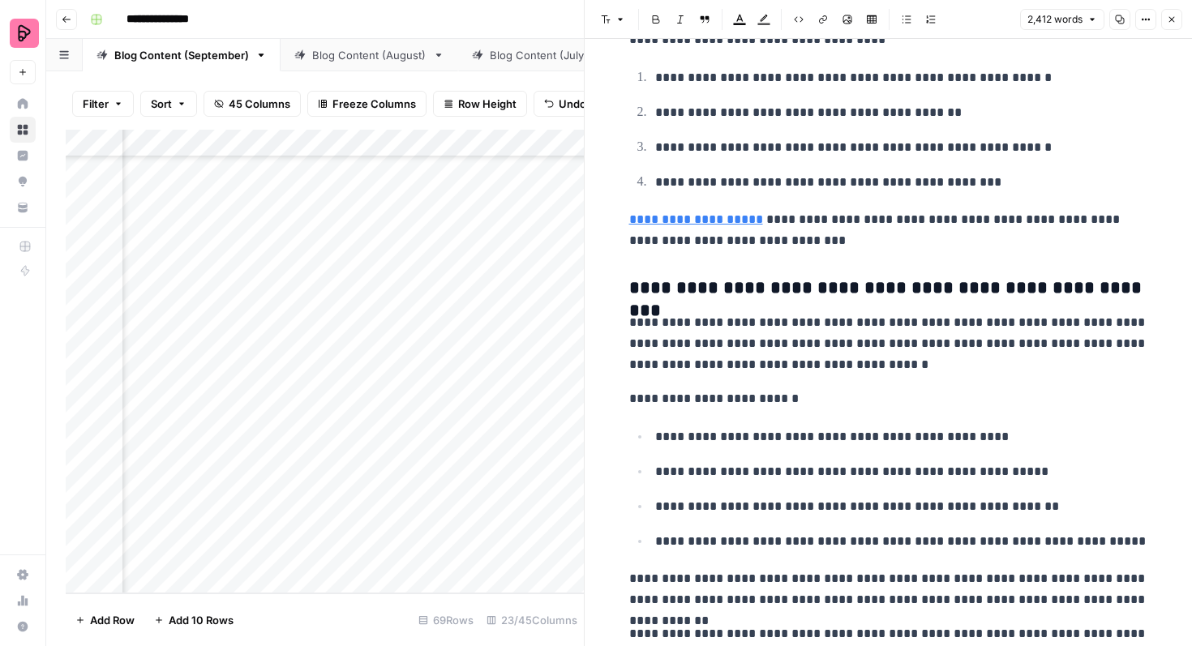
scroll to position [3914, 0]
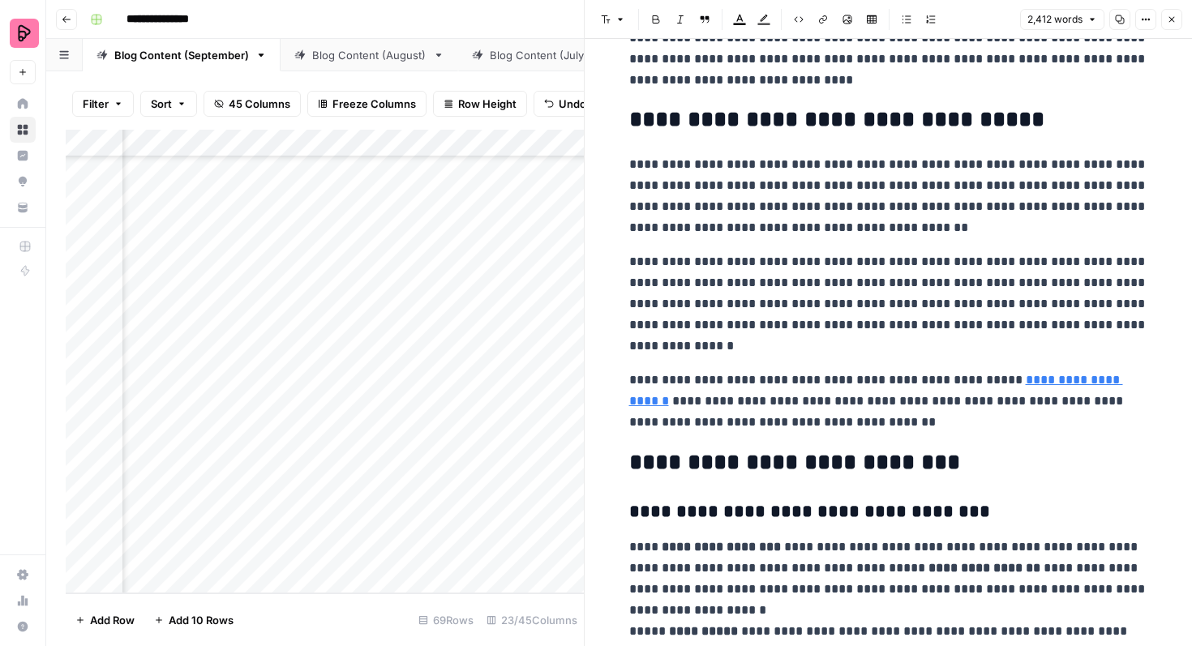
scroll to position [6742, 0]
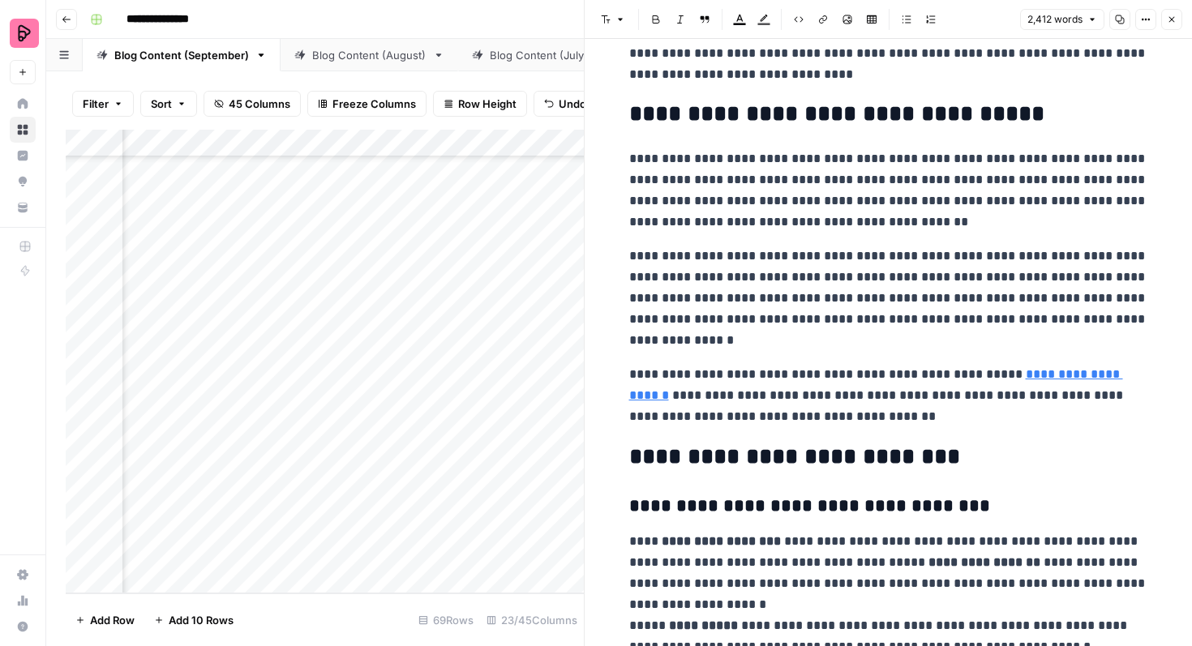
click at [1039, 376] on link "**********" at bounding box center [876, 384] width 494 height 33
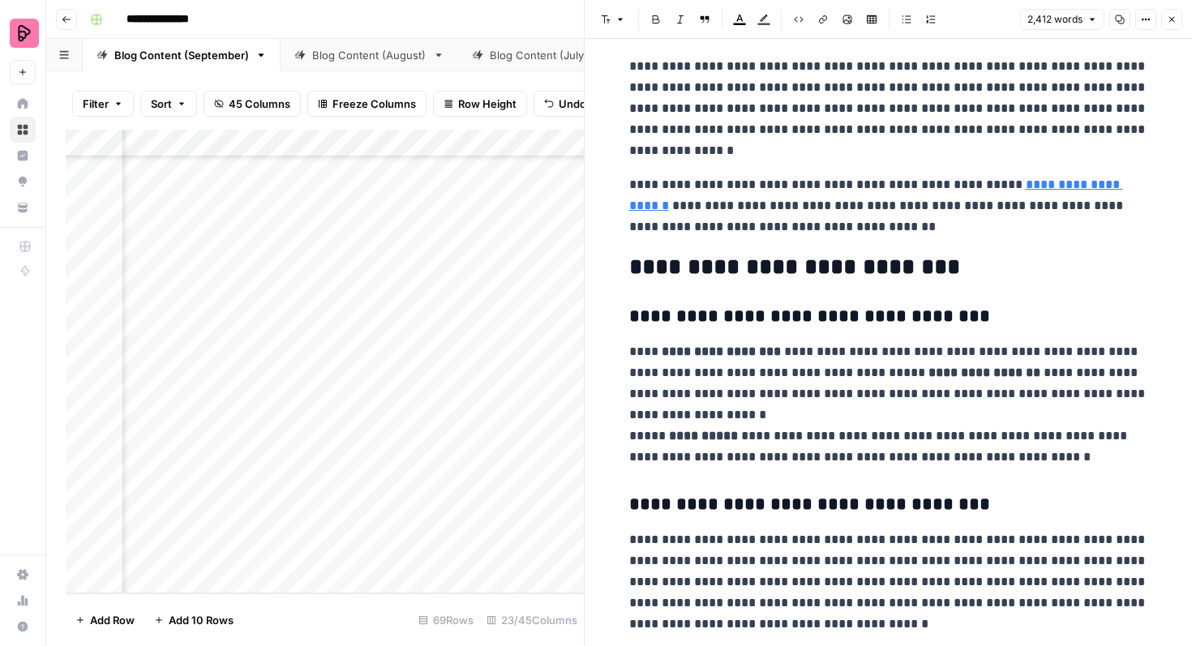
scroll to position [7058, 0]
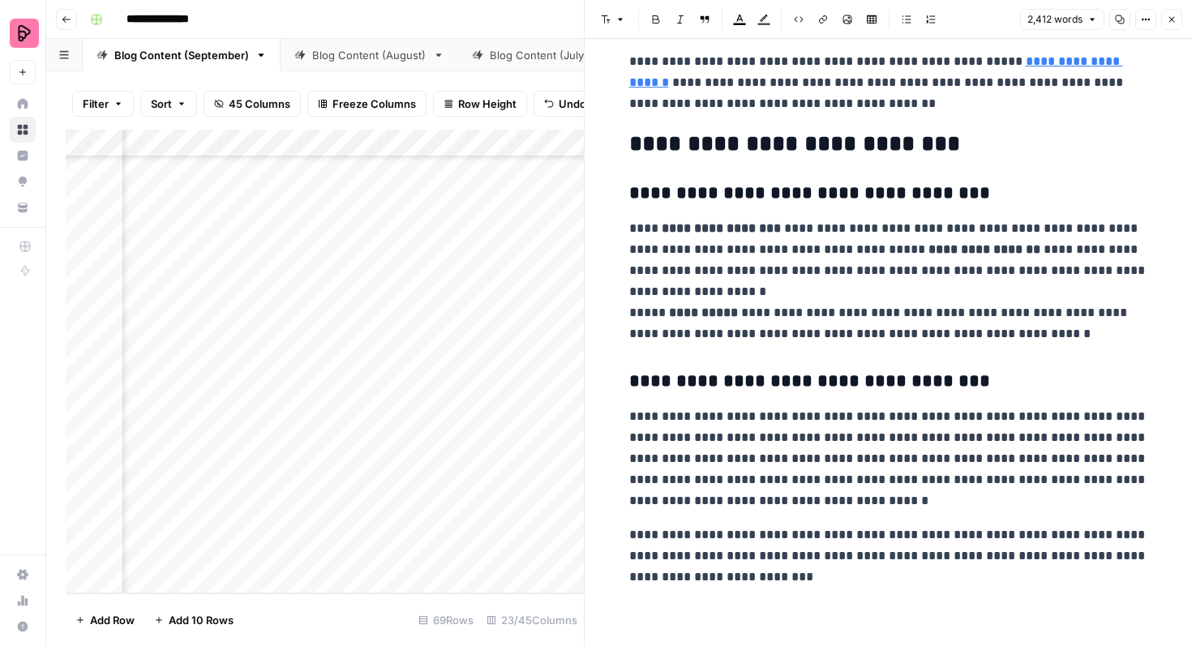
click at [1163, 23] on button "Close" at bounding box center [1171, 19] width 21 height 21
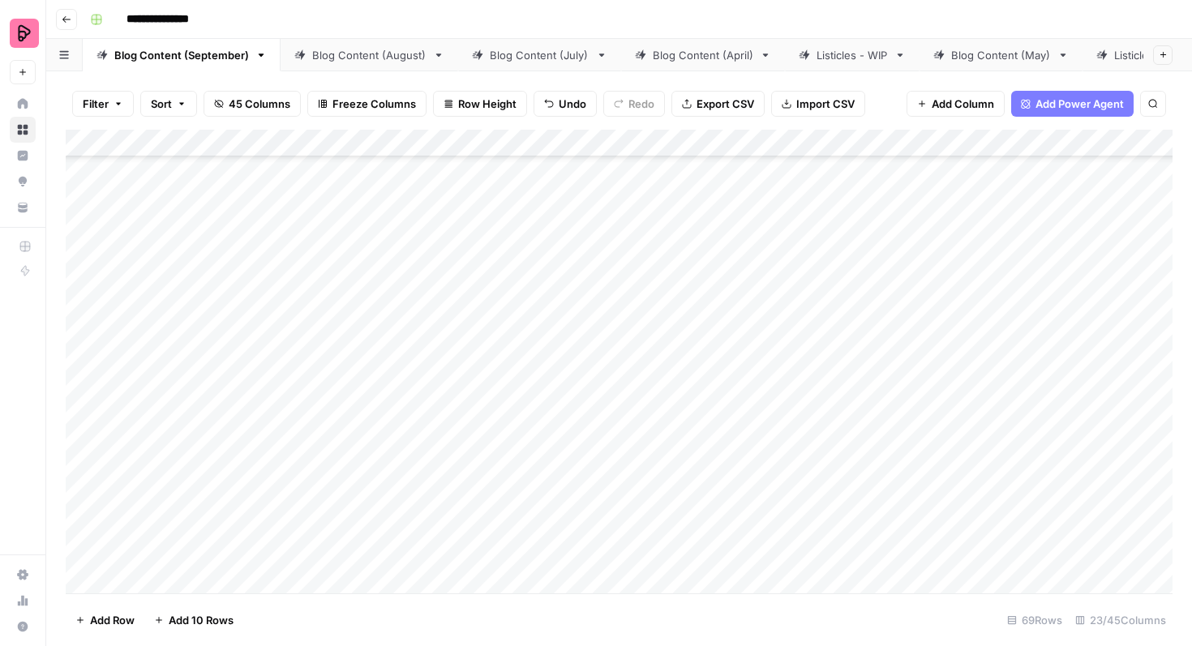
scroll to position [2481, 0]
click at [360, 471] on div "Add Column" at bounding box center [619, 362] width 1107 height 464
drag, startPoint x: 383, startPoint y: 473, endPoint x: 476, endPoint y: 472, distance: 92.4
click at [477, 472] on textarea "**********" at bounding box center [414, 472] width 259 height 23
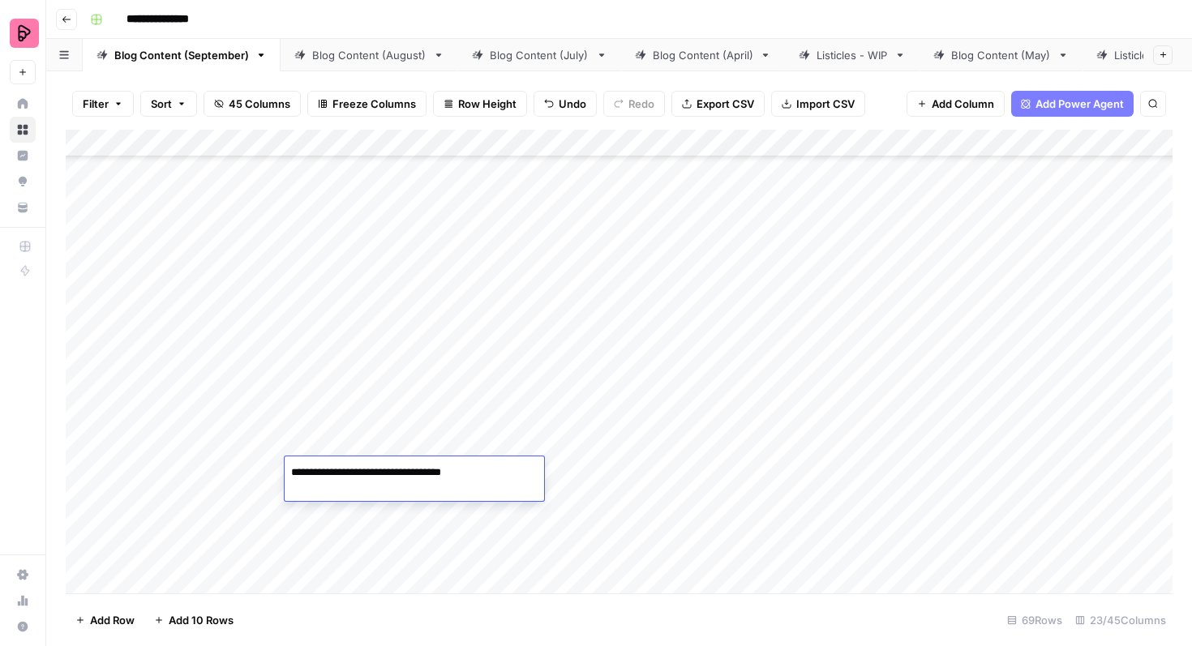
click at [468, 473] on textarea "**********" at bounding box center [414, 472] width 259 height 23
paste textarea "**********"
type textarea "**********"
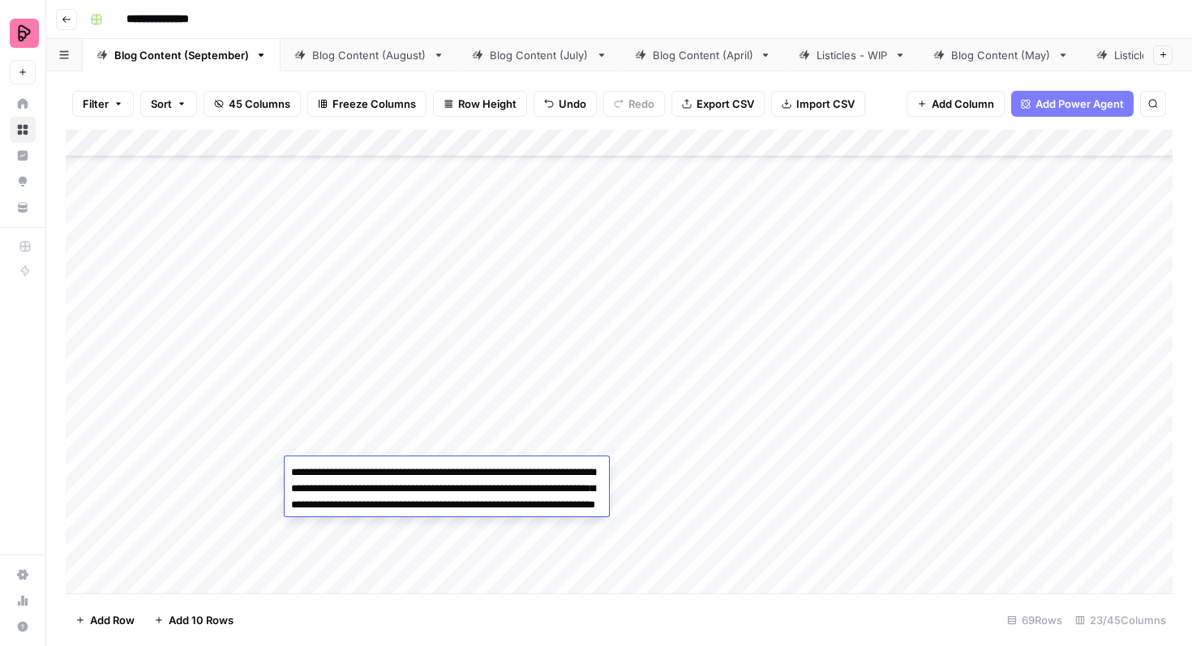
click at [606, 545] on textarea "**********" at bounding box center [447, 505] width 324 height 88
click at [649, 547] on div "Add Column" at bounding box center [619, 362] width 1107 height 464
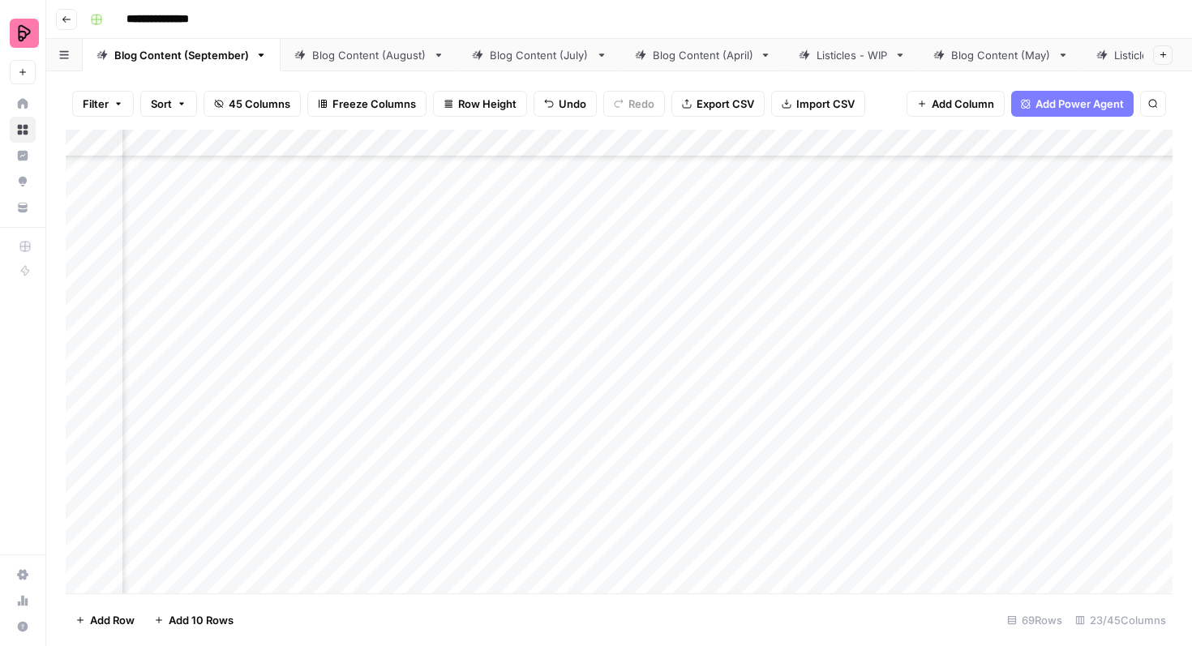
scroll to position [2480, 217]
click at [780, 473] on div "Add Column" at bounding box center [619, 362] width 1107 height 464
click at [246, 318] on div "Add Column" at bounding box center [619, 362] width 1107 height 464
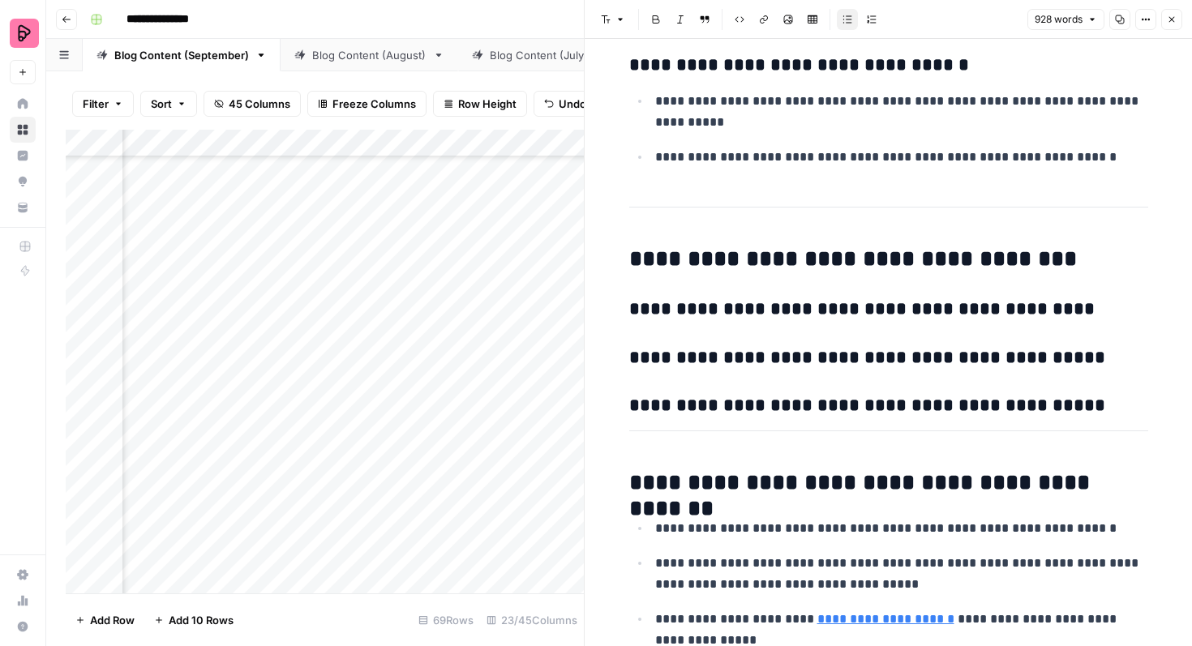
scroll to position [2478, 0]
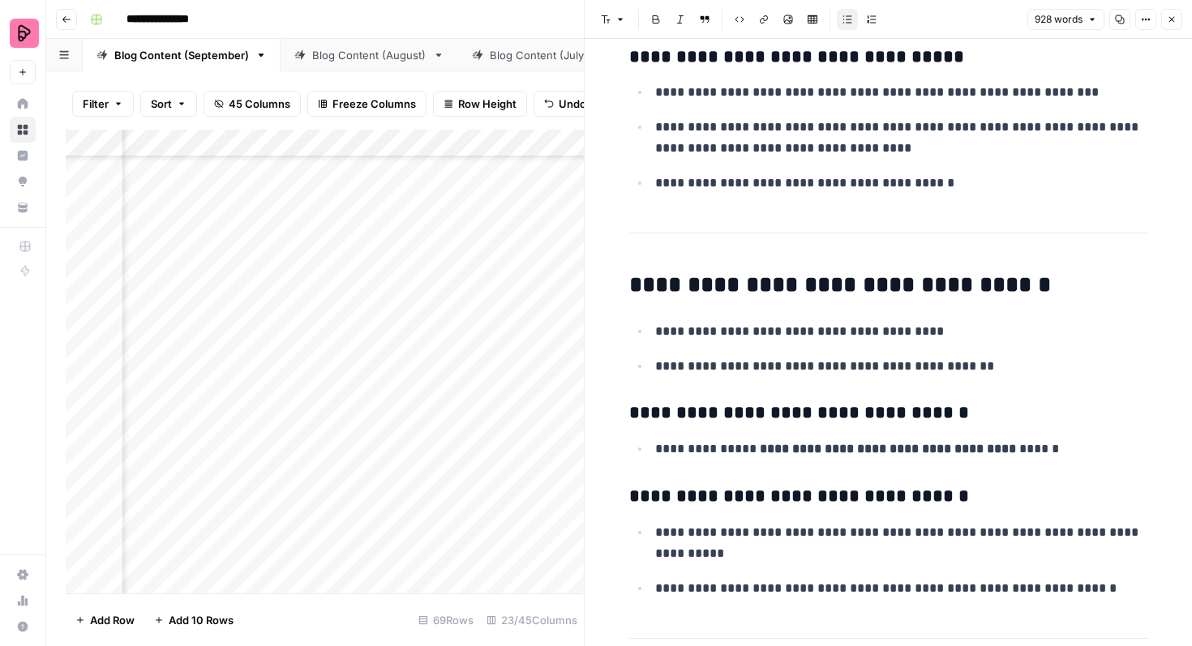
click at [1169, 21] on icon "button" at bounding box center [1172, 20] width 6 height 6
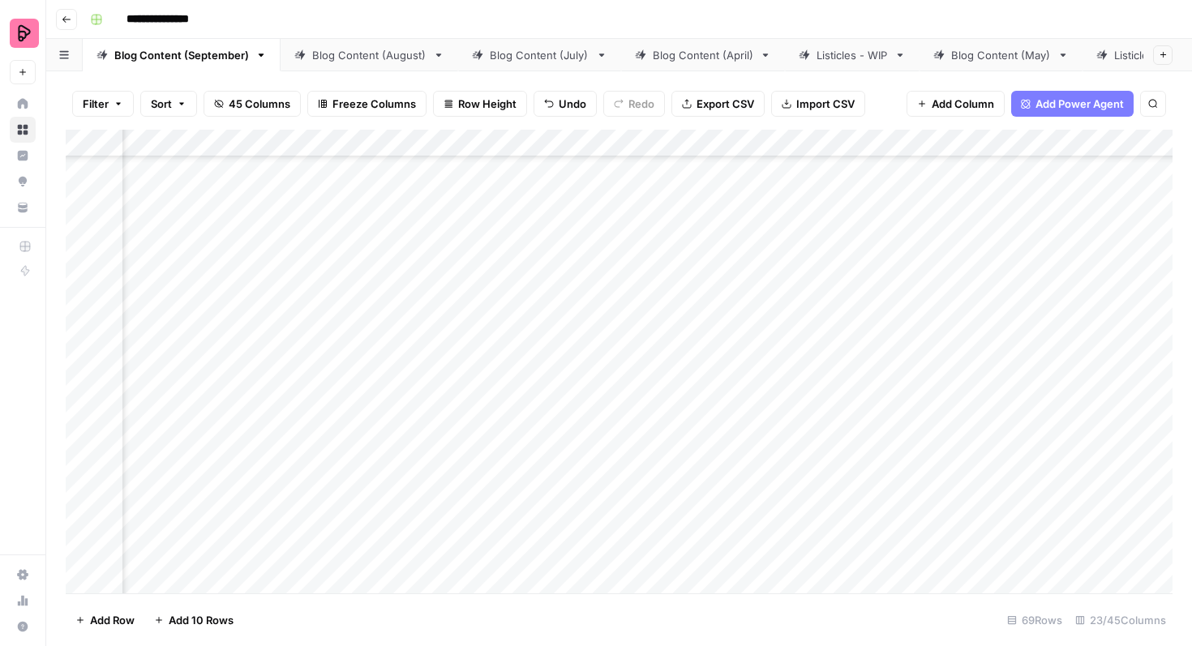
click at [477, 311] on div "Add Column" at bounding box center [619, 362] width 1107 height 464
click at [480, 358] on div "Add Column" at bounding box center [619, 362] width 1107 height 464
click at [479, 402] on div "Add Column" at bounding box center [619, 362] width 1107 height 464
click at [481, 448] on div "Add Column" at bounding box center [619, 362] width 1107 height 464
click at [478, 484] on div "Add Column" at bounding box center [619, 362] width 1107 height 464
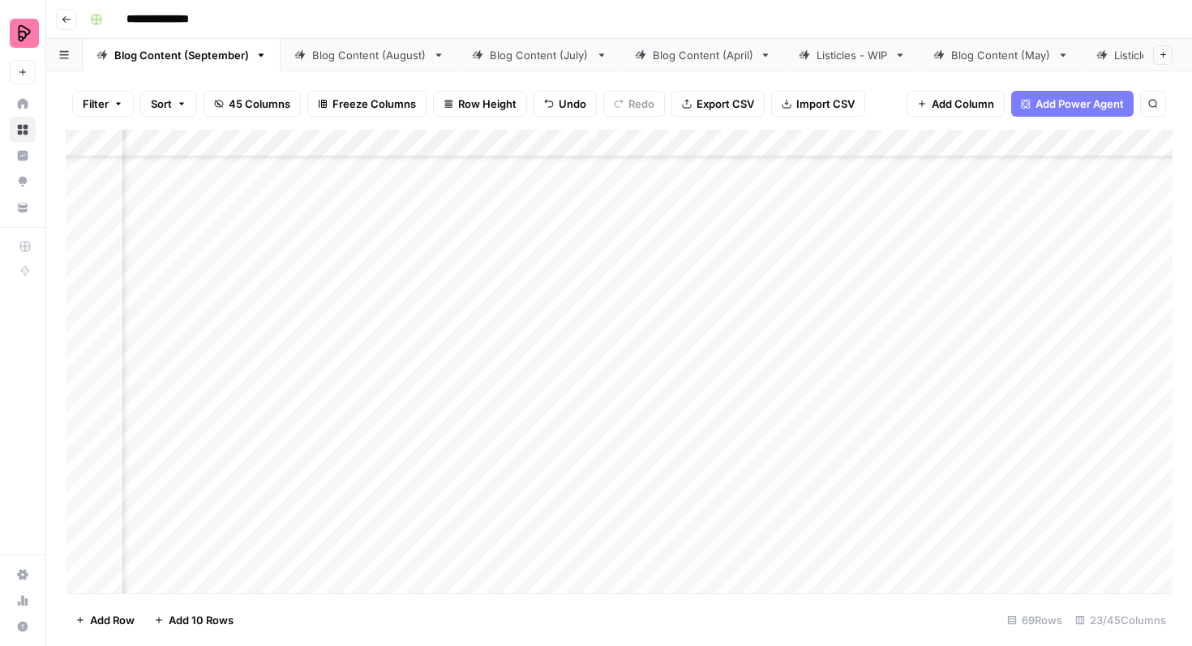
scroll to position [2498, 1229]
click at [796, 541] on div "Add Column" at bounding box center [619, 362] width 1107 height 464
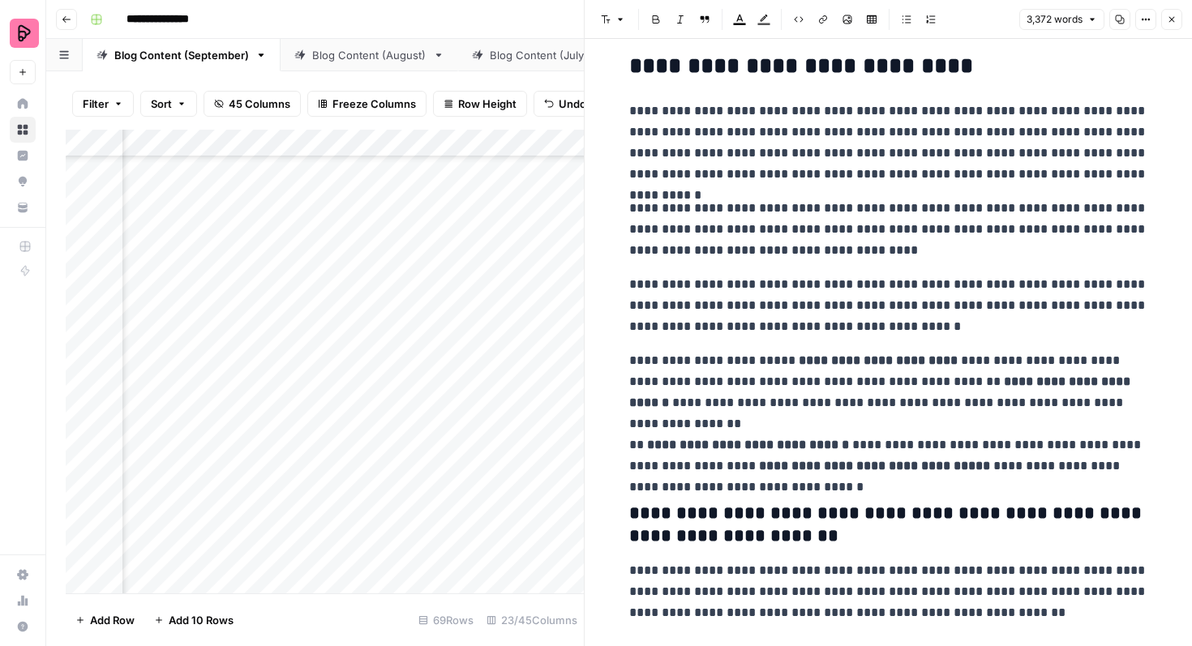
scroll to position [1057, 0]
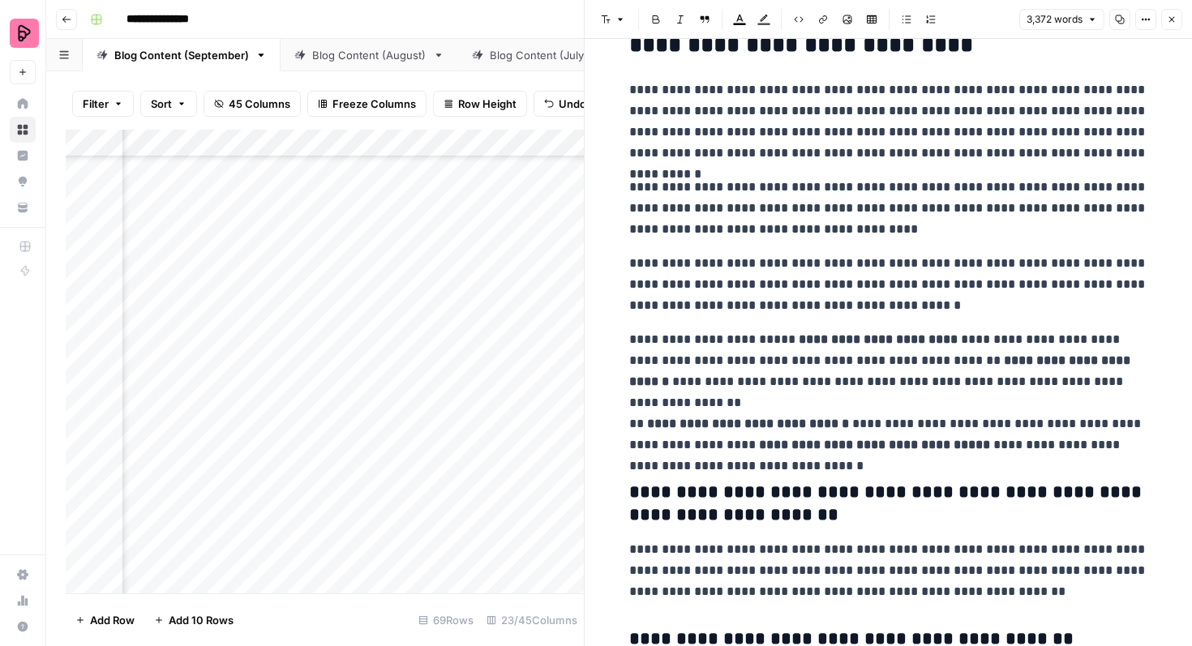
click at [758, 344] on p "**********" at bounding box center [888, 392] width 519 height 126
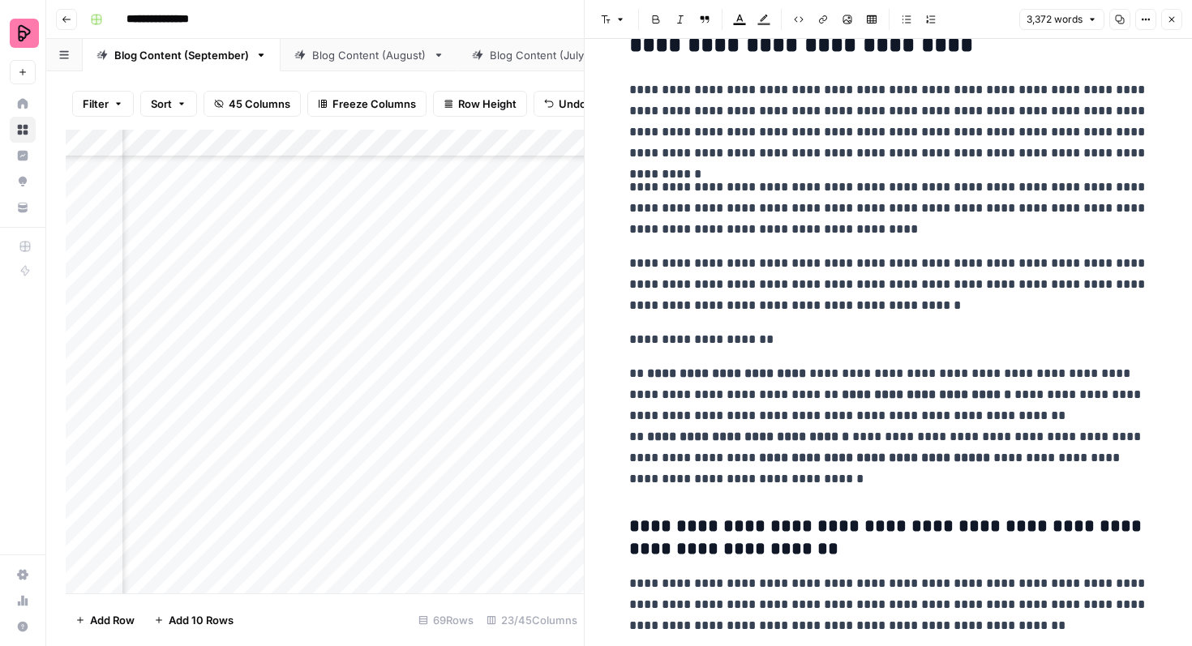
click at [760, 388] on p "**********" at bounding box center [888, 426] width 519 height 126
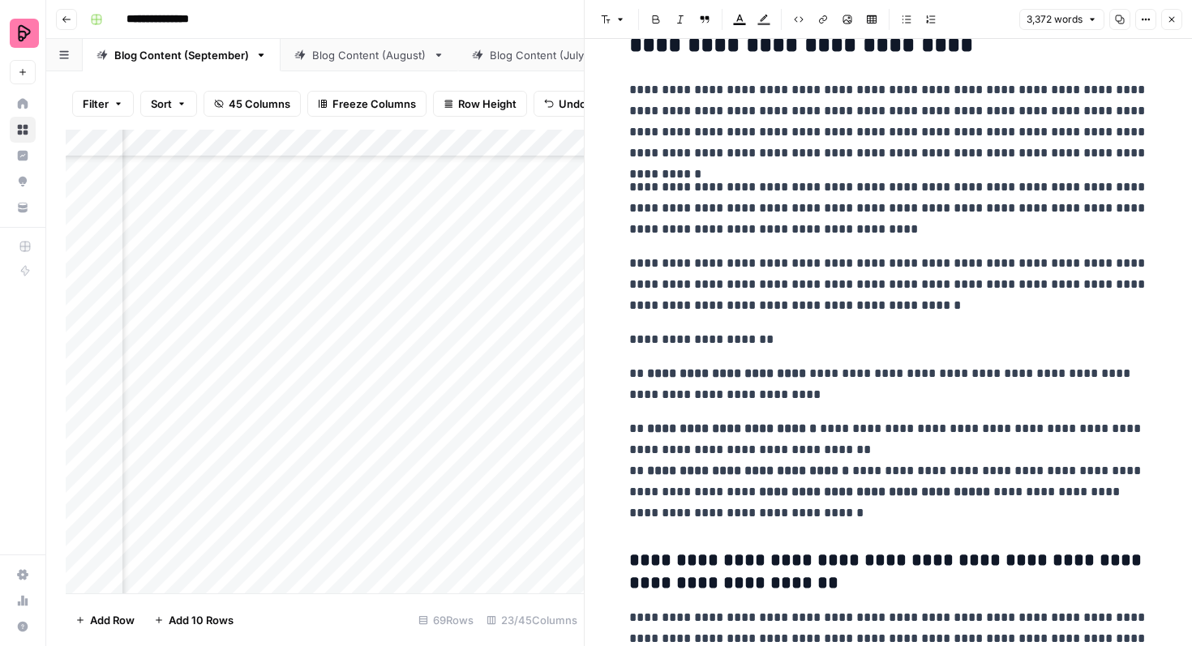
click at [744, 489] on p "**********" at bounding box center [888, 470] width 519 height 105
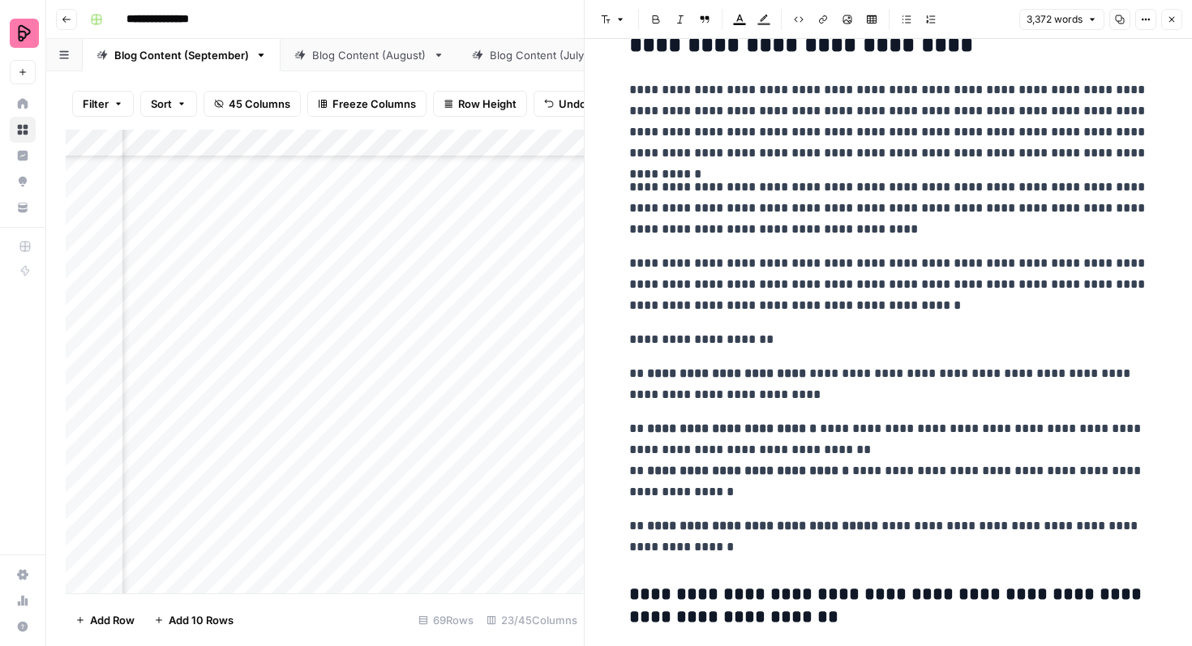
click at [756, 385] on p "**********" at bounding box center [888, 384] width 519 height 42
click at [831, 450] on p "**********" at bounding box center [888, 460] width 519 height 84
click at [766, 490] on p "**********" at bounding box center [888, 460] width 519 height 84
click at [719, 554] on p "**********" at bounding box center [888, 537] width 519 height 42
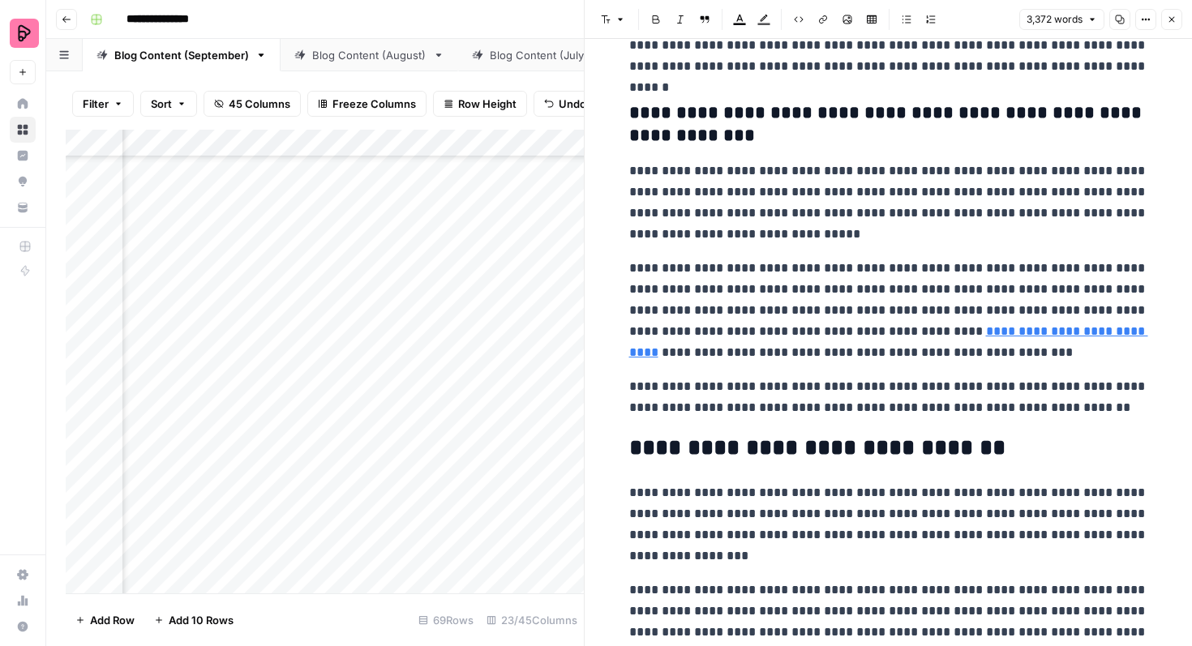
scroll to position [2334, 0]
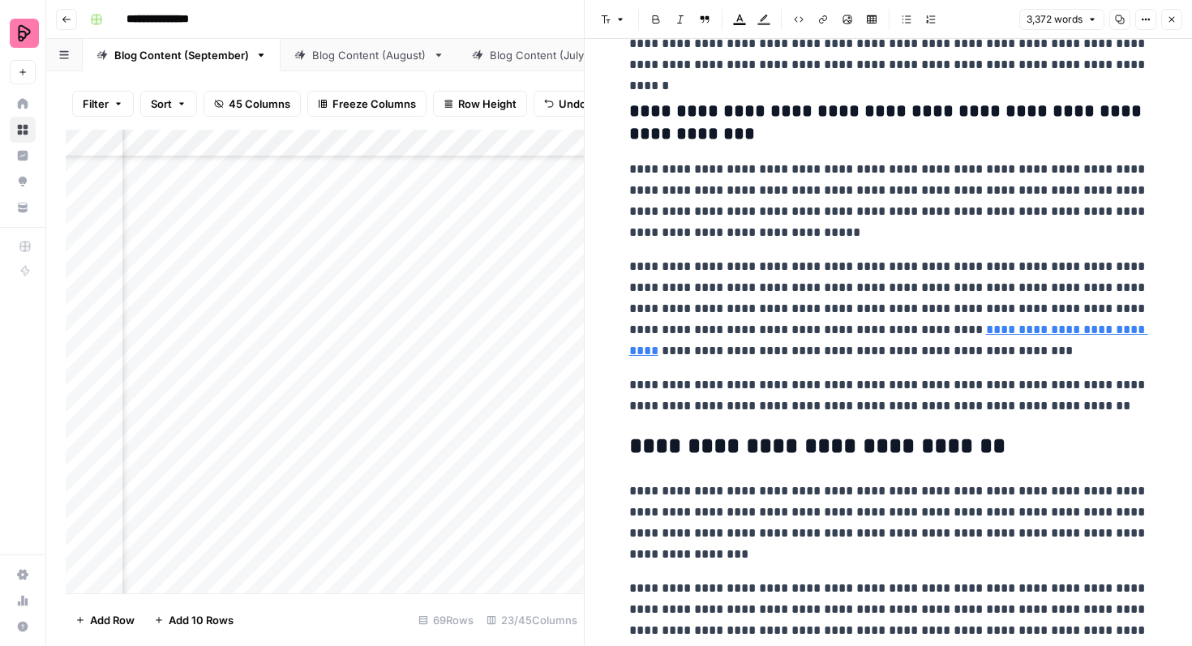
click at [929, 332] on link "**********" at bounding box center [888, 339] width 519 height 33
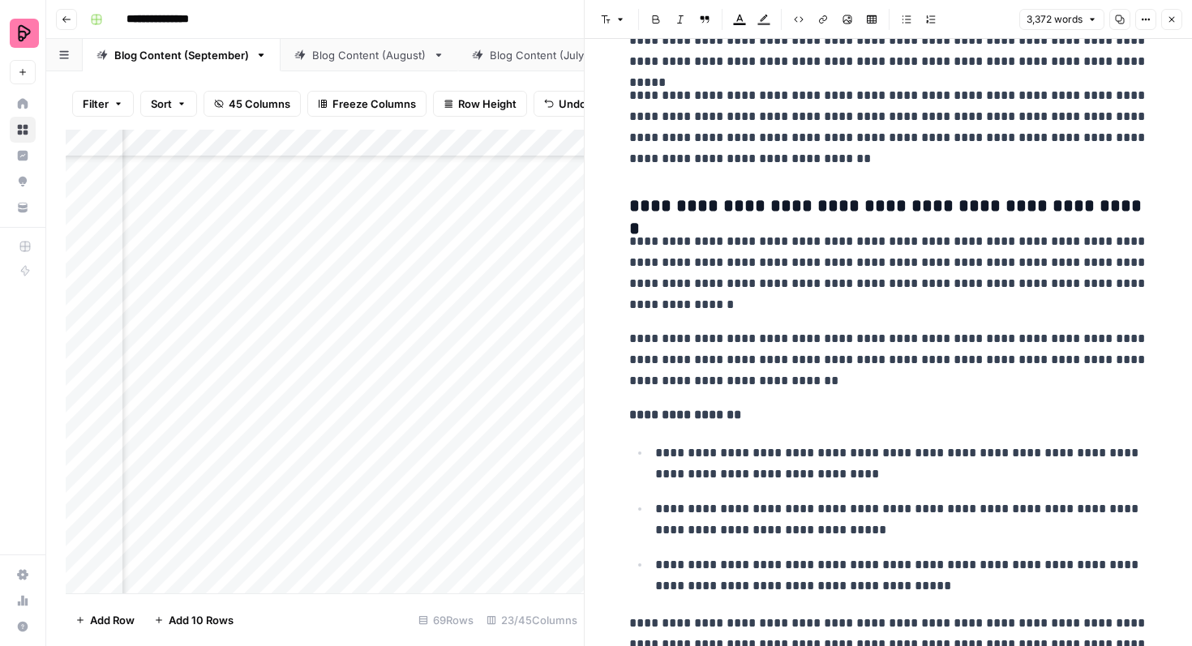
scroll to position [6670, 0]
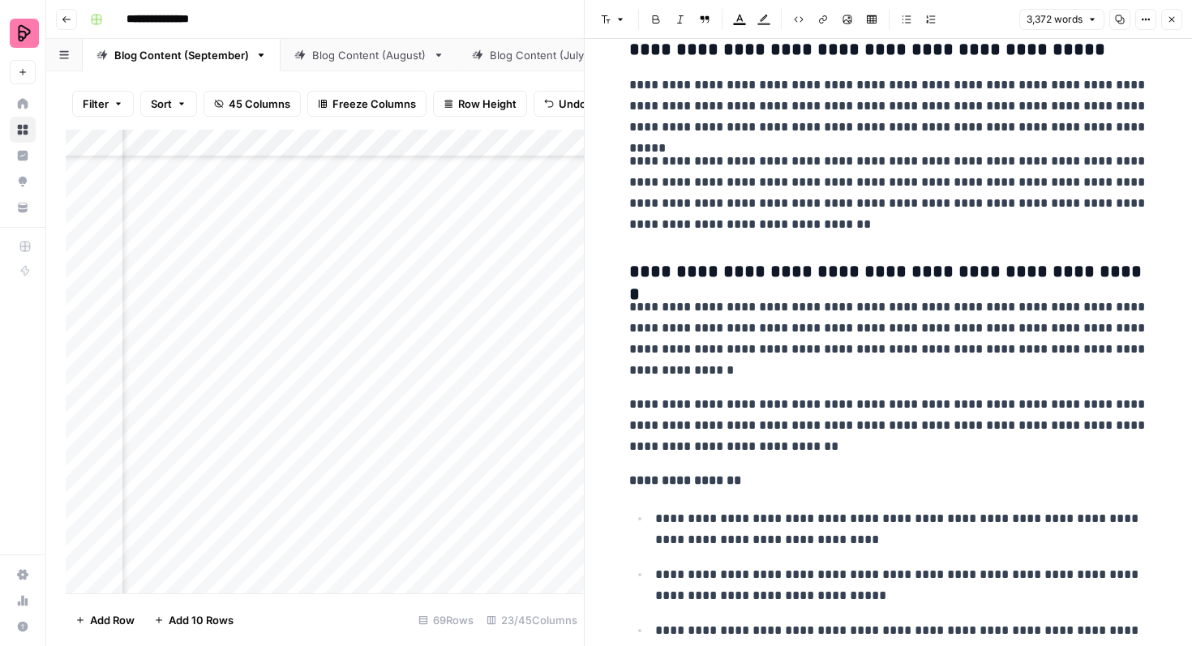
drag, startPoint x: 919, startPoint y: 273, endPoint x: 764, endPoint y: 273, distance: 154.9
click at [764, 273] on h3 "**********" at bounding box center [888, 272] width 519 height 23
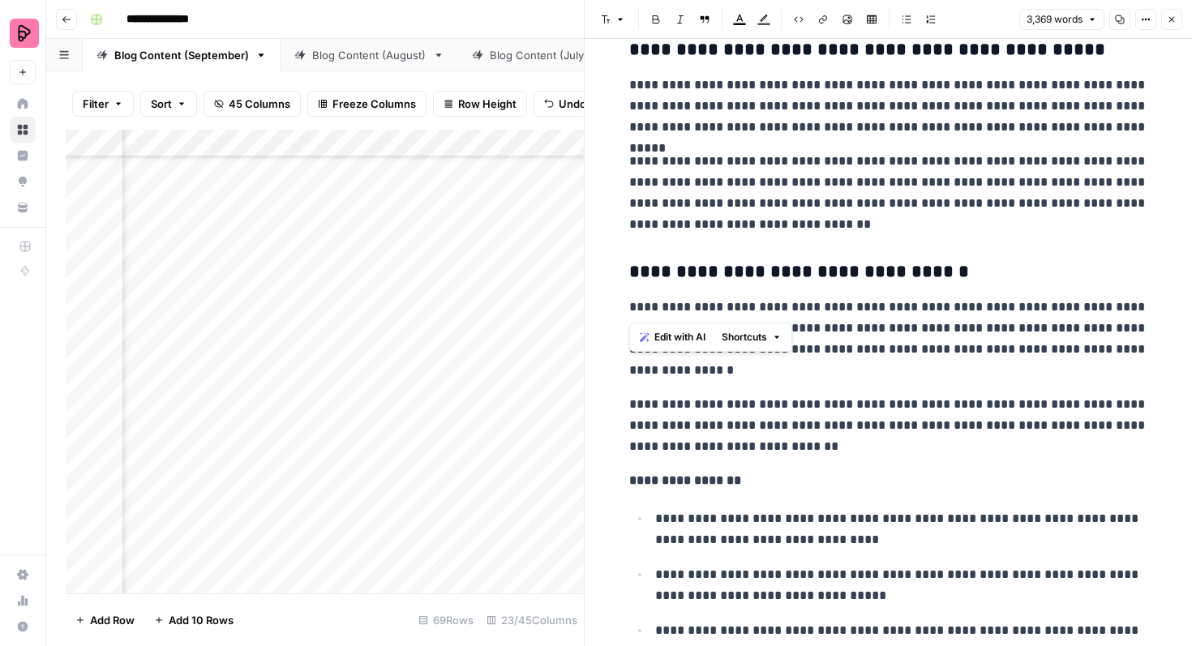
drag, startPoint x: 632, startPoint y: 306, endPoint x: 763, endPoint y: 306, distance: 130.5
click at [763, 306] on p "**********" at bounding box center [888, 339] width 519 height 84
click at [829, 25] on button "Link" at bounding box center [822, 19] width 21 height 21
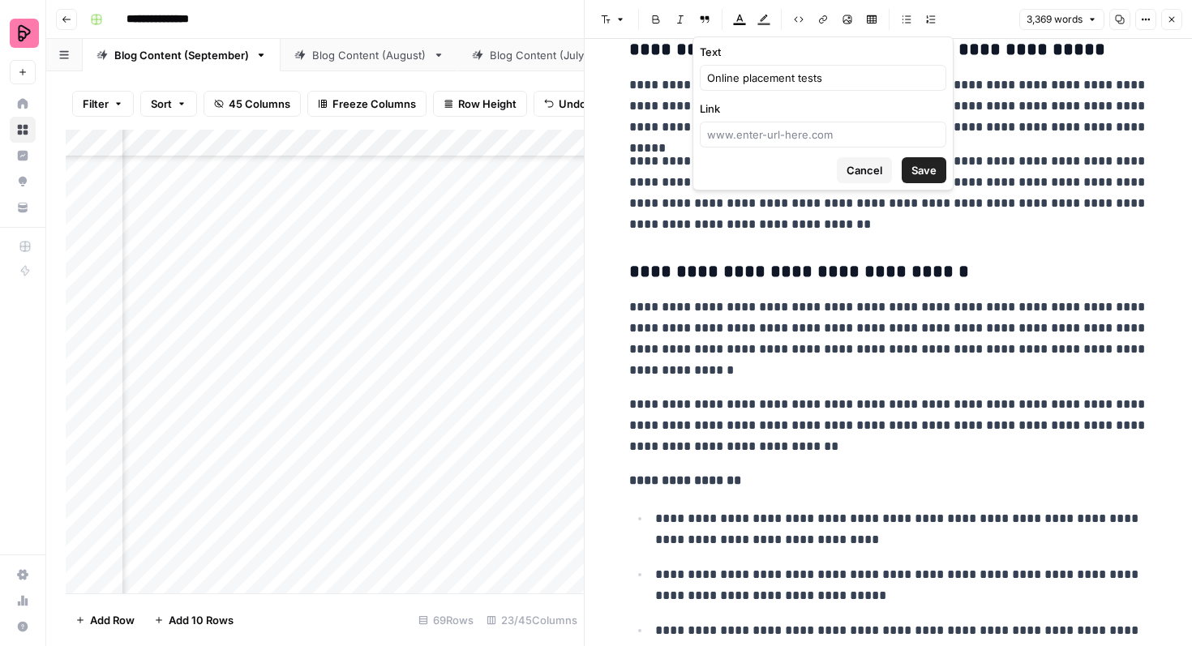
click at [771, 123] on div at bounding box center [823, 135] width 246 height 26
paste input "[URL][DOMAIN_NAME]"
type input "[URL][DOMAIN_NAME]"
click at [925, 186] on form "Text Online placement tests Link [URL][DOMAIN_NAME] Cancel Save" at bounding box center [822, 113] width 259 height 152
click at [928, 177] on span "Save" at bounding box center [923, 170] width 25 height 16
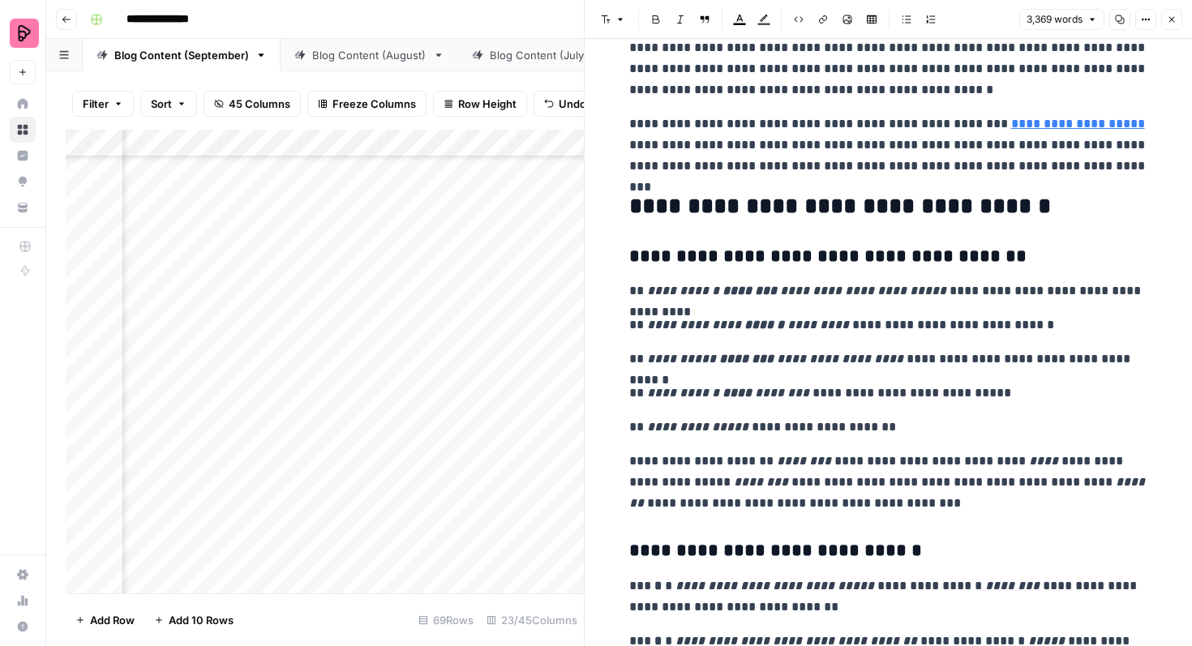
scroll to position [9092, 0]
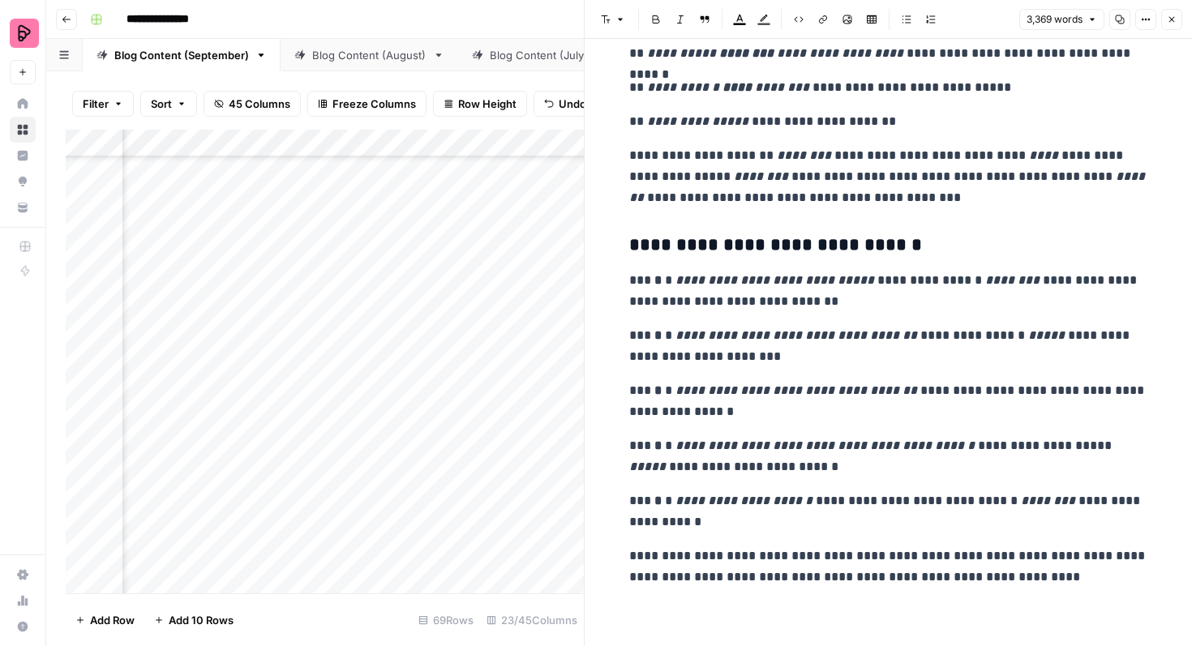
click at [1176, 18] on icon "button" at bounding box center [1172, 20] width 10 height 10
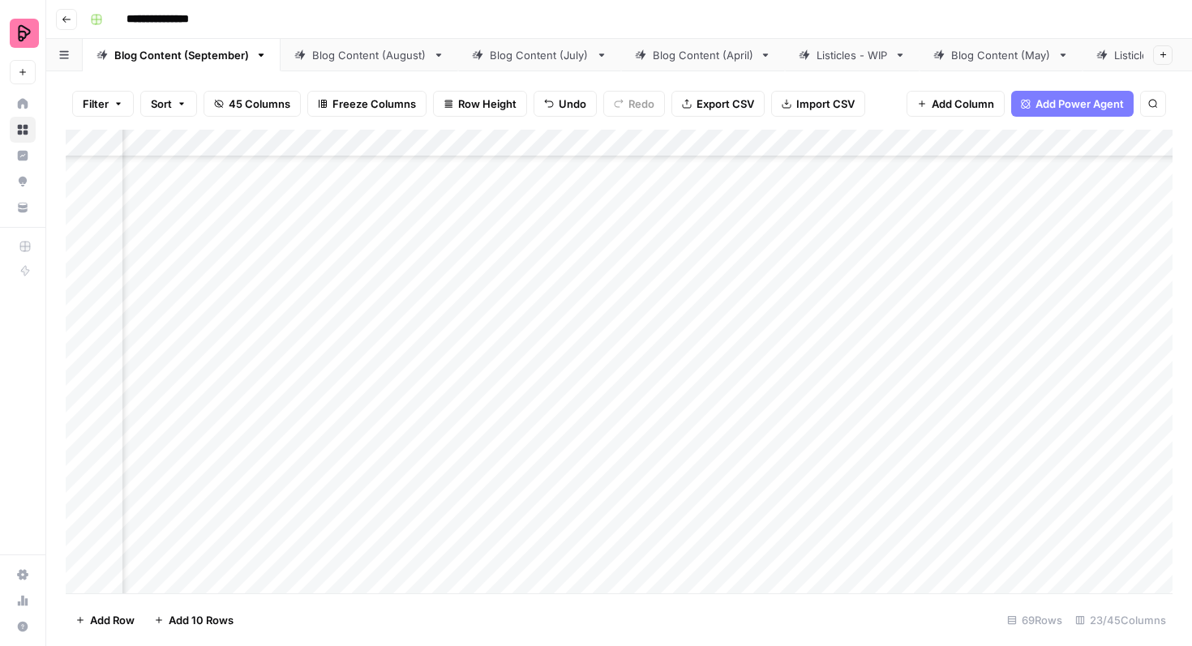
scroll to position [2498, 750]
click at [534, 456] on div "Add Column" at bounding box center [619, 362] width 1107 height 464
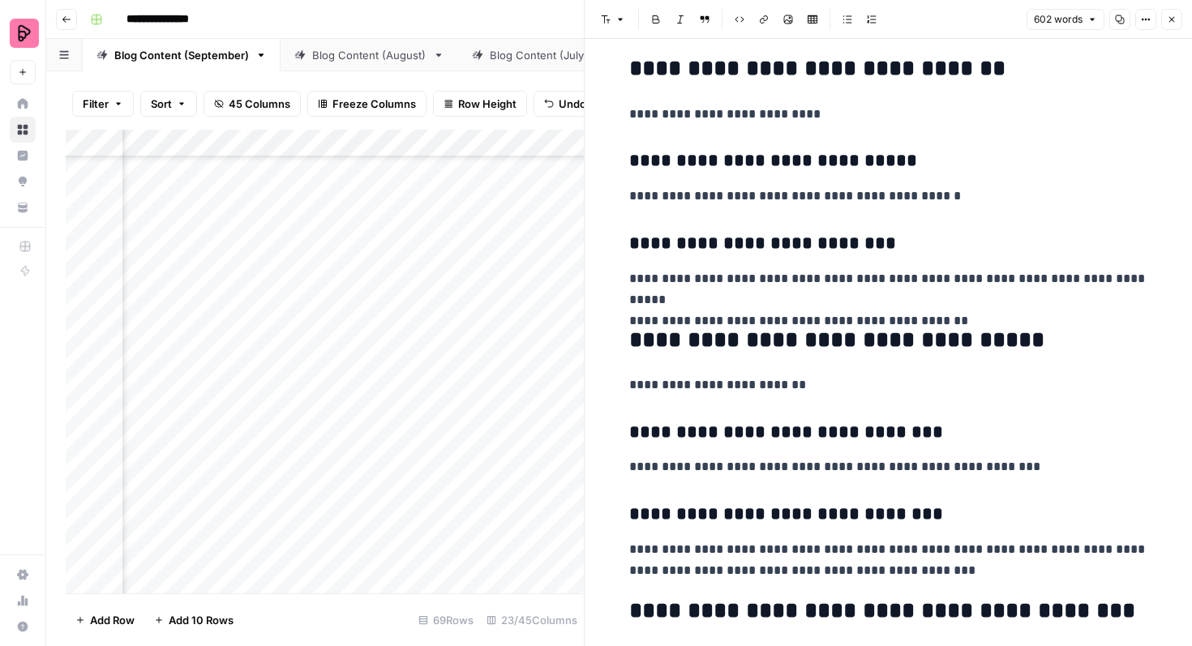
scroll to position [2493, 0]
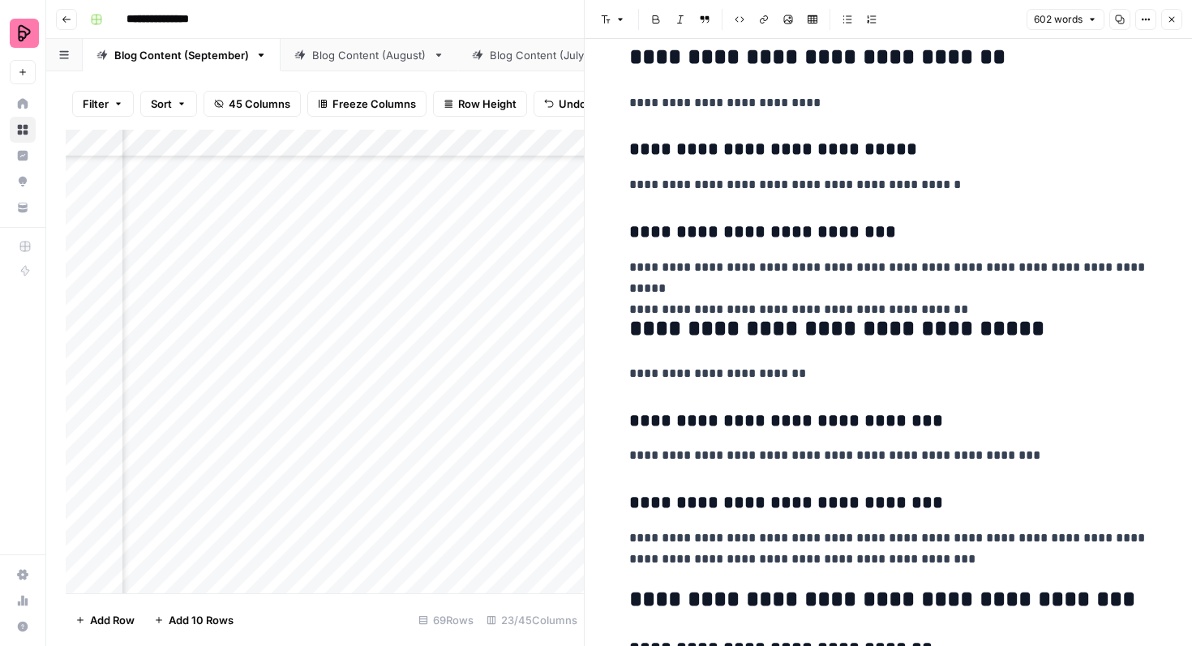
click at [1169, 21] on icon "button" at bounding box center [1172, 20] width 6 height 6
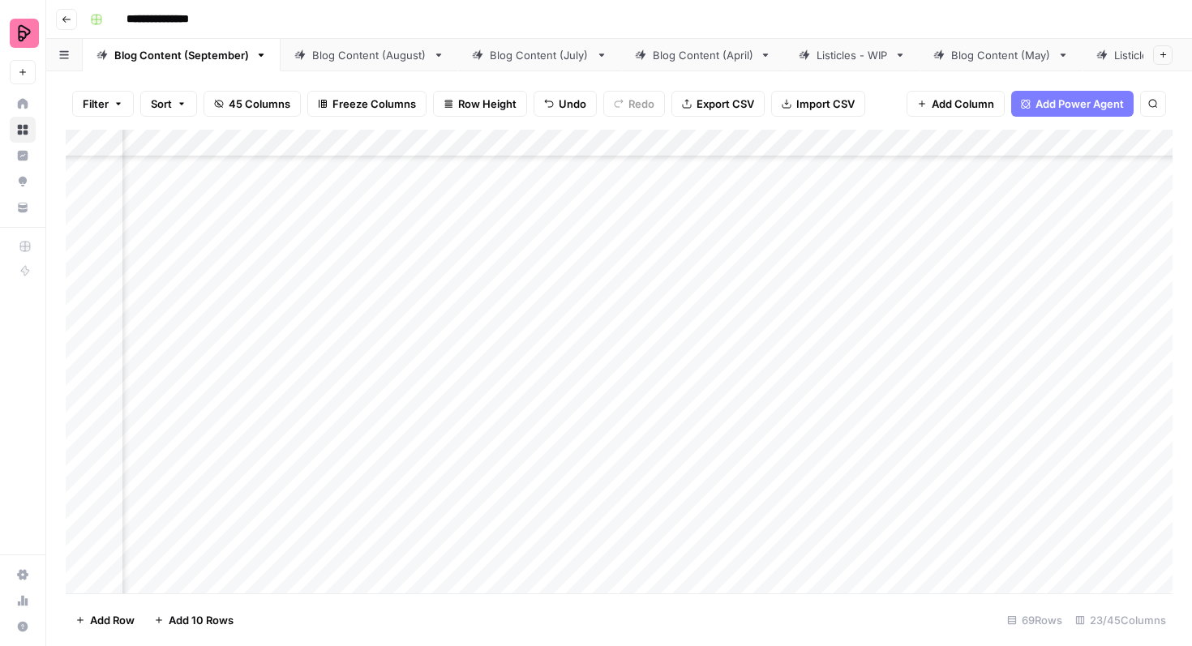
scroll to position [2496, 1072]
click at [948, 454] on div "Add Column" at bounding box center [619, 362] width 1107 height 464
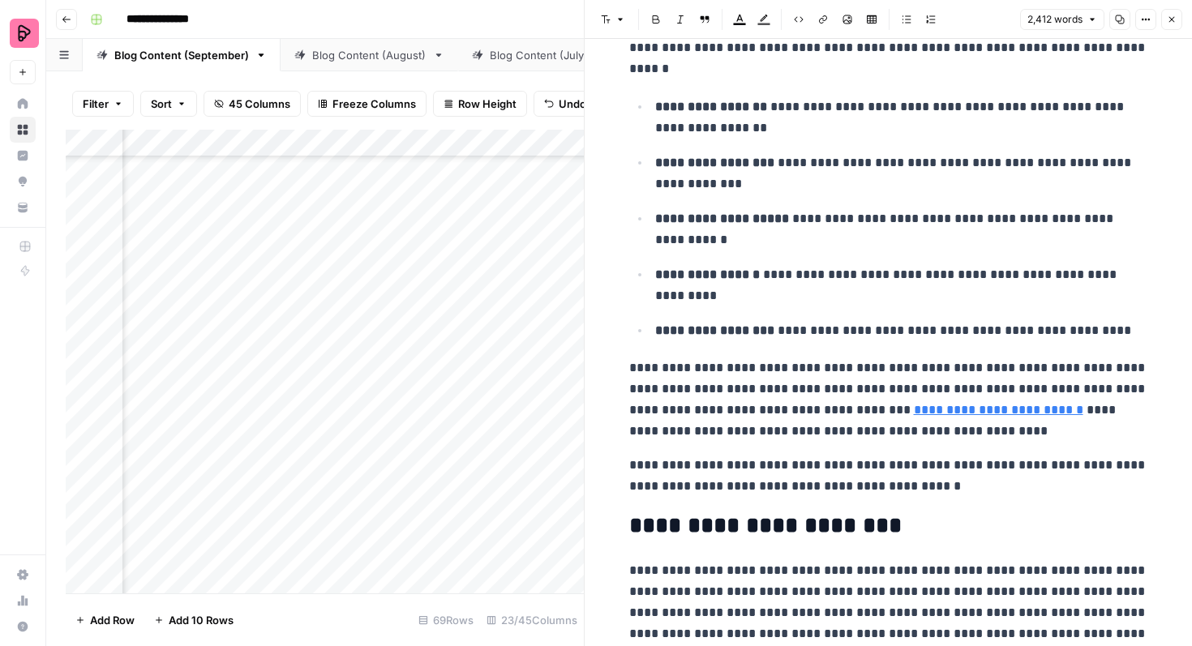
scroll to position [400, 0]
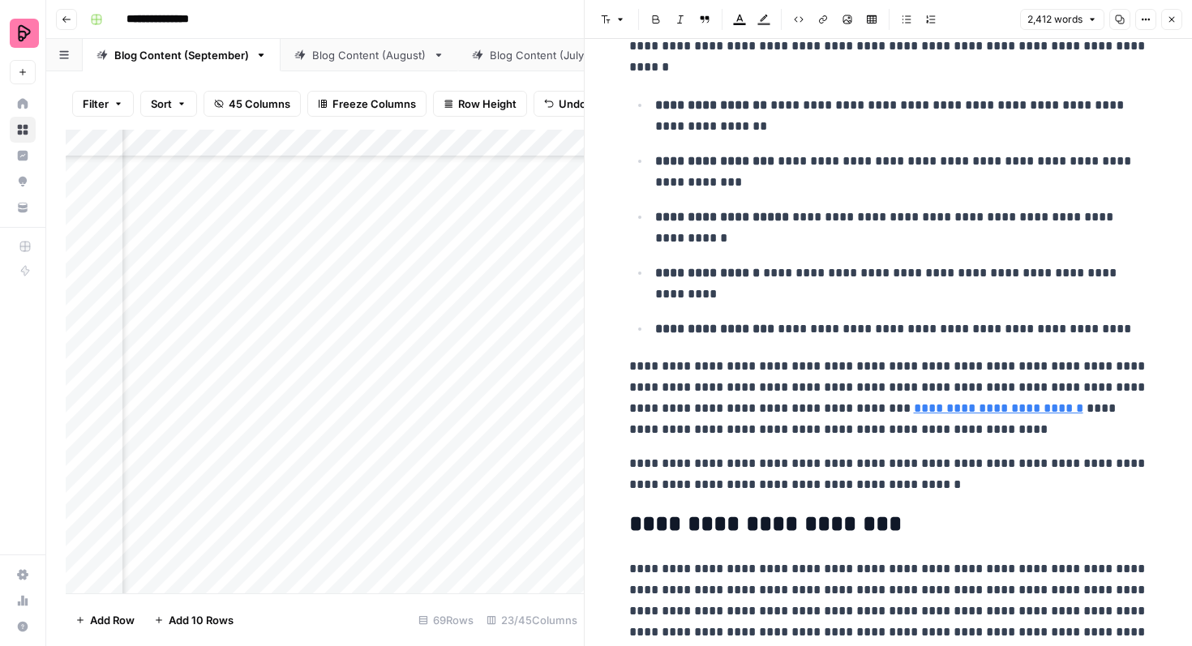
click at [957, 405] on link "**********" at bounding box center [998, 408] width 169 height 12
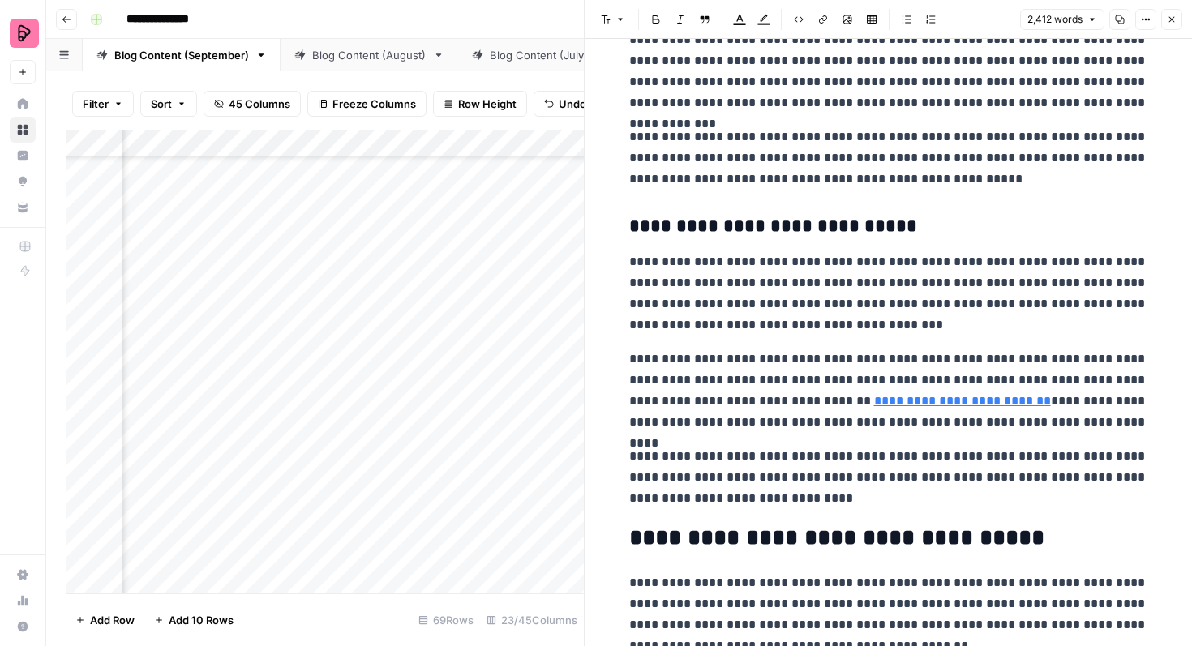
scroll to position [6320, 0]
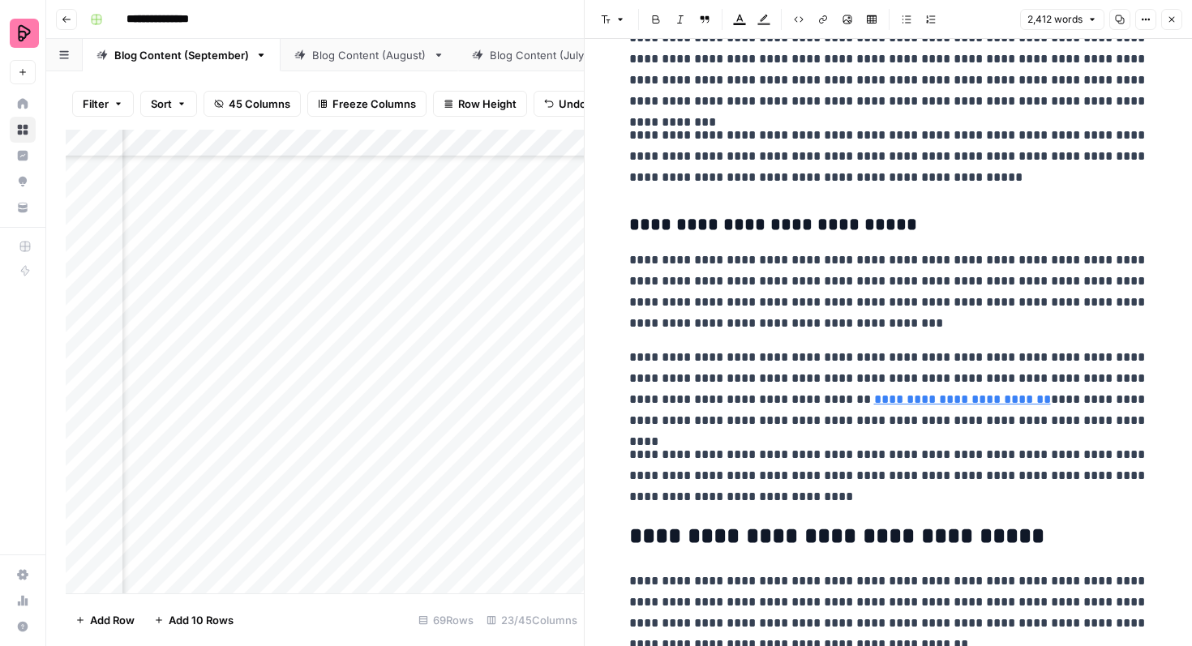
click at [922, 401] on link "**********" at bounding box center [962, 399] width 177 height 12
click at [896, 461] on p "**********" at bounding box center [888, 475] width 519 height 63
click at [874, 405] on link "**********" at bounding box center [962, 399] width 177 height 12
click at [874, 402] on link "**********" at bounding box center [962, 399] width 177 height 12
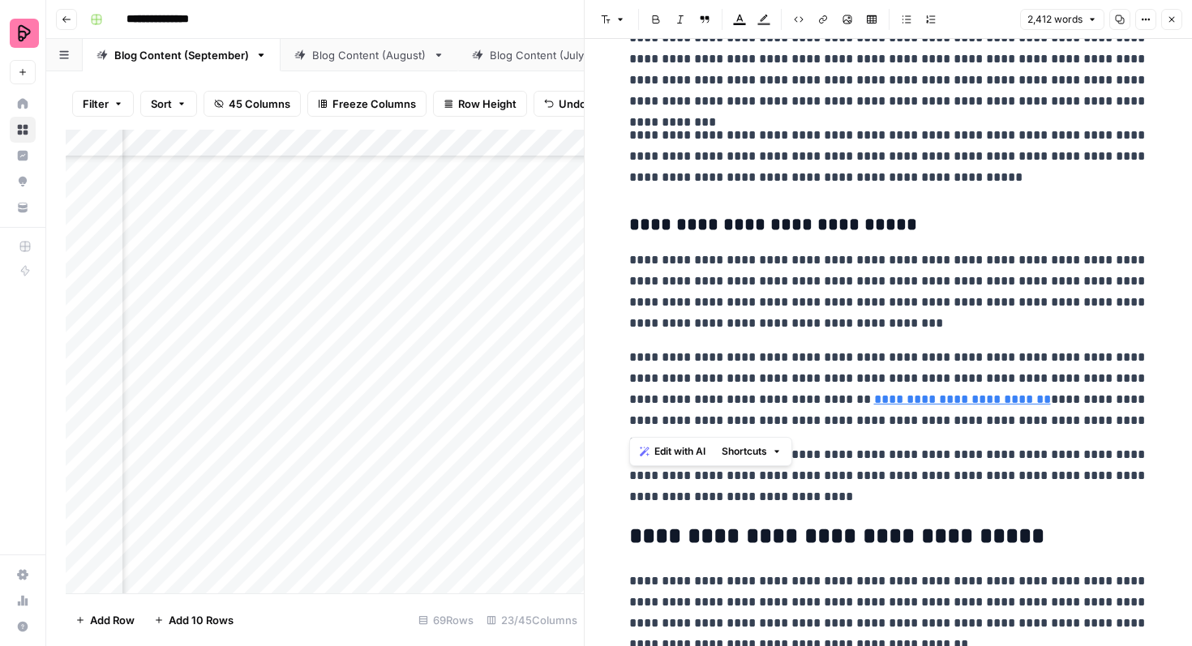
click at [874, 400] on link "**********" at bounding box center [962, 399] width 177 height 12
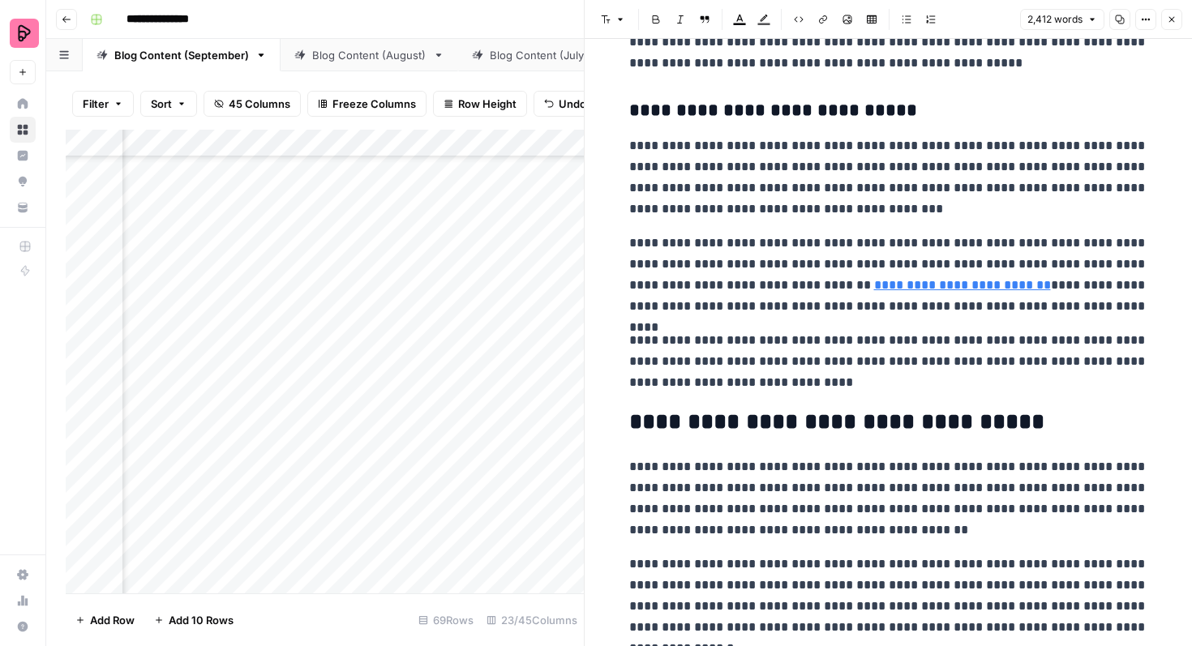
scroll to position [6495, 0]
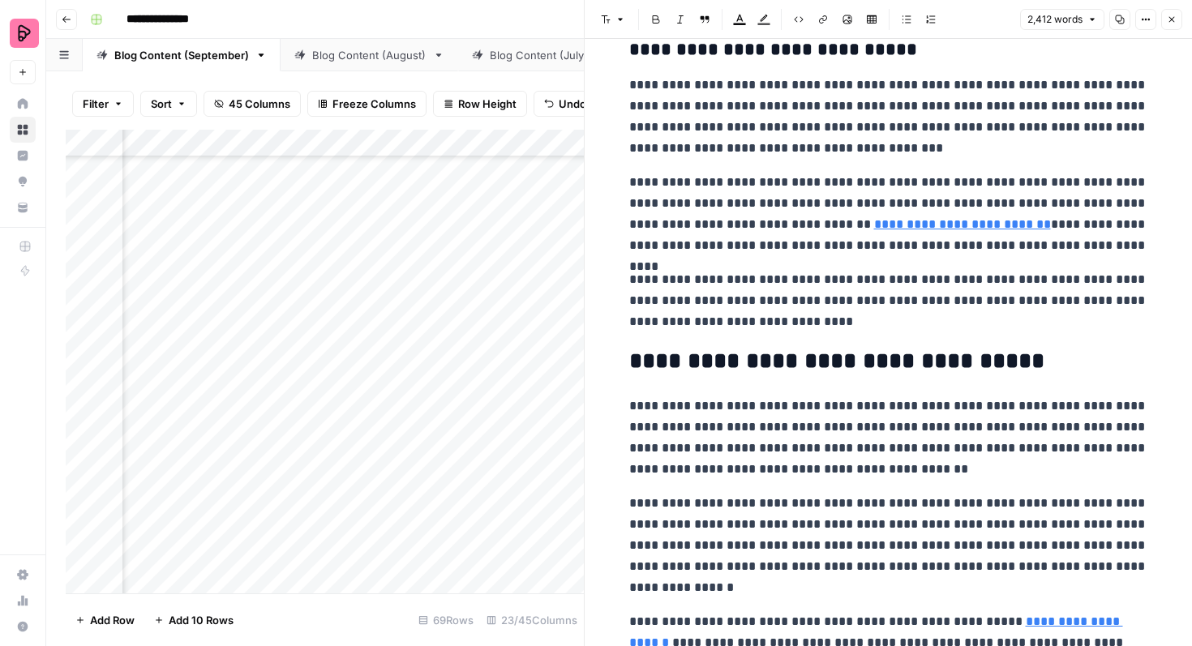
click at [885, 228] on link "**********" at bounding box center [962, 224] width 177 height 12
click at [910, 199] on input "[URL][DOMAIN_NAME]" at bounding box center [921, 202] width 216 height 16
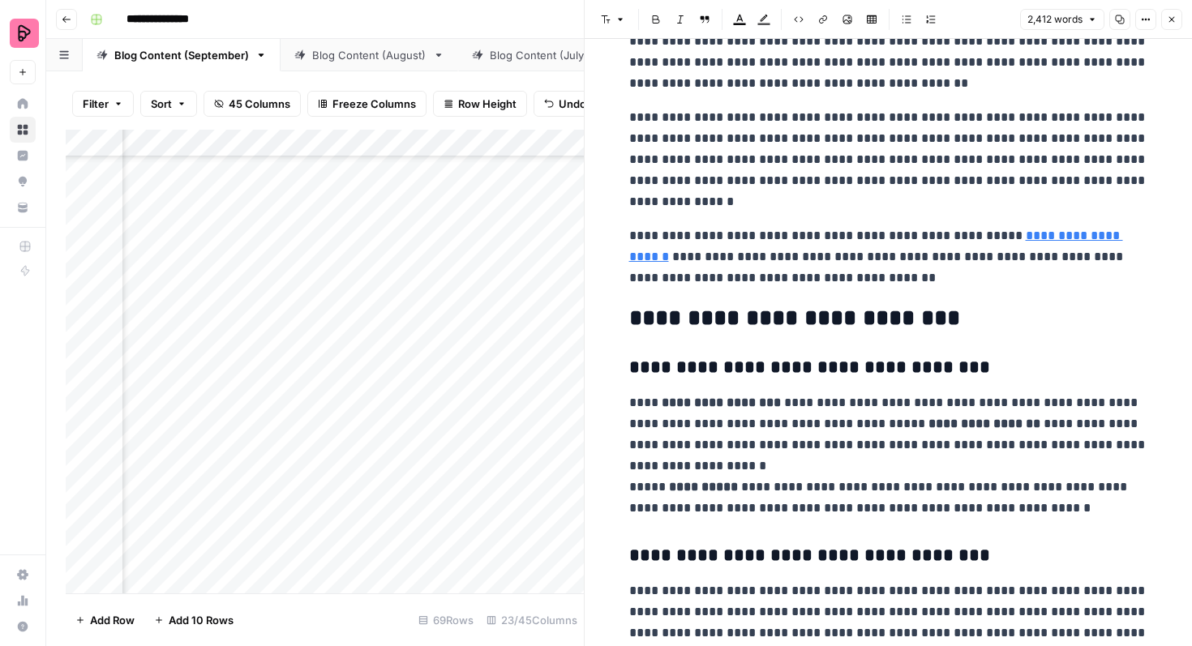
scroll to position [7058, 0]
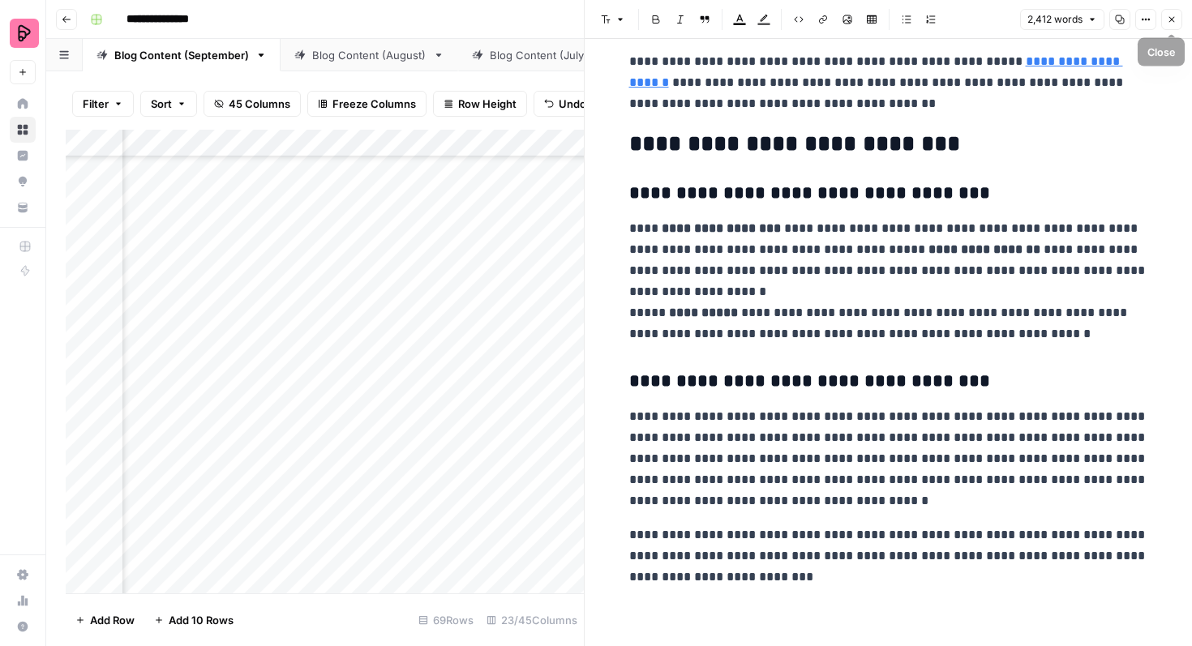
click at [1169, 12] on button "Close" at bounding box center [1171, 19] width 21 height 21
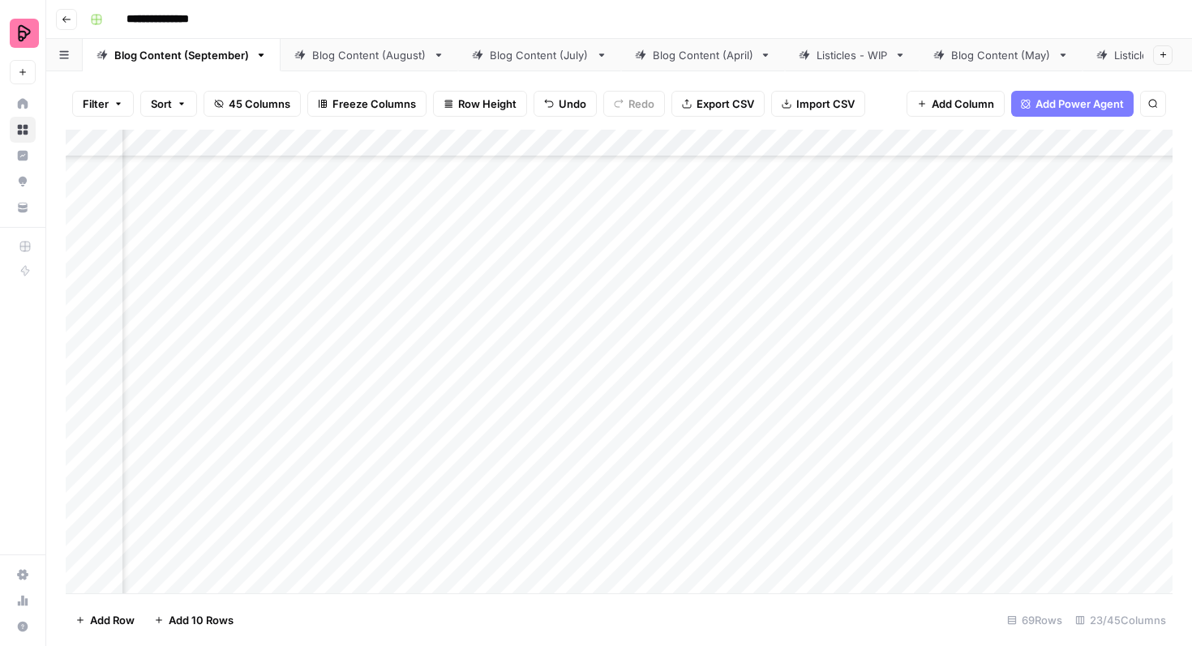
scroll to position [2496, 1952]
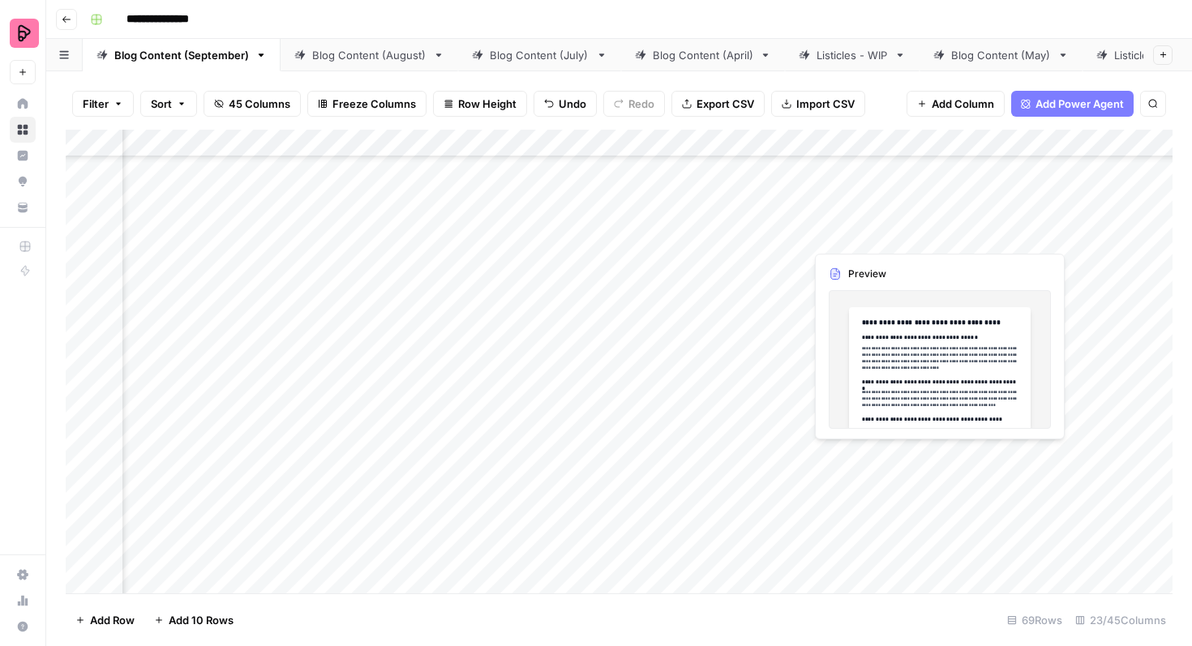
click at [907, 451] on div "Add Column" at bounding box center [619, 362] width 1107 height 464
click at [938, 449] on div "Add Column" at bounding box center [619, 362] width 1107 height 464
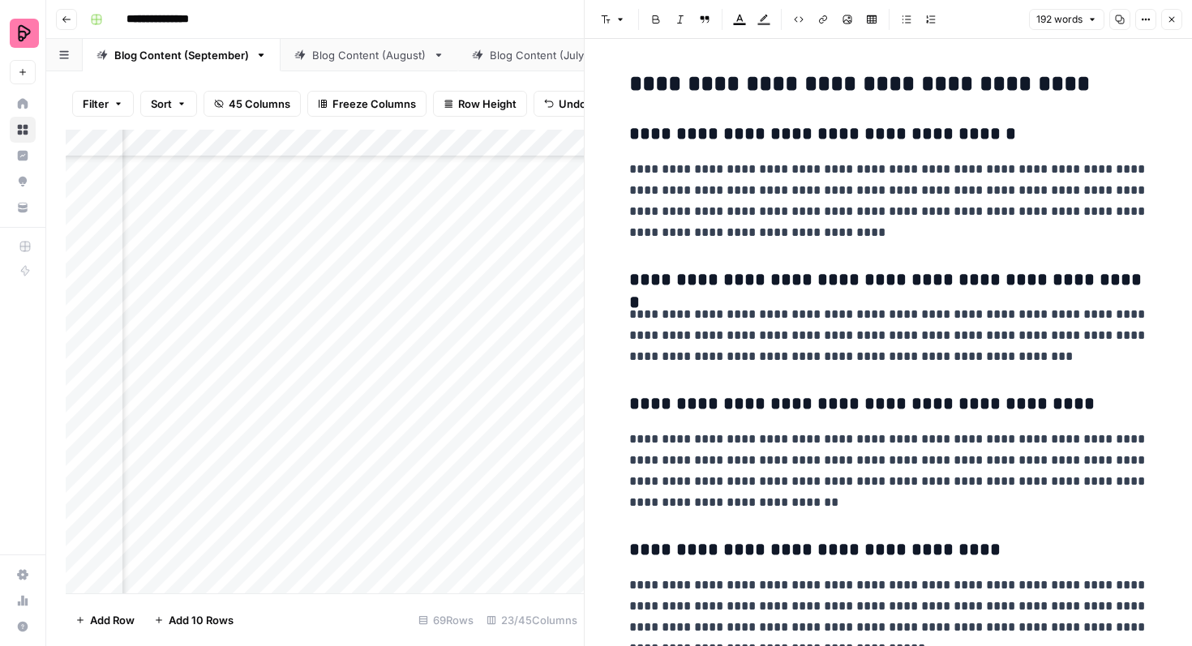
scroll to position [71, 0]
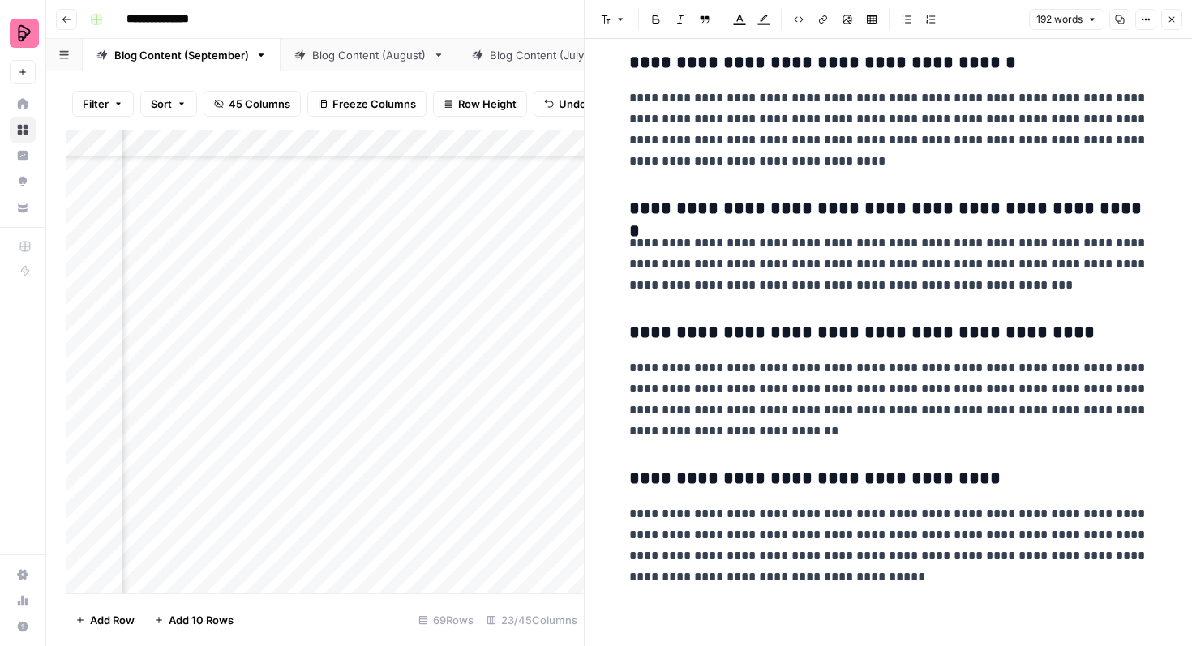
click at [1172, 24] on icon "button" at bounding box center [1172, 20] width 10 height 10
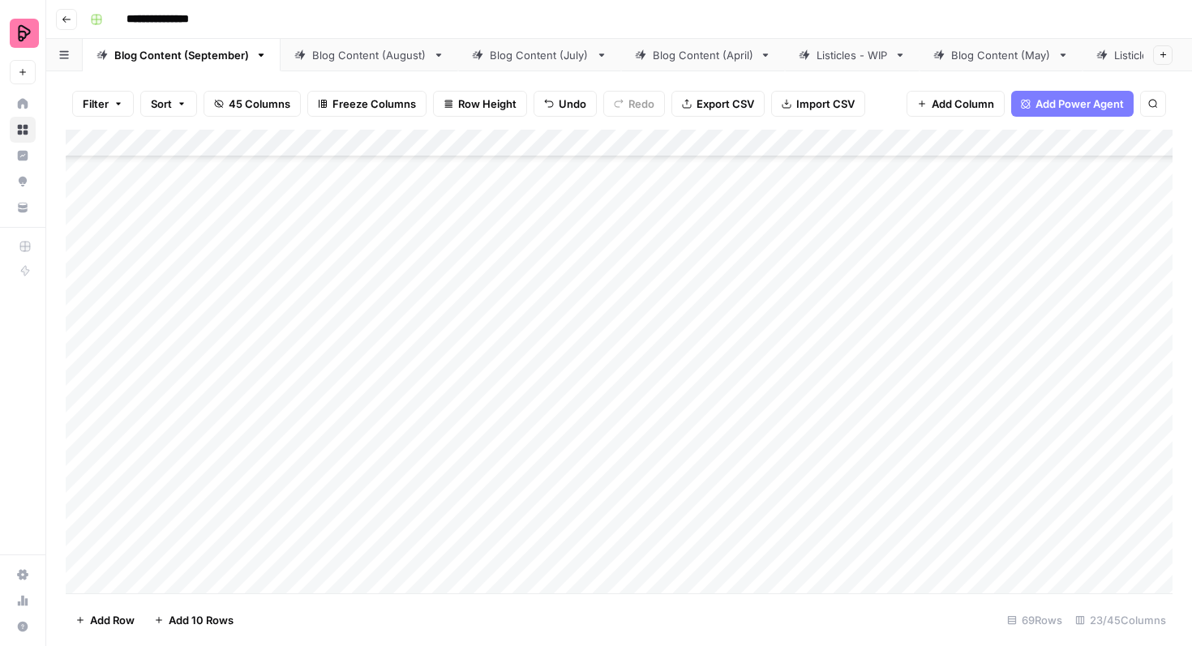
scroll to position [2496, 0]
click at [359, 466] on div "Add Column" at bounding box center [619, 362] width 1107 height 464
click at [703, 469] on div "Add Column" at bounding box center [619, 362] width 1107 height 464
click at [383, 467] on div "Add Column" at bounding box center [619, 362] width 1107 height 464
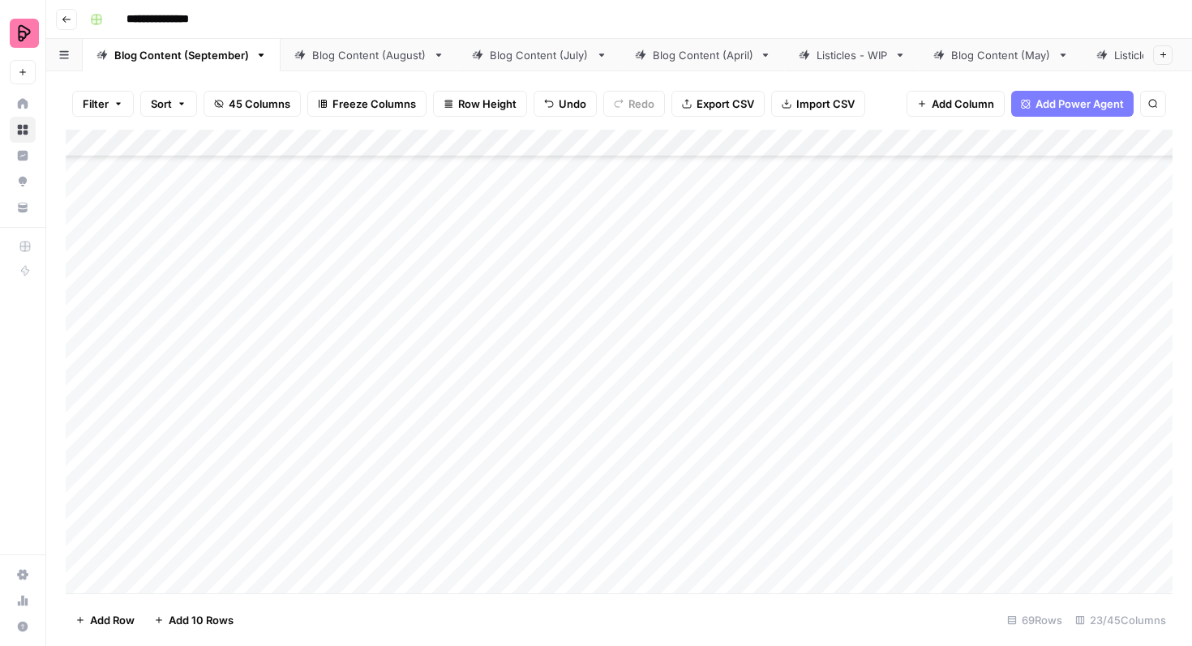
click at [375, 466] on div "Add Column" at bounding box center [619, 362] width 1107 height 464
click at [653, 465] on div "Add Column" at bounding box center [619, 362] width 1107 height 464
click at [697, 455] on div "Add Column" at bounding box center [619, 362] width 1107 height 464
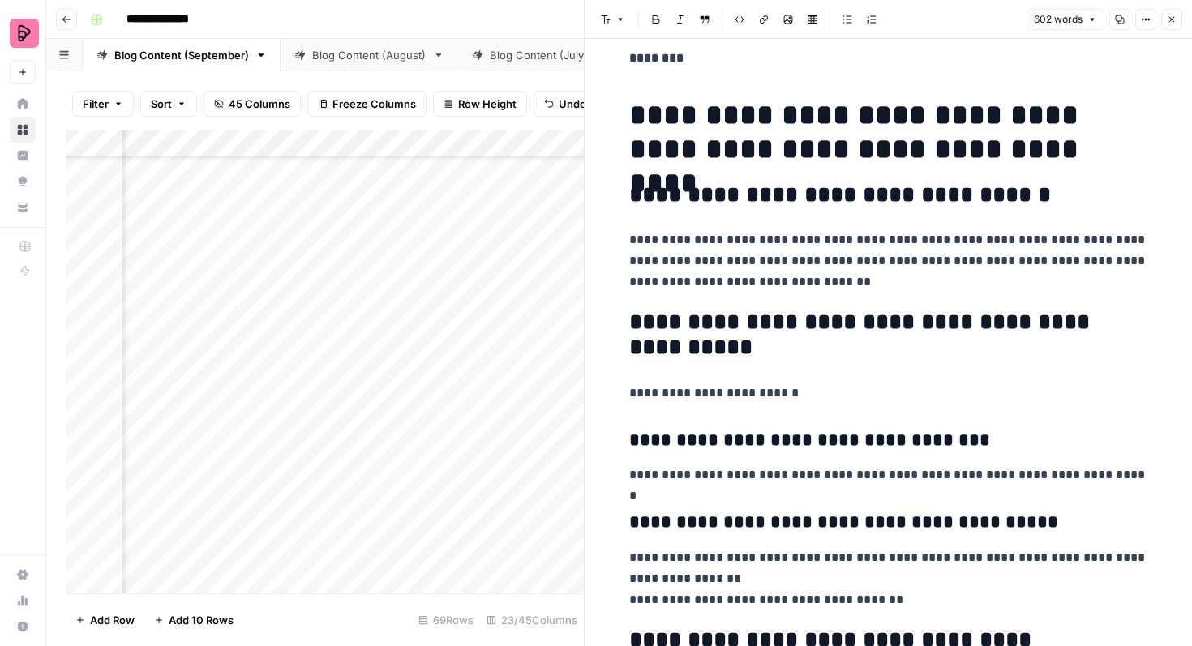
scroll to position [812, 0]
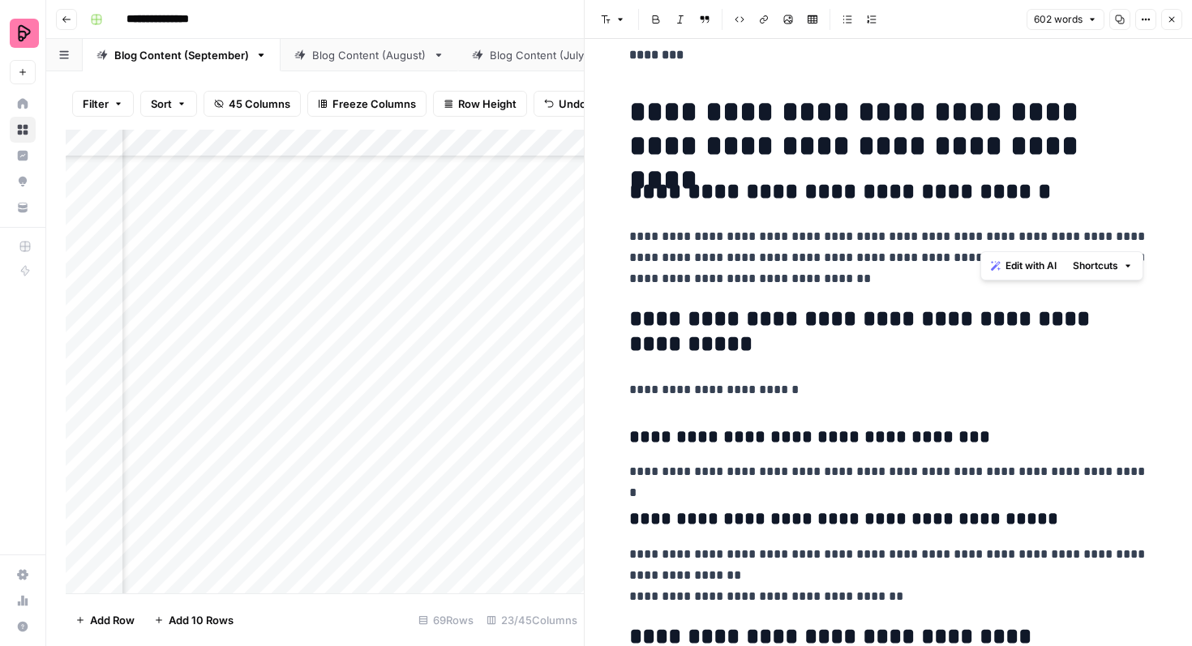
drag, startPoint x: 983, startPoint y: 236, endPoint x: 1110, endPoint y: 236, distance: 127.3
click at [1110, 236] on p "**********" at bounding box center [888, 257] width 519 height 63
click at [766, 24] on button "Link" at bounding box center [763, 19] width 21 height 21
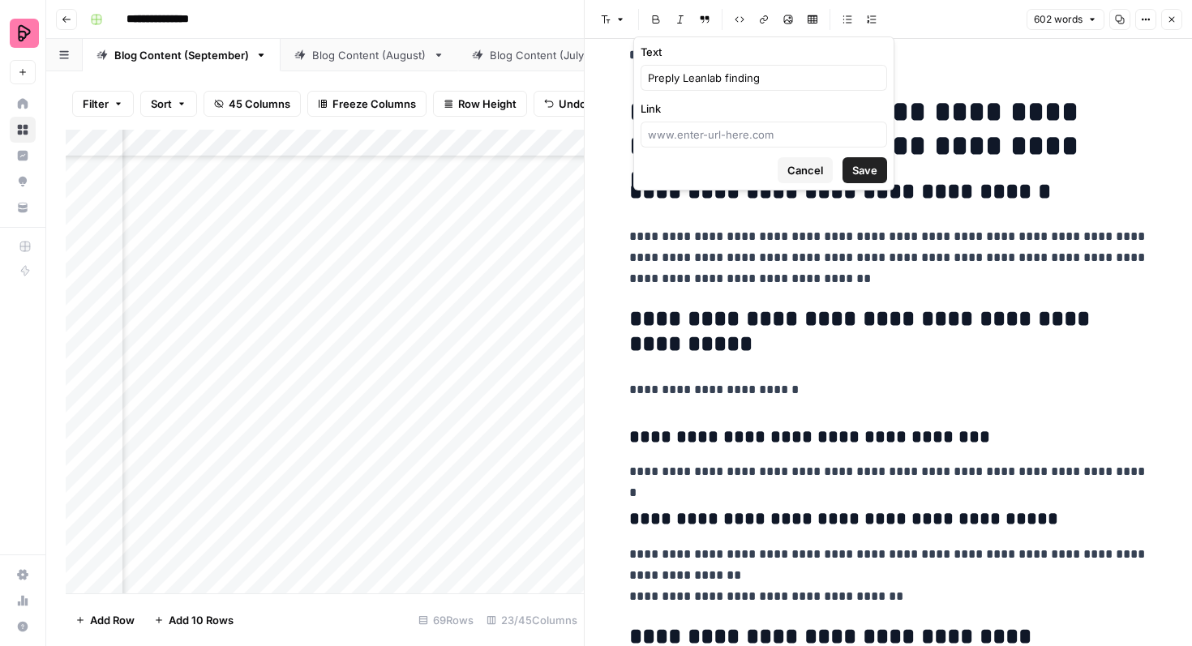
click at [761, 144] on div at bounding box center [763, 135] width 246 height 26
paste input "[URL][DOMAIN_NAME]"
type input "[URL][DOMAIN_NAME]"
click at [856, 169] on span "Save" at bounding box center [864, 170] width 25 height 16
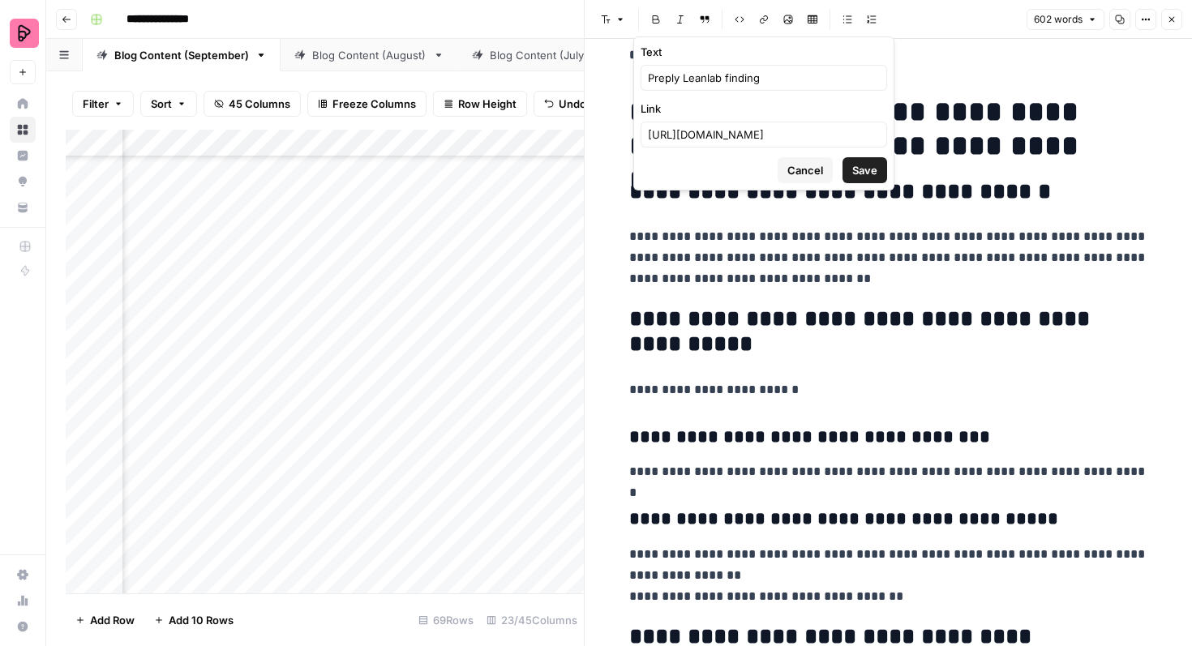
scroll to position [0, 0]
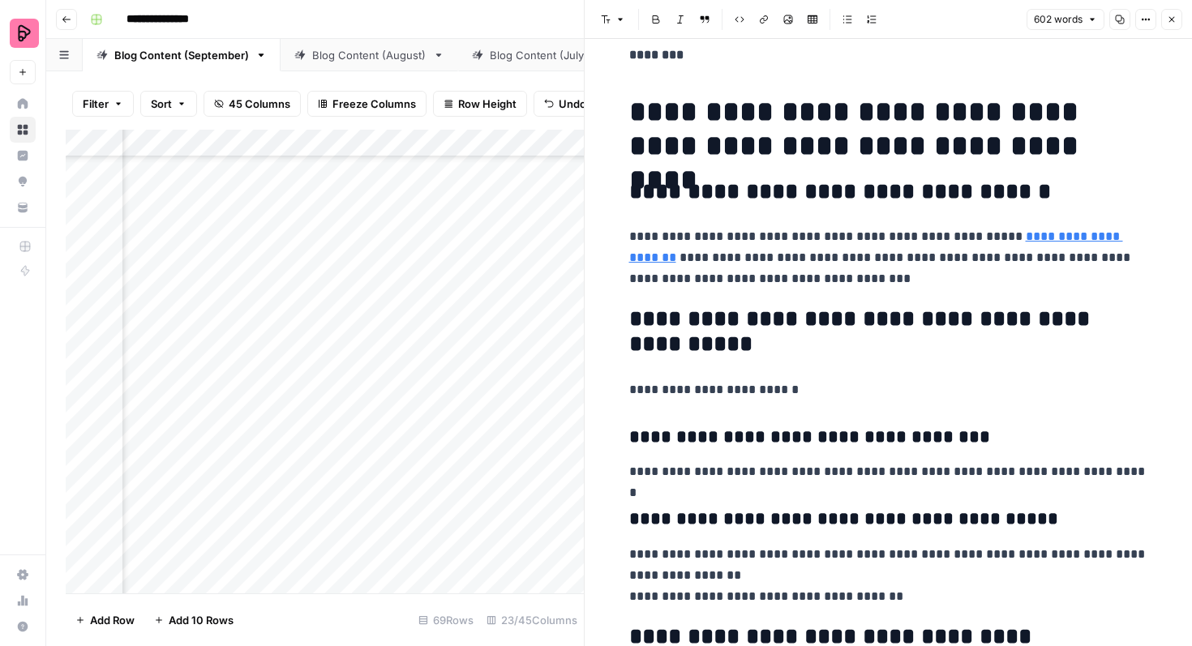
click at [732, 258] on p "**********" at bounding box center [888, 257] width 519 height 63
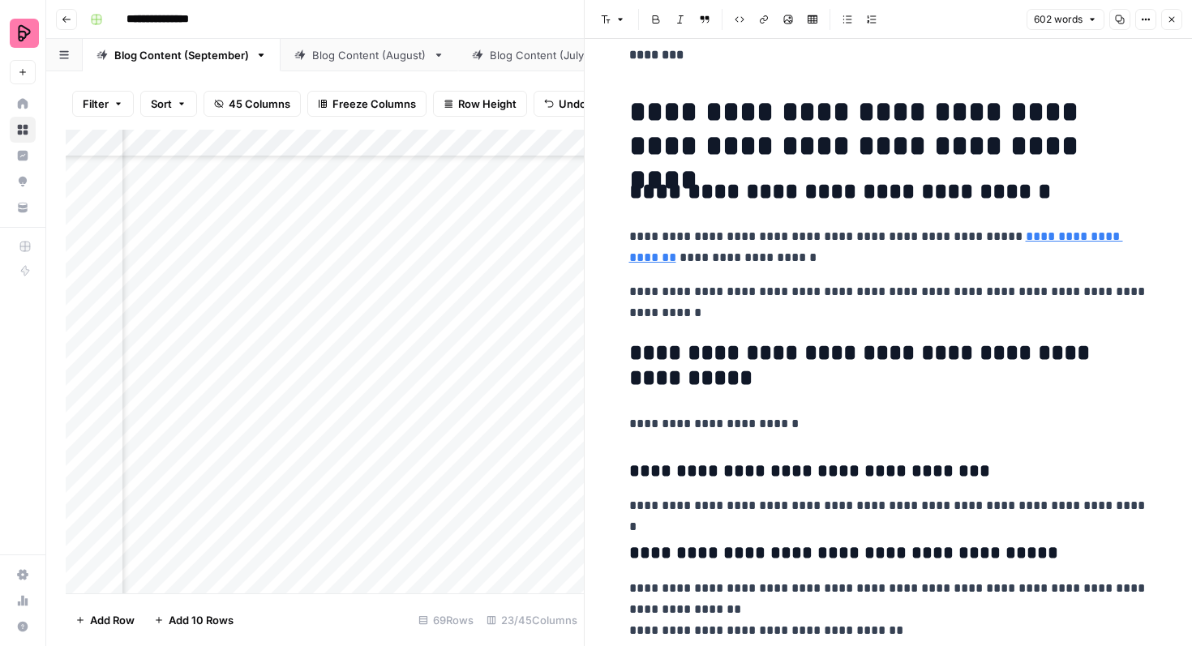
click at [751, 256] on p "**********" at bounding box center [888, 247] width 519 height 42
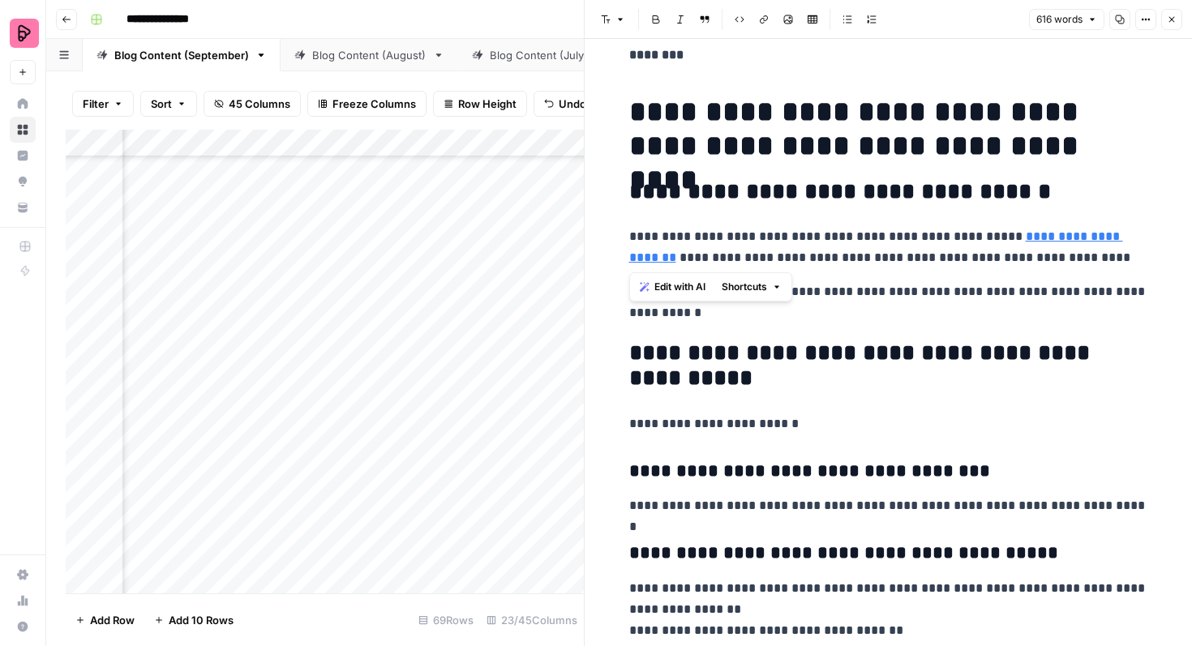
drag, startPoint x: 732, startPoint y: 258, endPoint x: 627, endPoint y: 257, distance: 105.4
drag, startPoint x: 728, startPoint y: 256, endPoint x: 624, endPoint y: 255, distance: 103.8
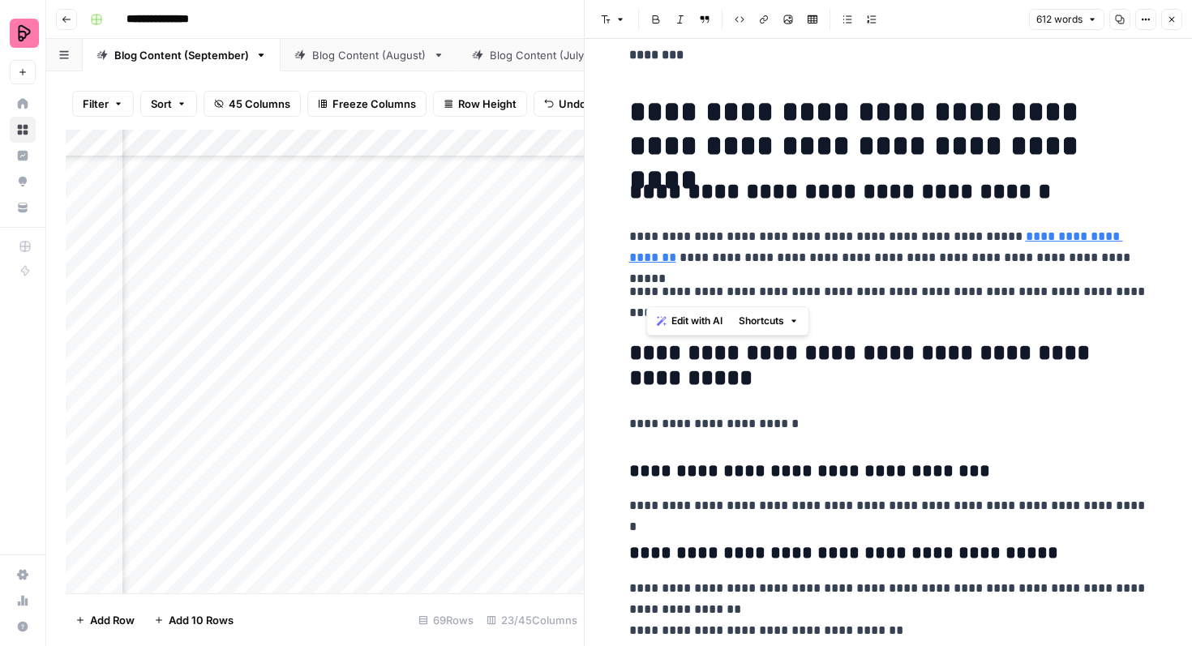
drag, startPoint x: 924, startPoint y: 292, endPoint x: 621, endPoint y: 294, distance: 303.2
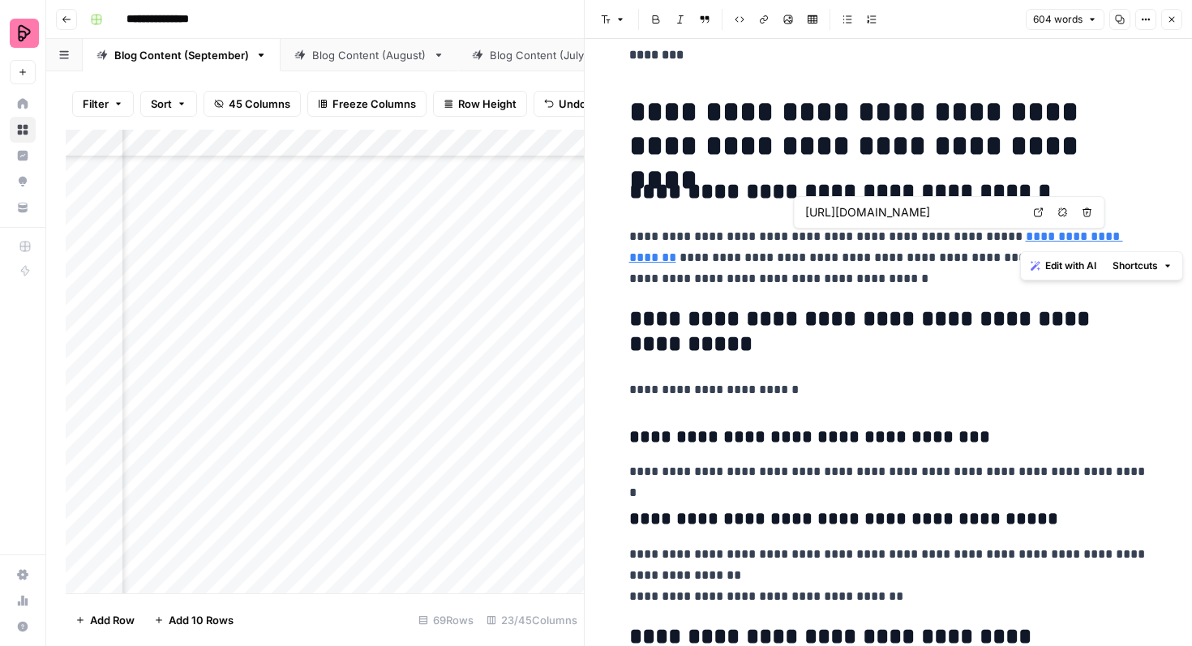
drag, startPoint x: 1022, startPoint y: 236, endPoint x: 1116, endPoint y: 235, distance: 94.1
click at [1116, 235] on p "**********" at bounding box center [888, 257] width 519 height 63
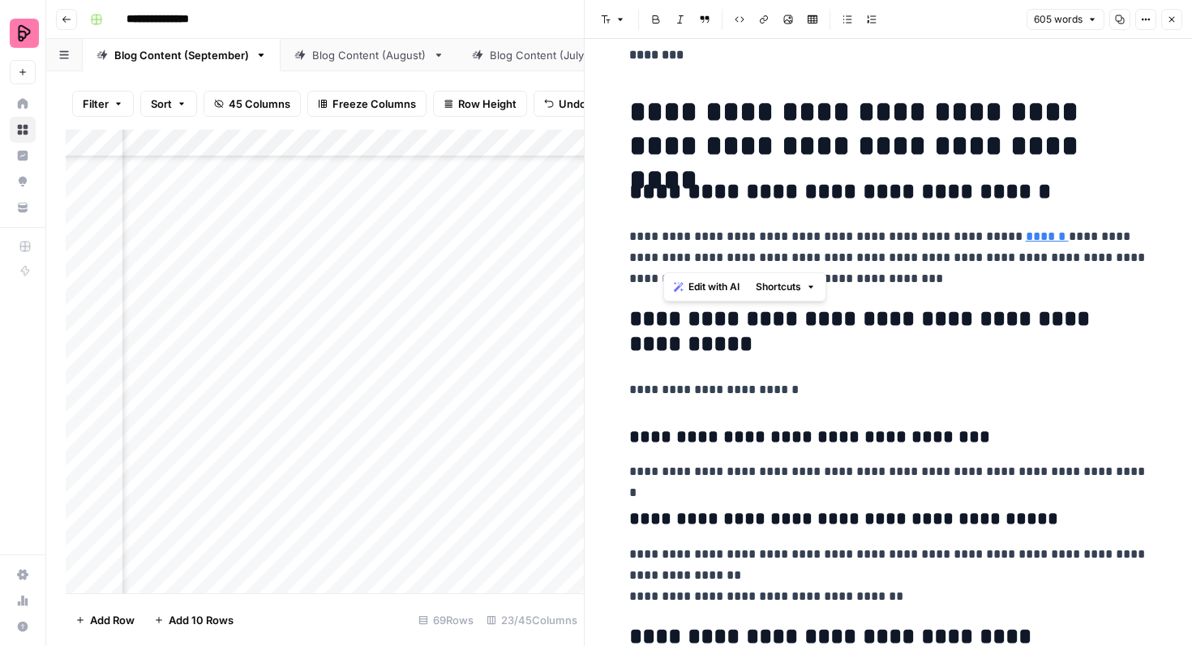
drag, startPoint x: 981, startPoint y: 238, endPoint x: 662, endPoint y: 259, distance: 319.3
click at [662, 259] on p "**********" at bounding box center [888, 257] width 519 height 63
click at [765, 20] on icon "button" at bounding box center [764, 19] width 8 height 8
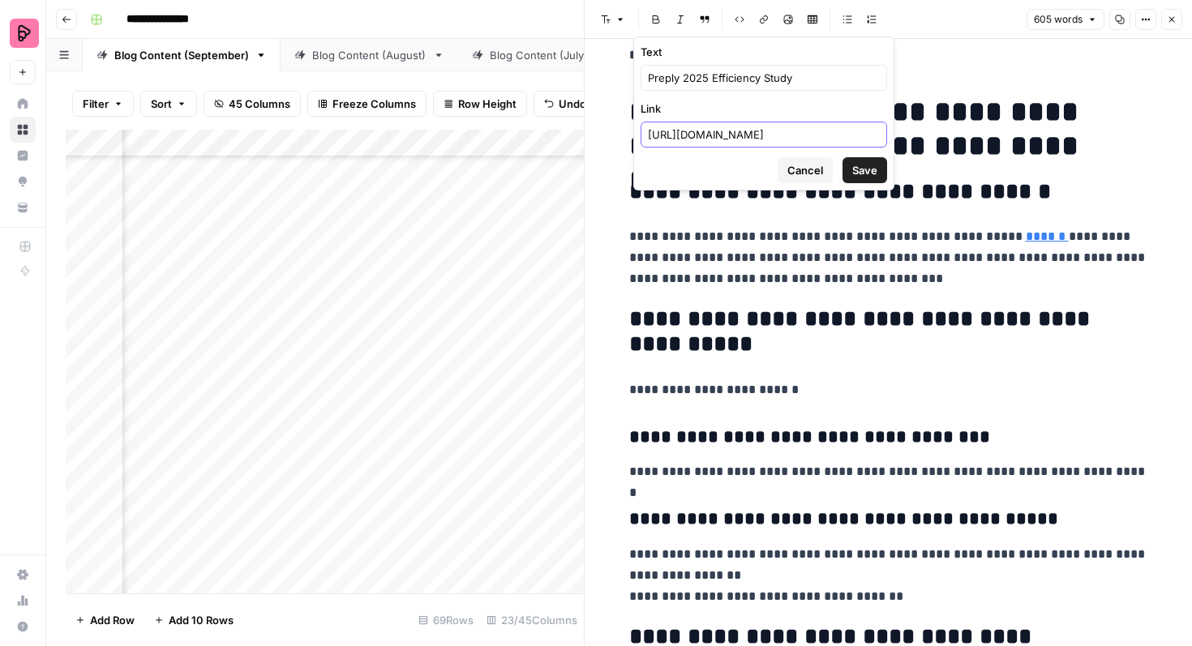
click at [756, 136] on input "[URL][DOMAIN_NAME]" at bounding box center [764, 134] width 232 height 16
paste input "[DOMAIN_NAME][URL]"
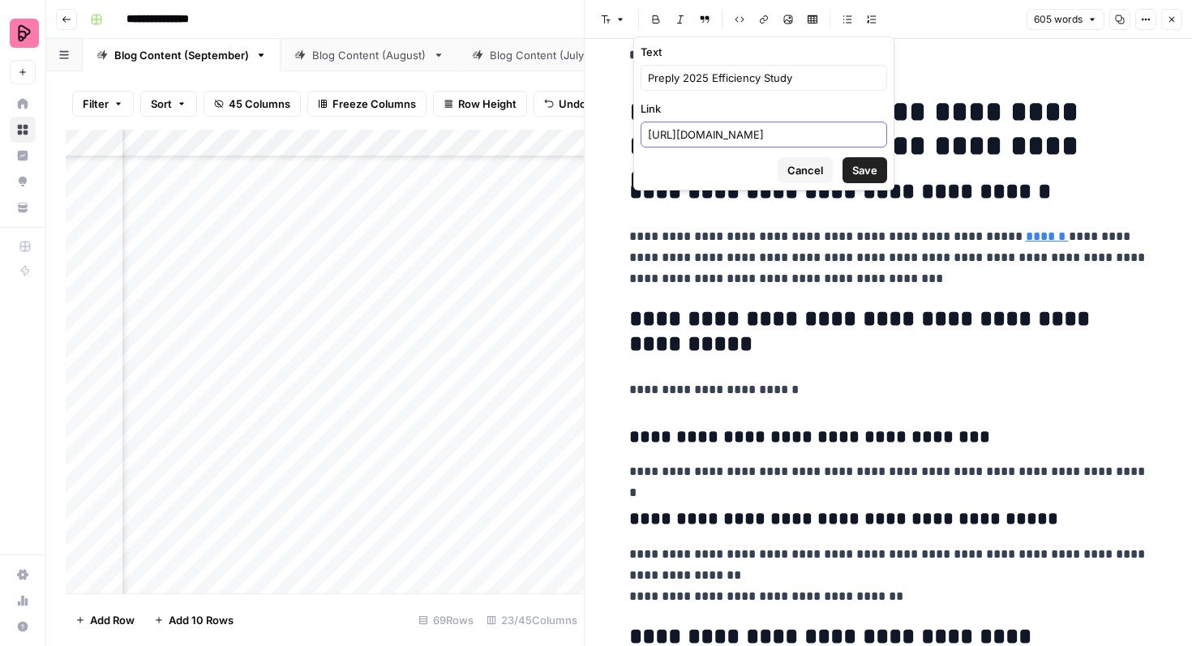
type input "[URL][DOMAIN_NAME]"
click at [890, 178] on form "Text Preply 2025 Efficiency Study Link [URL][DOMAIN_NAME] Cancel Save" at bounding box center [763, 113] width 259 height 152
click at [868, 172] on span "Save" at bounding box center [864, 170] width 25 height 16
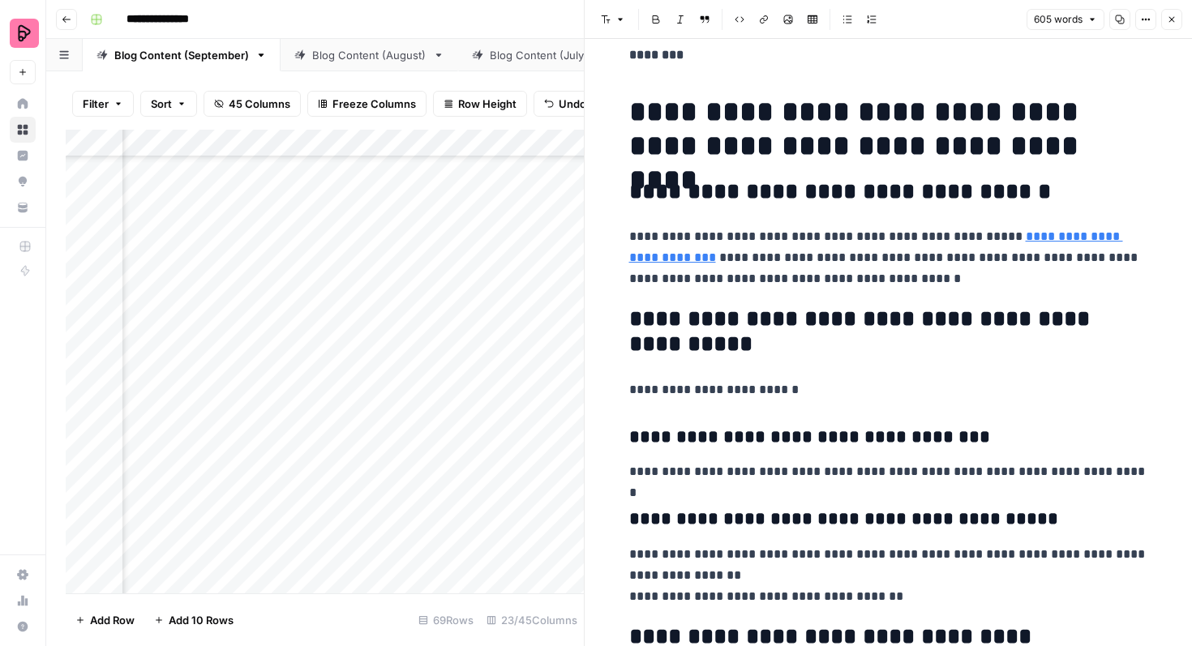
click at [699, 253] on p "**********" at bounding box center [888, 257] width 519 height 63
click at [1167, 17] on icon "button" at bounding box center [1172, 20] width 10 height 10
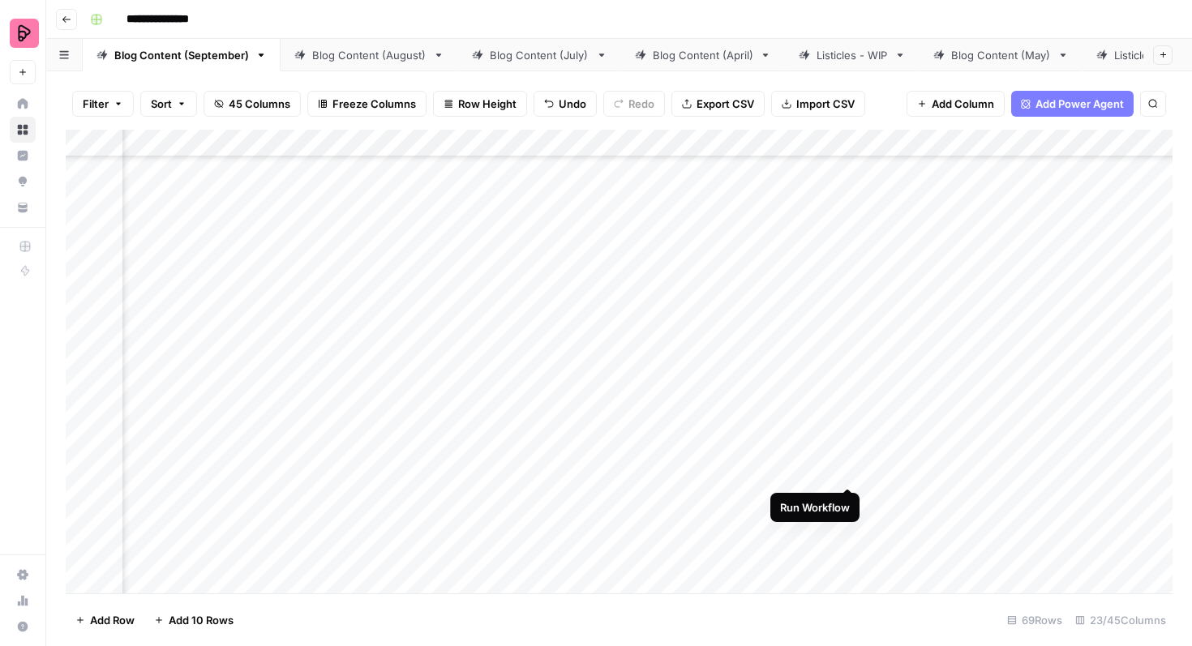
click at [846, 458] on div "Add Column" at bounding box center [619, 362] width 1107 height 464
click at [929, 324] on div "Add Column" at bounding box center [619, 362] width 1107 height 464
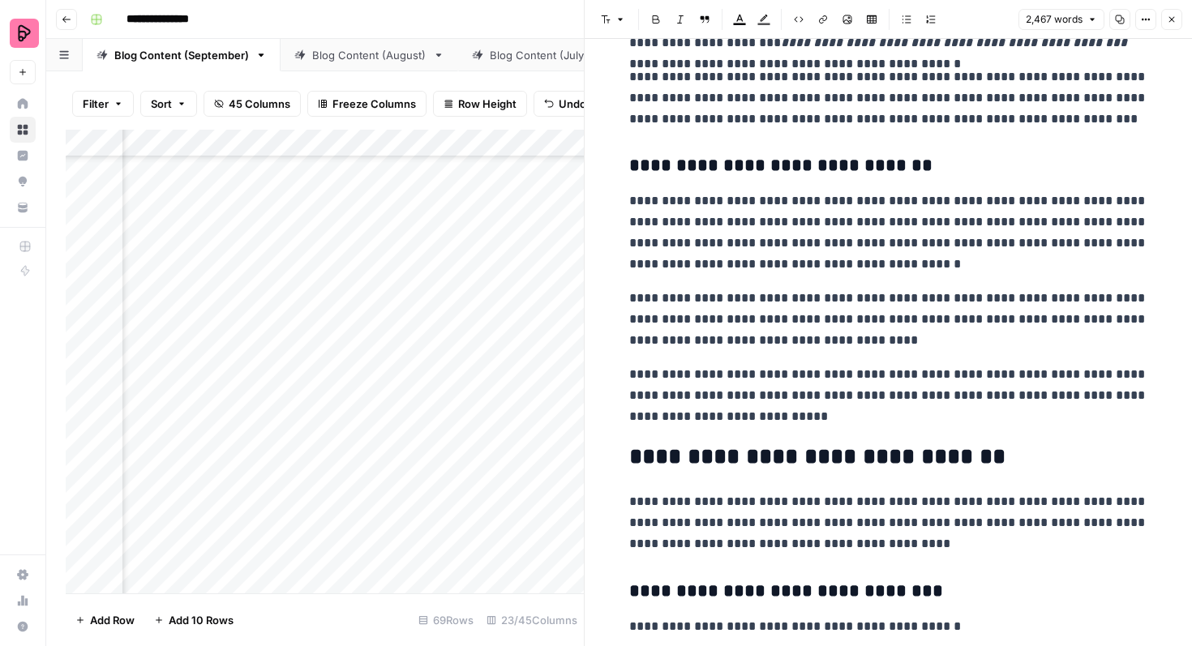
scroll to position [4947, 0]
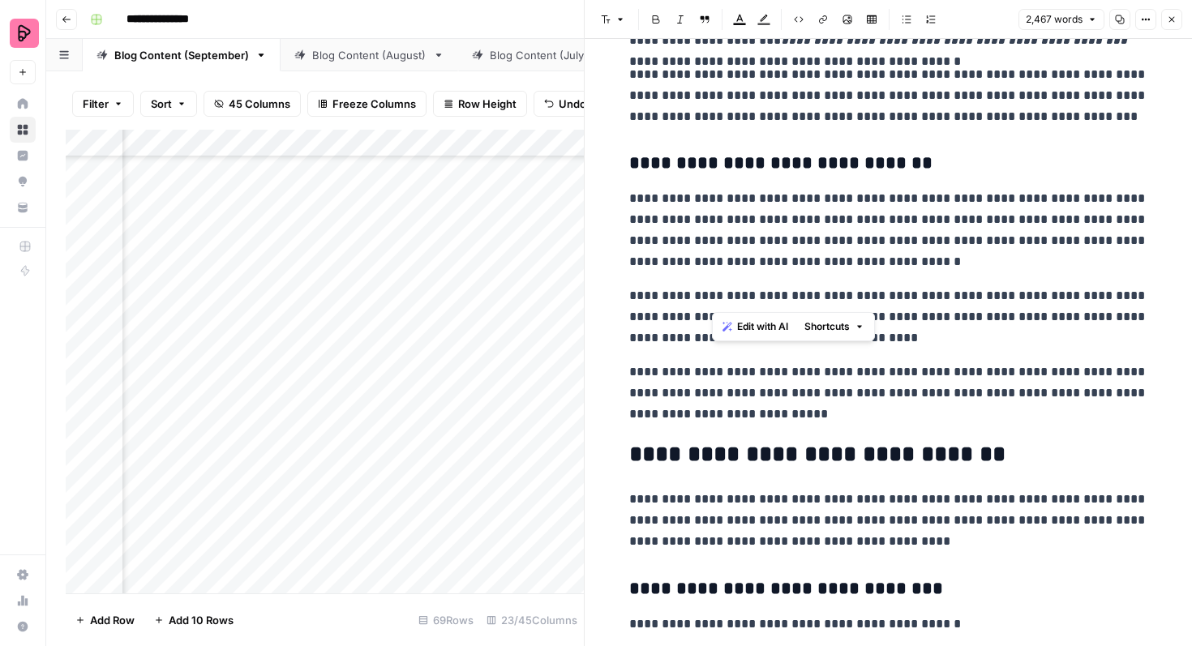
drag, startPoint x: 710, startPoint y: 296, endPoint x: 754, endPoint y: 295, distance: 43.8
click at [755, 295] on p "**********" at bounding box center [888, 316] width 519 height 63
drag, startPoint x: 756, startPoint y: 300, endPoint x: 855, endPoint y: 302, distance: 99.8
click at [855, 303] on p "**********" at bounding box center [888, 316] width 519 height 63
drag, startPoint x: 867, startPoint y: 301, endPoint x: 755, endPoint y: 298, distance: 111.9
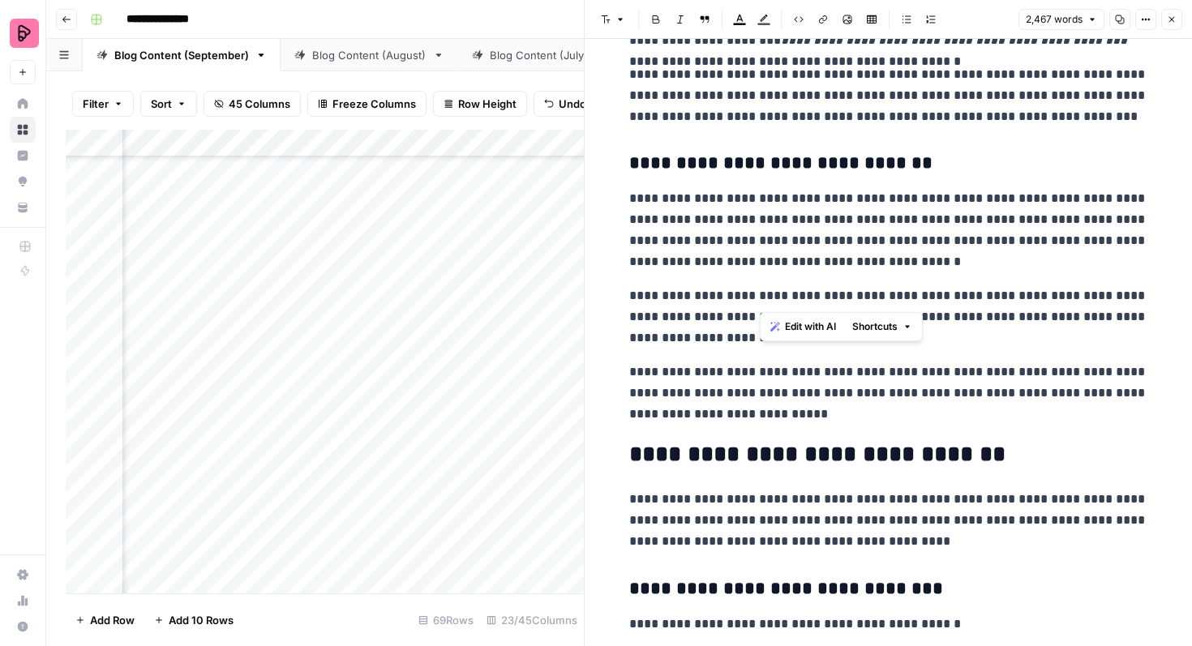
click at [755, 298] on p "**********" at bounding box center [888, 316] width 519 height 63
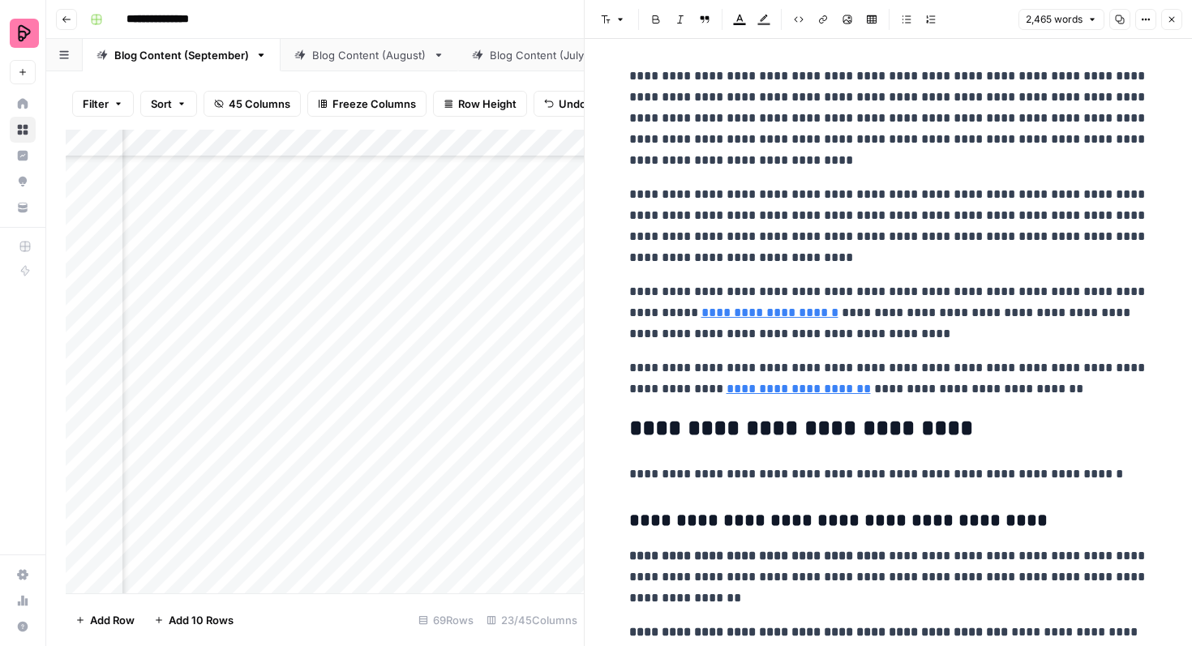
scroll to position [6497, 0]
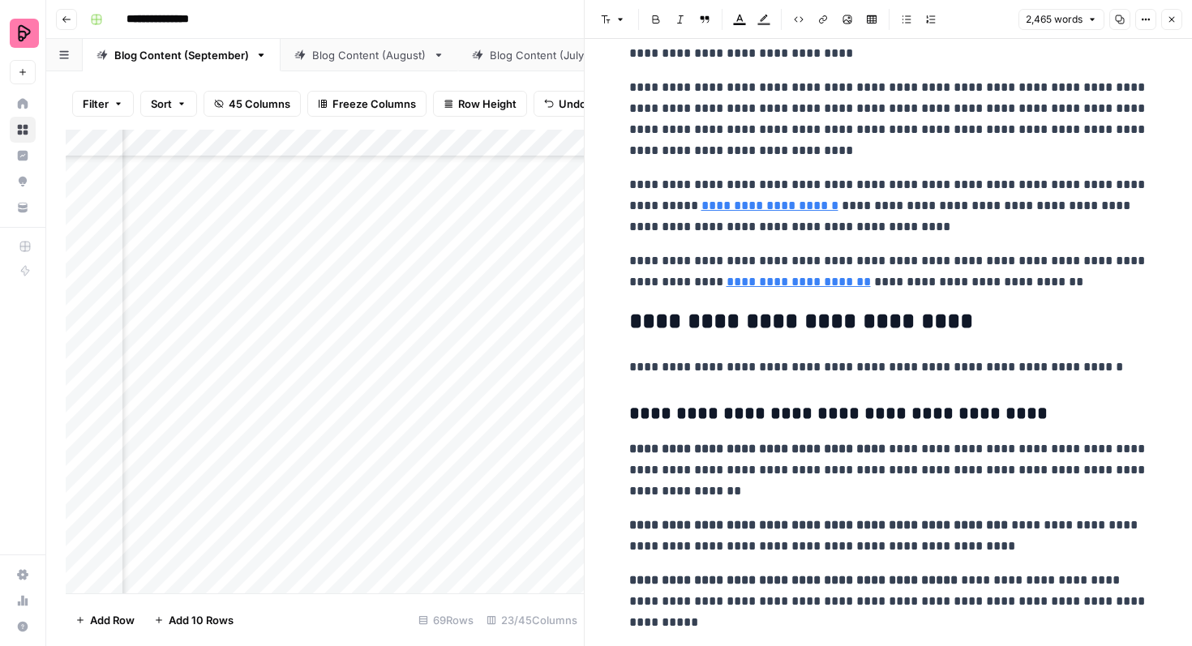
click at [826, 282] on link "**********" at bounding box center [798, 282] width 144 height 12
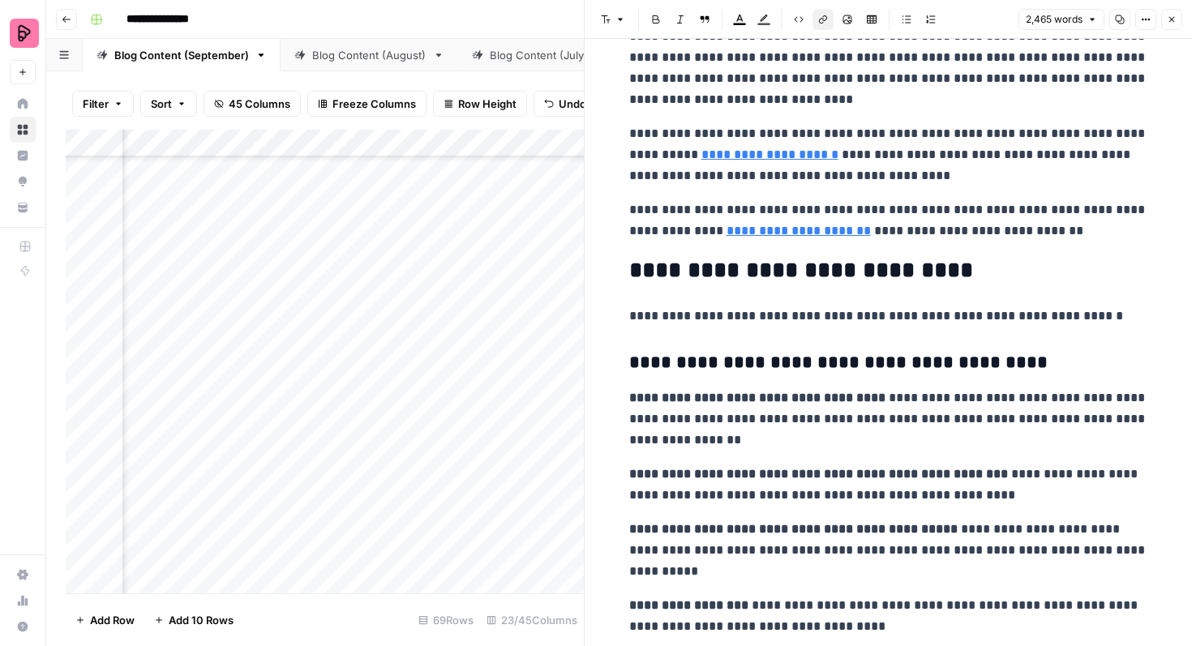
scroll to position [6585, 0]
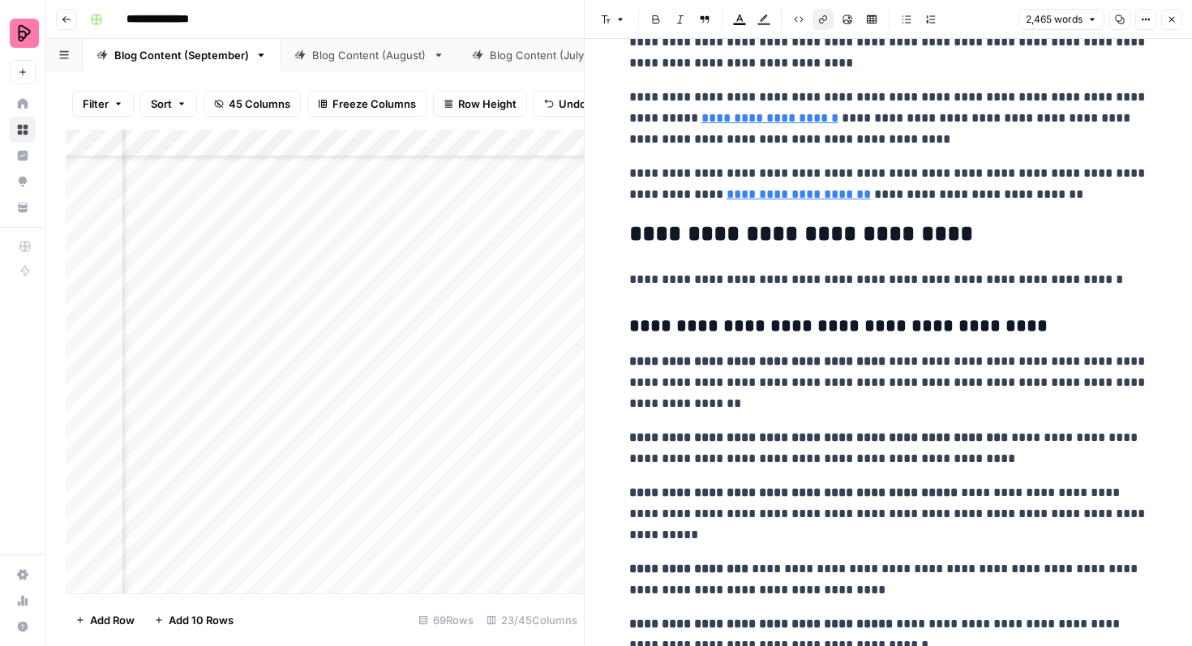
click at [1172, 21] on icon "button" at bounding box center [1172, 20] width 10 height 10
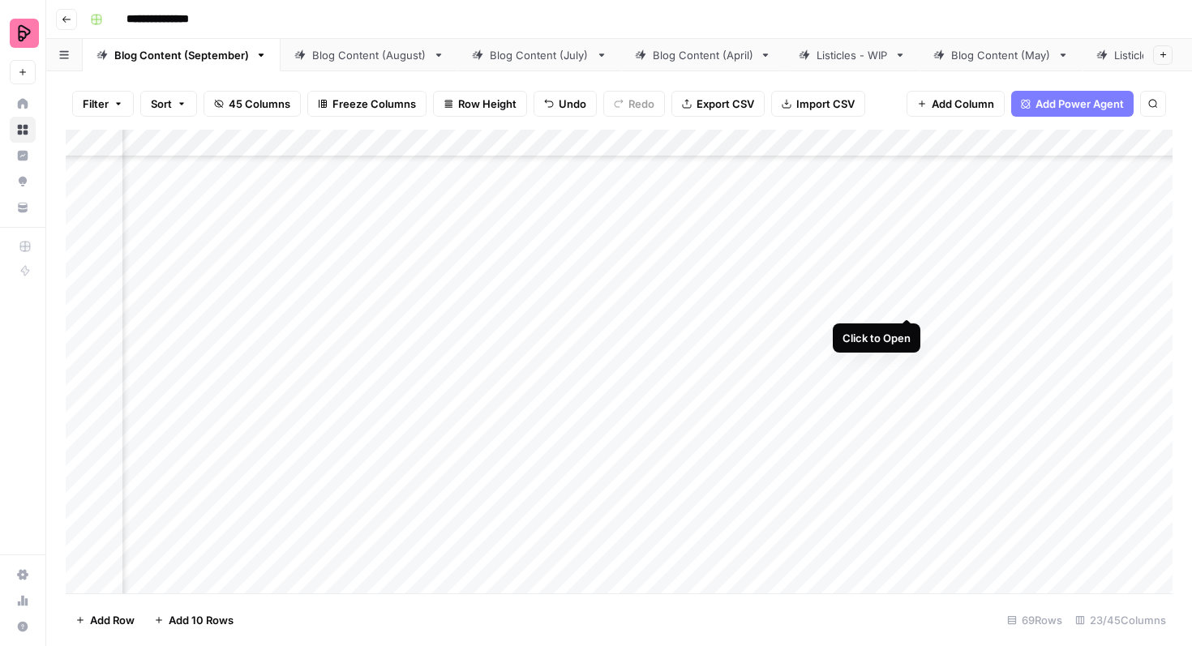
click at [906, 287] on div "Add Column" at bounding box center [619, 362] width 1107 height 464
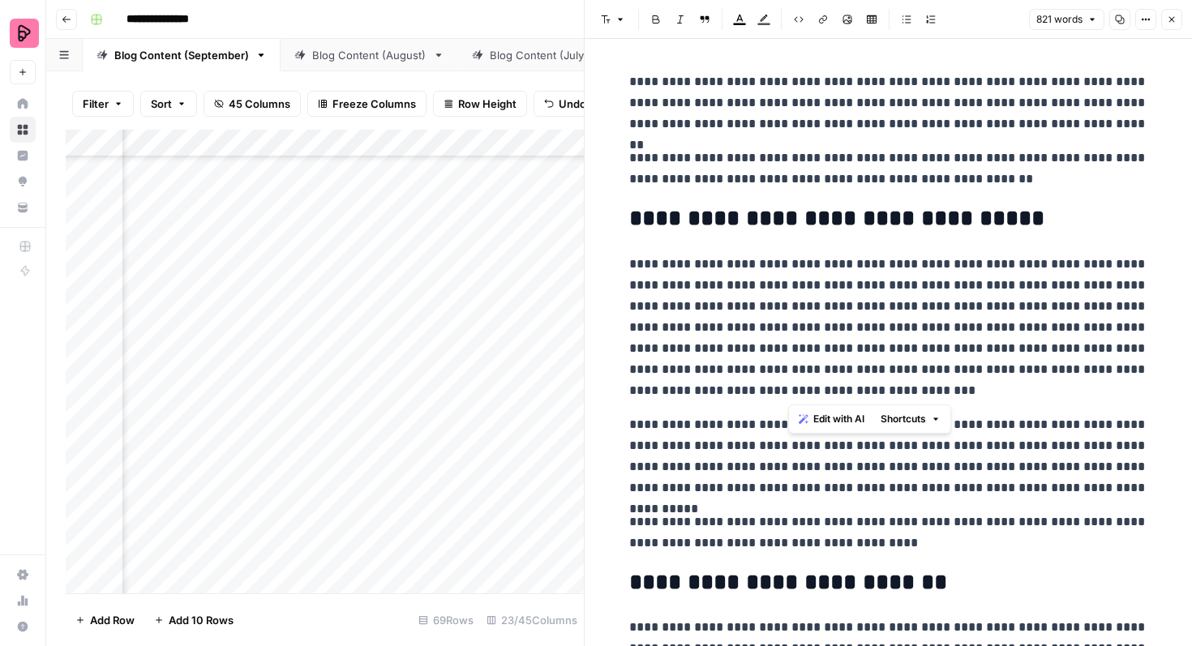
drag, startPoint x: 788, startPoint y: 281, endPoint x: 790, endPoint y: 391, distance: 109.5
click at [790, 391] on p "**********" at bounding box center [888, 328] width 519 height 148
copy p "**********"
click at [956, 270] on p "**********" at bounding box center [888, 328] width 519 height 148
click at [1172, 17] on icon "button" at bounding box center [1172, 20] width 10 height 10
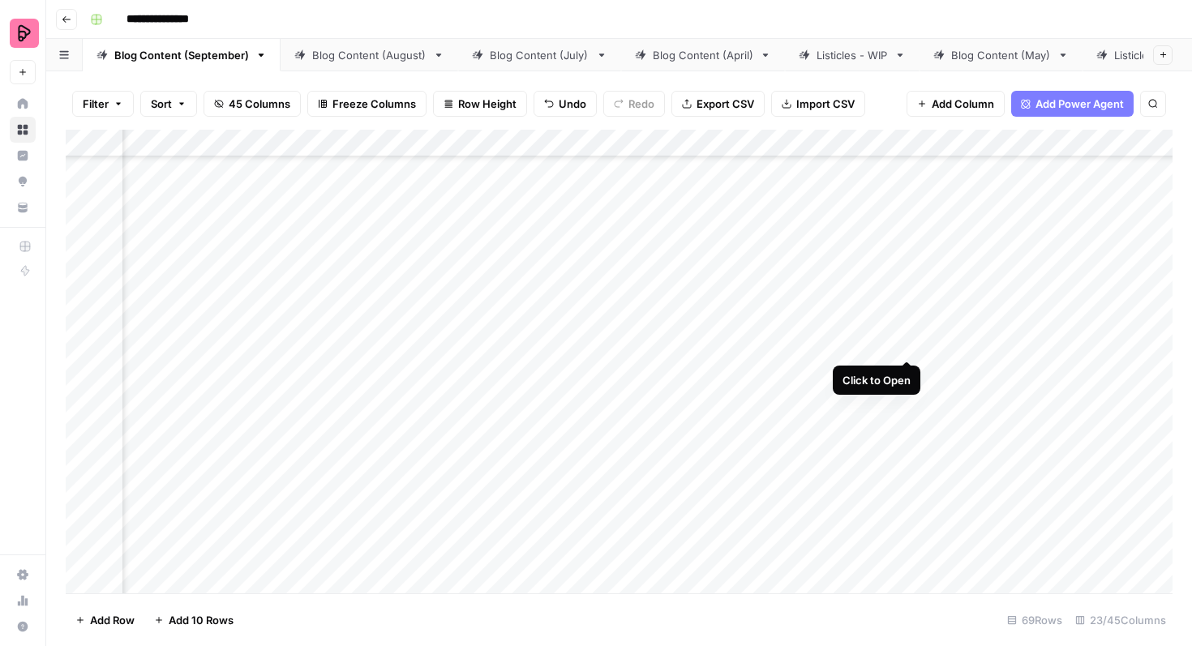
click at [902, 329] on div "Add Column" at bounding box center [619, 362] width 1107 height 464
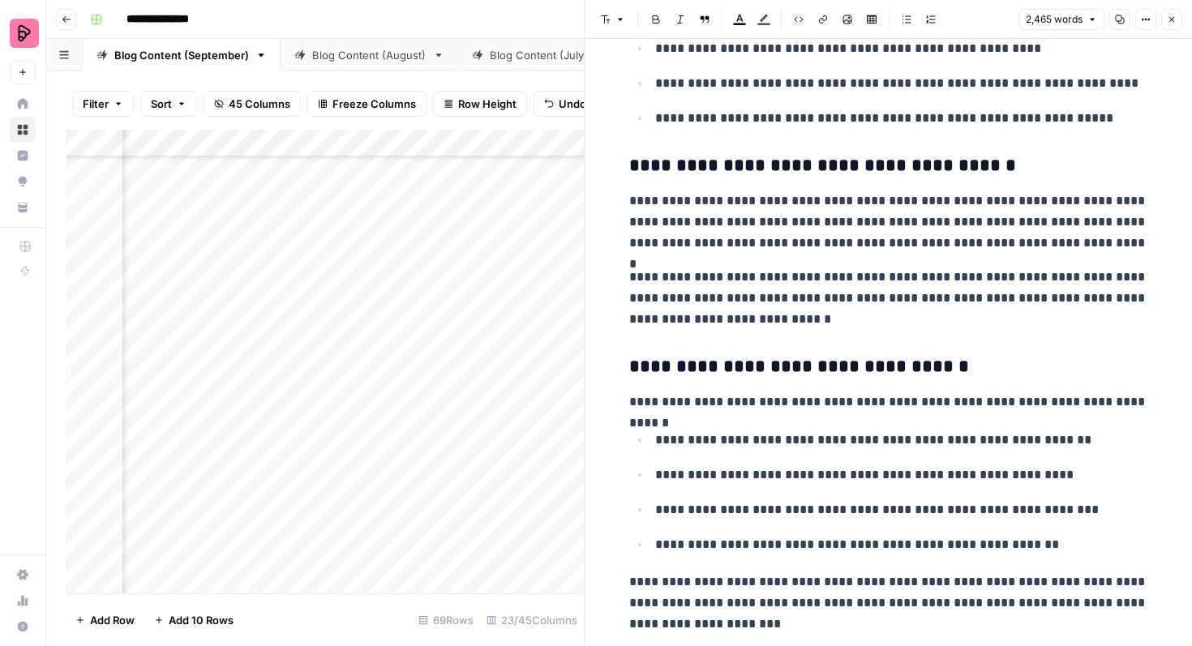
scroll to position [2622, 0]
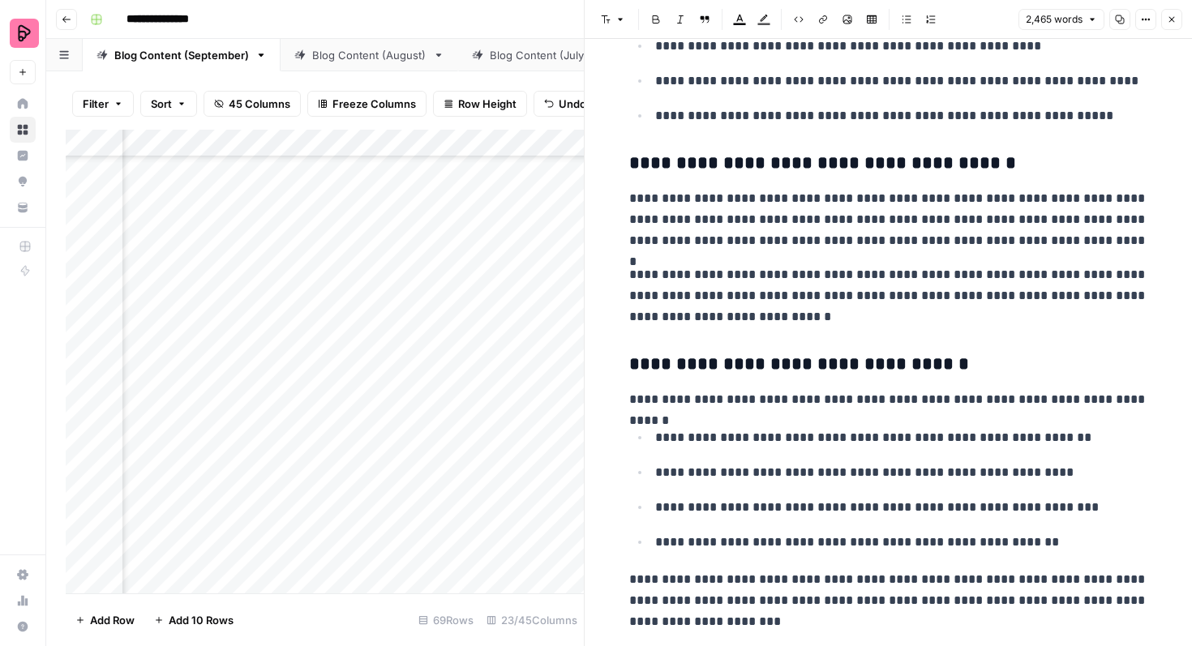
click at [1173, 13] on button "Close" at bounding box center [1171, 19] width 21 height 21
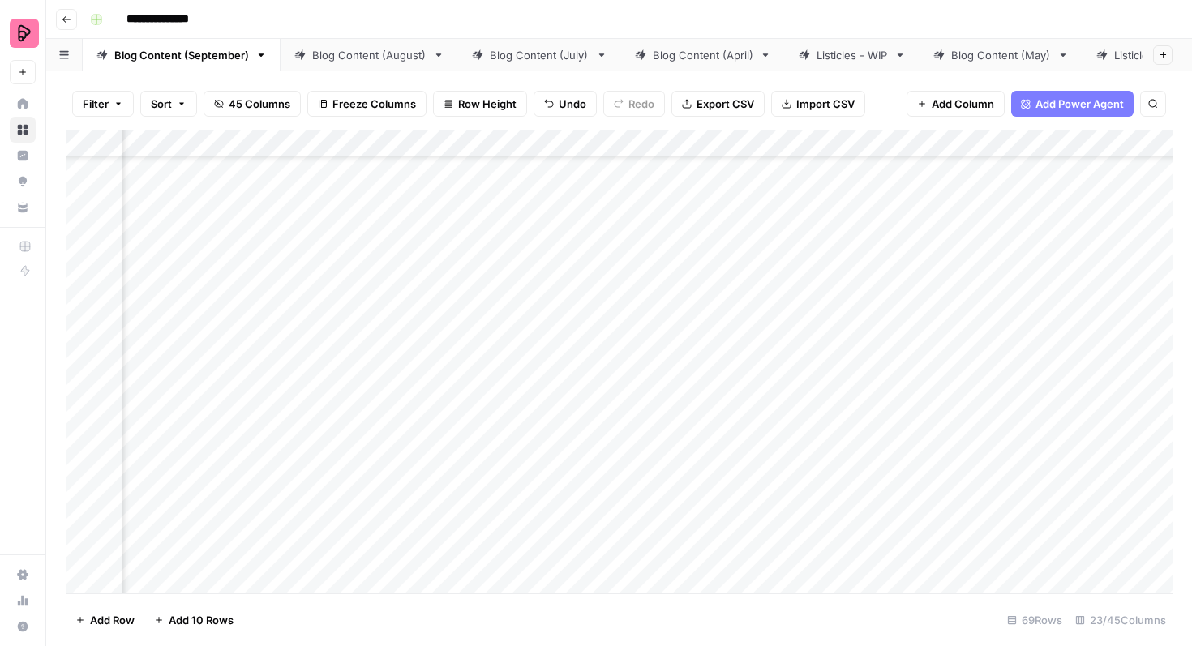
click at [461, 345] on div "Add Column" at bounding box center [619, 362] width 1107 height 464
click at [448, 345] on div "Add Column" at bounding box center [619, 362] width 1107 height 464
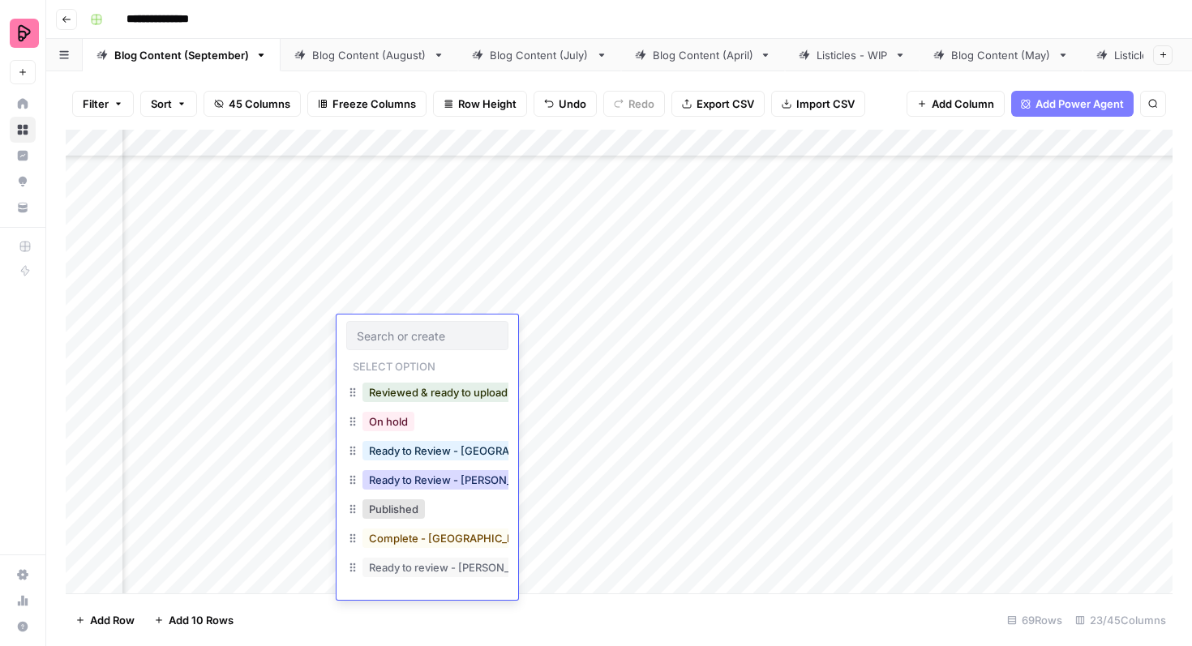
click at [445, 473] on button "Ready to Review - [PERSON_NAME]" at bounding box center [457, 479] width 191 height 19
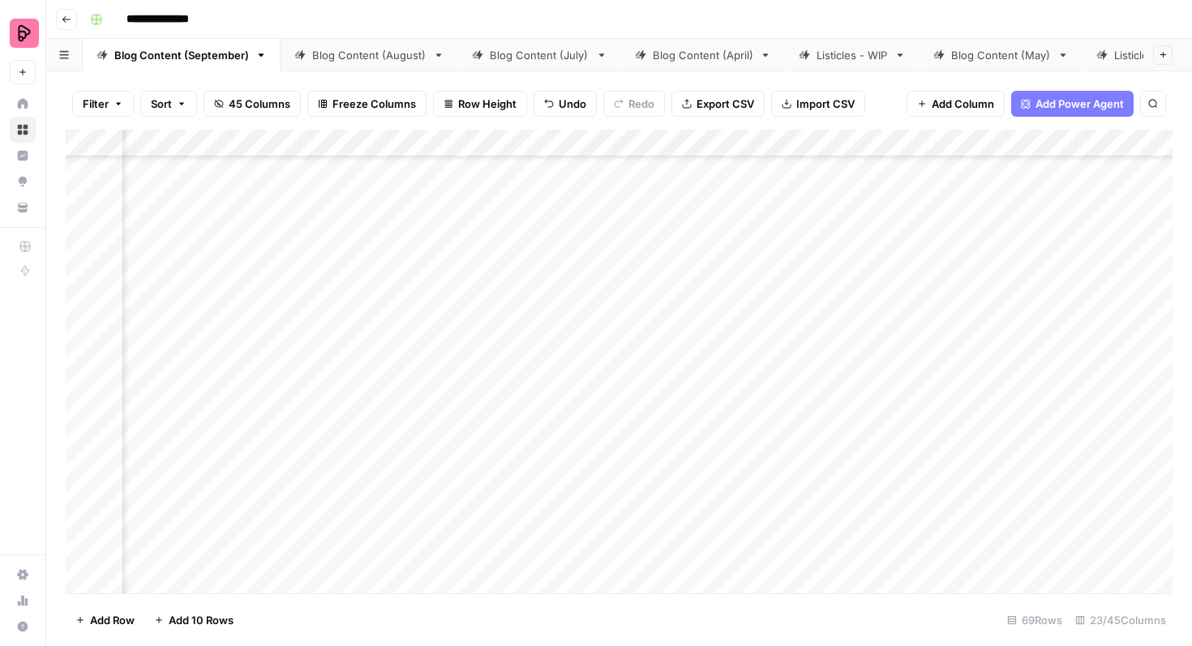
scroll to position [1316, 1112]
click at [925, 372] on div "Add Column" at bounding box center [619, 362] width 1107 height 464
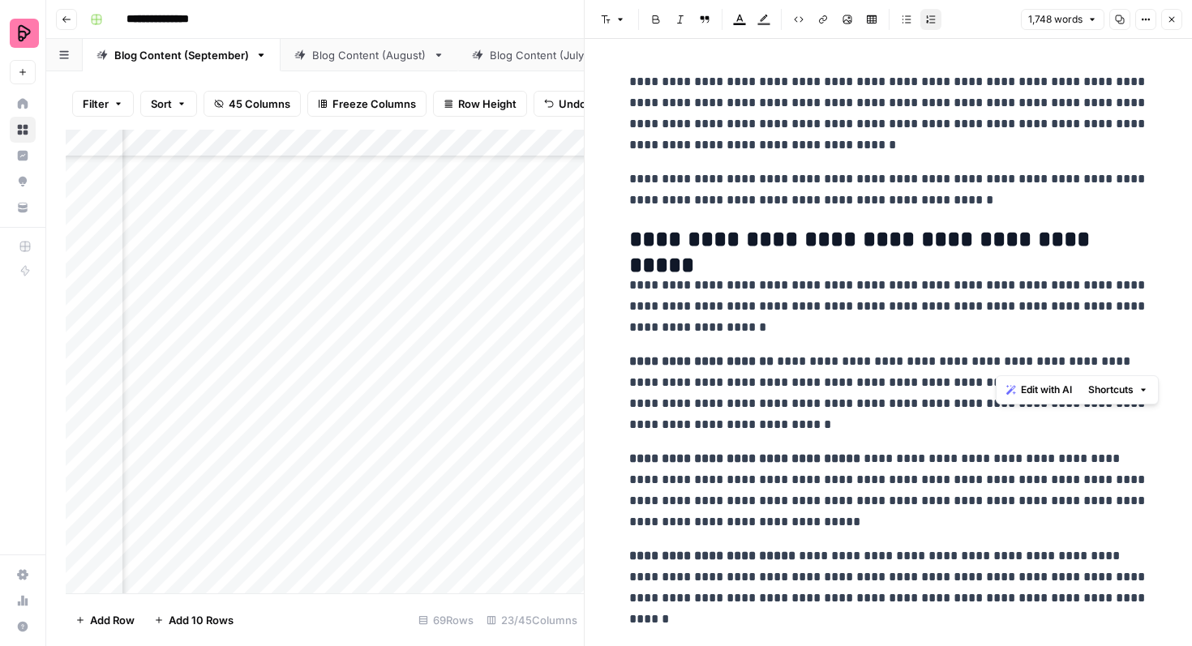
drag, startPoint x: 996, startPoint y: 358, endPoint x: 1090, endPoint y: 358, distance: 93.2
click at [1090, 358] on p "**********" at bounding box center [888, 393] width 519 height 84
copy p "**********"
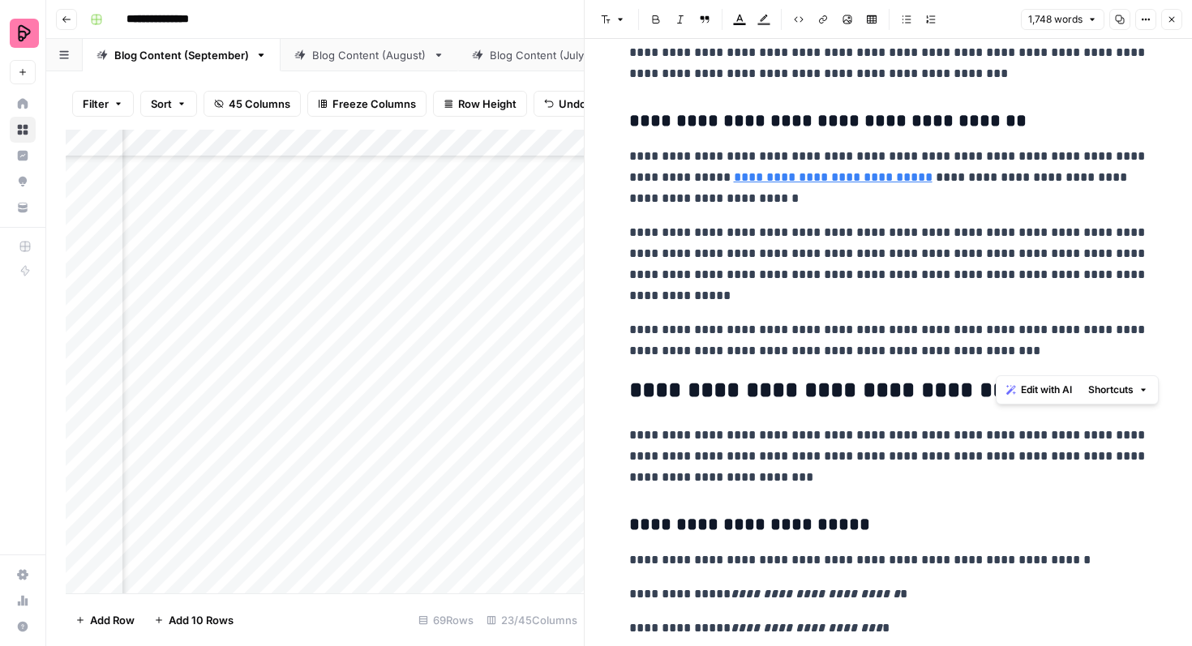
scroll to position [3517, 0]
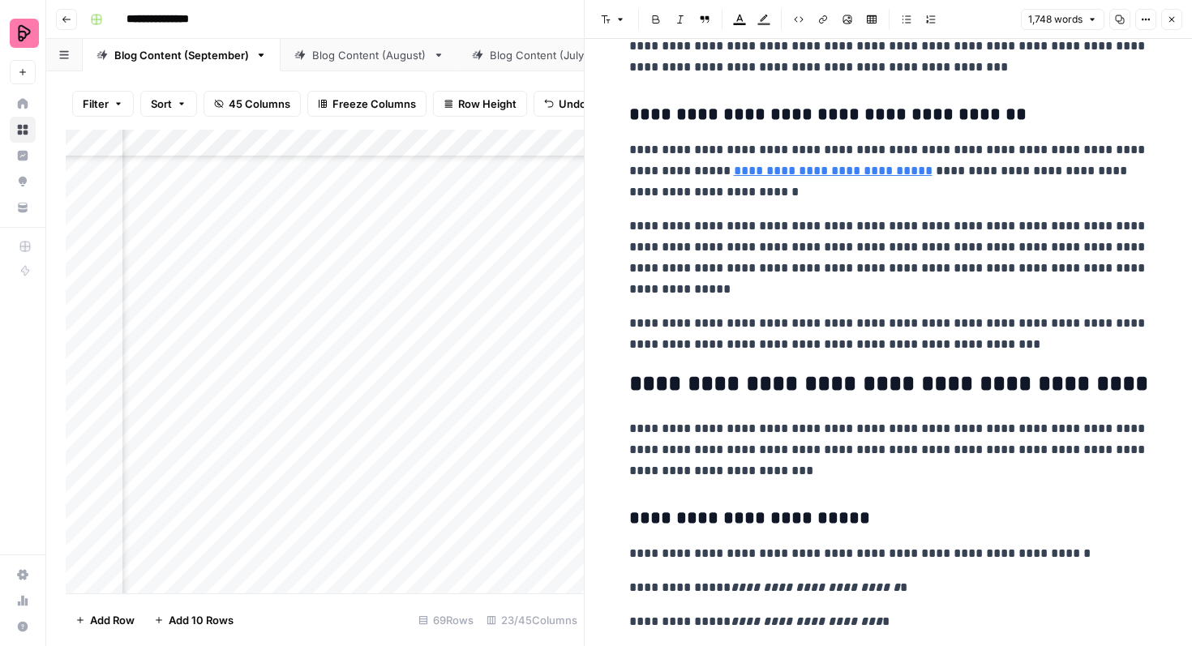
click at [858, 173] on link "**********" at bounding box center [833, 171] width 199 height 12
click at [825, 172] on link "**********" at bounding box center [833, 171] width 199 height 12
click at [810, 180] on p "**********" at bounding box center [888, 170] width 519 height 63
click at [795, 171] on link "**********" at bounding box center [833, 171] width 199 height 12
click at [868, 242] on p "**********" at bounding box center [888, 258] width 519 height 84
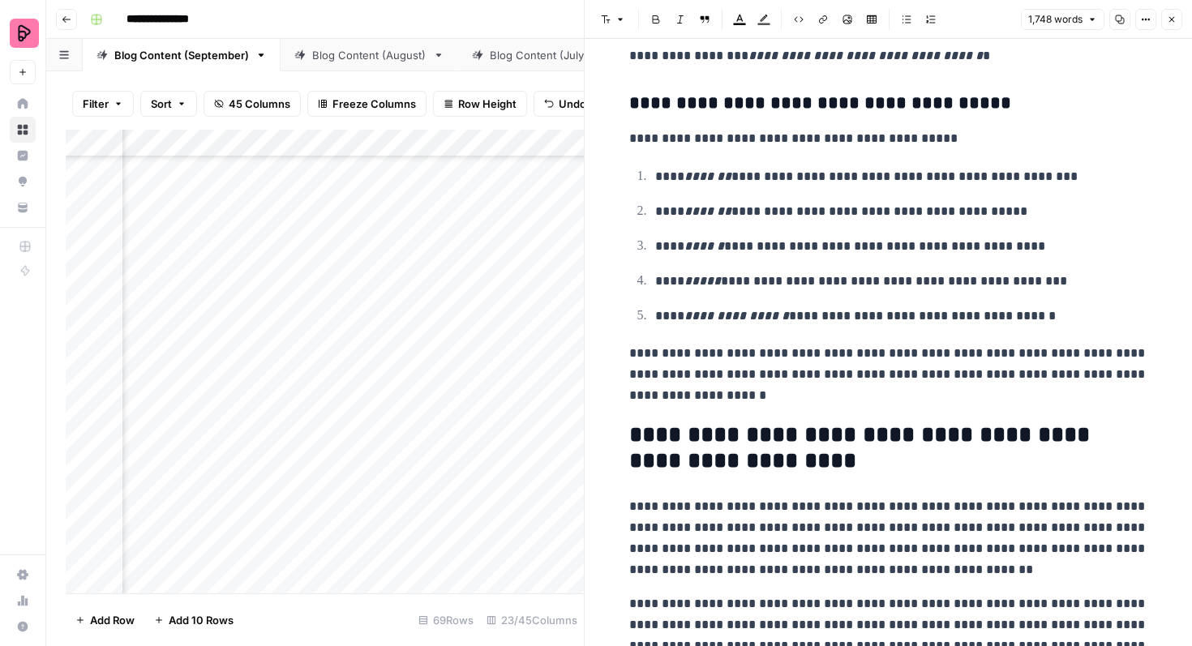
scroll to position [3936, 0]
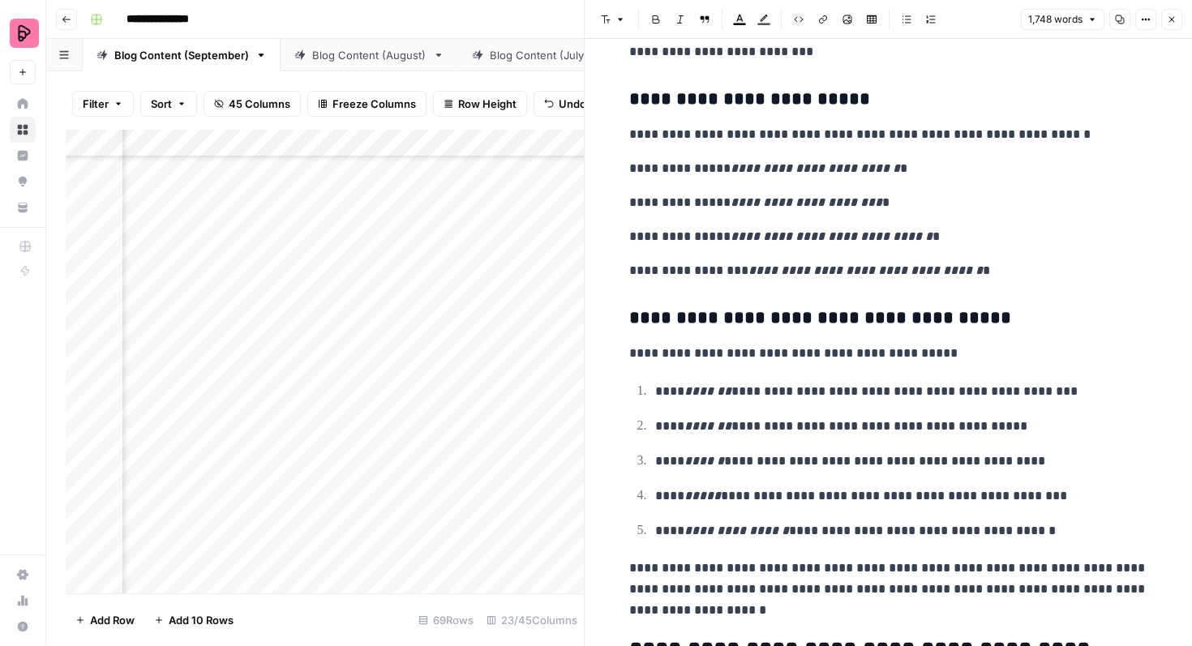
click at [1176, 22] on button "Close" at bounding box center [1171, 19] width 21 height 21
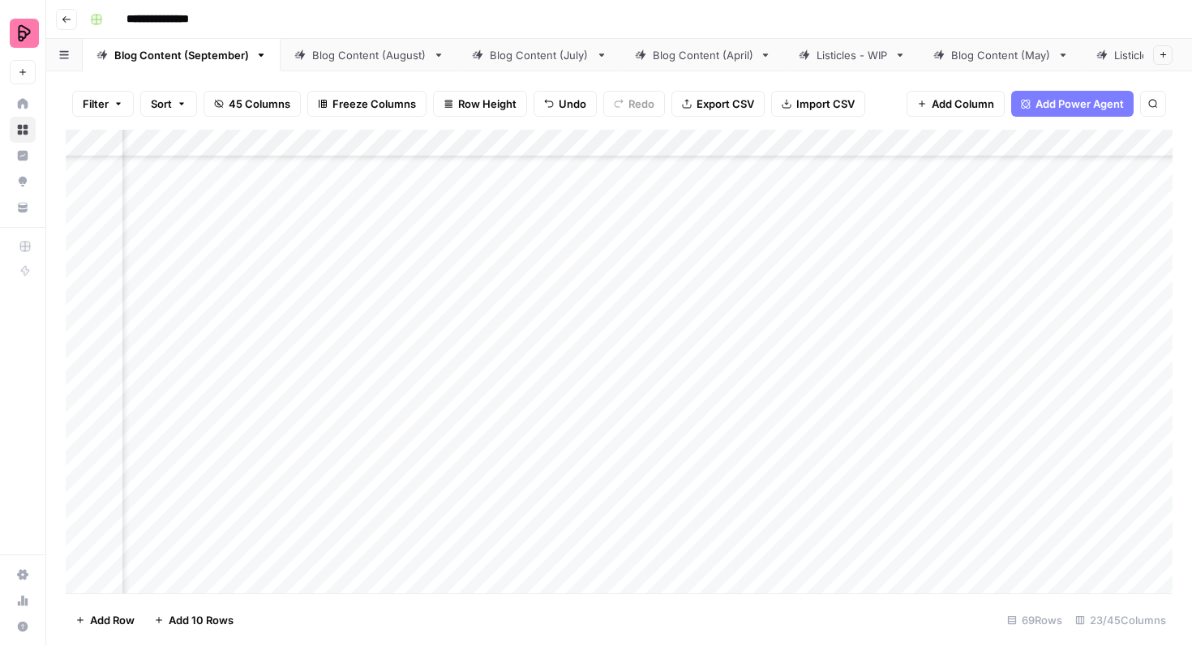
click at [434, 366] on div "Add Column" at bounding box center [619, 362] width 1107 height 464
click at [423, 368] on div "Add Column" at bounding box center [619, 362] width 1107 height 464
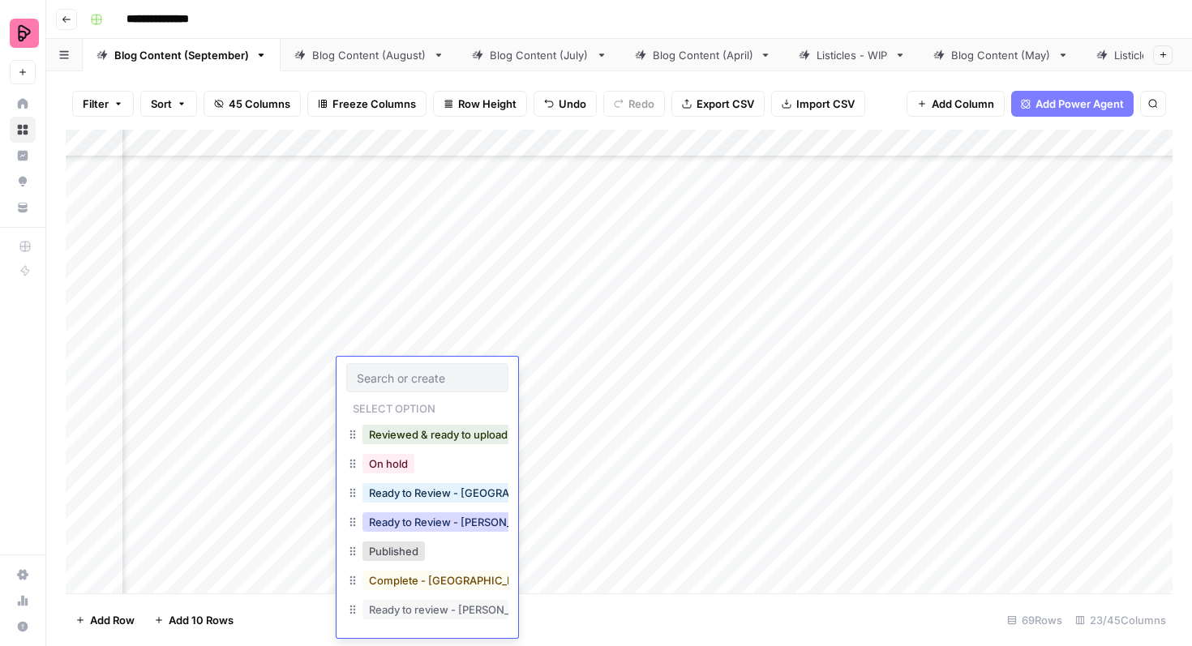
click at [443, 521] on button "Ready to Review - [PERSON_NAME]" at bounding box center [457, 521] width 191 height 19
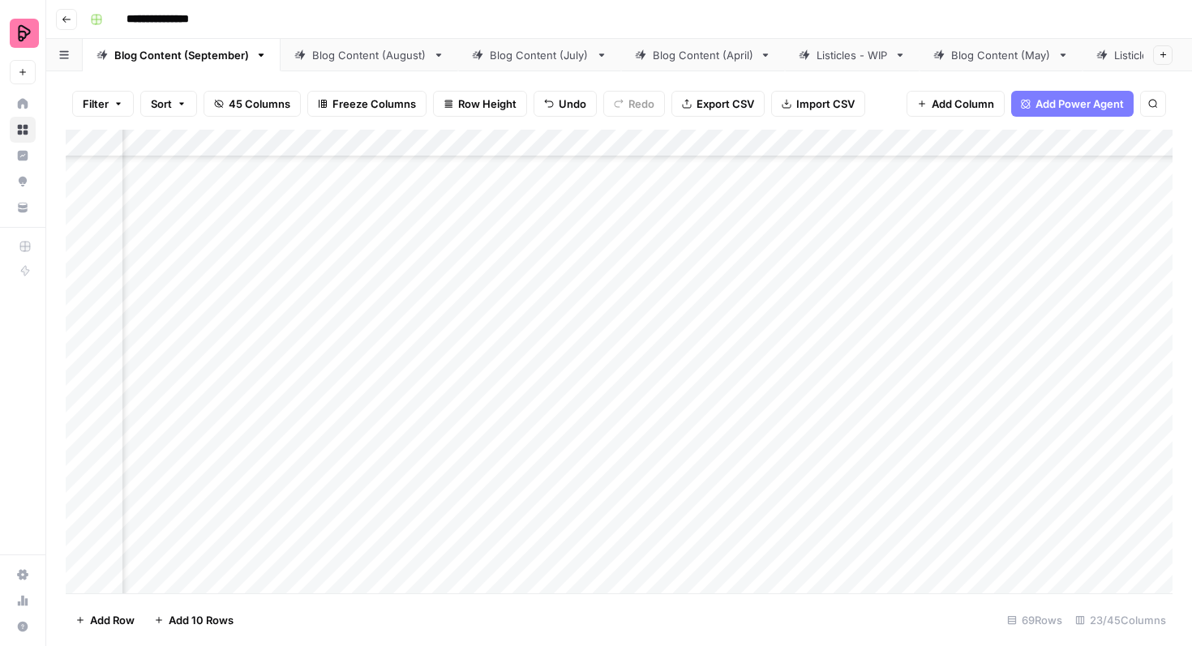
click at [928, 412] on div "Add Column" at bounding box center [619, 362] width 1107 height 464
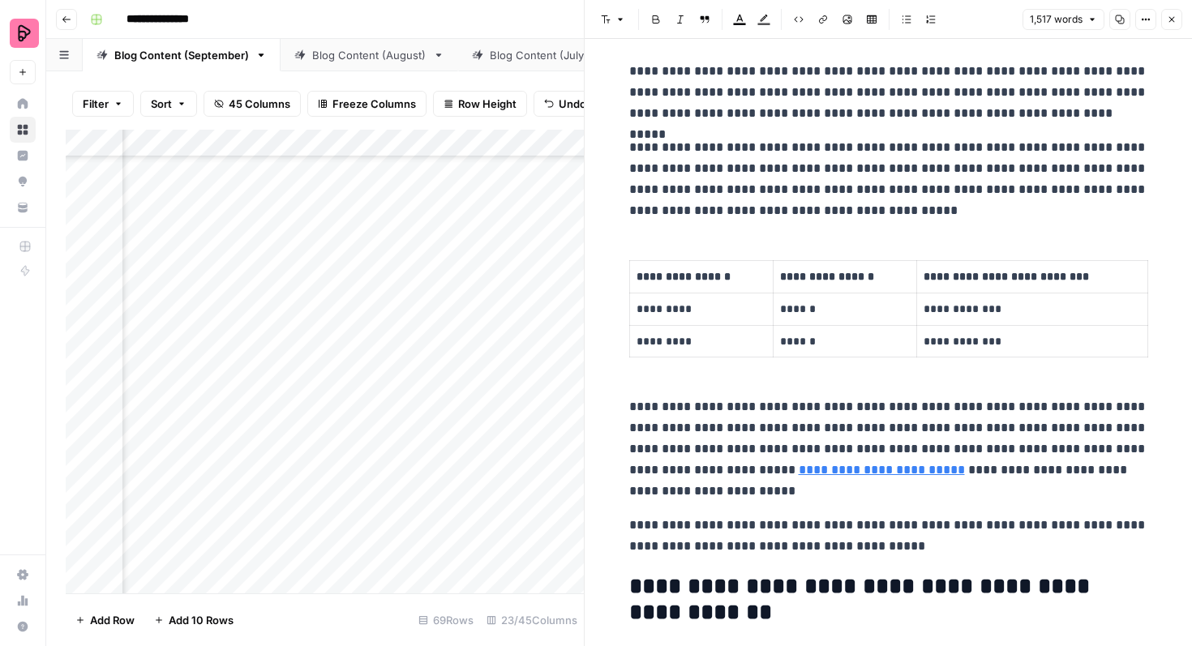
scroll to position [1096, 0]
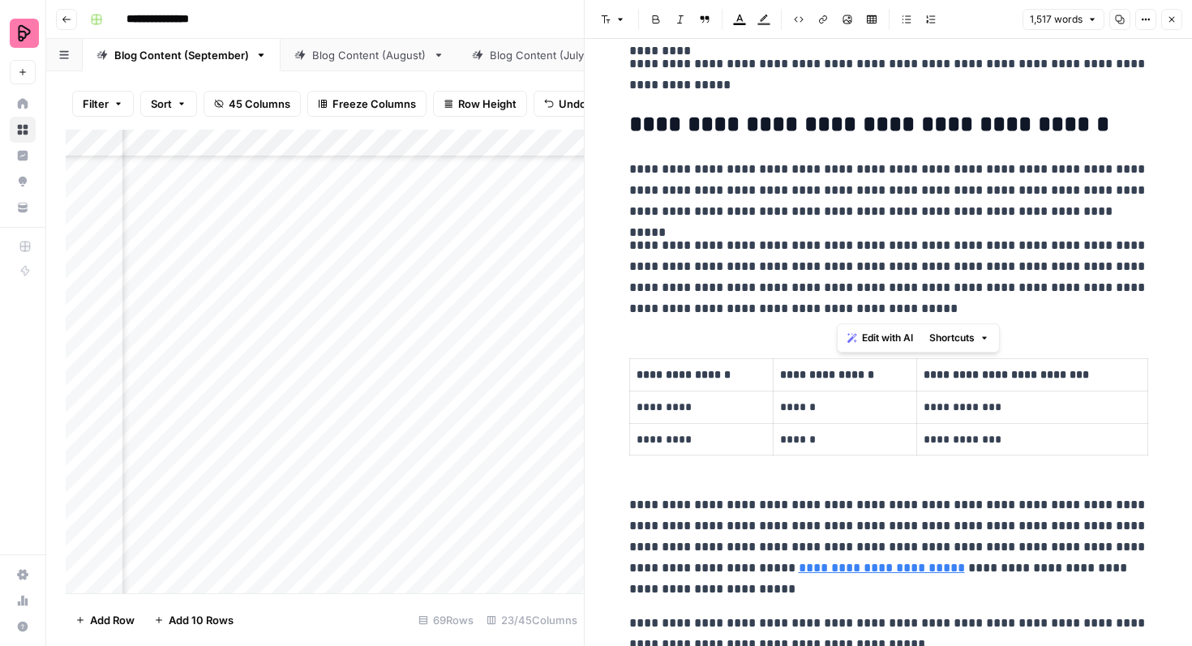
drag, startPoint x: 986, startPoint y: 264, endPoint x: 1007, endPoint y: 304, distance: 45.0
click at [1007, 304] on p "**********" at bounding box center [888, 277] width 519 height 84
copy p "**********"
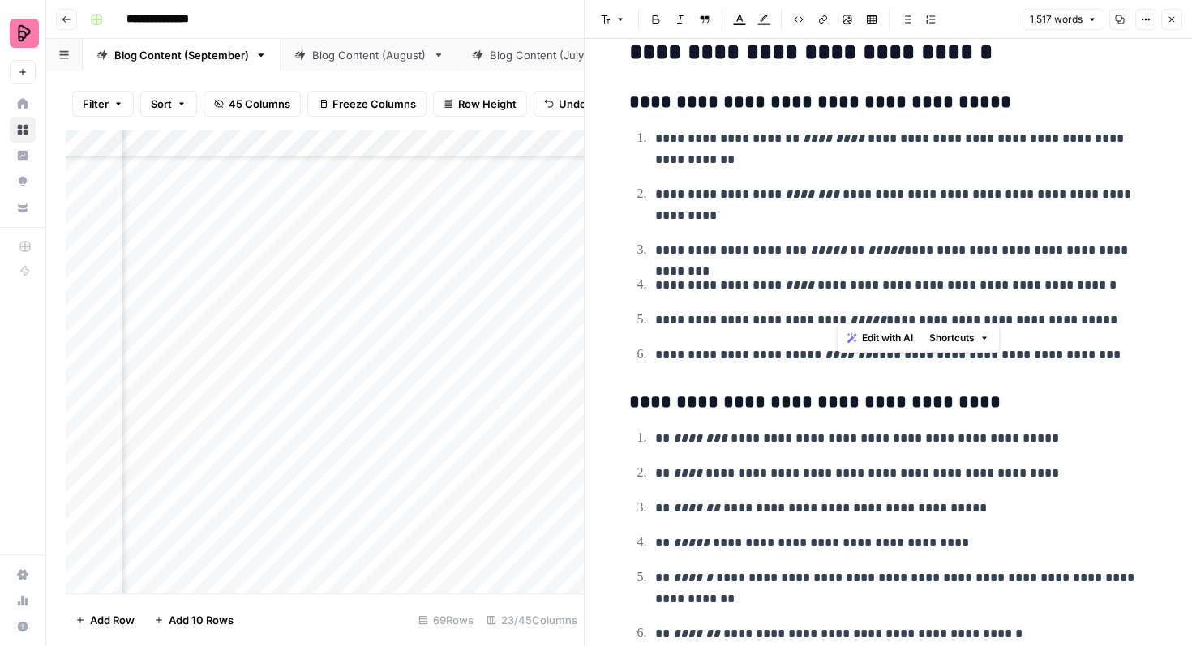
scroll to position [4784, 0]
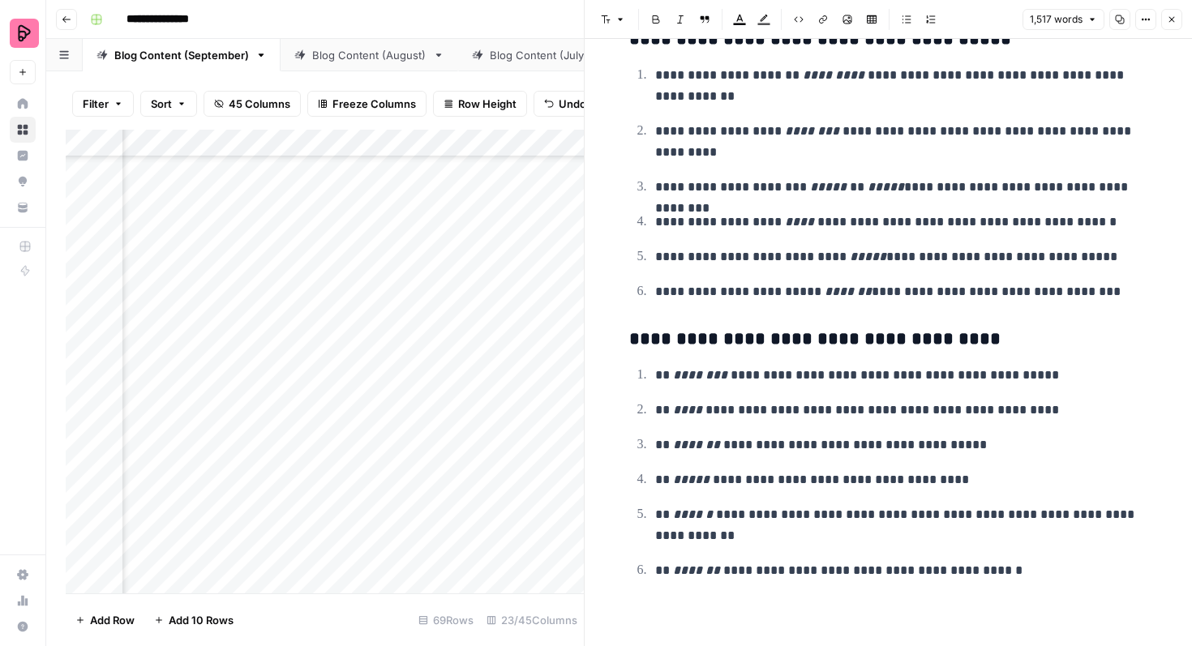
click at [1170, 15] on icon "button" at bounding box center [1172, 20] width 10 height 10
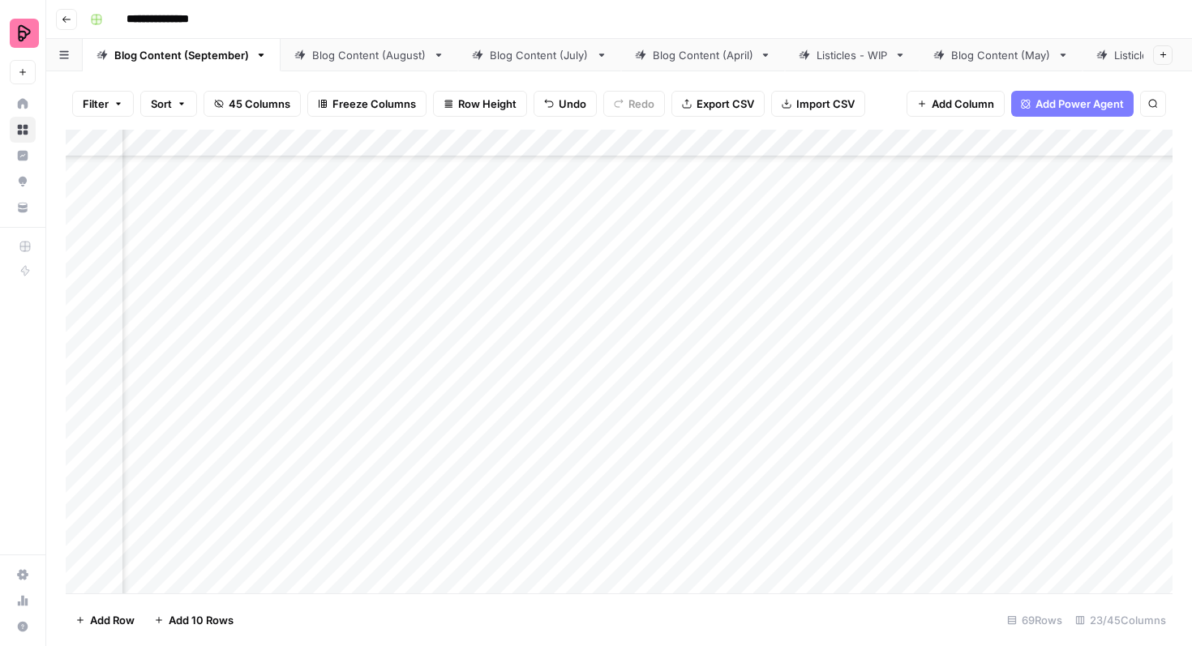
scroll to position [1316, 1020]
click at [545, 428] on div "Add Column" at bounding box center [619, 362] width 1107 height 464
click at [537, 425] on div "Add Column" at bounding box center [619, 362] width 1107 height 464
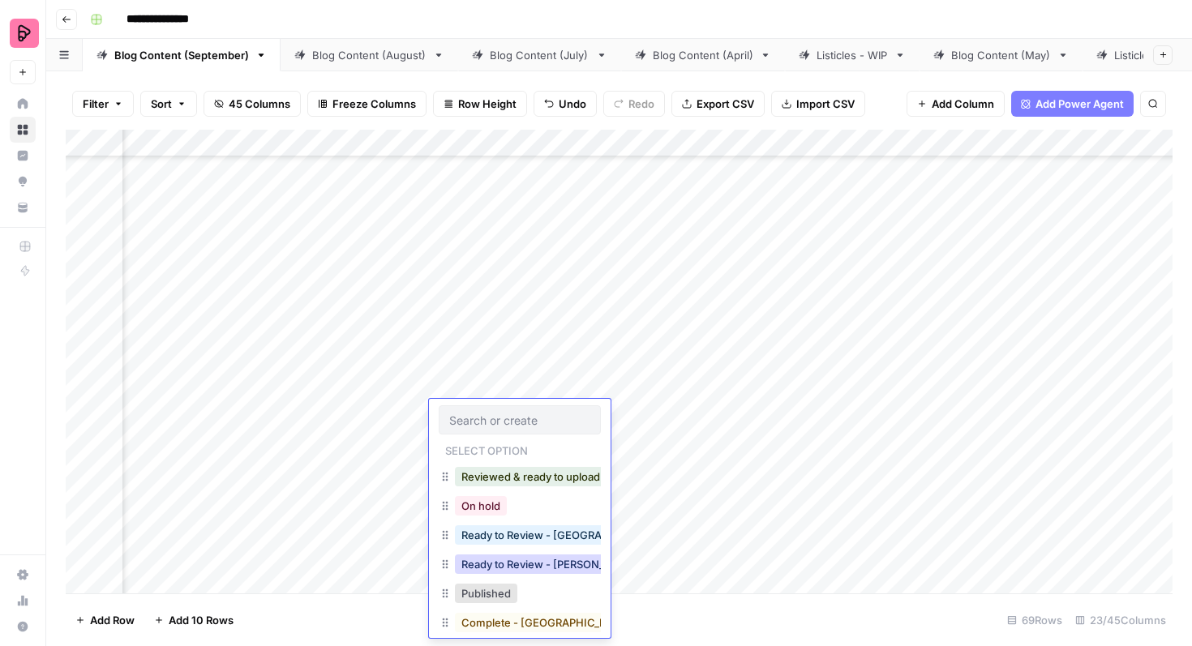
click at [521, 561] on button "Ready to Review - [PERSON_NAME]" at bounding box center [550, 564] width 191 height 19
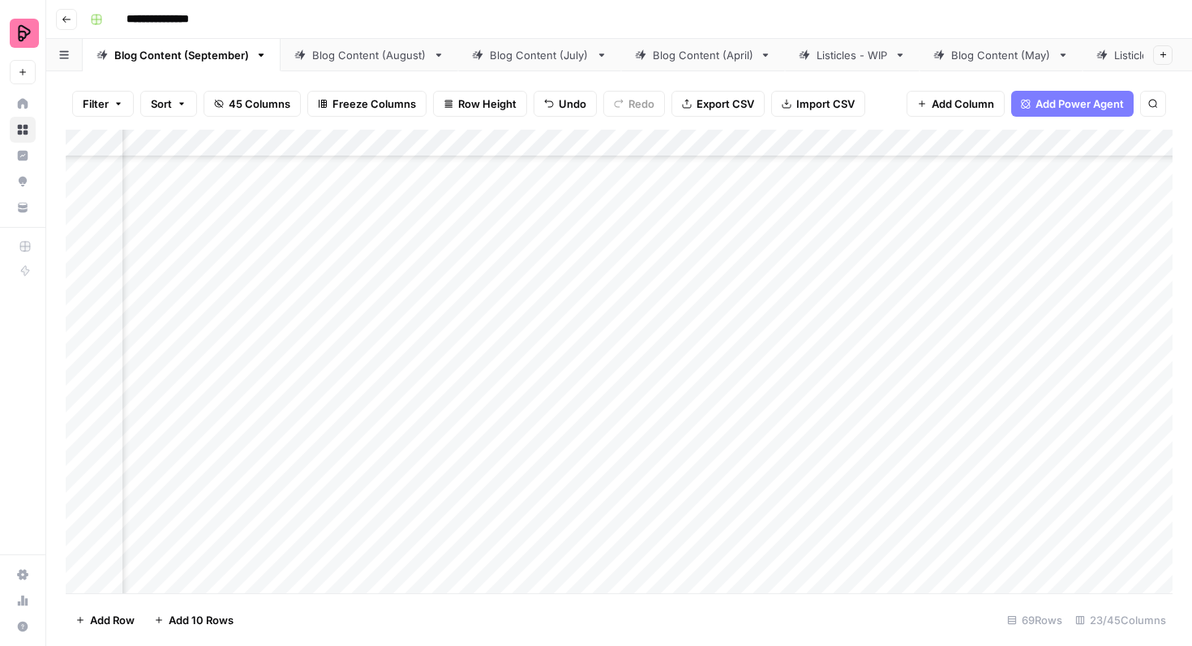
click at [1019, 455] on div "Add Column" at bounding box center [619, 362] width 1107 height 464
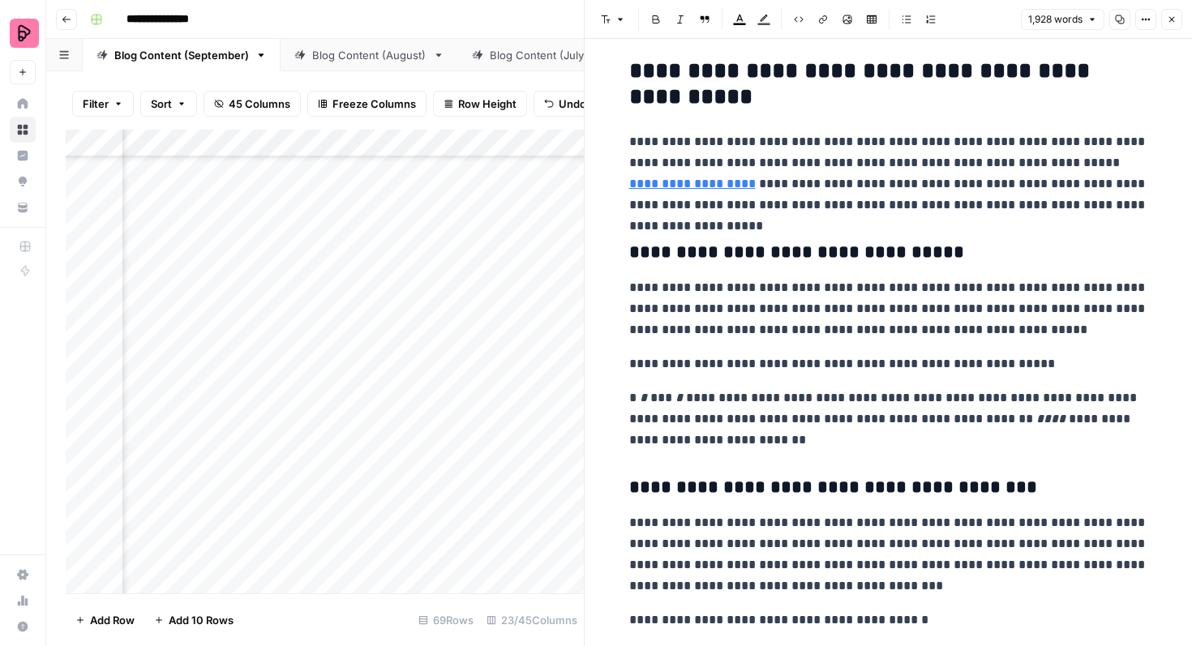
scroll to position [694, 0]
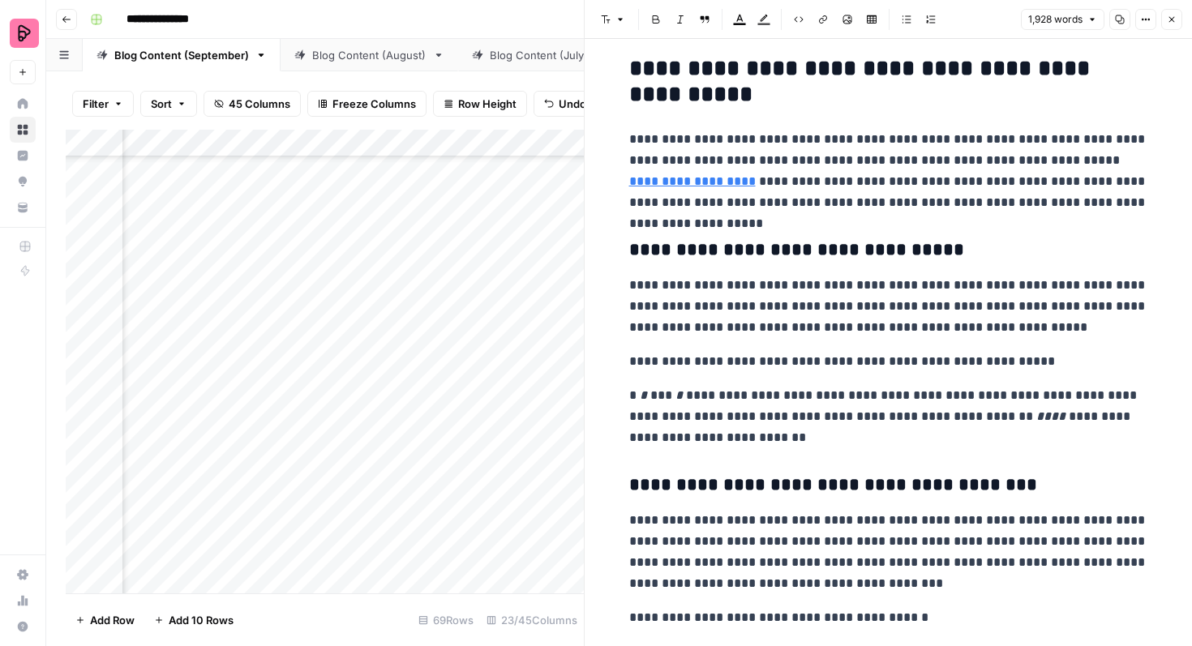
click at [940, 395] on p "**********" at bounding box center [888, 416] width 519 height 63
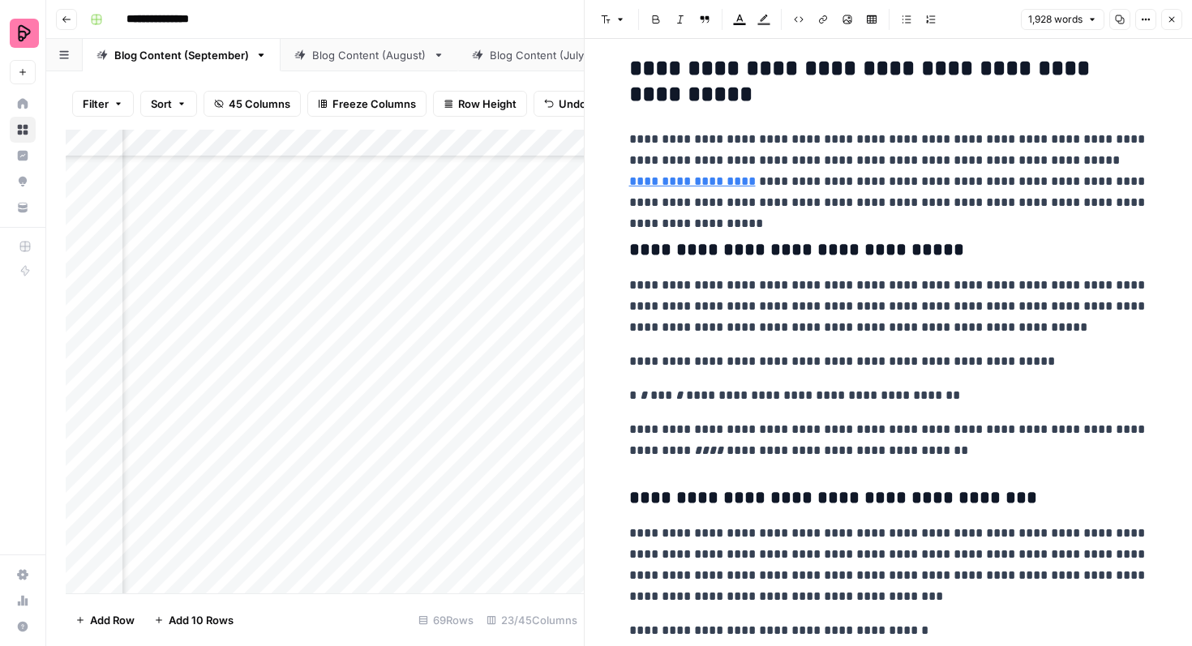
click at [997, 429] on p "**********" at bounding box center [888, 440] width 519 height 42
click at [996, 429] on p "**********" at bounding box center [888, 440] width 519 height 42
click at [994, 429] on p "**********" at bounding box center [888, 440] width 519 height 42
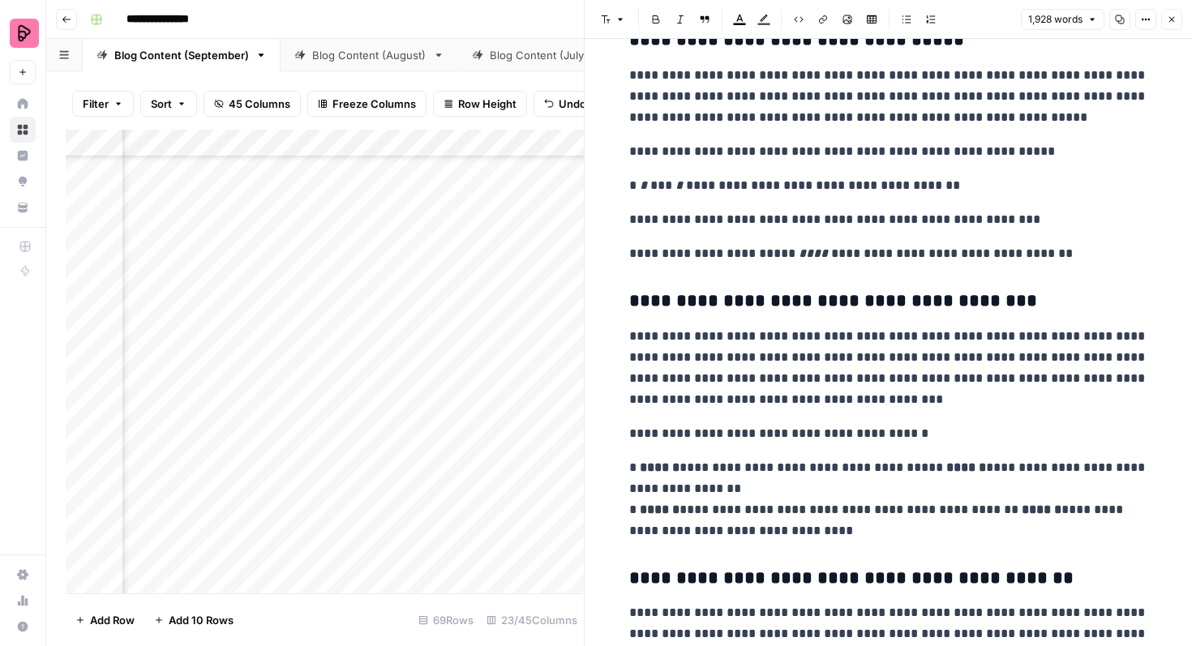
scroll to position [912, 0]
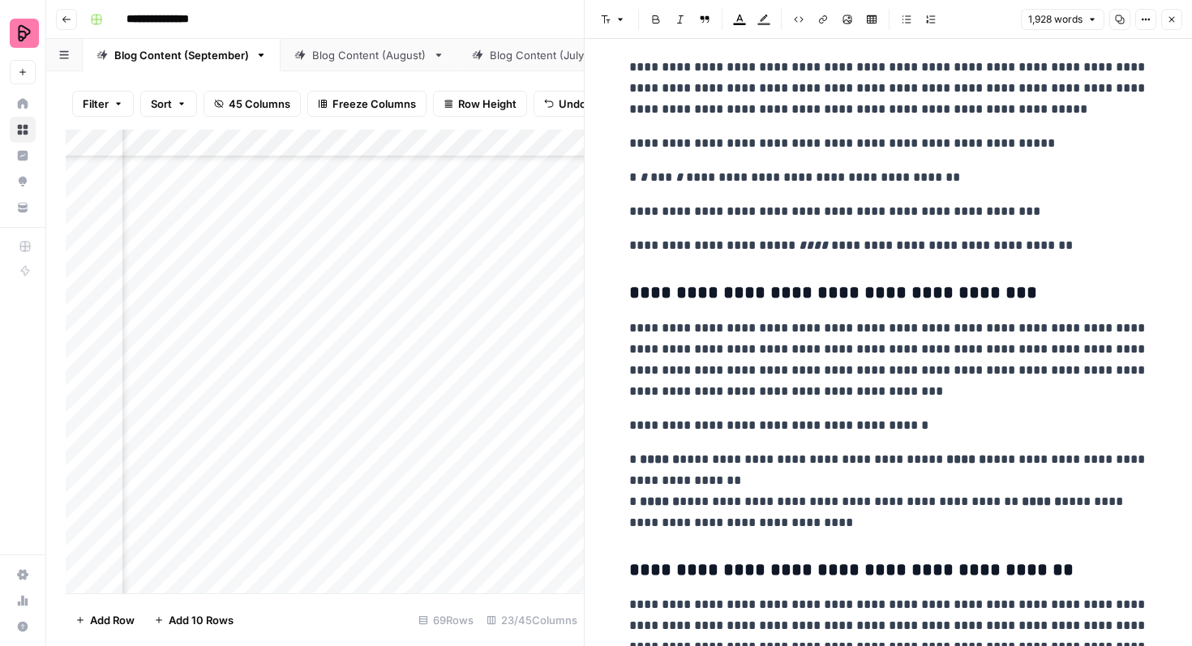
click at [912, 463] on p "**********" at bounding box center [888, 491] width 519 height 84
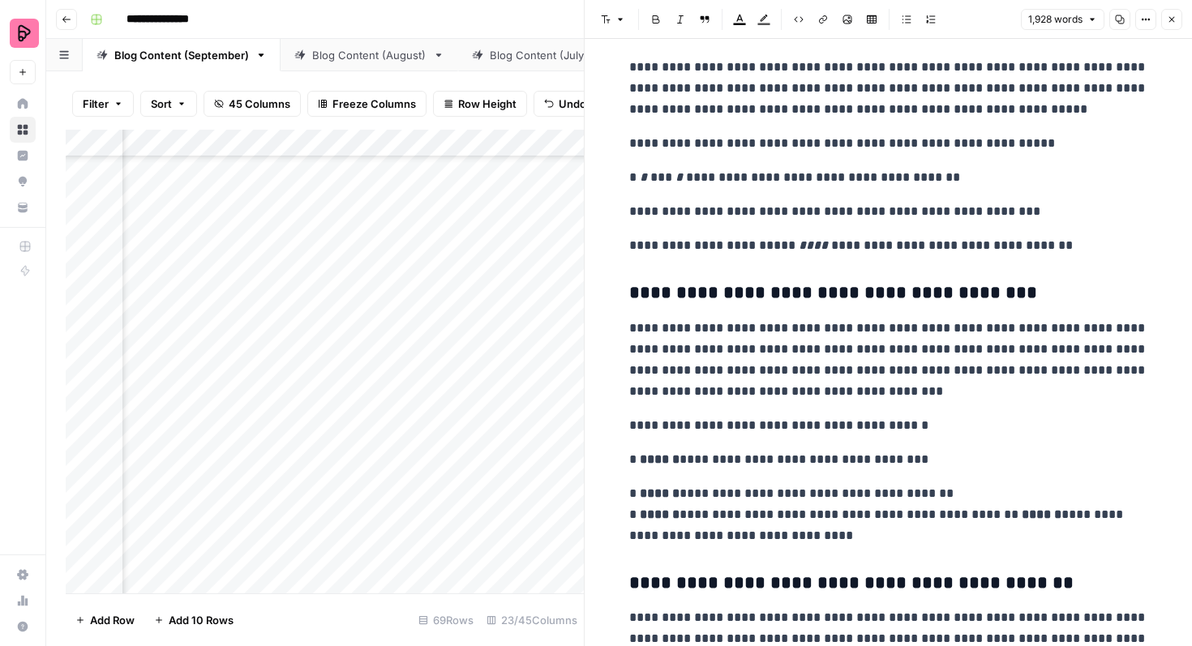
click at [988, 514] on p "**********" at bounding box center [888, 514] width 519 height 63
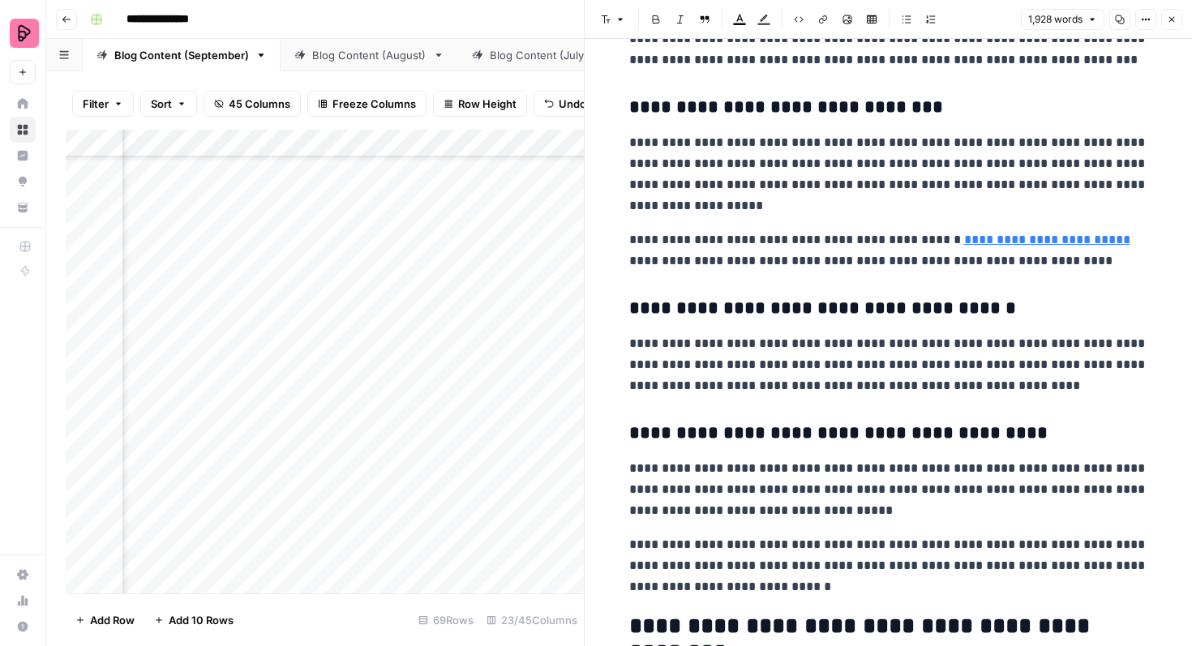
scroll to position [2256, 0]
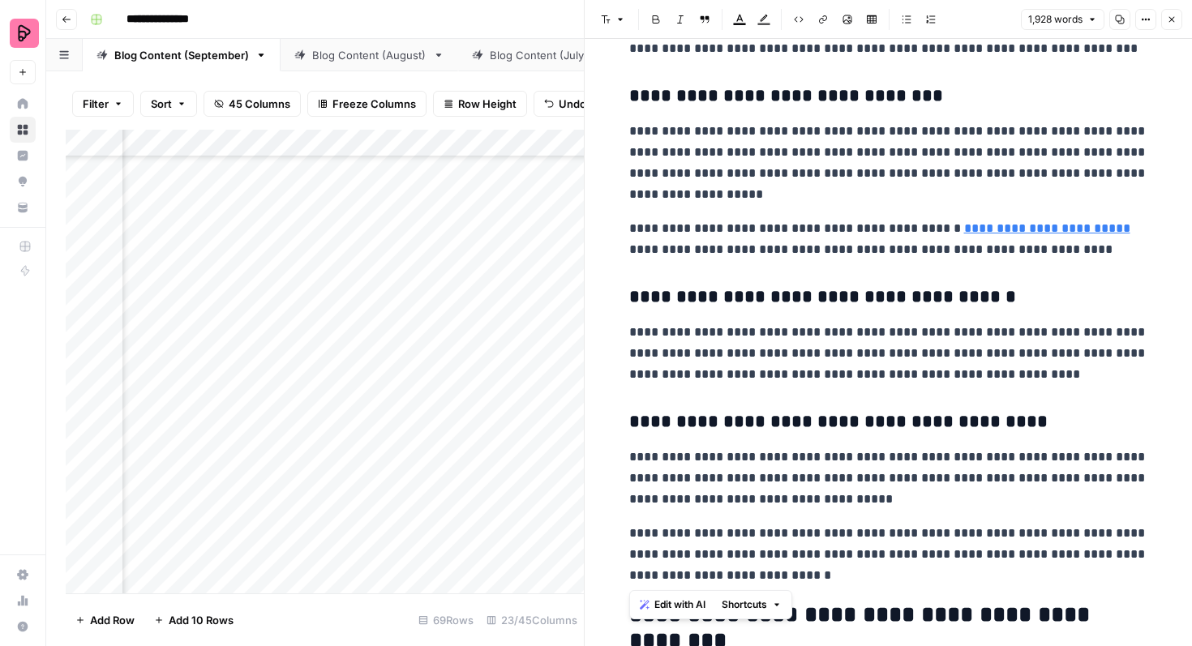
drag, startPoint x: 841, startPoint y: 574, endPoint x: 630, endPoint y: 220, distance: 412.3
click at [663, 161] on p "**********" at bounding box center [888, 163] width 519 height 84
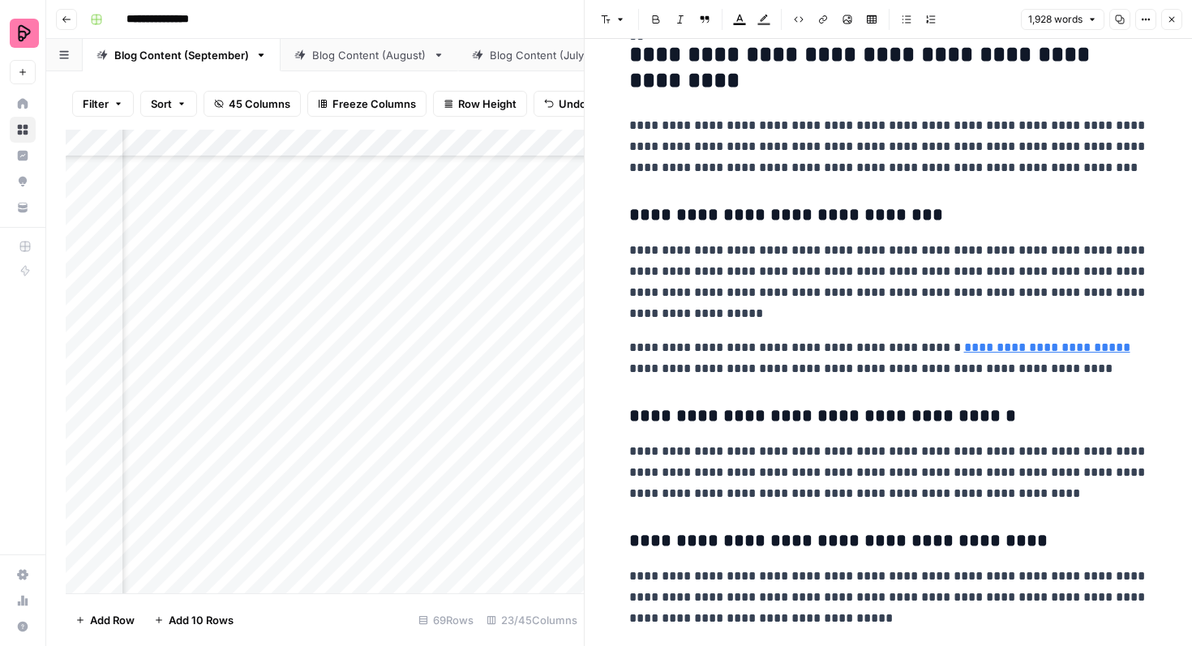
scroll to position [2137, 0]
drag, startPoint x: 702, startPoint y: 54, endPoint x: 617, endPoint y: 52, distance: 85.1
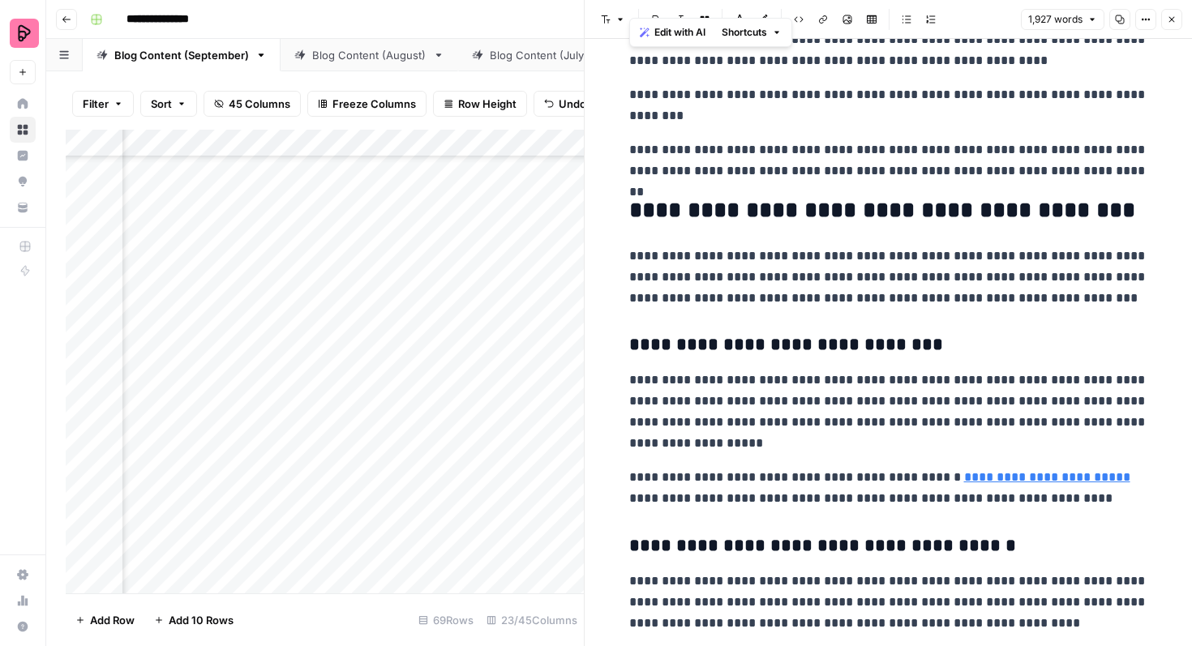
scroll to position [1926, 0]
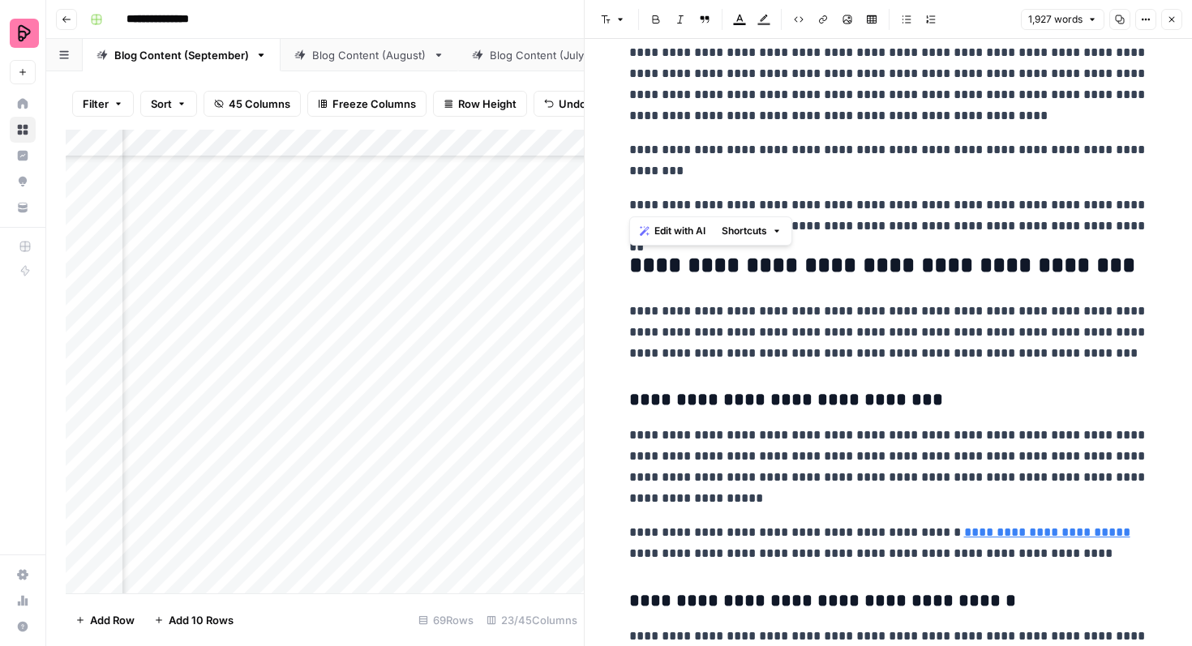
drag, startPoint x: 865, startPoint y: 298, endPoint x: 636, endPoint y: 247, distance: 234.9
click at [791, 454] on p "**********" at bounding box center [888, 467] width 519 height 84
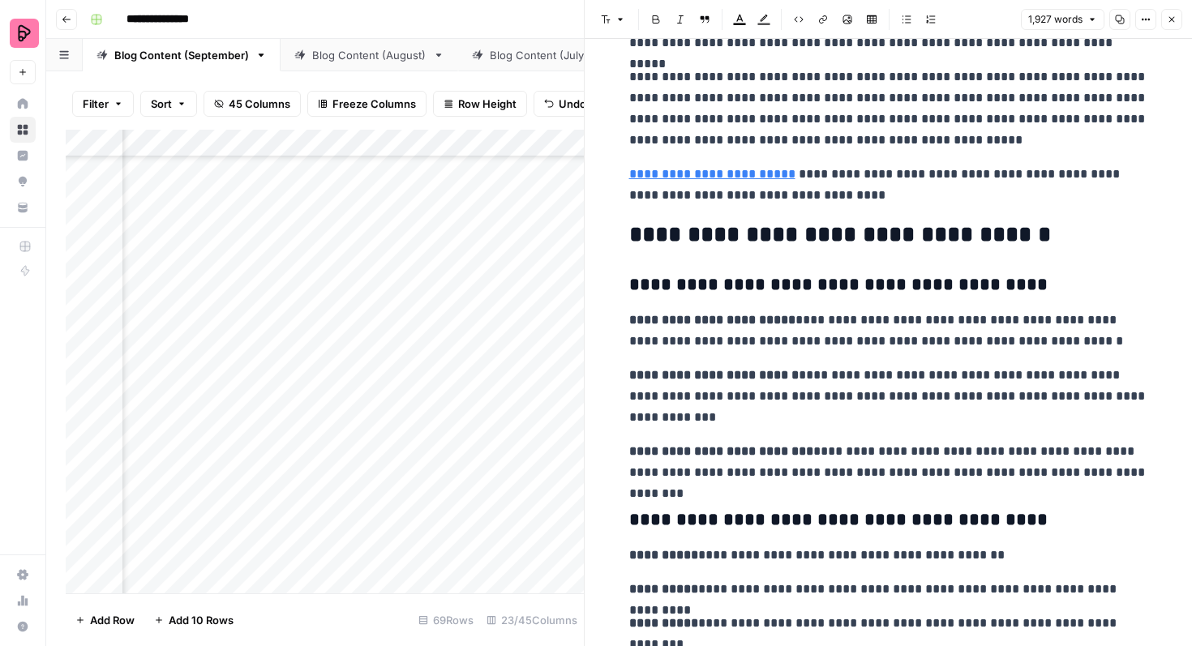
scroll to position [5291, 0]
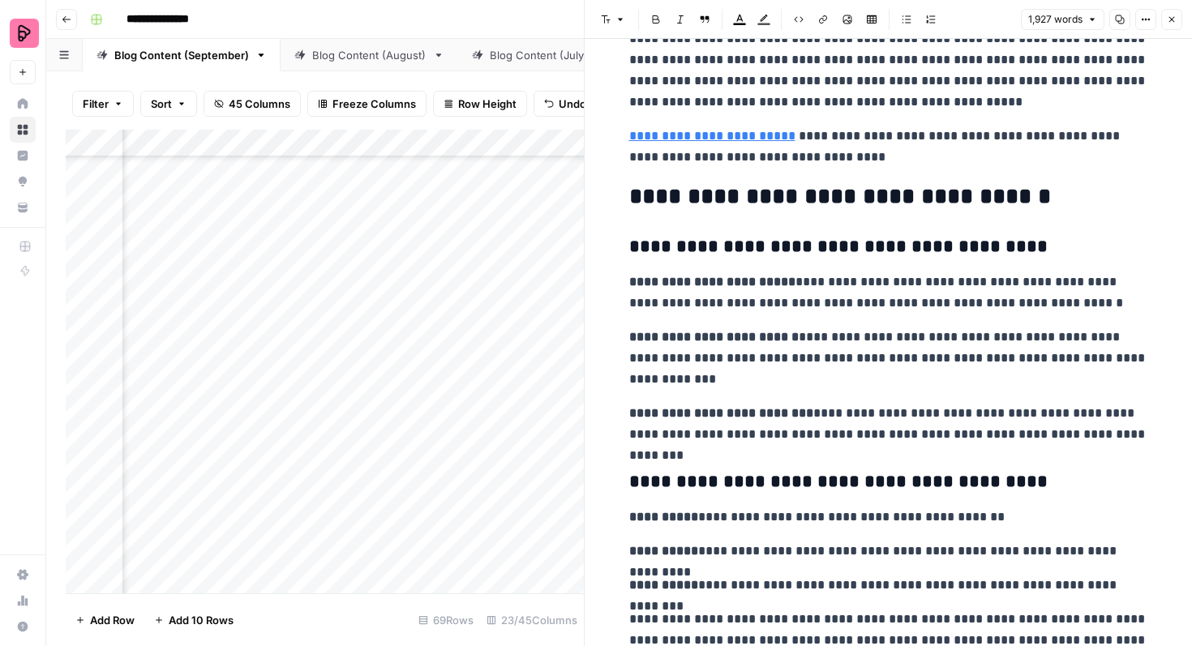
click at [523, 478] on div "Add Column" at bounding box center [325, 362] width 518 height 464
click at [1172, 20] on icon "button" at bounding box center [1172, 20] width 10 height 10
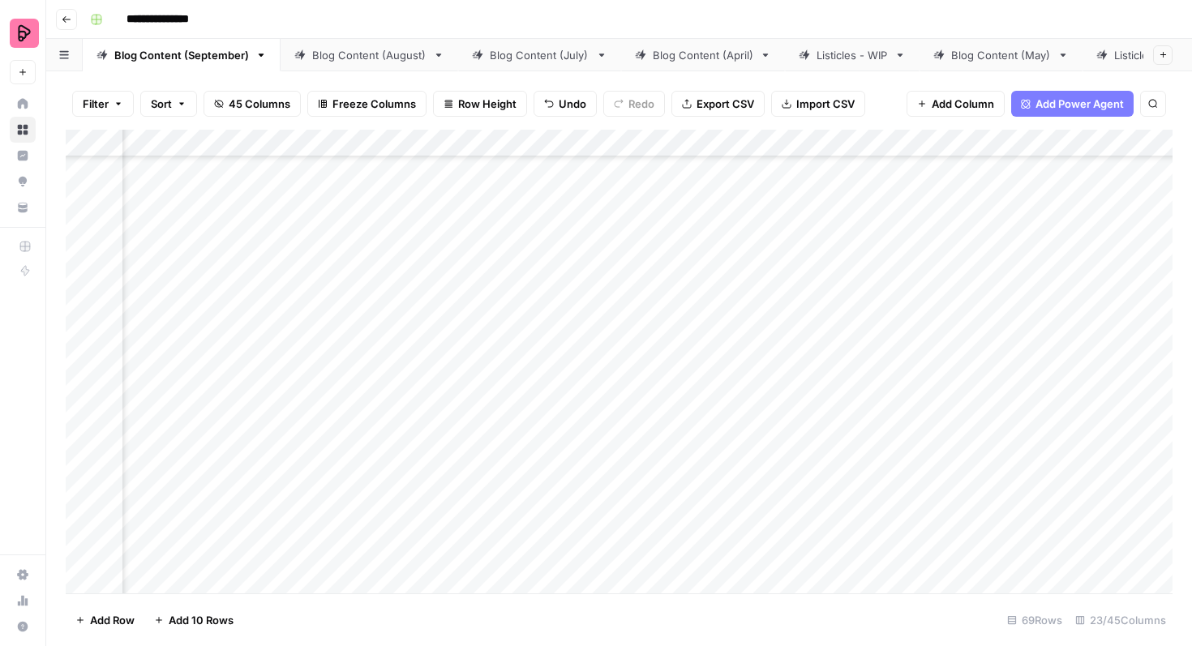
click at [550, 448] on div "Add Column" at bounding box center [619, 362] width 1107 height 464
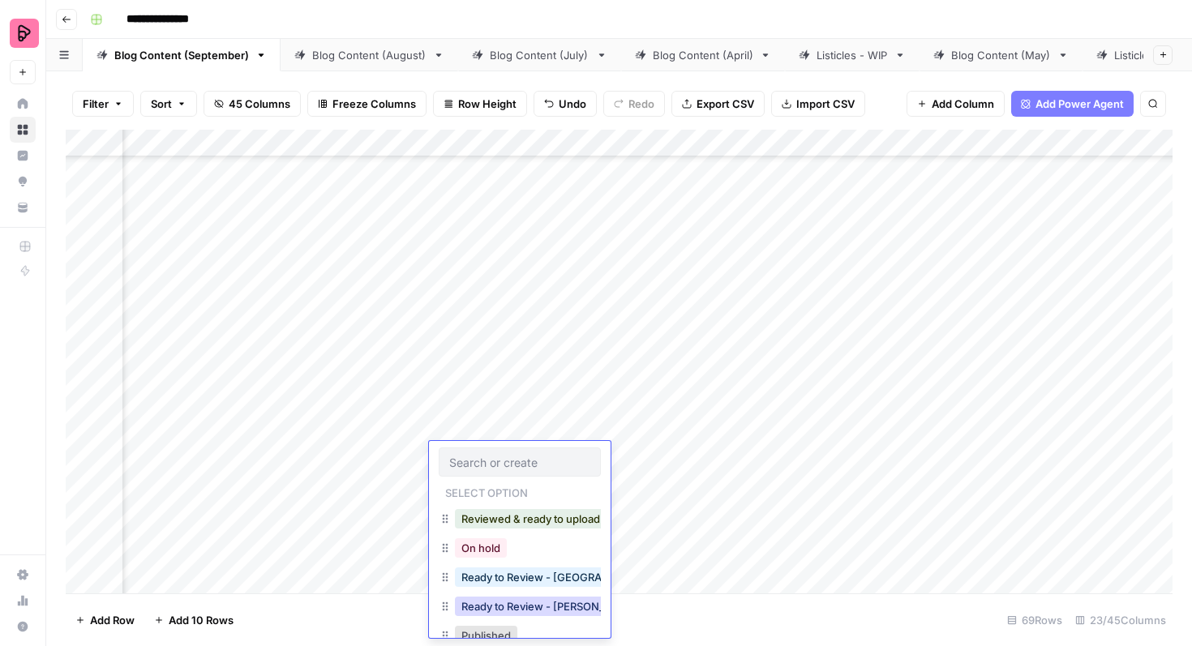
click at [554, 607] on button "Ready to Review - [PERSON_NAME]" at bounding box center [550, 606] width 191 height 19
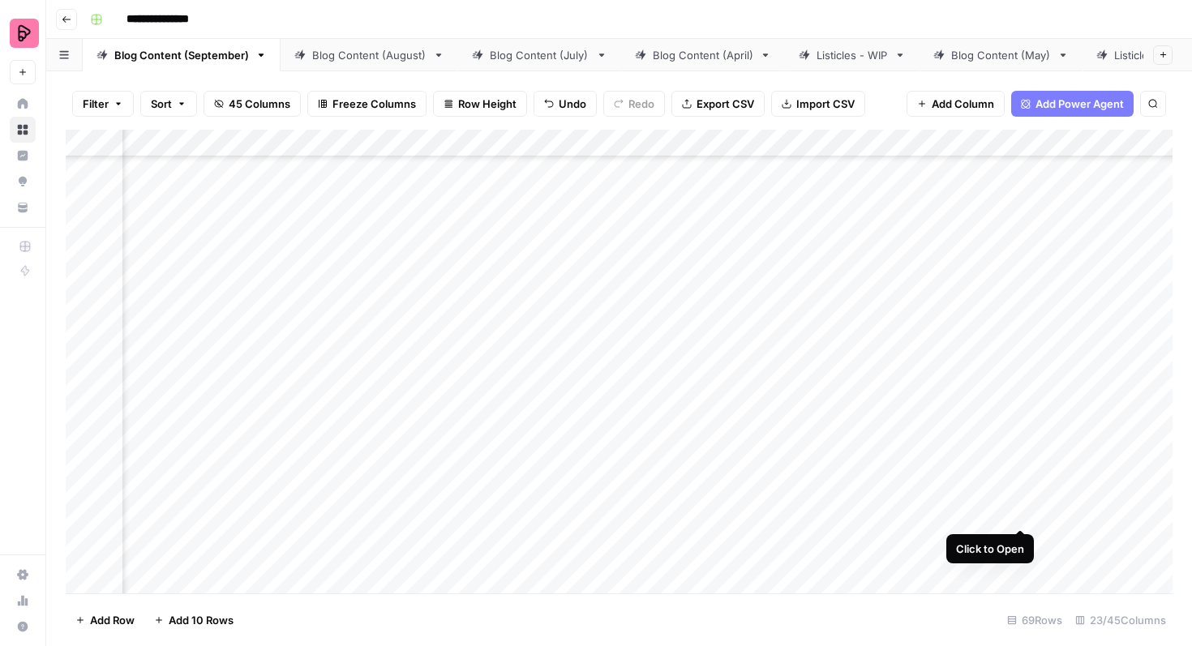
click at [1015, 498] on div "Add Column" at bounding box center [619, 362] width 1107 height 464
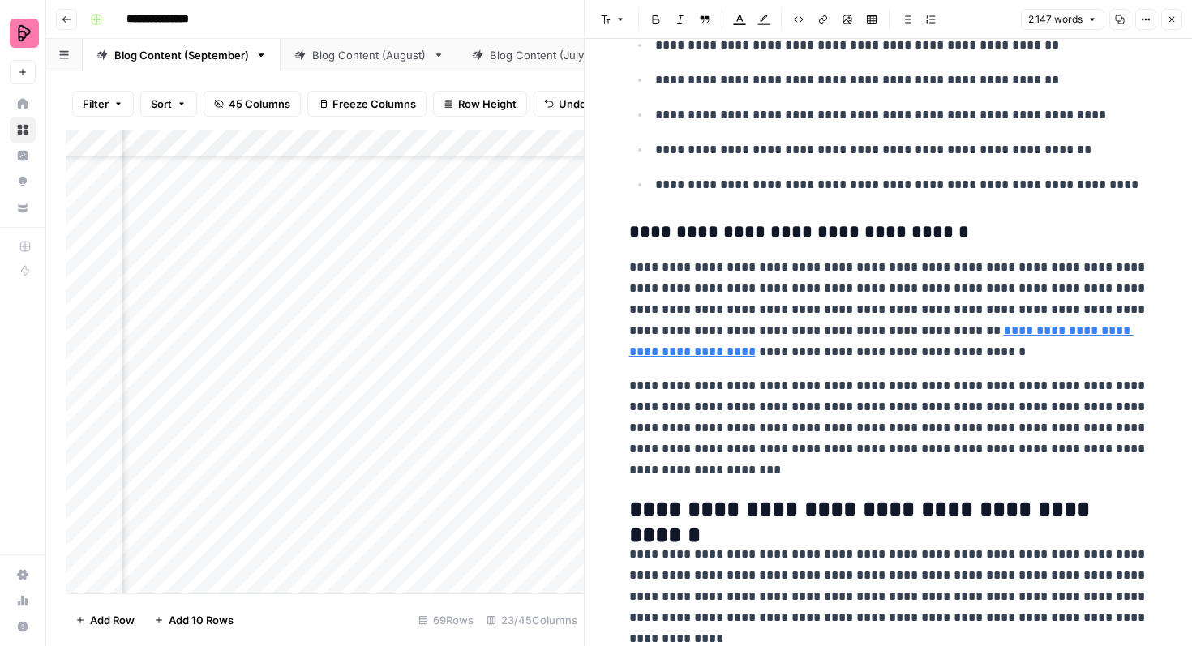
scroll to position [1679, 0]
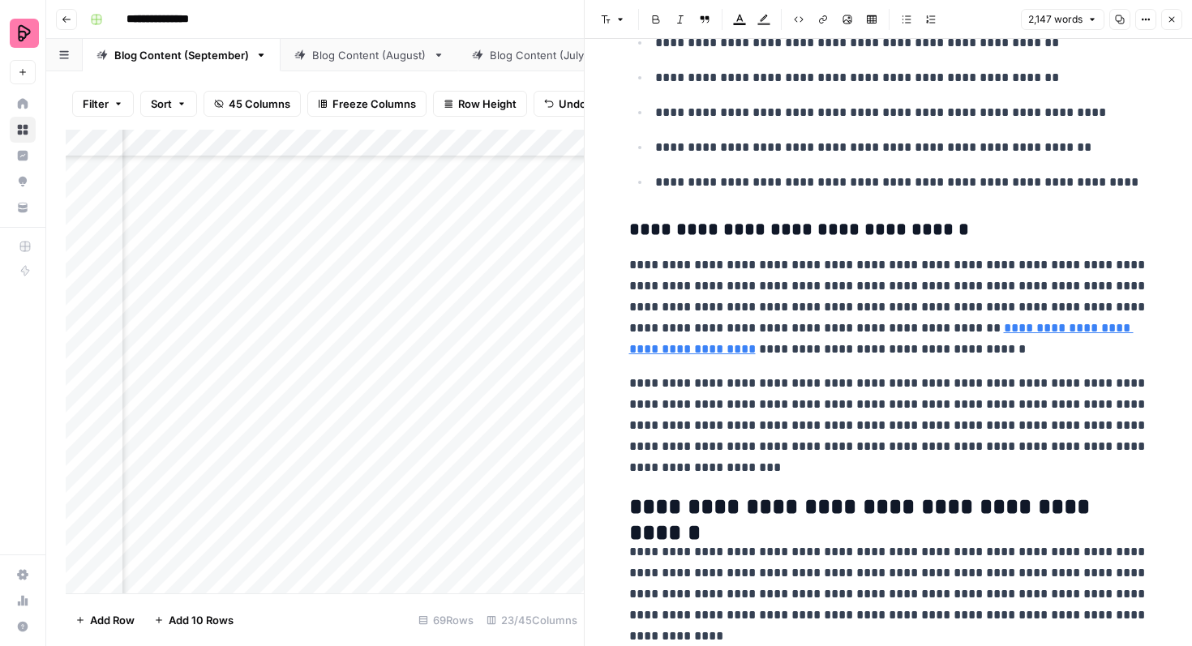
click at [1006, 332] on link "**********" at bounding box center [881, 338] width 504 height 33
click at [992, 381] on p "**********" at bounding box center [888, 425] width 519 height 105
click at [970, 332] on link "**********" at bounding box center [881, 338] width 504 height 33
click at [964, 306] on input "[URL][DOMAIN_NAME]" at bounding box center [963, 305] width 216 height 16
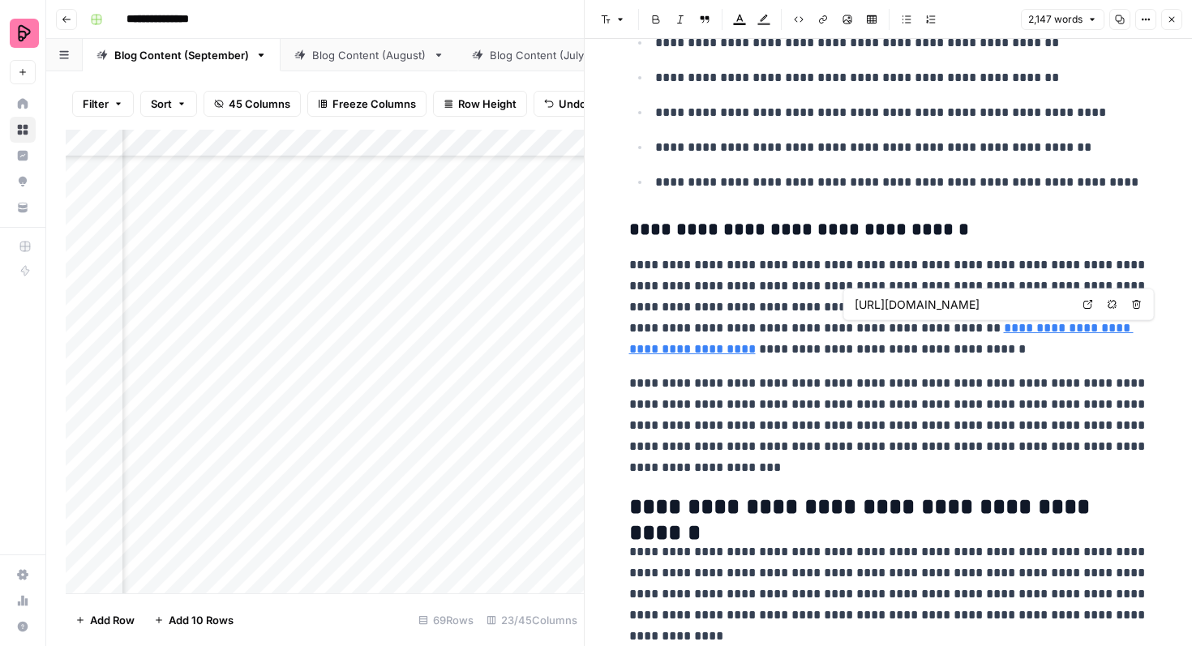
click at [964, 306] on input "[URL][DOMAIN_NAME]" at bounding box center [963, 305] width 216 height 16
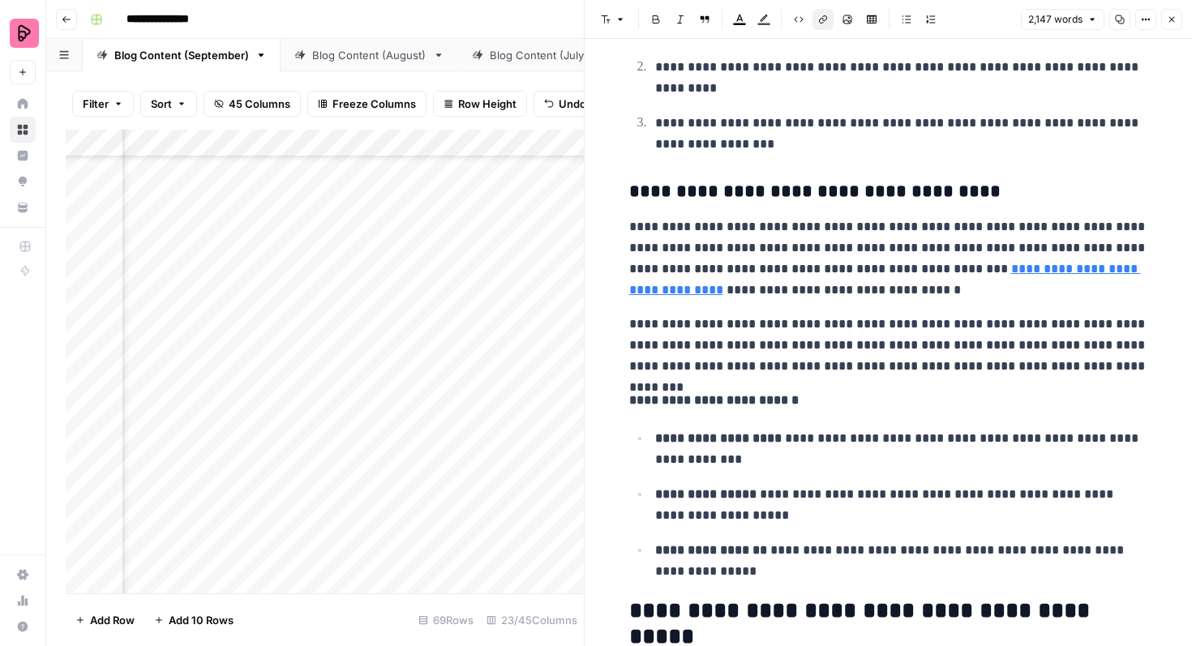
scroll to position [3083, 0]
click at [1060, 271] on link "**********" at bounding box center [885, 278] width 512 height 33
click at [1061, 300] on p "**********" at bounding box center [888, 258] width 519 height 84
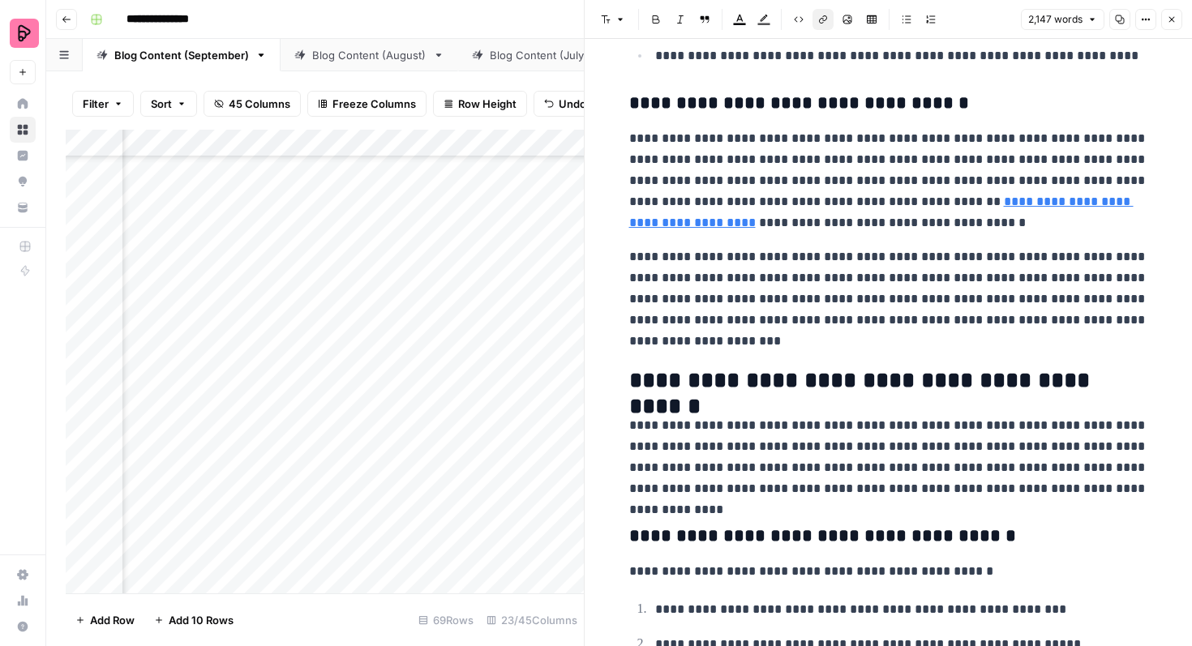
scroll to position [1790, 0]
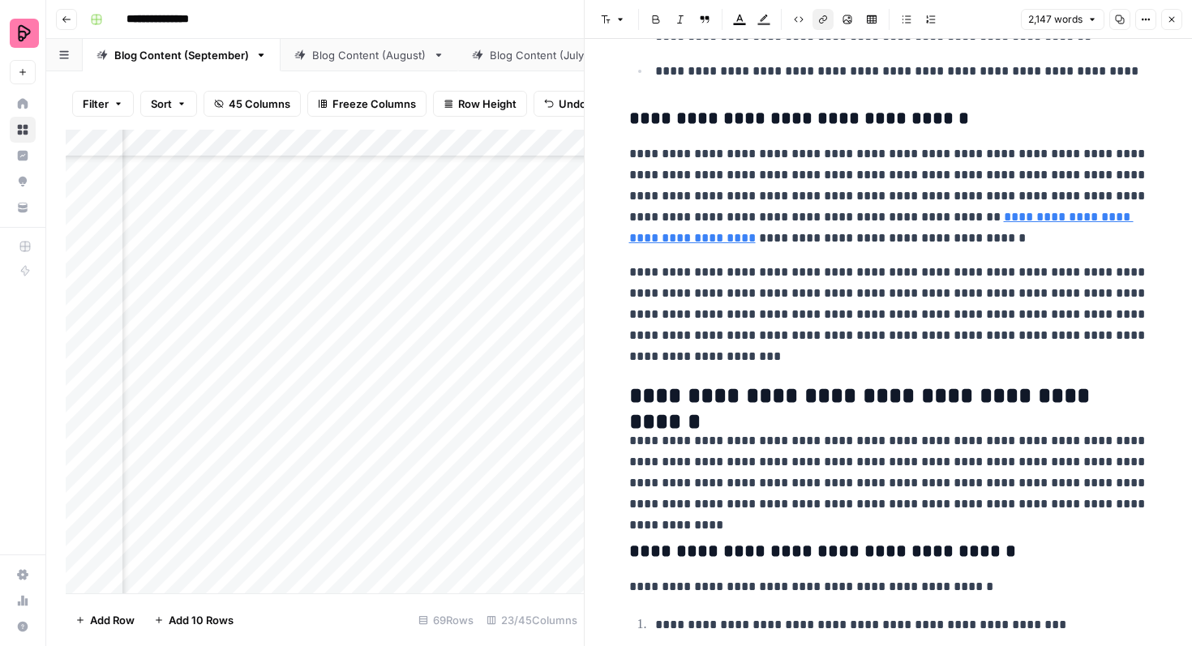
click at [1026, 225] on p "**********" at bounding box center [888, 196] width 519 height 105
click at [1026, 216] on link "**********" at bounding box center [881, 227] width 504 height 33
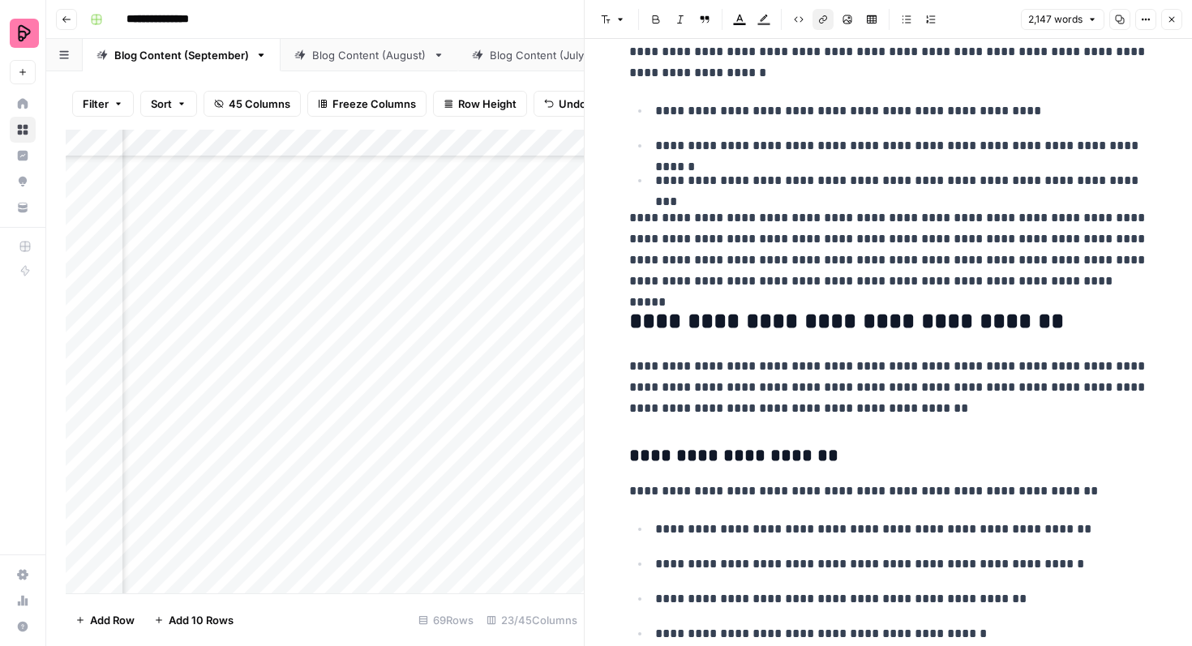
scroll to position [4004, 0]
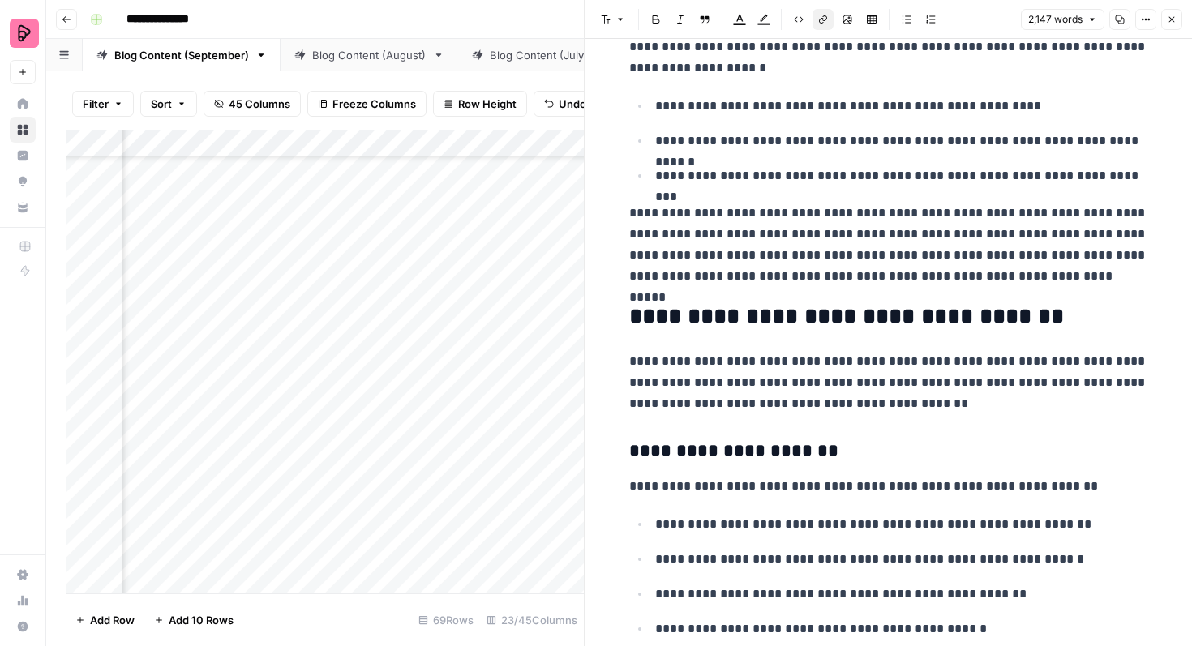
click at [1167, 19] on icon "button" at bounding box center [1172, 20] width 10 height 10
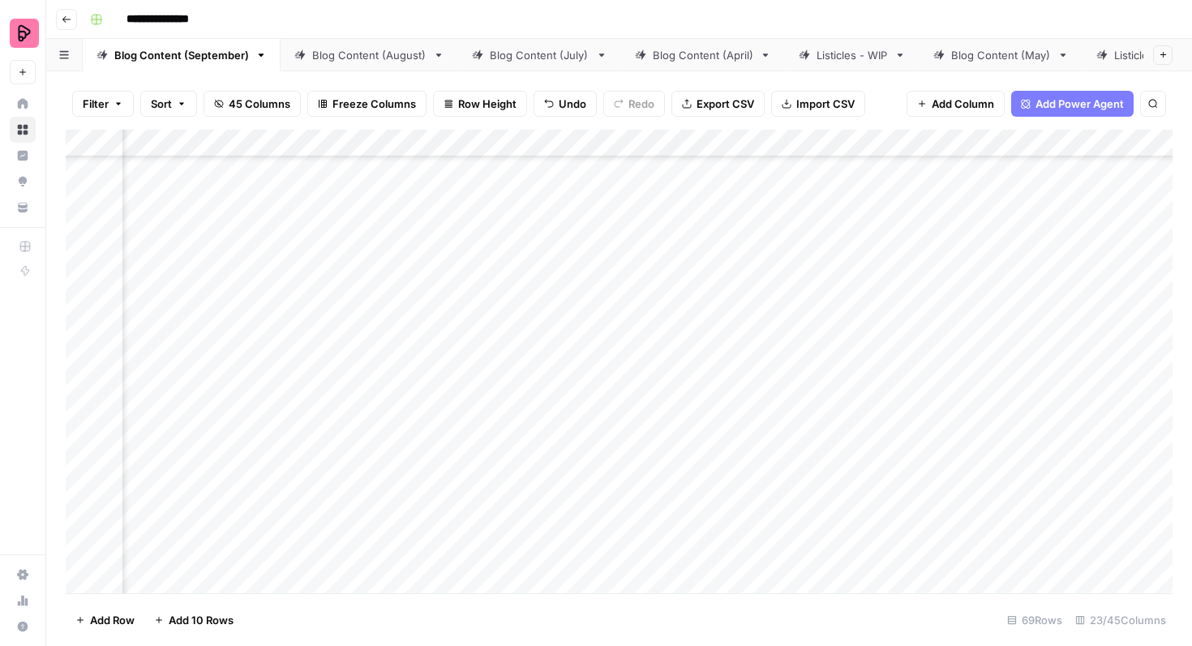
click at [521, 499] on div "Add Column" at bounding box center [619, 362] width 1107 height 464
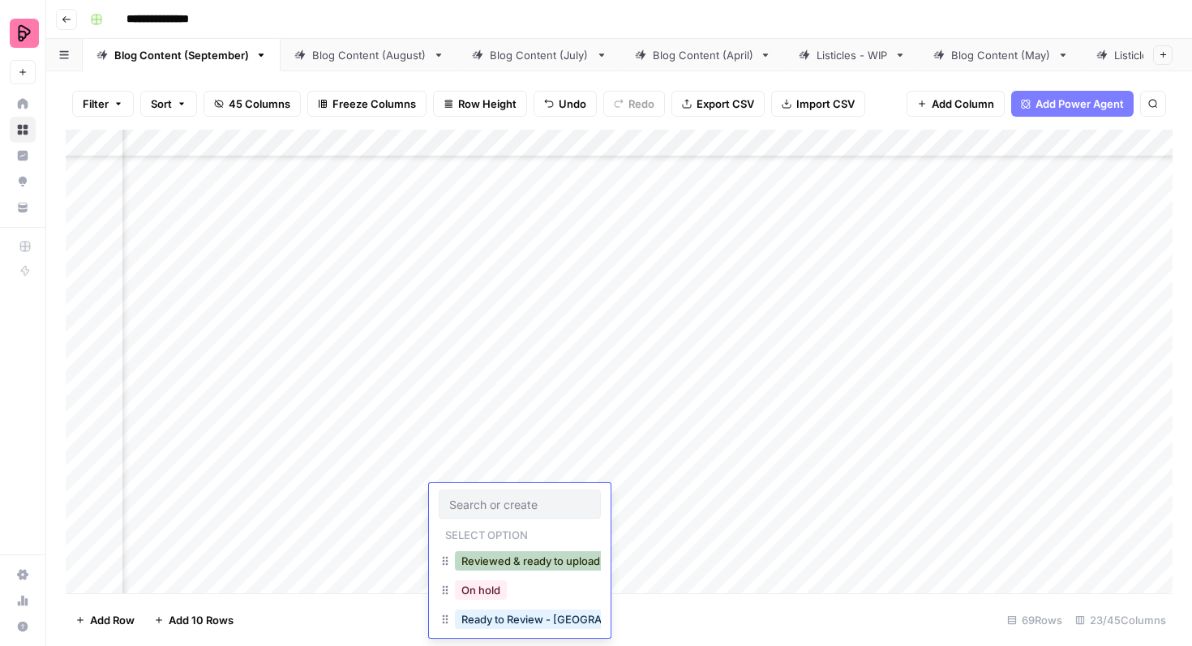
scroll to position [26, 0]
click at [535, 620] on button "Ready to Review - [PERSON_NAME]" at bounding box center [550, 622] width 191 height 19
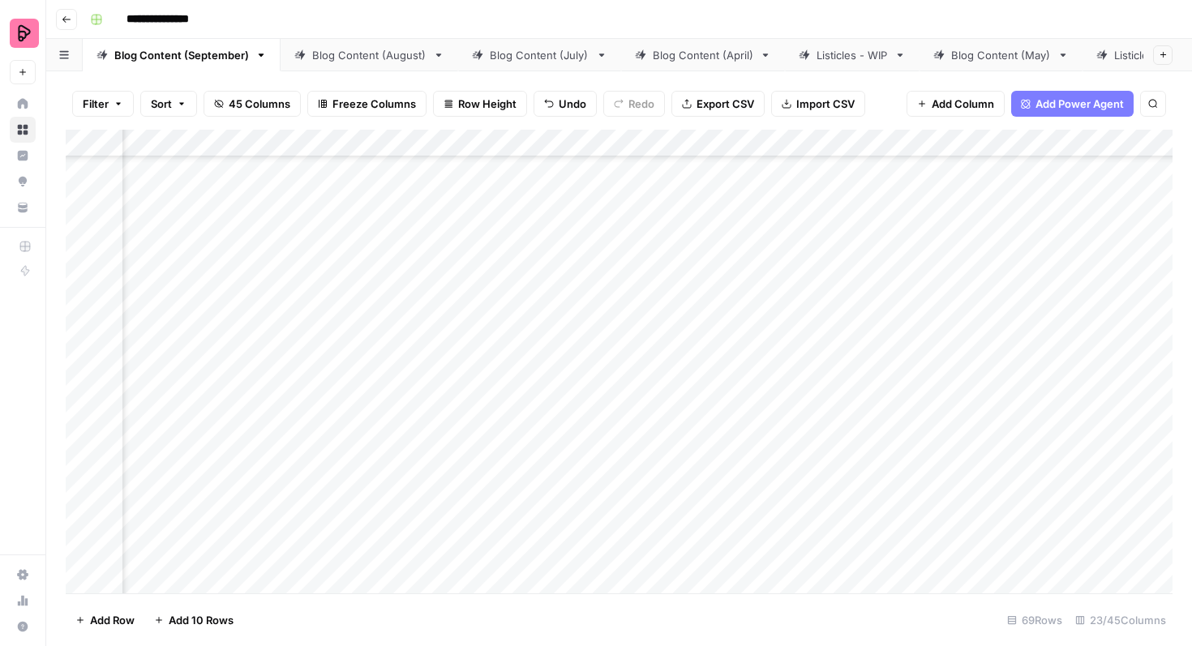
scroll to position [2499, 1020]
click at [392, 452] on div "Add Column" at bounding box center [619, 362] width 1107 height 464
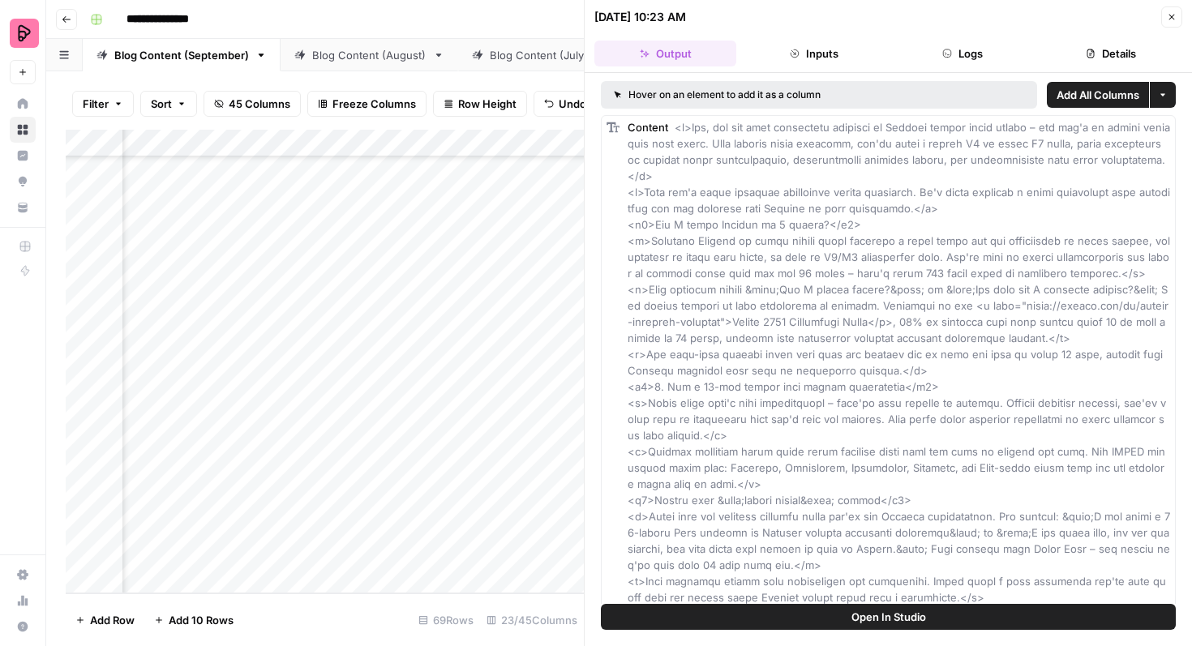
click at [1171, 14] on icon "button" at bounding box center [1172, 17] width 10 height 10
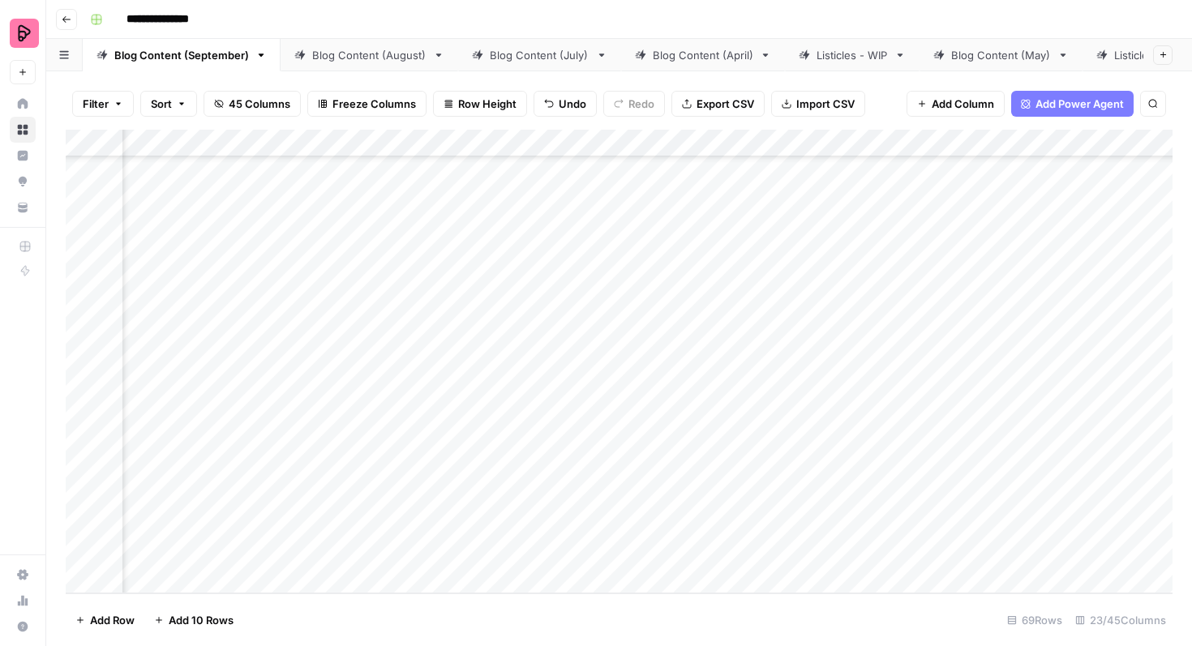
click at [1017, 452] on div "Add Column" at bounding box center [619, 362] width 1107 height 464
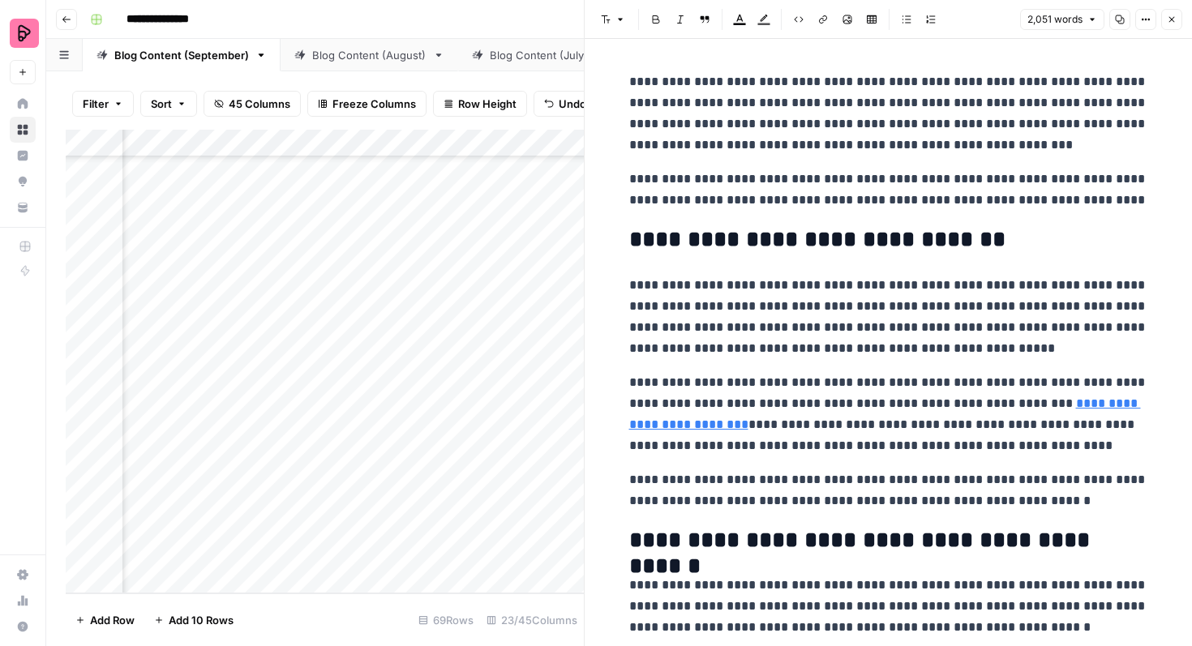
click at [1172, 18] on icon "button" at bounding box center [1172, 20] width 10 height 10
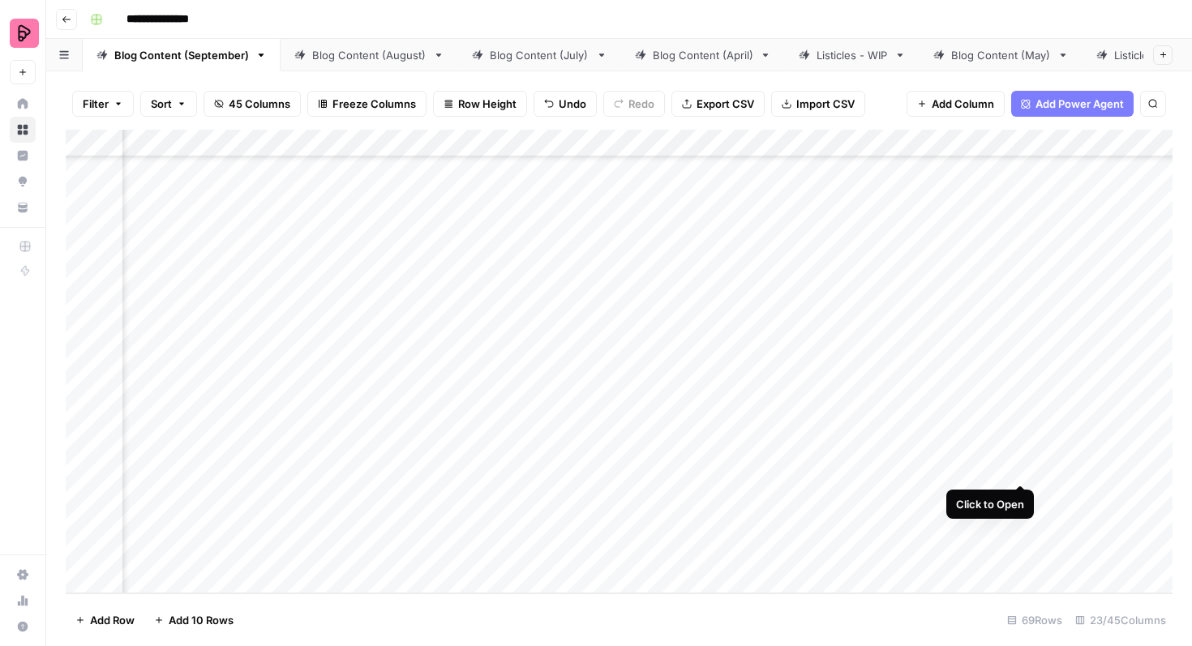
click at [1021, 456] on div "Add Column" at bounding box center [619, 362] width 1107 height 464
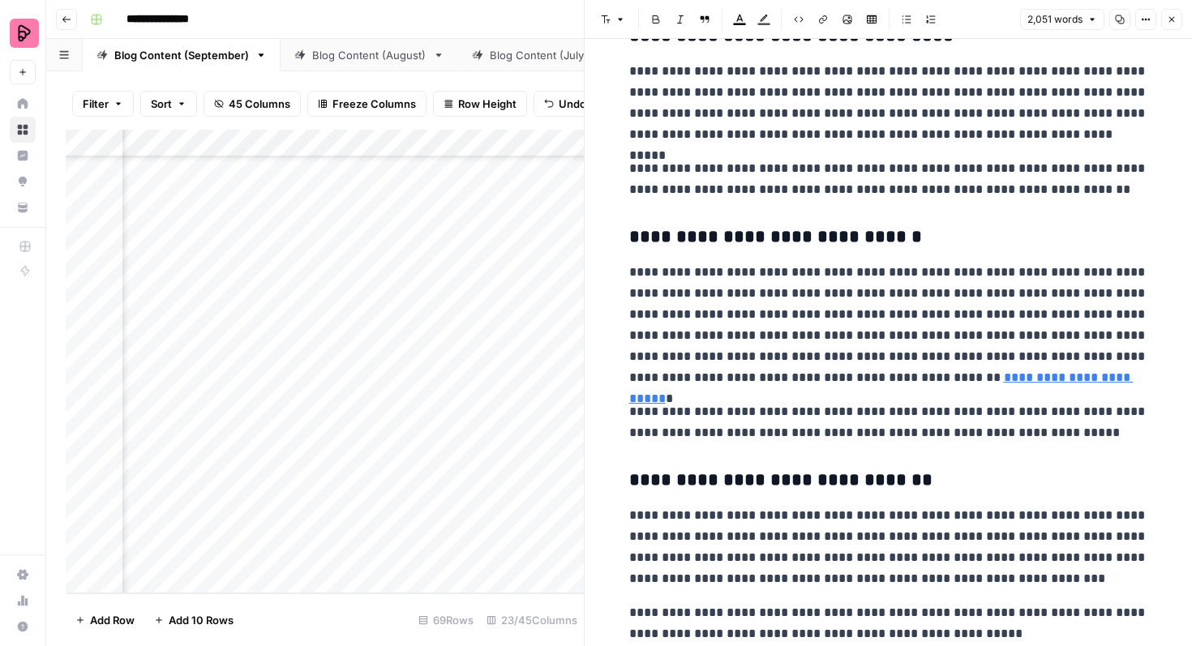
scroll to position [1462, 0]
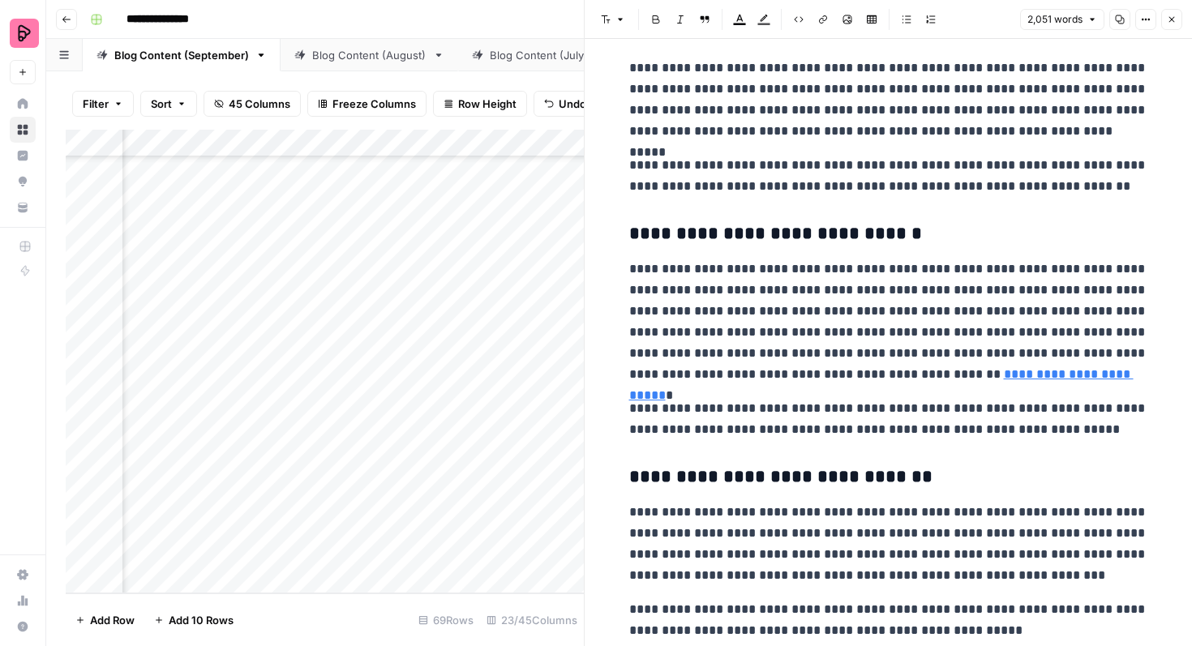
click at [915, 376] on link "**********" at bounding box center [881, 384] width 504 height 33
click at [931, 423] on p "**********" at bounding box center [888, 419] width 519 height 42
drag, startPoint x: 801, startPoint y: 290, endPoint x: 960, endPoint y: 290, distance: 158.9
click at [960, 290] on p "**********" at bounding box center [888, 322] width 519 height 126
click at [820, 21] on icon "button" at bounding box center [823, 20] width 10 height 10
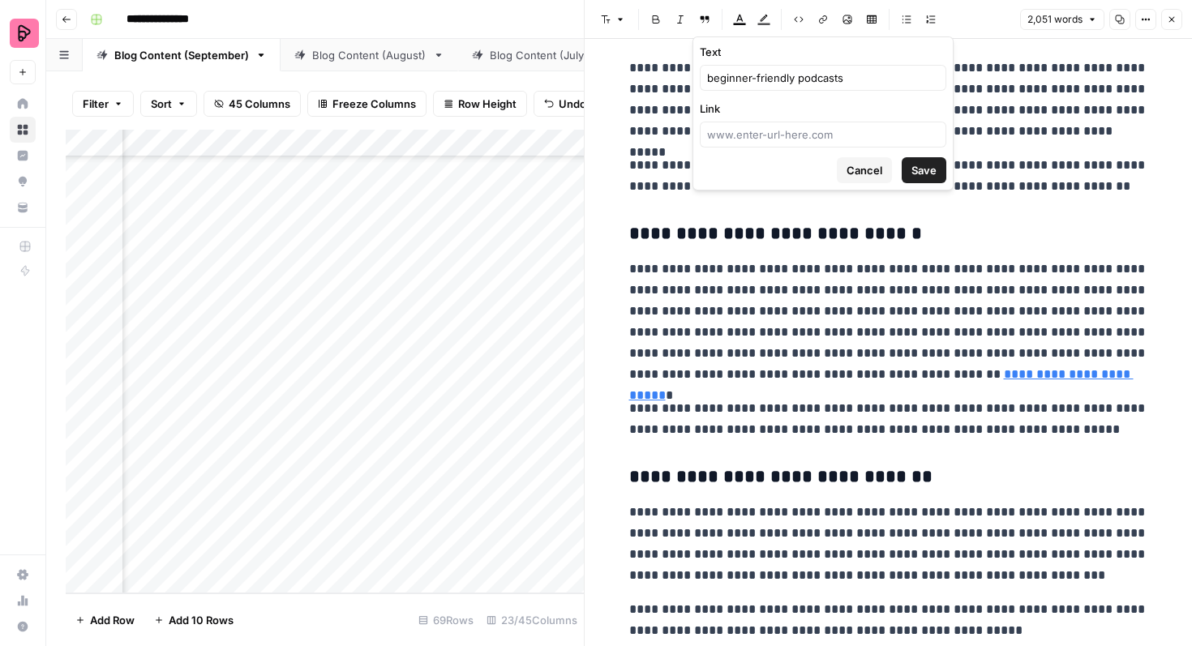
click at [789, 147] on div at bounding box center [823, 135] width 246 height 26
paste input "[URL][DOMAIN_NAME]"
type input "[URL][DOMAIN_NAME]"
click at [906, 167] on button "Save" at bounding box center [924, 170] width 45 height 26
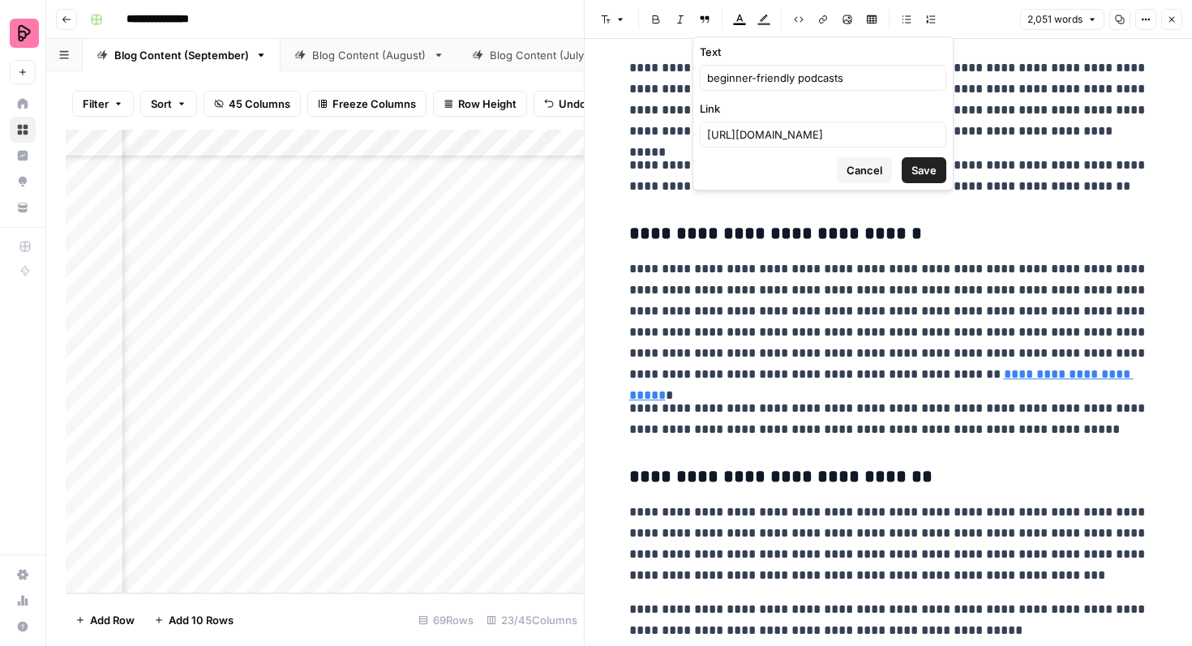
scroll to position [0, 0]
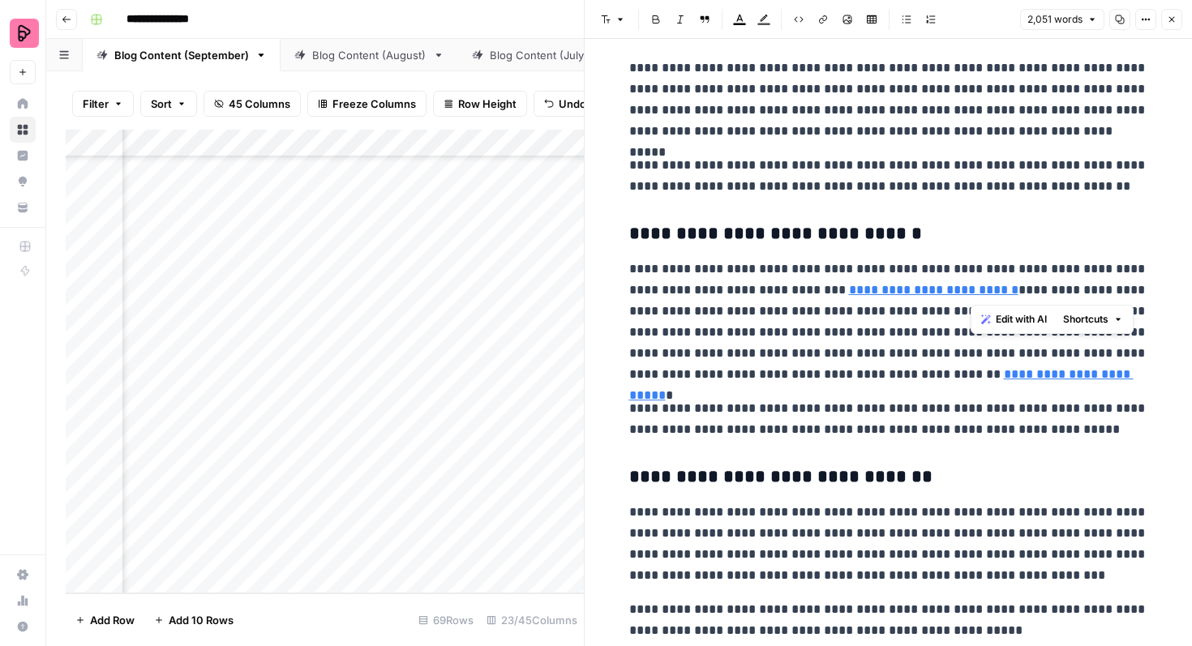
drag, startPoint x: 970, startPoint y: 292, endPoint x: 1040, endPoint y: 293, distance: 69.7
click at [1040, 293] on p "**********" at bounding box center [888, 322] width 519 height 126
click at [824, 22] on icon "button" at bounding box center [823, 20] width 10 height 10
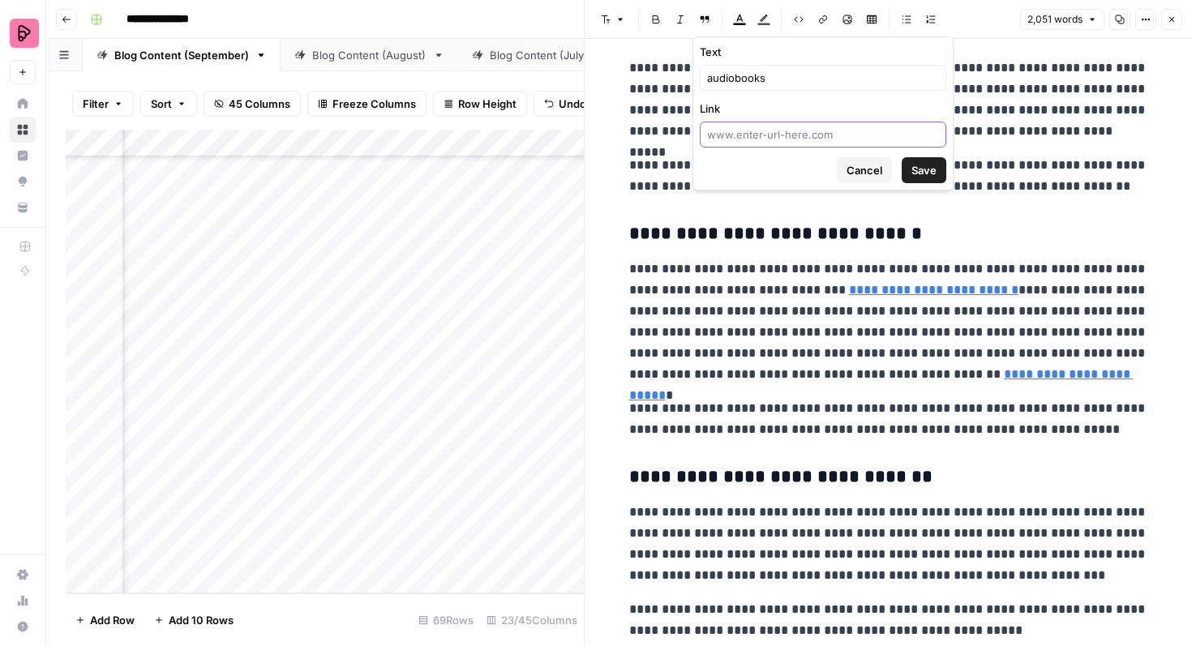
click at [764, 141] on input "Link" at bounding box center [823, 134] width 232 height 16
paste input "[URL][DOMAIN_NAME]"
type input "[URL][DOMAIN_NAME]"
click at [919, 172] on span "Save" at bounding box center [923, 170] width 25 height 16
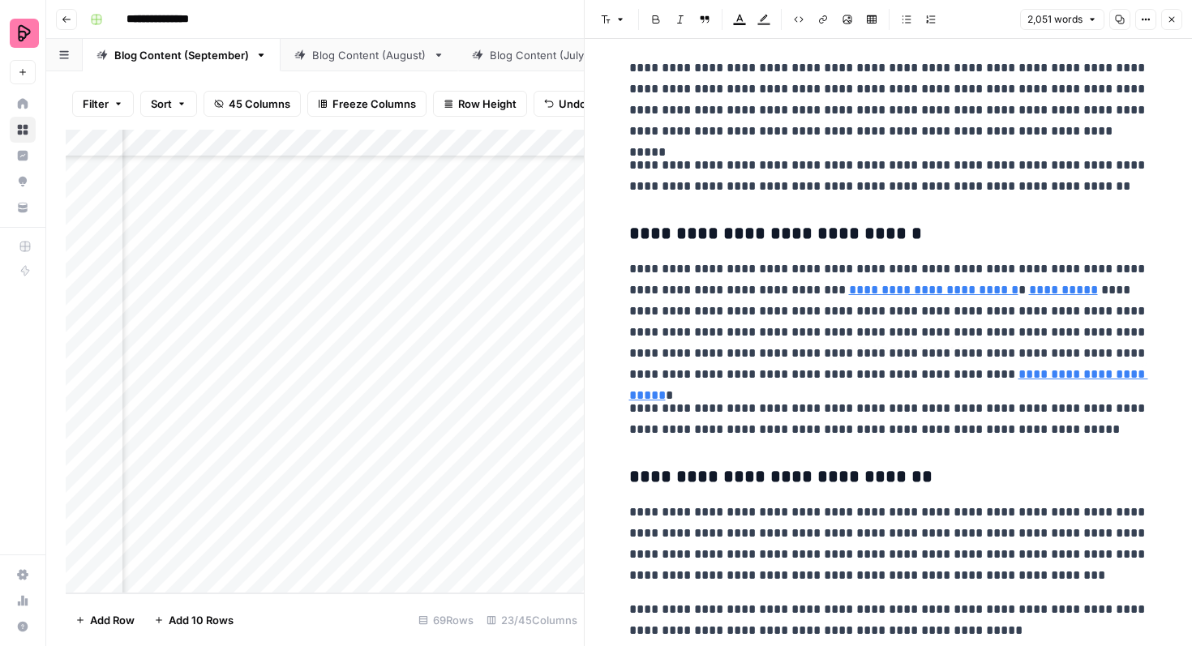
click at [943, 384] on p "**********" at bounding box center [888, 322] width 519 height 126
click at [925, 379] on link "**********" at bounding box center [888, 384] width 519 height 33
click at [930, 341] on div "[URL][DOMAIN_NAME]" at bounding box center [954, 350] width 224 height 19
click at [928, 347] on input "[URL][DOMAIN_NAME]" at bounding box center [954, 351] width 216 height 16
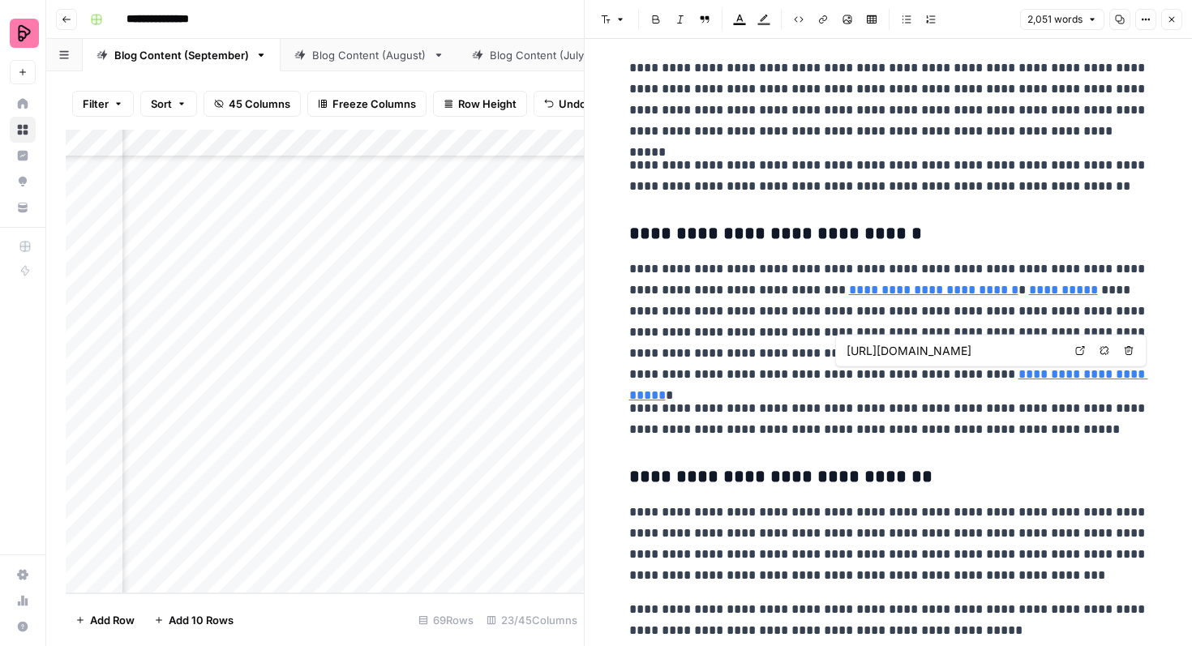
click at [928, 347] on input "[URL][DOMAIN_NAME]" at bounding box center [954, 351] width 216 height 16
drag, startPoint x: 1007, startPoint y: 377, endPoint x: 987, endPoint y: 350, distance: 33.6
click at [987, 350] on p "**********" at bounding box center [888, 322] width 519 height 126
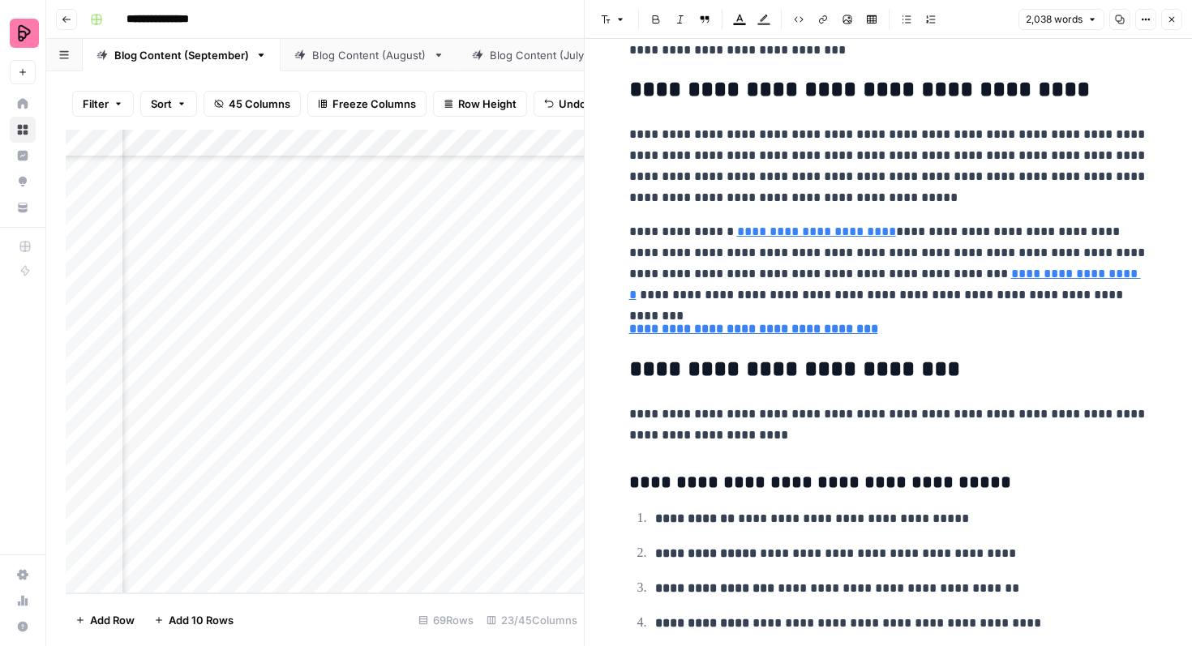
scroll to position [5722, 0]
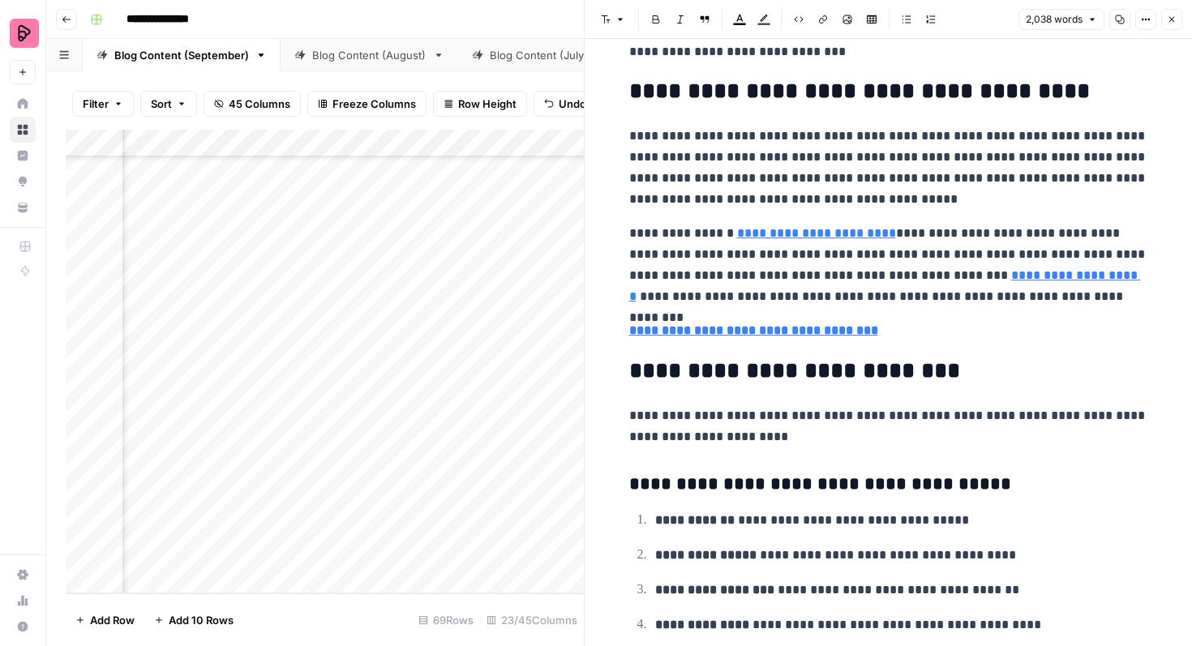
click at [850, 233] on link "**********" at bounding box center [816, 233] width 159 height 12
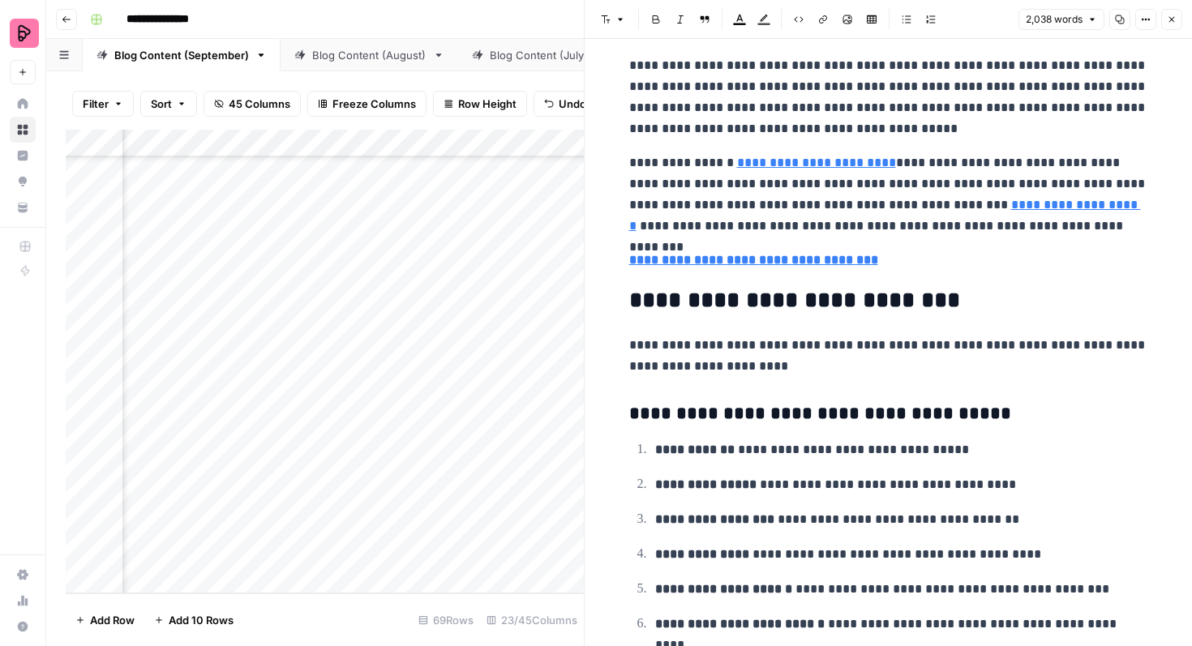
scroll to position [5793, 0]
click at [1173, 19] on icon "button" at bounding box center [1172, 20] width 10 height 10
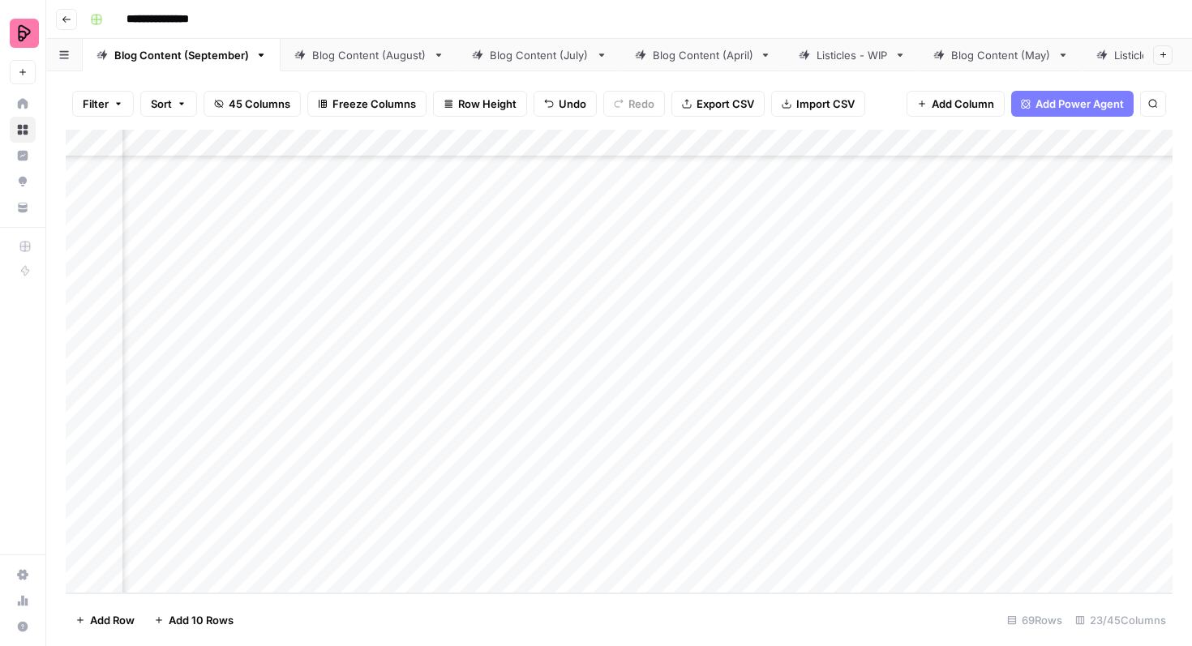
click at [532, 464] on div "Add Column" at bounding box center [619, 362] width 1107 height 464
click at [522, 463] on div "Add Column" at bounding box center [619, 362] width 1107 height 464
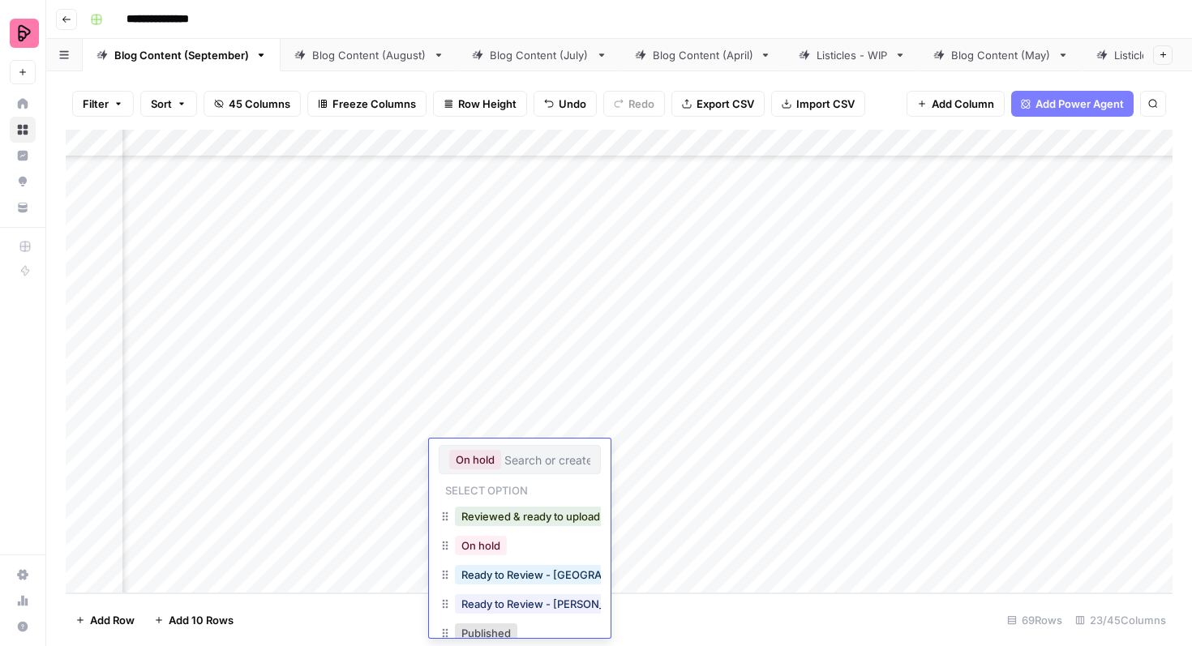
click at [531, 523] on button "Reviewed & ready to upload" at bounding box center [531, 516] width 152 height 19
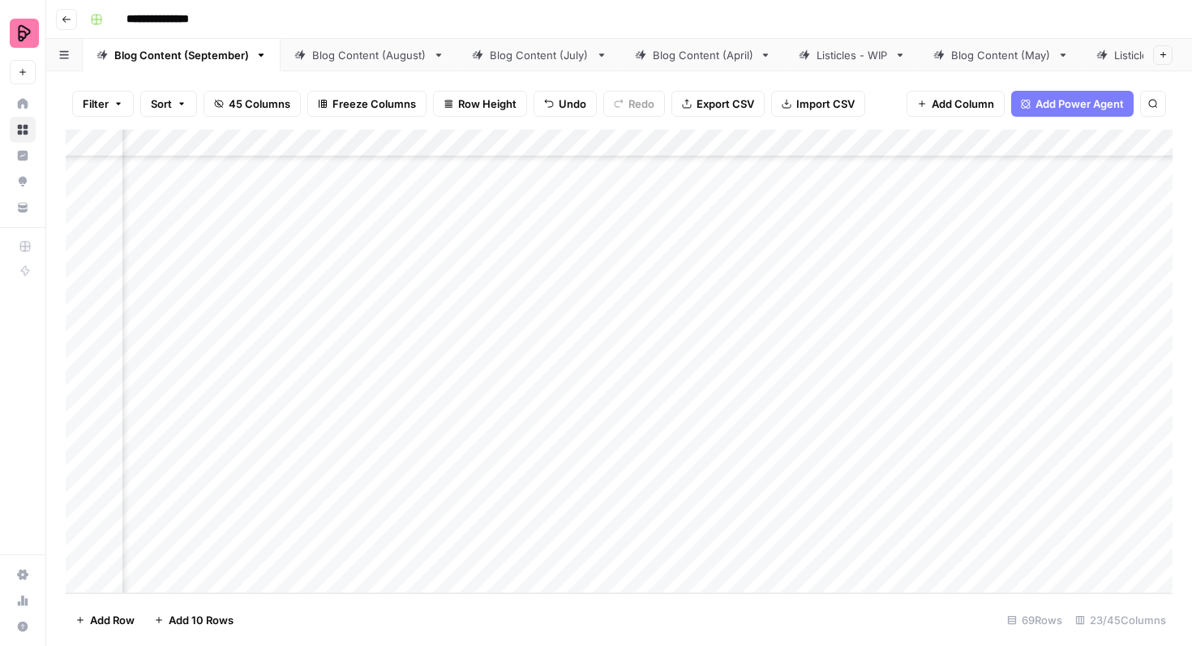
scroll to position [2481, 1020]
click at [534, 510] on div "Add Column" at bounding box center [619, 362] width 1107 height 464
click at [529, 510] on div "Add Column" at bounding box center [619, 362] width 1107 height 464
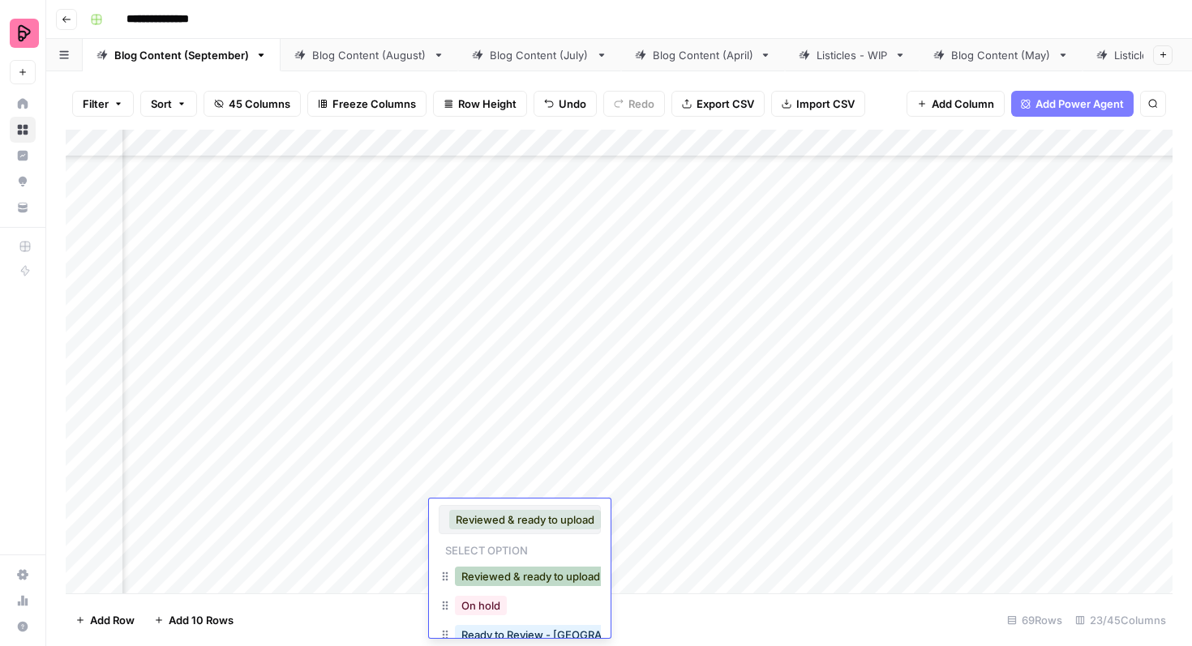
scroll to position [26, 0]
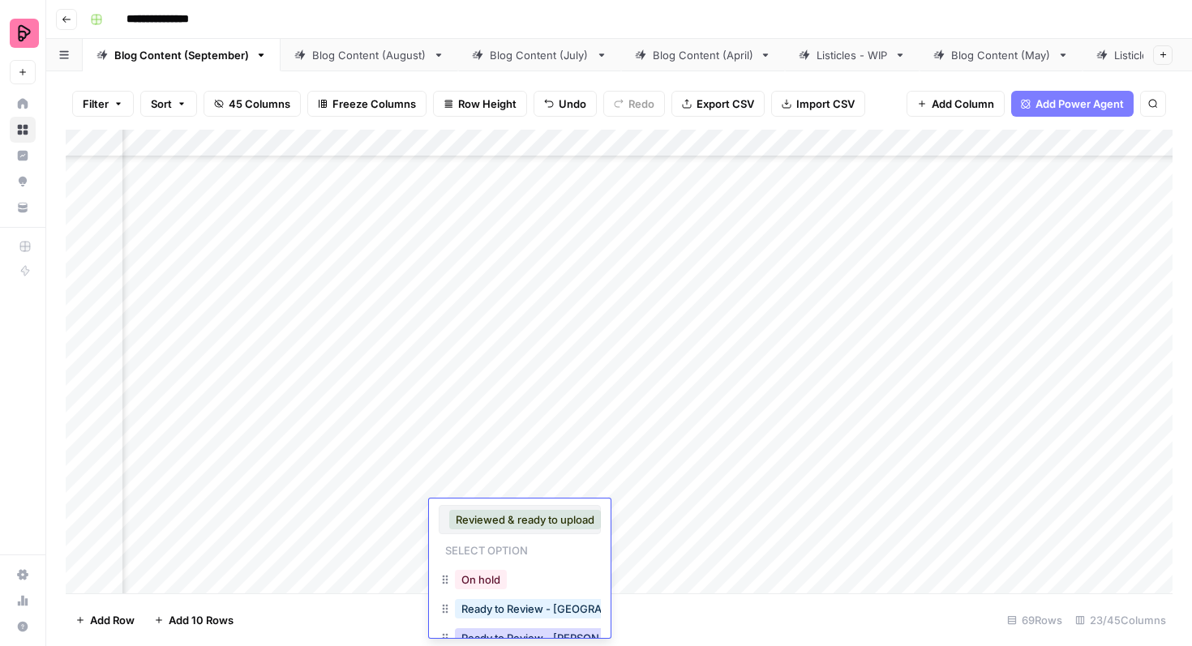
click at [525, 634] on button "Ready to Review - [PERSON_NAME]" at bounding box center [550, 637] width 191 height 19
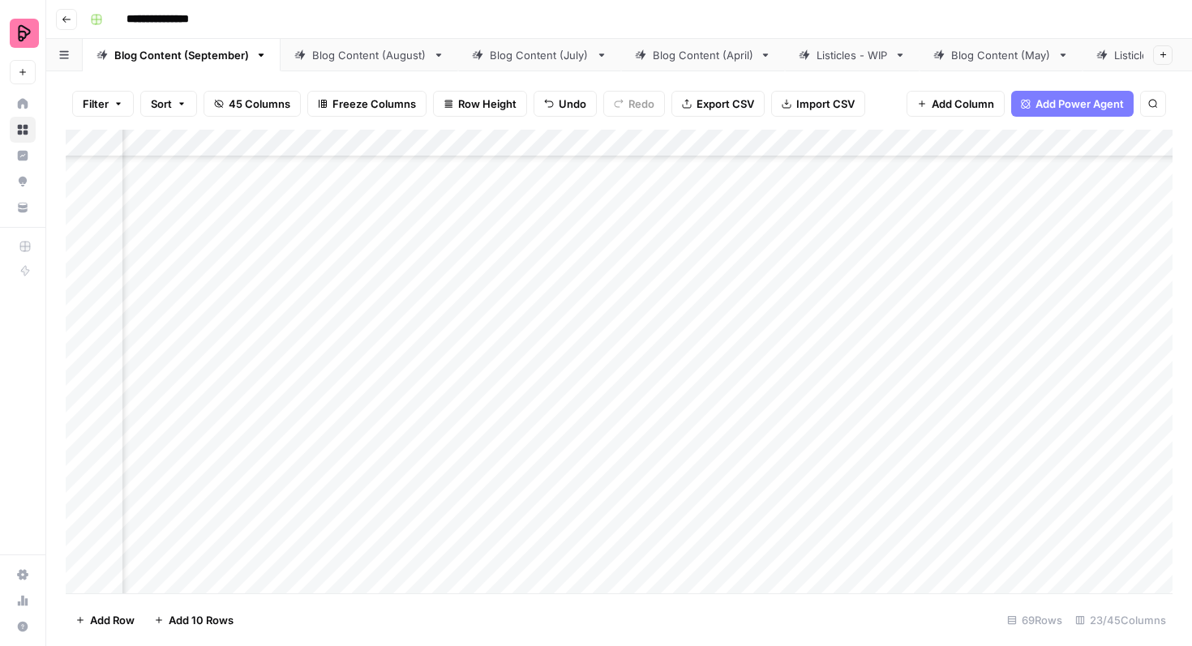
scroll to position [2499, 1020]
click at [541, 491] on div "Add Column" at bounding box center [619, 362] width 1107 height 464
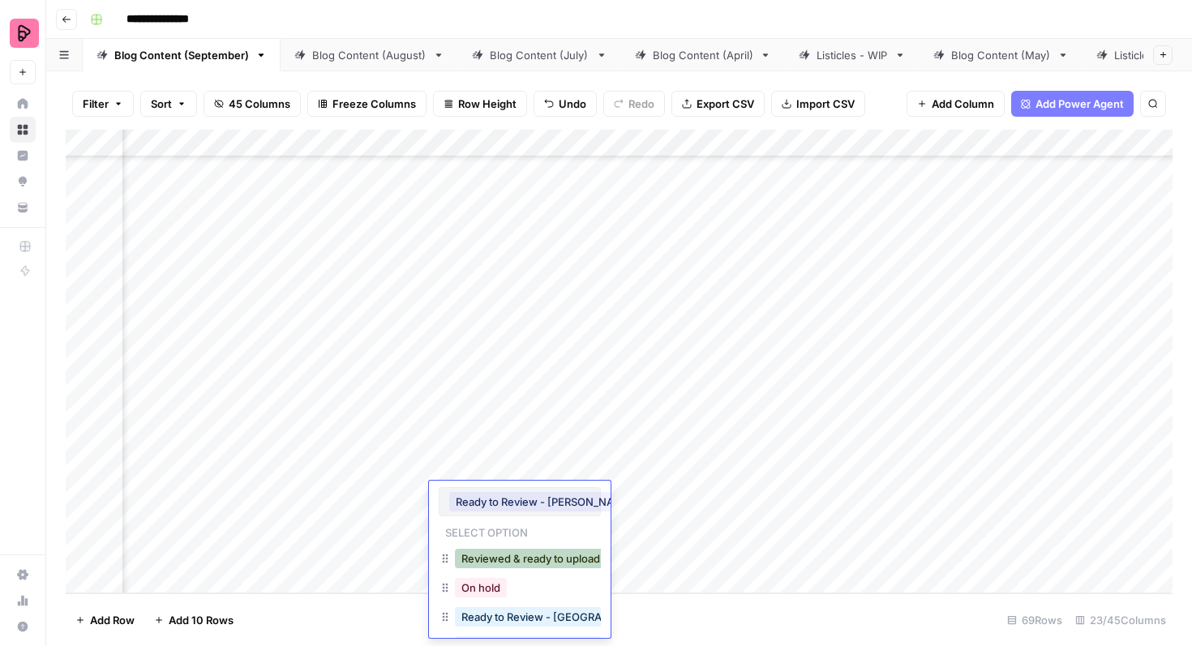
click at [537, 556] on button "Reviewed & ready to upload" at bounding box center [531, 558] width 152 height 19
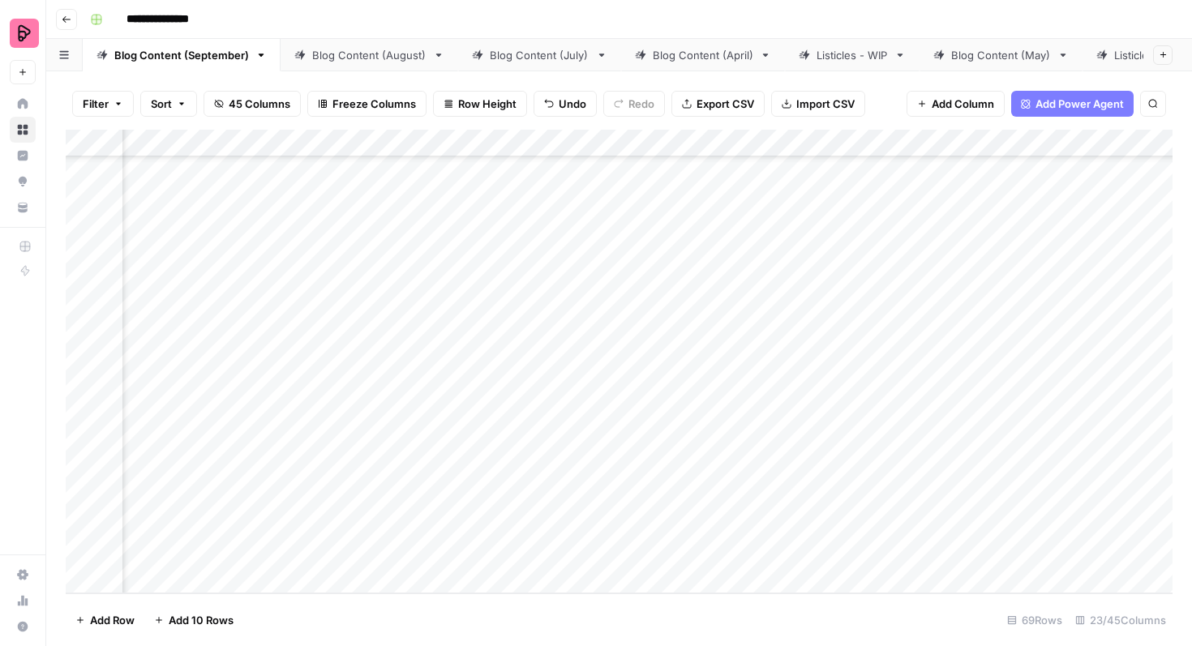
click at [547, 450] on div "Add Column" at bounding box center [619, 362] width 1107 height 464
click at [540, 454] on div "Add Column" at bounding box center [619, 362] width 1107 height 464
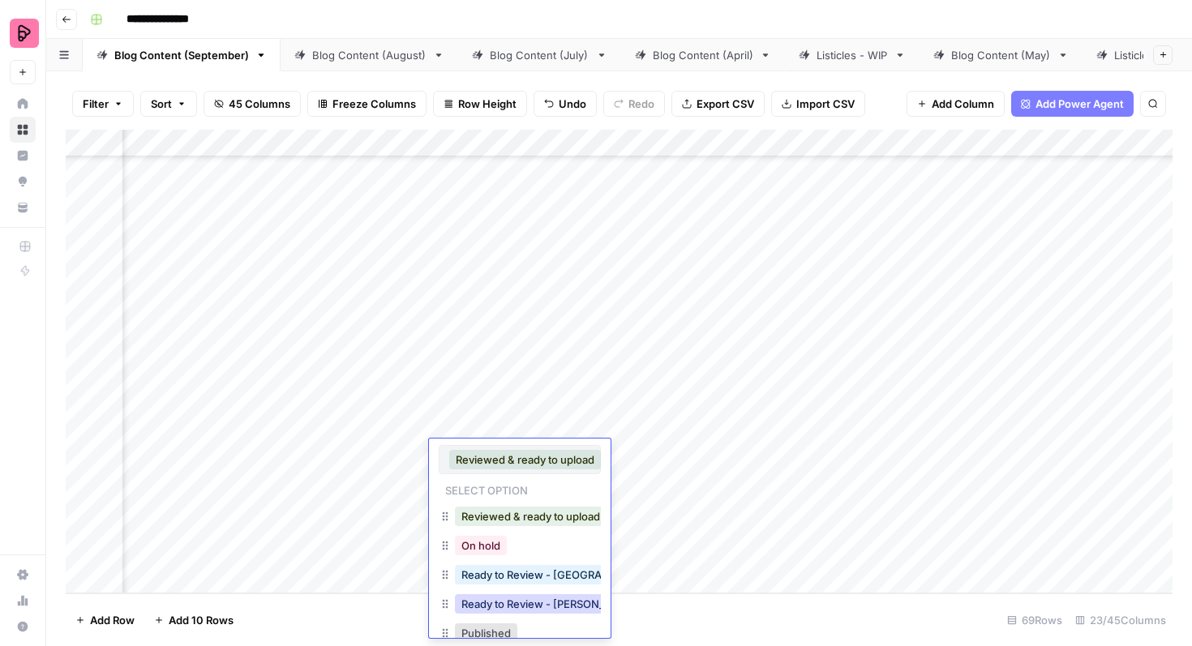
click at [536, 602] on button "Ready to Review - [PERSON_NAME]" at bounding box center [550, 603] width 191 height 19
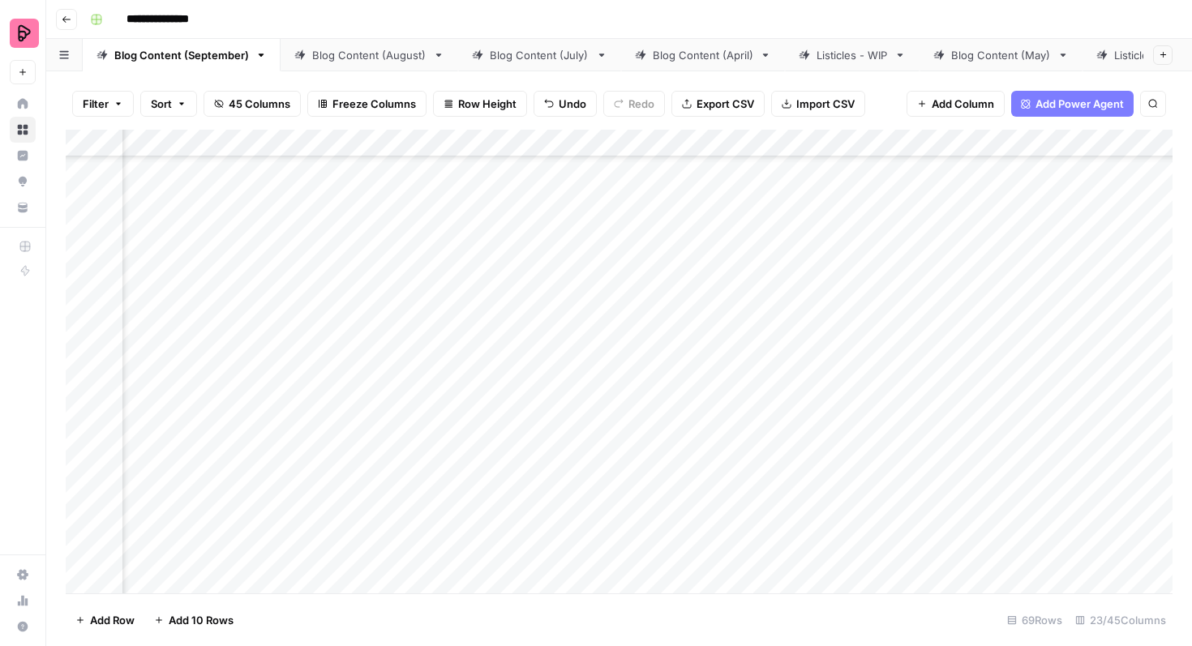
scroll to position [1289, 1020]
click at [543, 318] on div "Add Column" at bounding box center [619, 362] width 1107 height 464
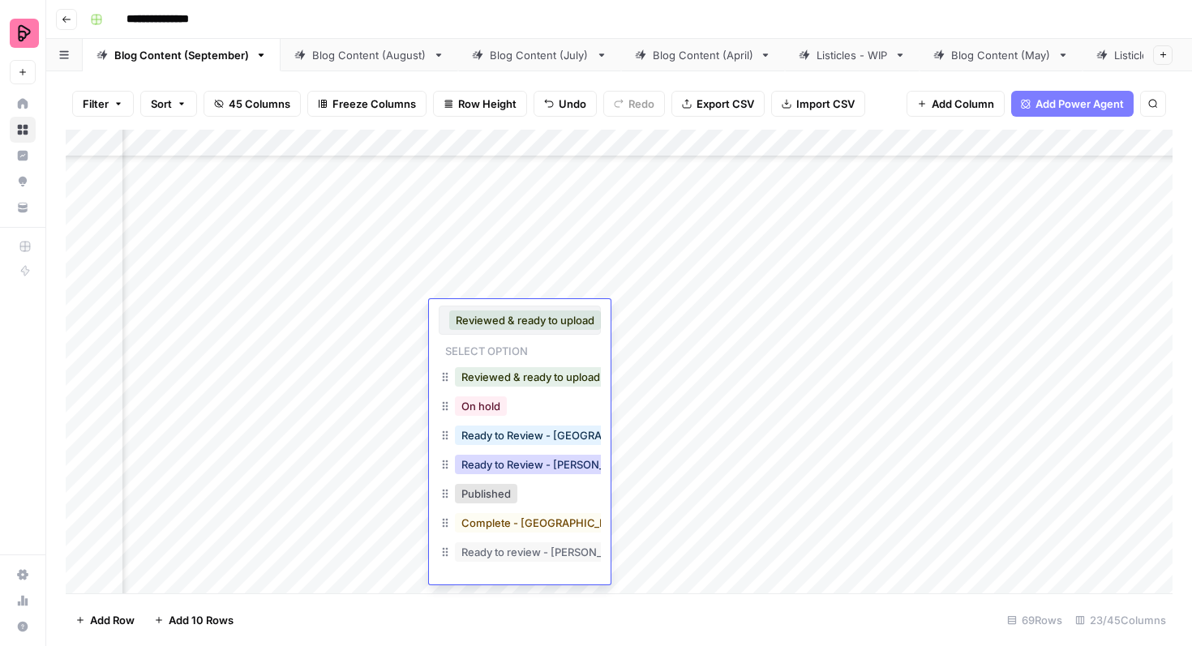
click at [535, 469] on button "Ready to Review - [PERSON_NAME]" at bounding box center [550, 464] width 191 height 19
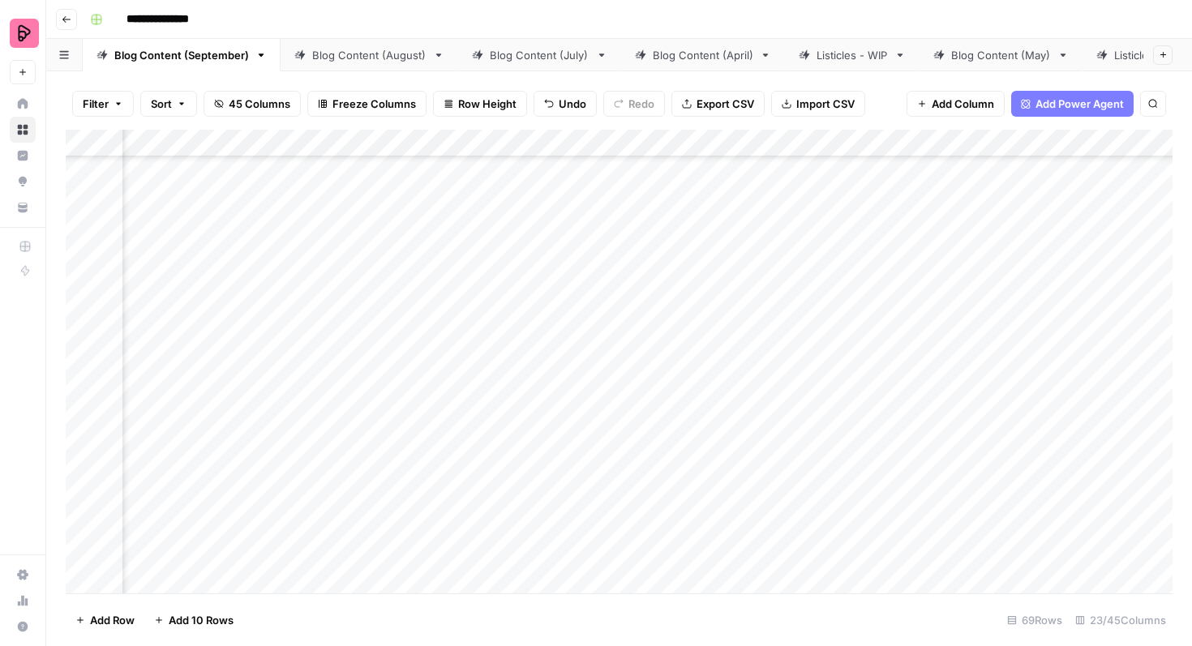
scroll to position [1195, 1111]
click at [932, 281] on div "Add Column" at bounding box center [619, 362] width 1107 height 464
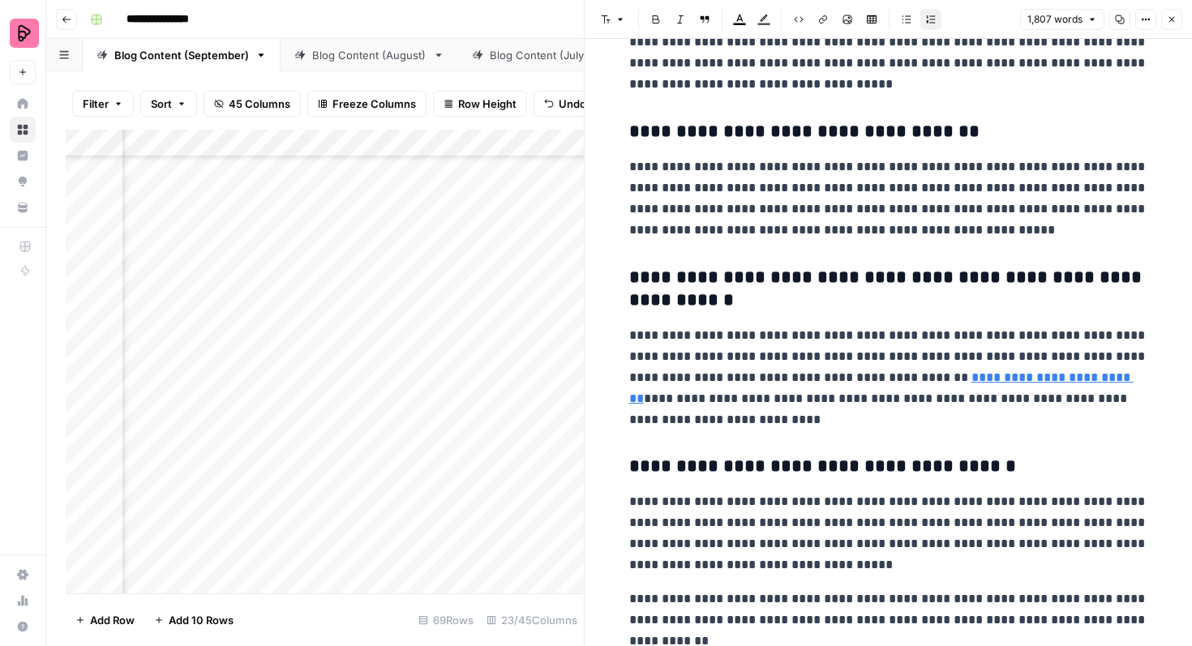
scroll to position [2638, 0]
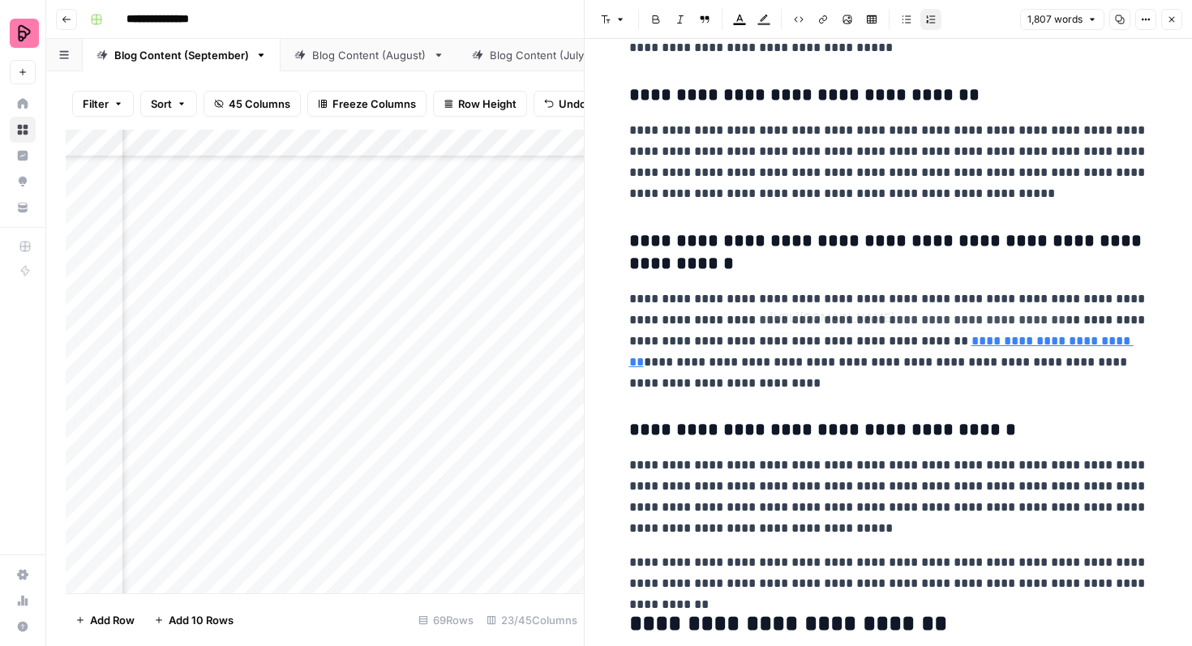
click at [964, 335] on link "**********" at bounding box center [881, 351] width 504 height 33
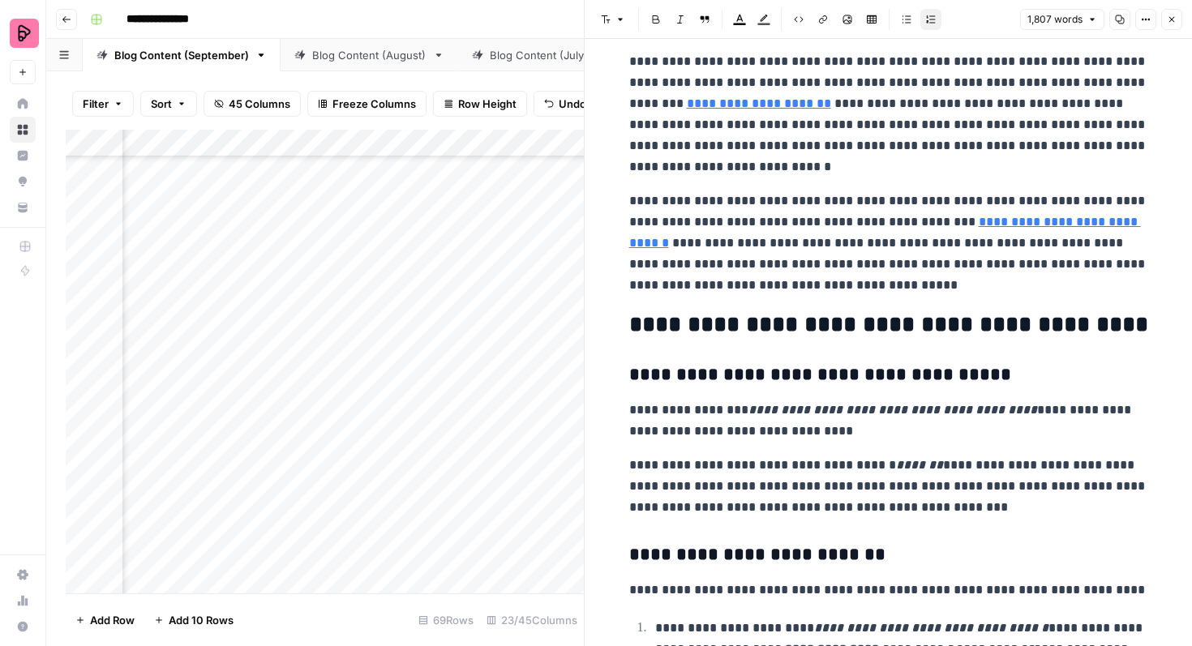
scroll to position [4961, 0]
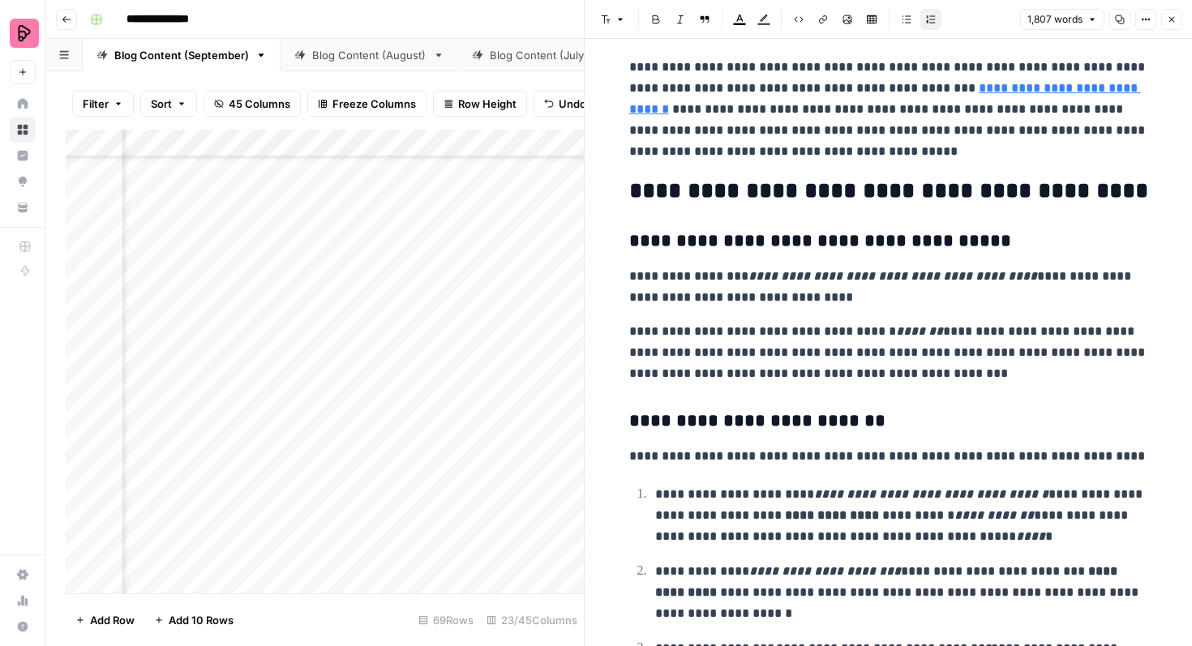
click at [1175, 26] on button "Close" at bounding box center [1171, 19] width 21 height 21
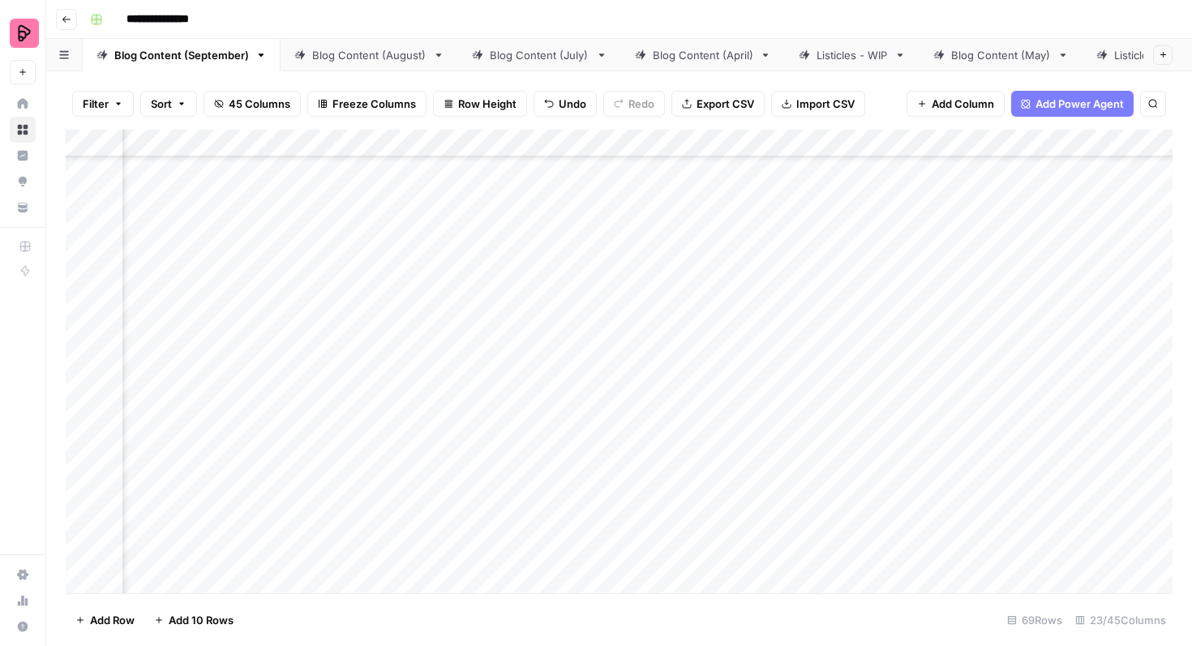
click at [440, 286] on div "Add Column" at bounding box center [619, 362] width 1107 height 464
click at [423, 289] on div "Add Column" at bounding box center [619, 362] width 1107 height 464
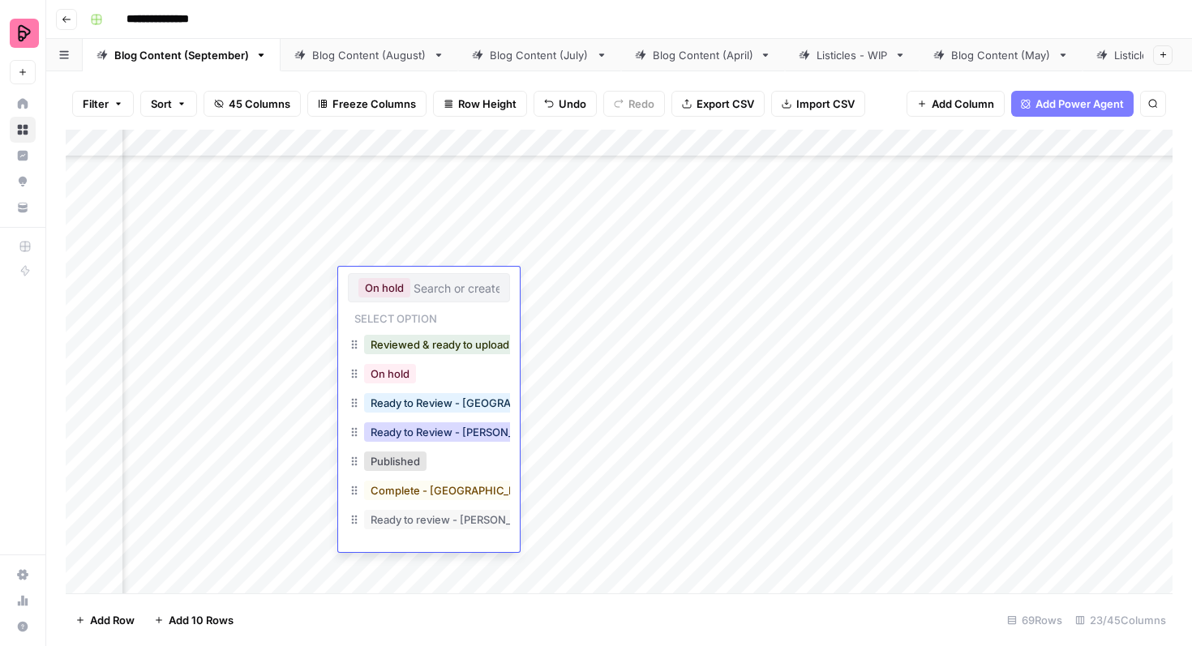
click at [446, 438] on button "Ready to Review - [PERSON_NAME]" at bounding box center [459, 431] width 191 height 19
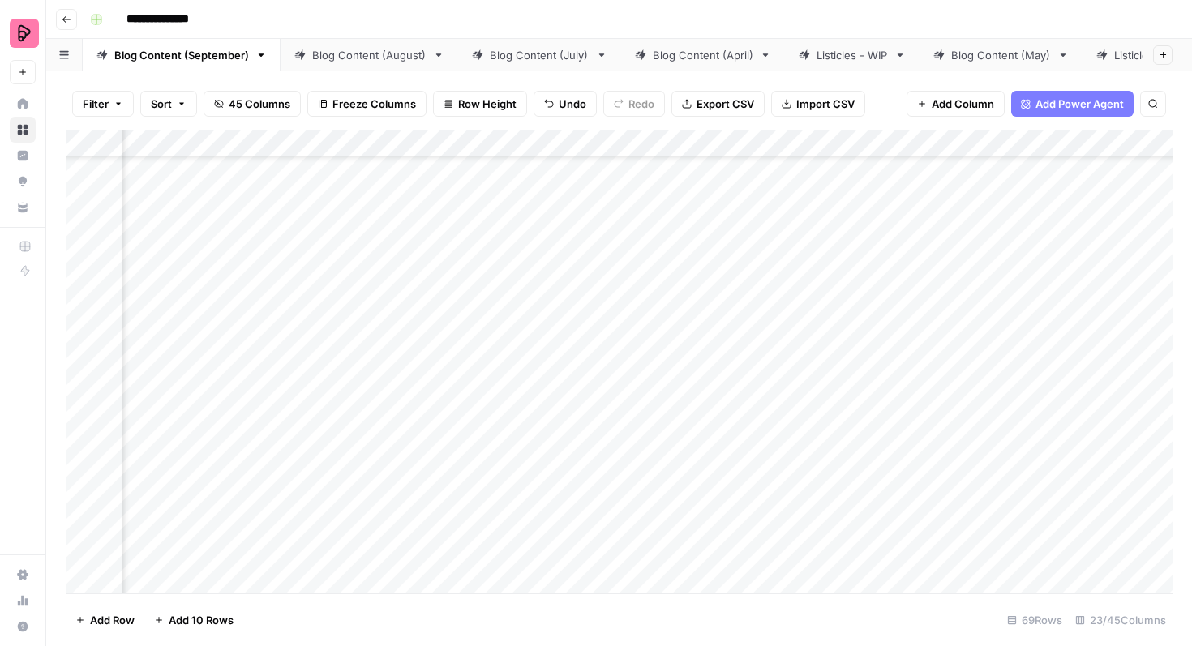
scroll to position [1166, 926]
click at [343, 62] on div "Blog Content (August)" at bounding box center [369, 55] width 114 height 16
